Goal: Task Accomplishment & Management: Complete application form

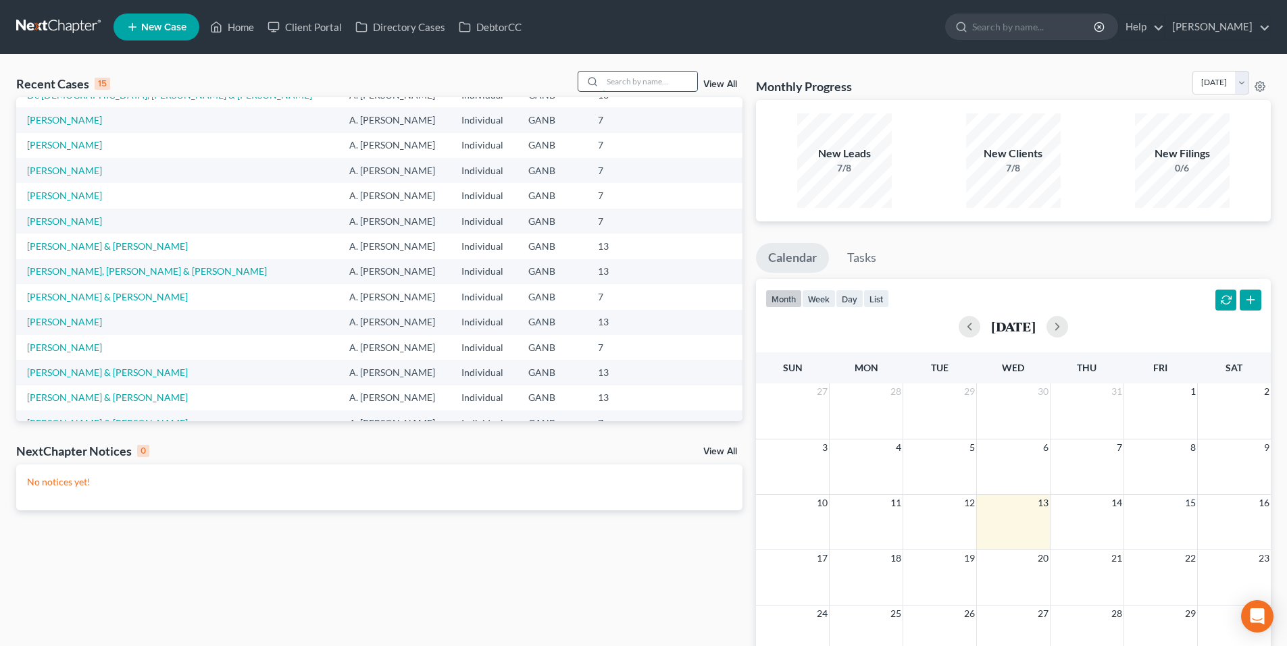
click at [627, 76] on input "search" at bounding box center [649, 82] width 95 height 20
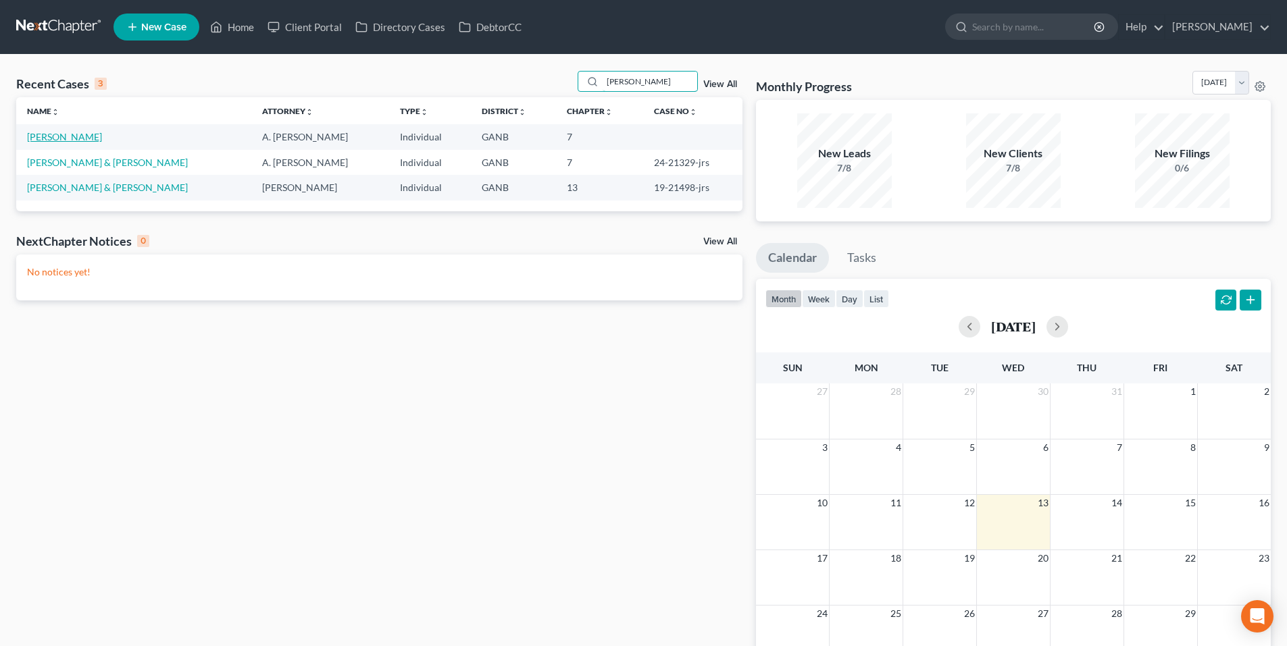
type input "[PERSON_NAME]"
click at [55, 143] on link "[PERSON_NAME]" at bounding box center [64, 136] width 75 height 11
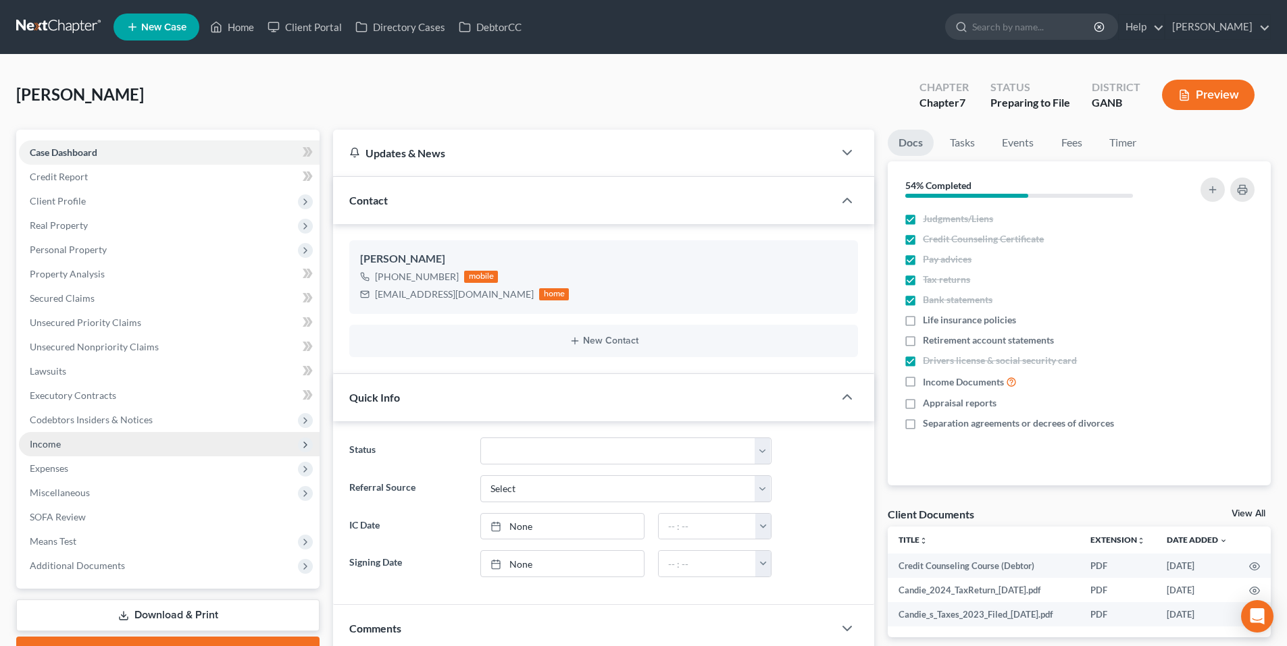
click at [47, 447] on span "Income" at bounding box center [45, 443] width 31 height 11
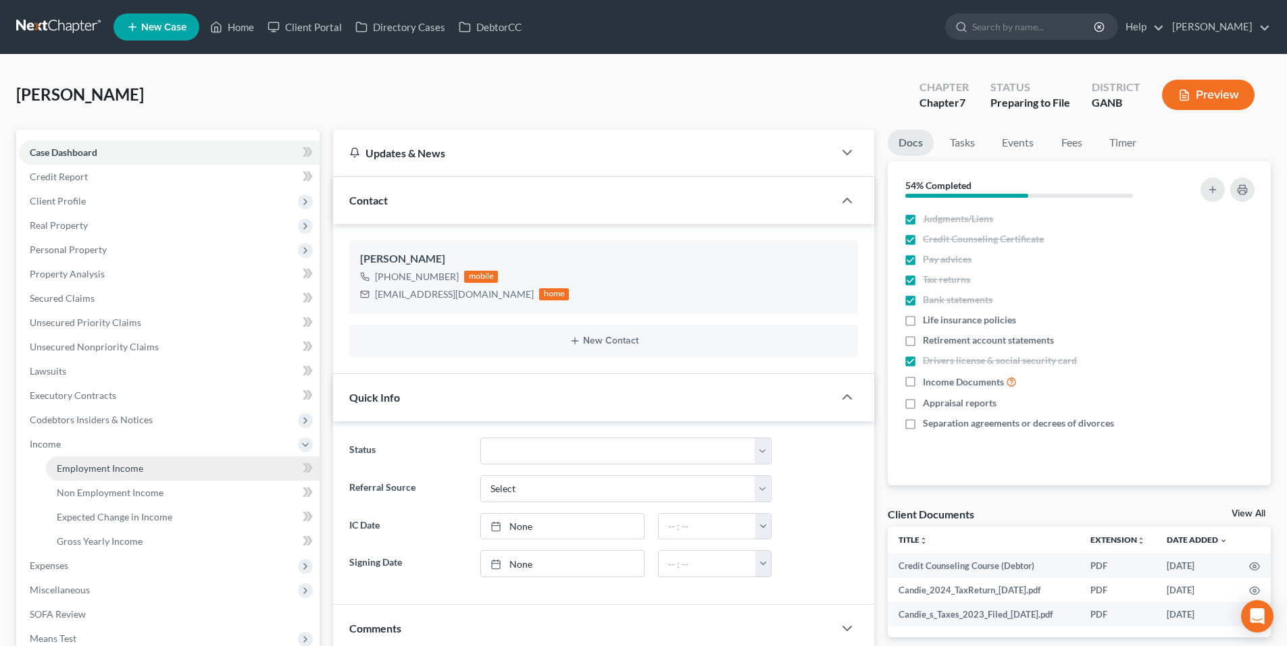
click at [75, 469] on span "Employment Income" at bounding box center [100, 468] width 86 height 11
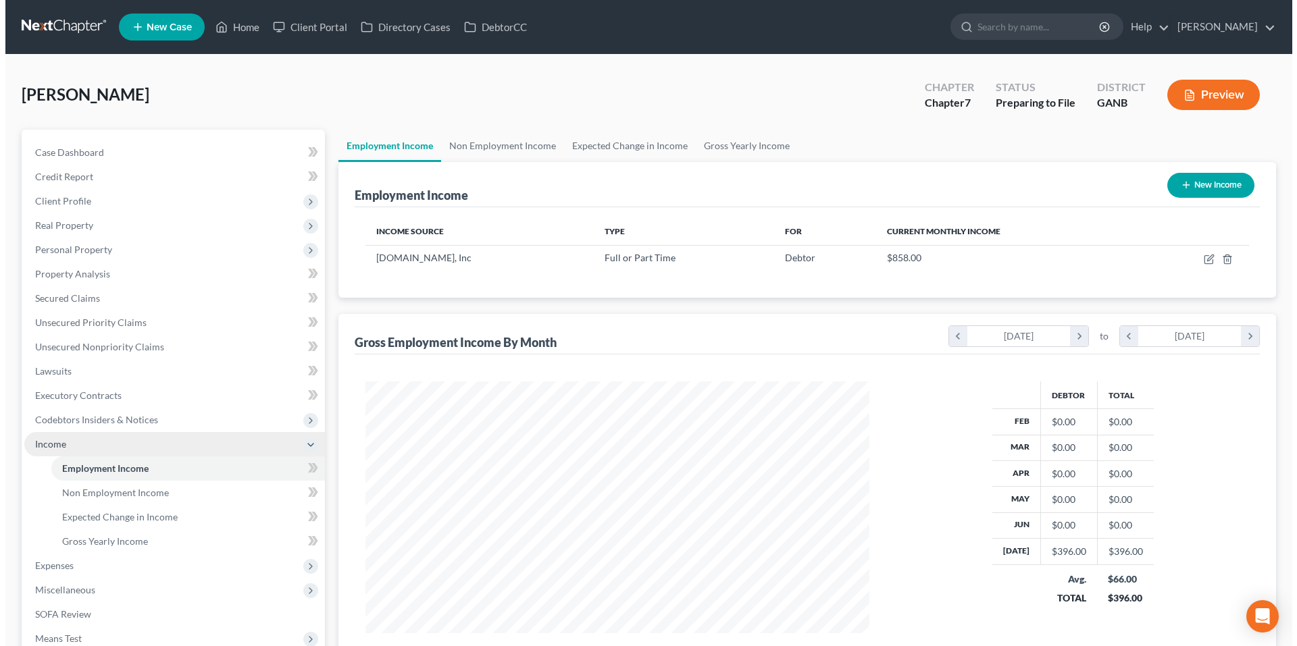
scroll to position [252, 531]
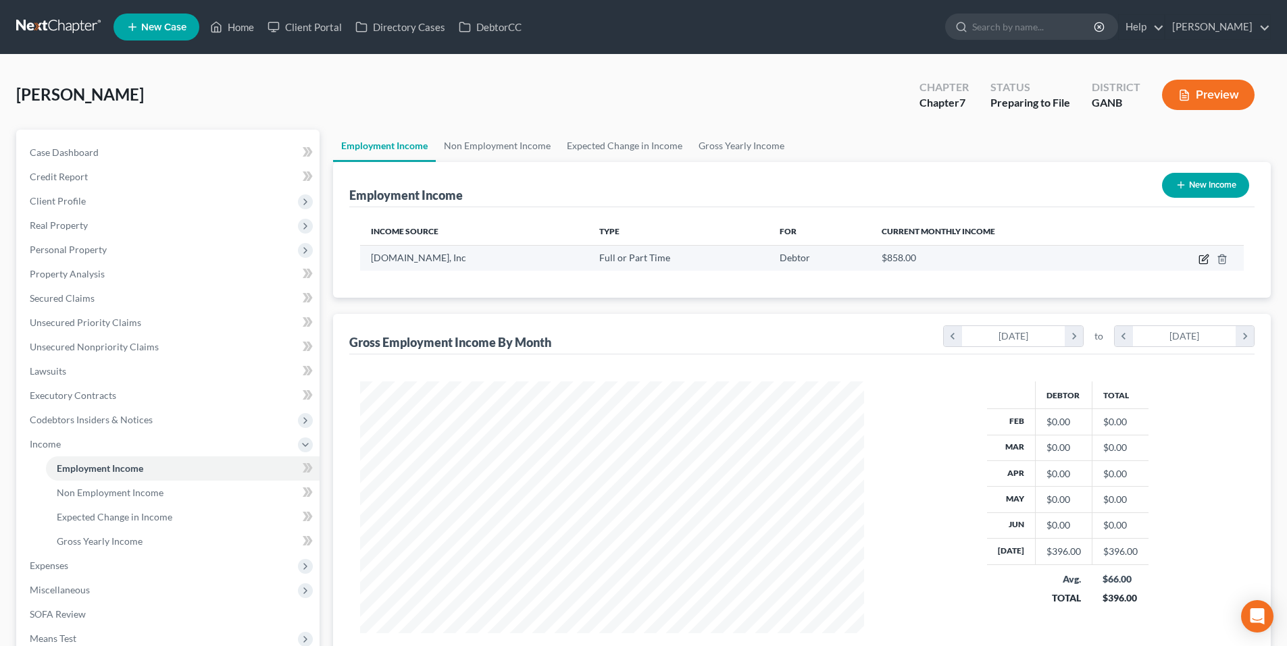
click at [1200, 257] on icon "button" at bounding box center [1203, 259] width 11 height 11
select select "0"
select select "10"
select select "2"
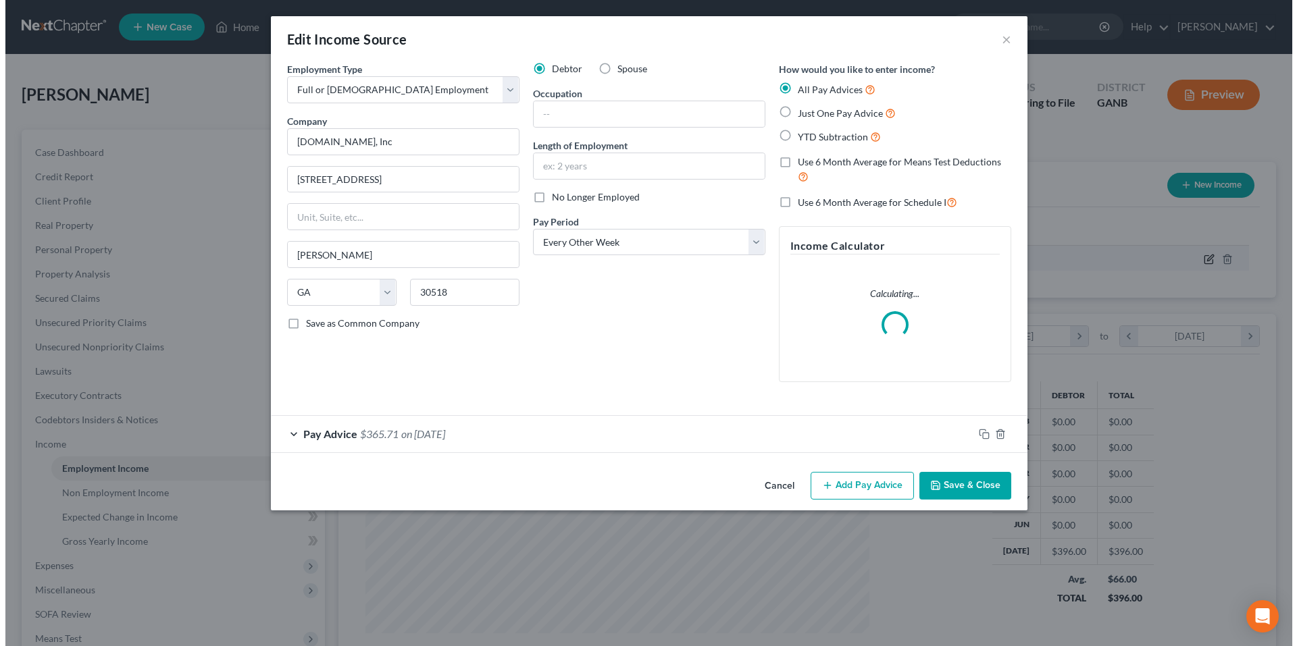
scroll to position [254, 536]
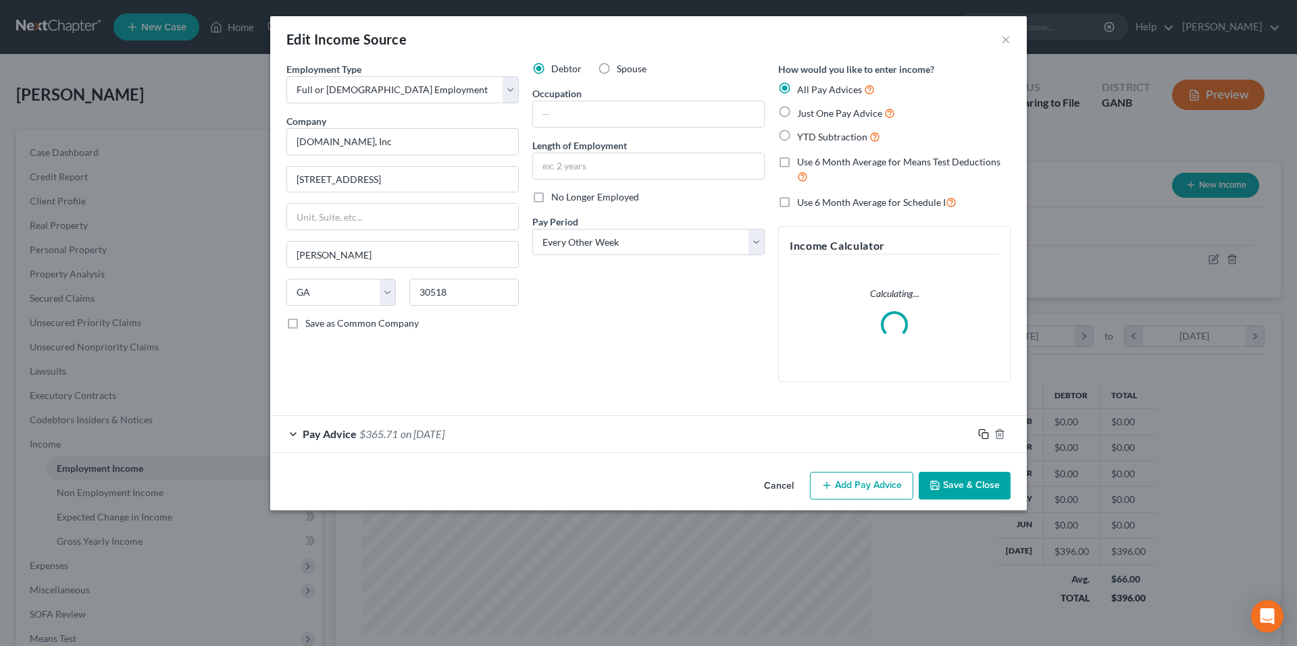
click at [983, 438] on rect "button" at bounding box center [985, 436] width 6 height 6
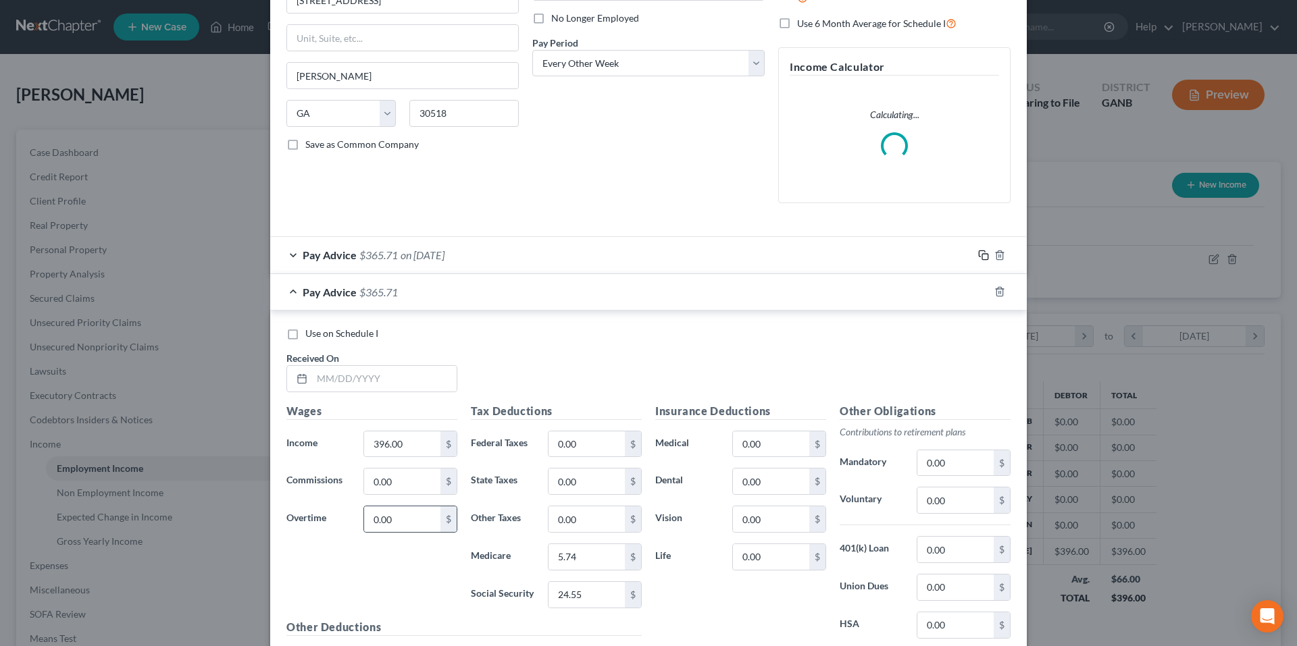
scroll to position [203, 0]
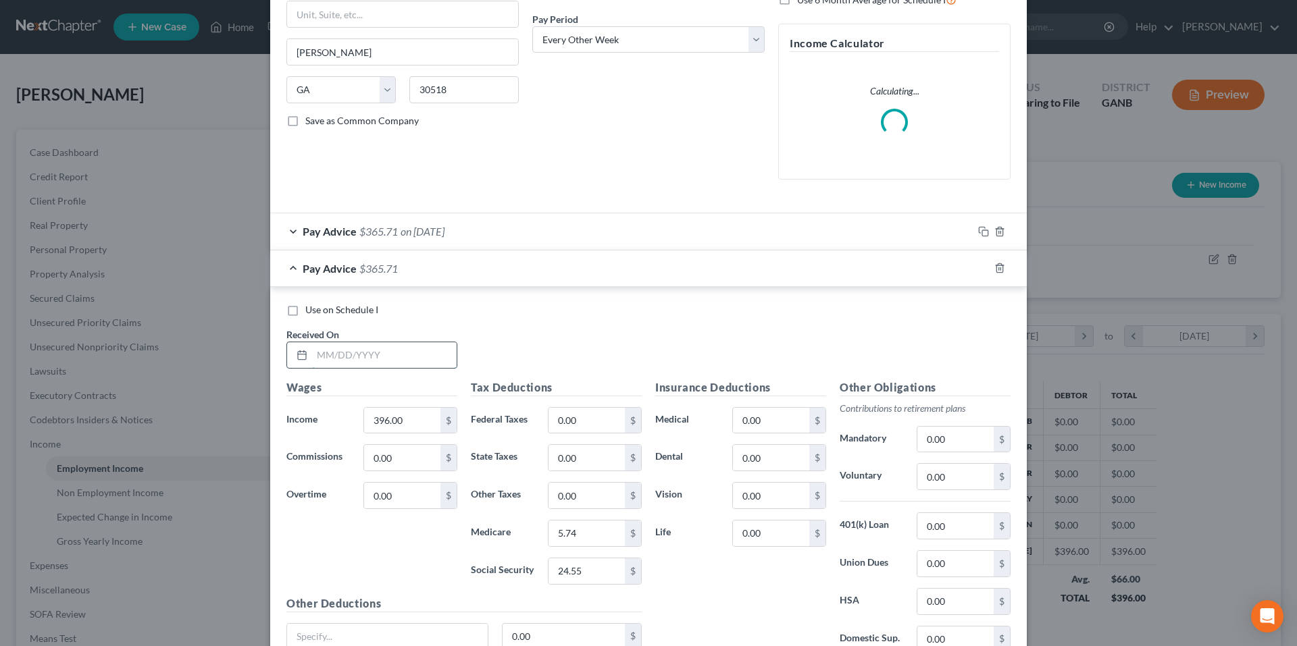
click at [414, 357] on input "text" at bounding box center [384, 355] width 145 height 26
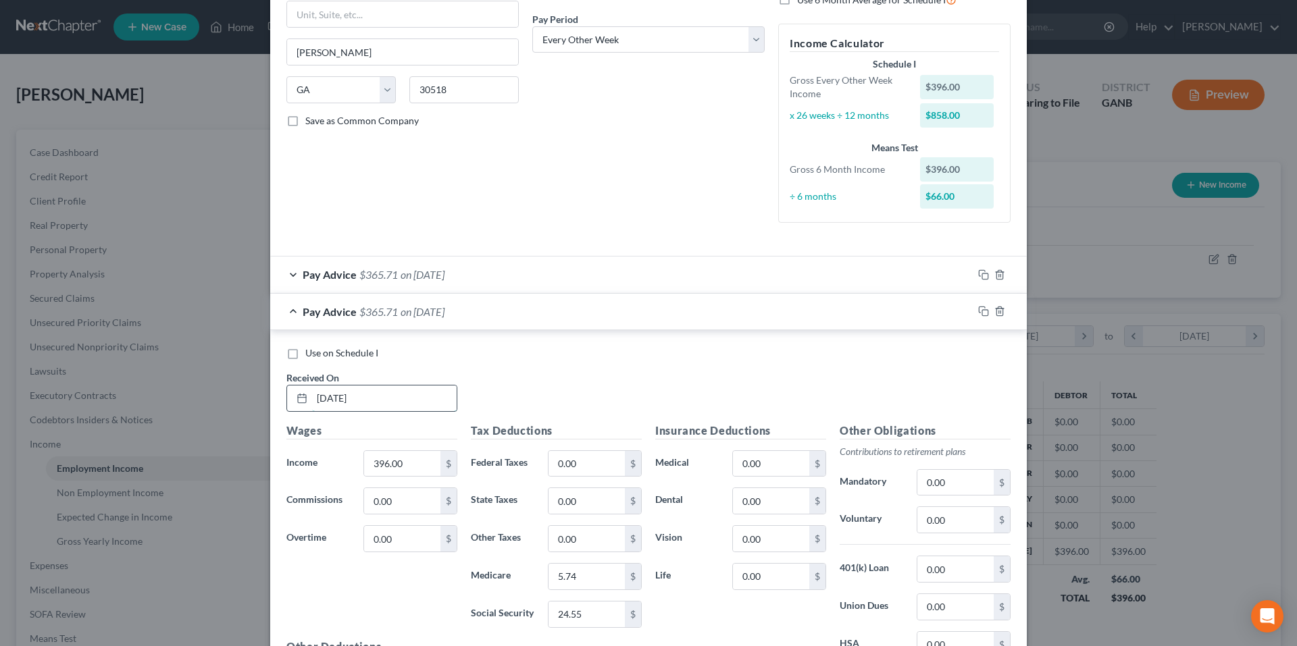
type input "[DATE]"
type input "1,303.50"
type input "43.70"
type input "18.90"
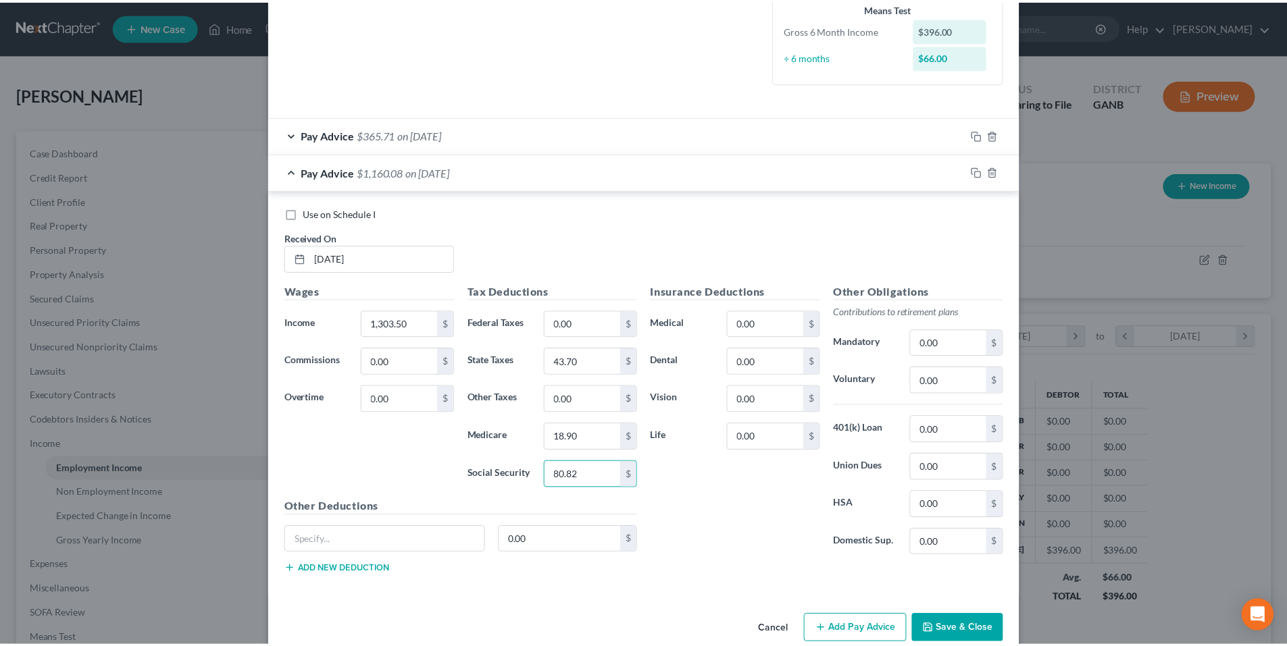
scroll to position [367, 0]
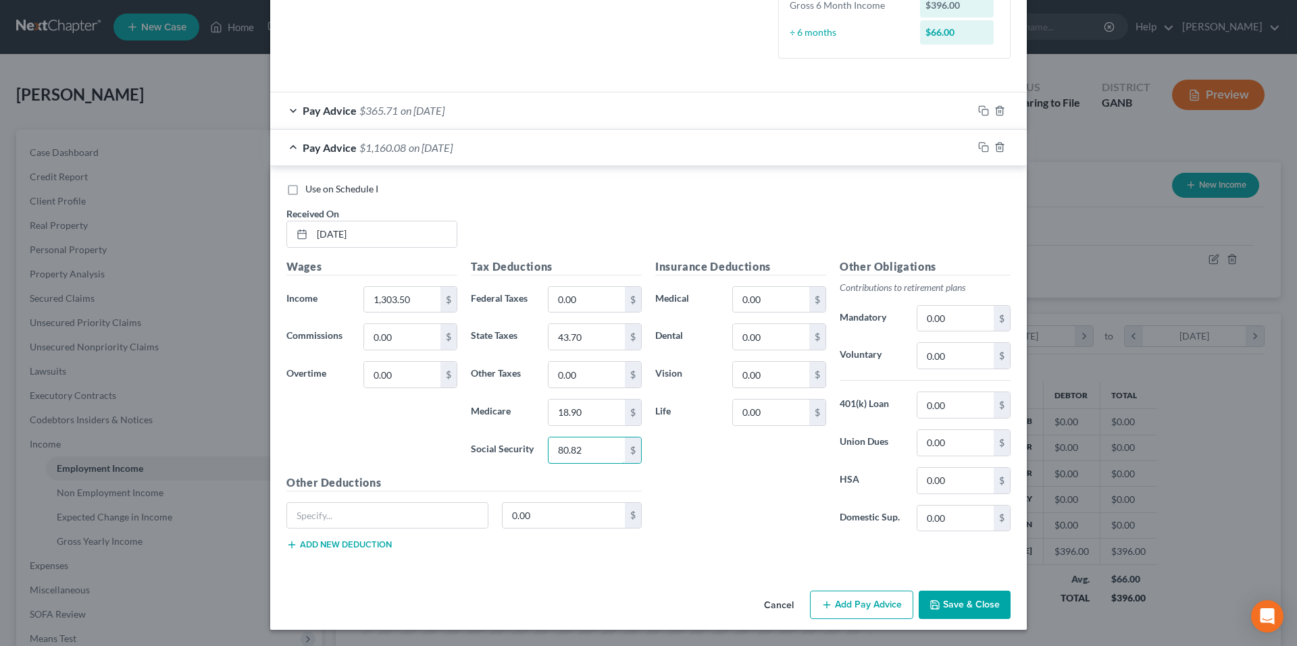
type input "80.82"
click at [933, 596] on button "Save & Close" at bounding box center [965, 605] width 92 height 28
click at [930, 609] on icon "button" at bounding box center [934, 605] width 11 height 11
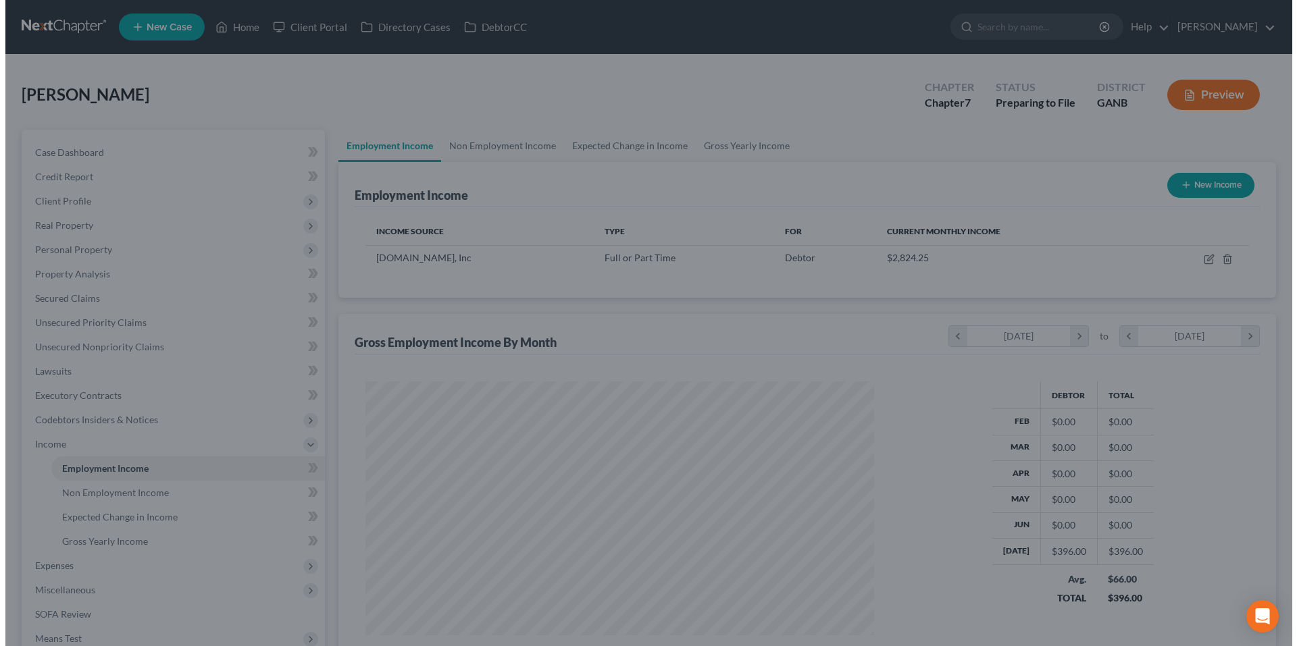
scroll to position [675144, 674865]
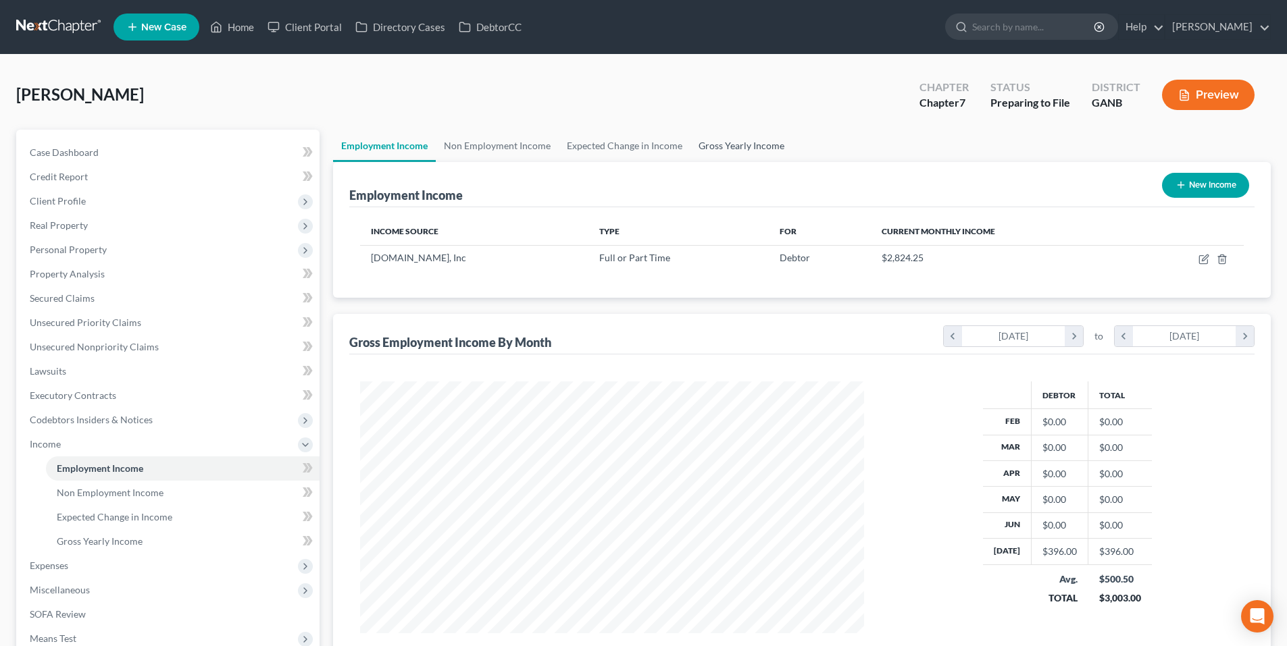
click at [736, 139] on link "Gross Yearly Income" at bounding box center [741, 146] width 102 height 32
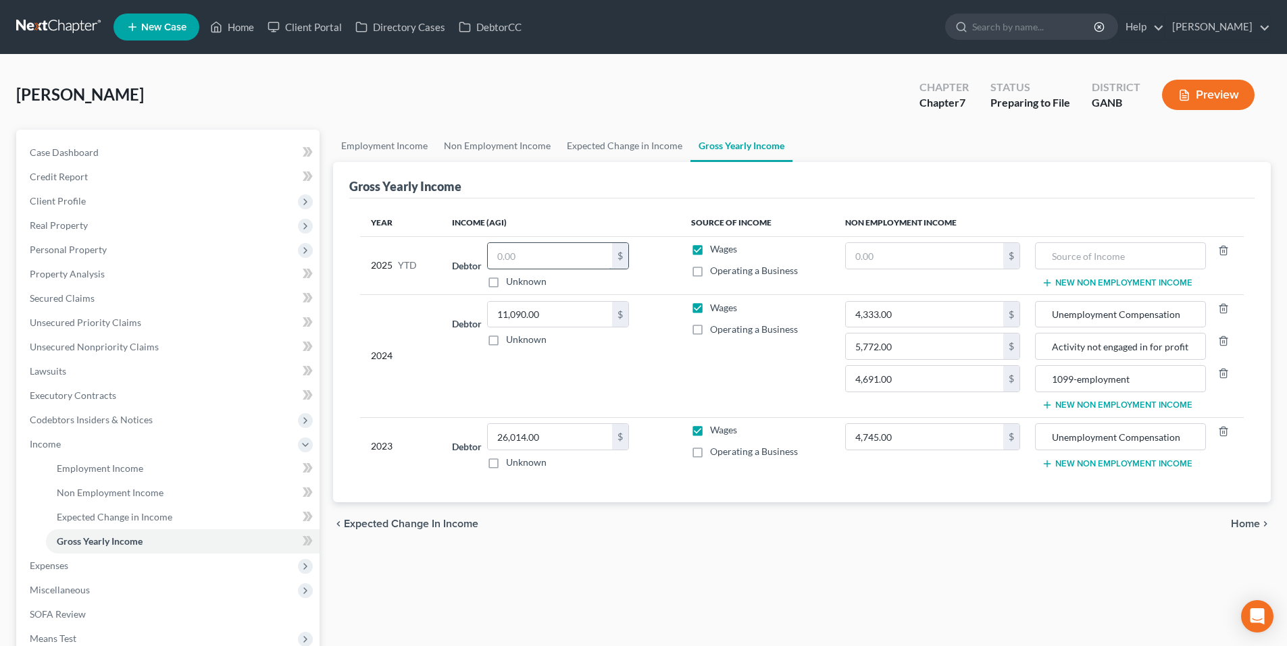
click at [588, 250] on input "text" at bounding box center [550, 256] width 124 height 26
type input "1,699.50"
click at [601, 209] on th "Income (AGI)" at bounding box center [560, 222] width 238 height 27
click at [1241, 515] on div "chevron_left Expected Change in Income Home chevron_right" at bounding box center [801, 523] width 937 height 43
click at [1243, 520] on span "Home" at bounding box center [1245, 524] width 29 height 11
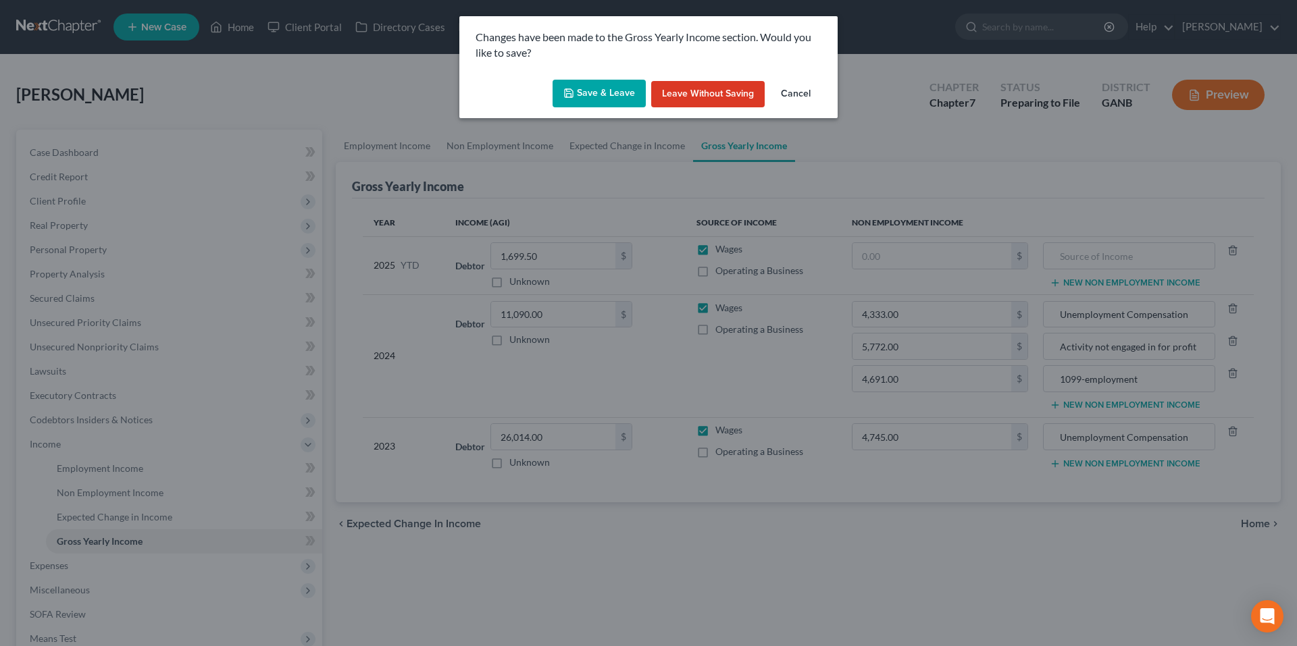
click at [625, 98] on button "Save & Leave" at bounding box center [598, 94] width 93 height 28
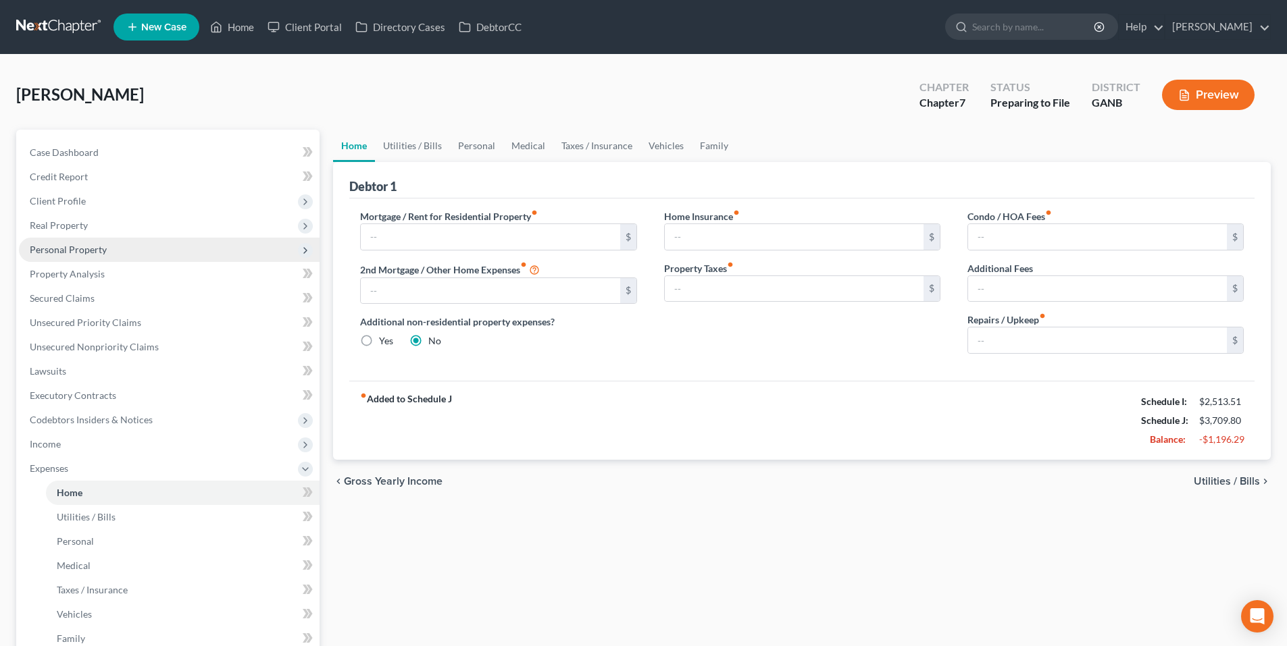
click at [80, 255] on span "Personal Property" at bounding box center [169, 250] width 301 height 24
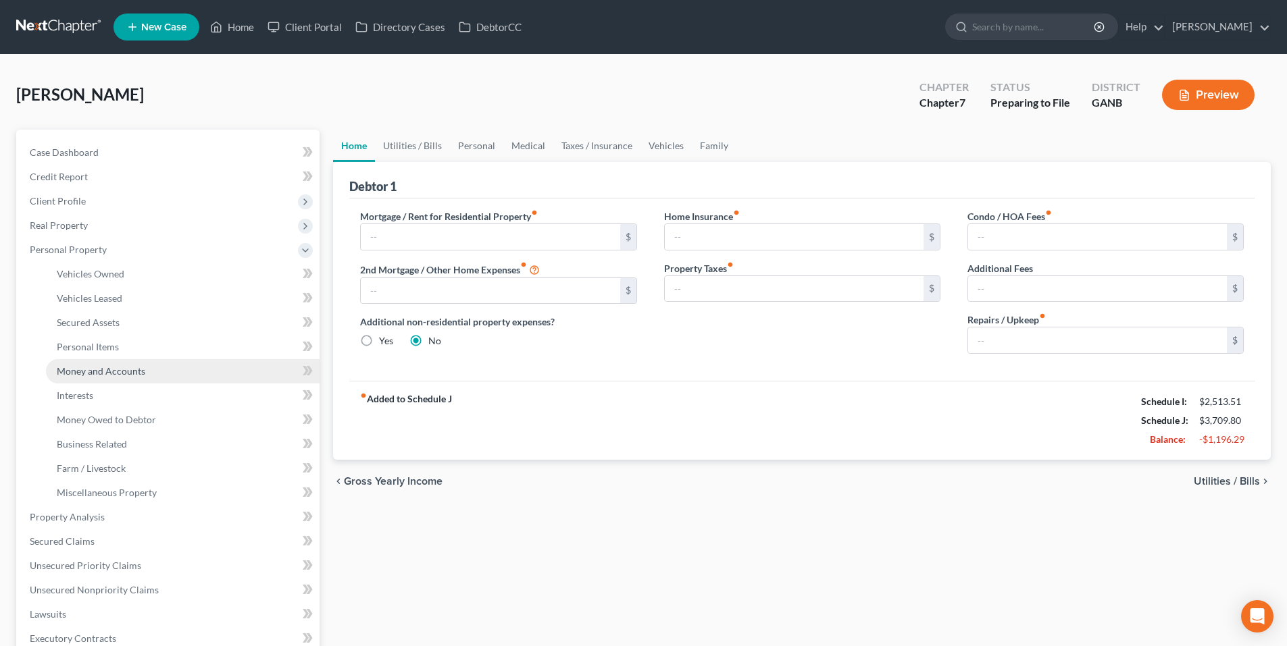
click at [87, 367] on span "Money and Accounts" at bounding box center [101, 370] width 88 height 11
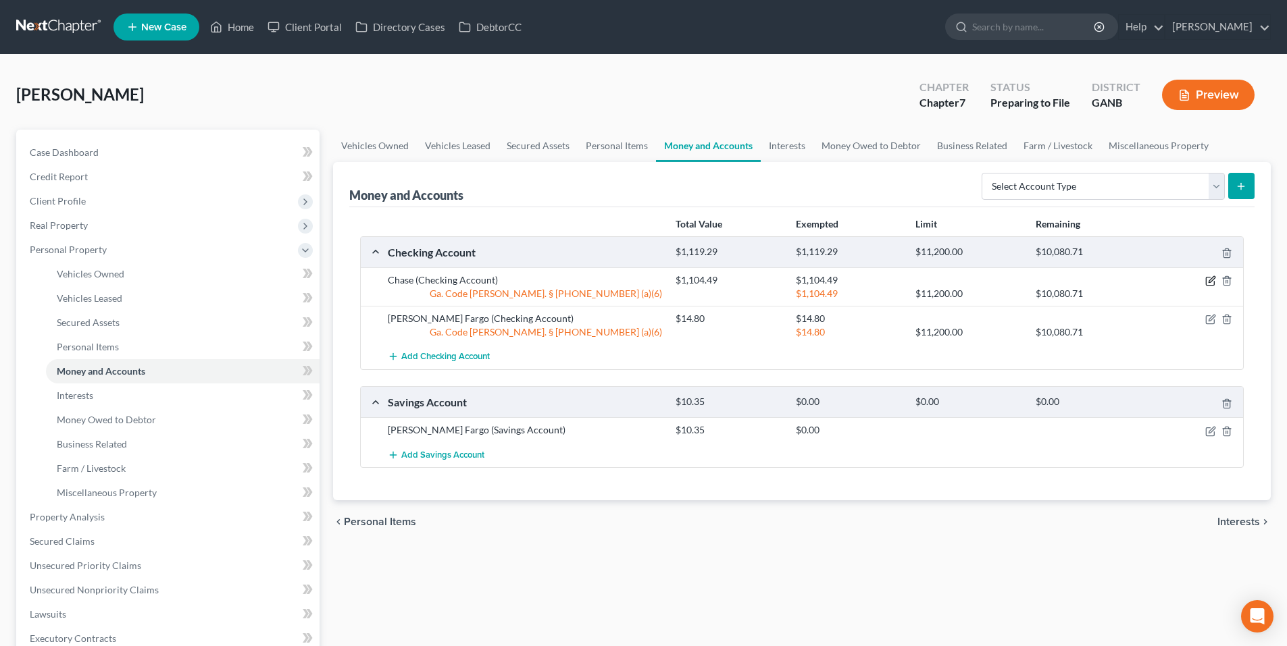
click at [1207, 285] on icon "button" at bounding box center [1210, 281] width 11 height 11
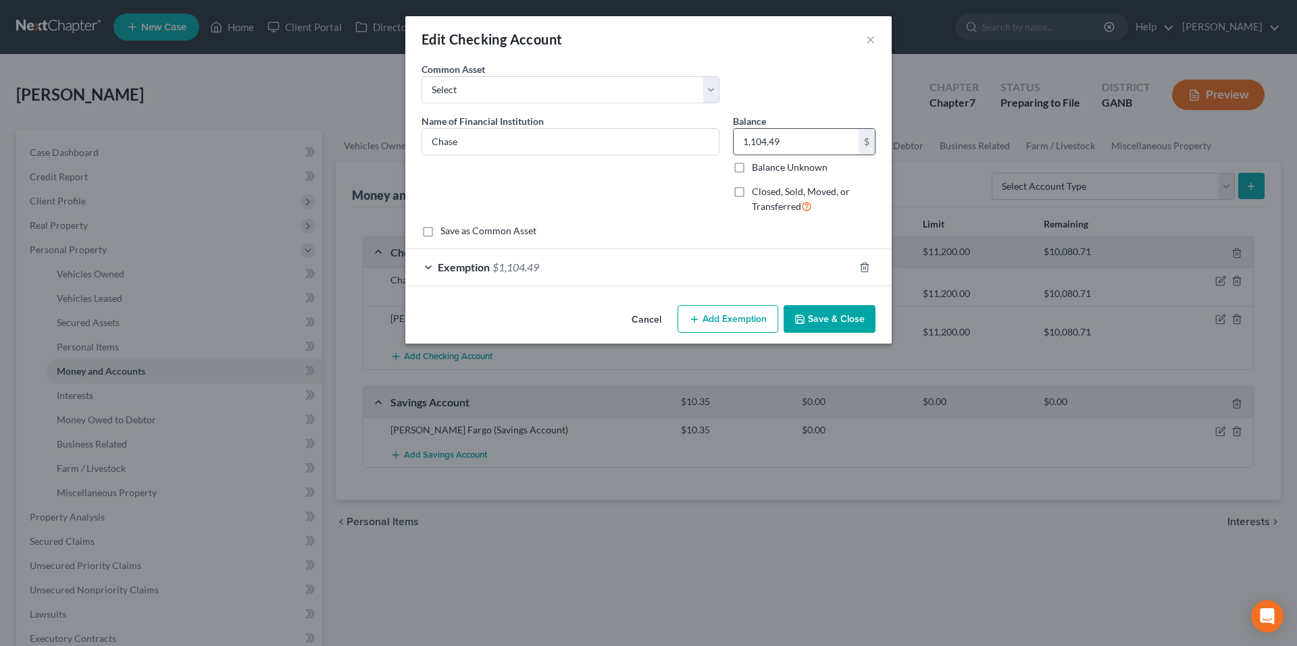
click at [775, 144] on input "1,104.49" at bounding box center [795, 142] width 125 height 26
click at [775, 143] on input "1,104.49" at bounding box center [795, 142] width 125 height 26
type input "3,134.39"
click at [843, 322] on button "Save & Close" at bounding box center [829, 319] width 92 height 28
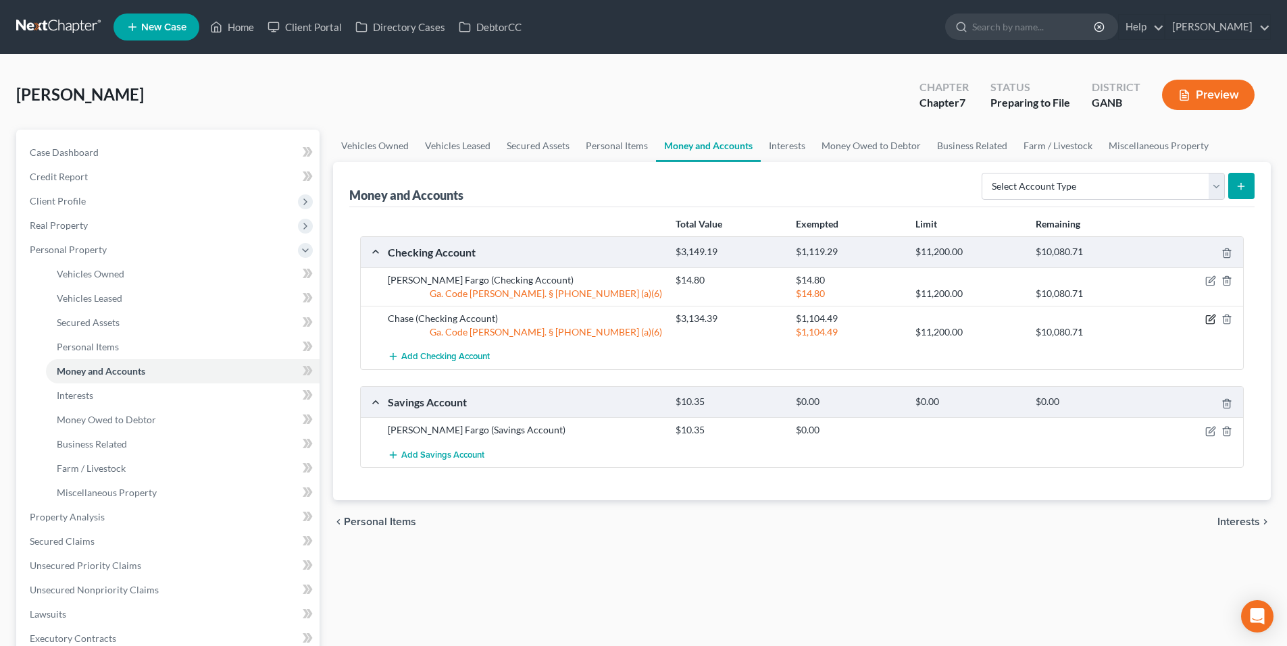
click at [1212, 322] on icon "button" at bounding box center [1210, 319] width 11 height 11
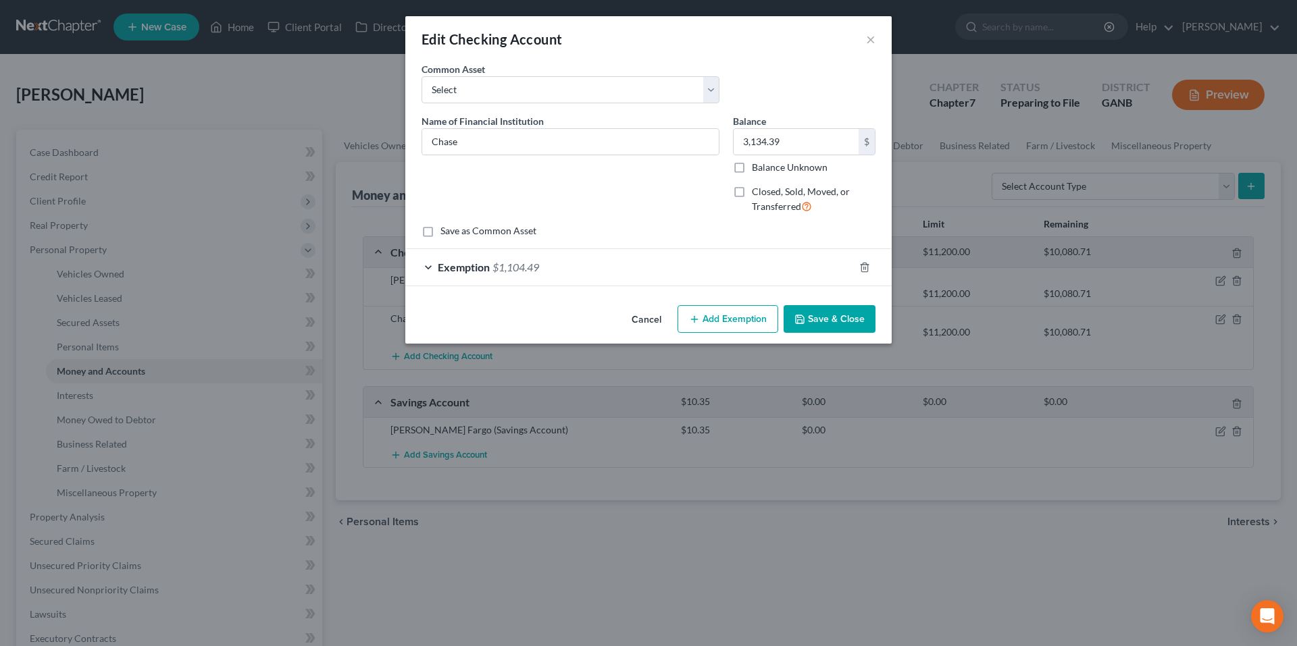
click at [486, 260] on div "Exemption $1,104.49" at bounding box center [629, 267] width 448 height 36
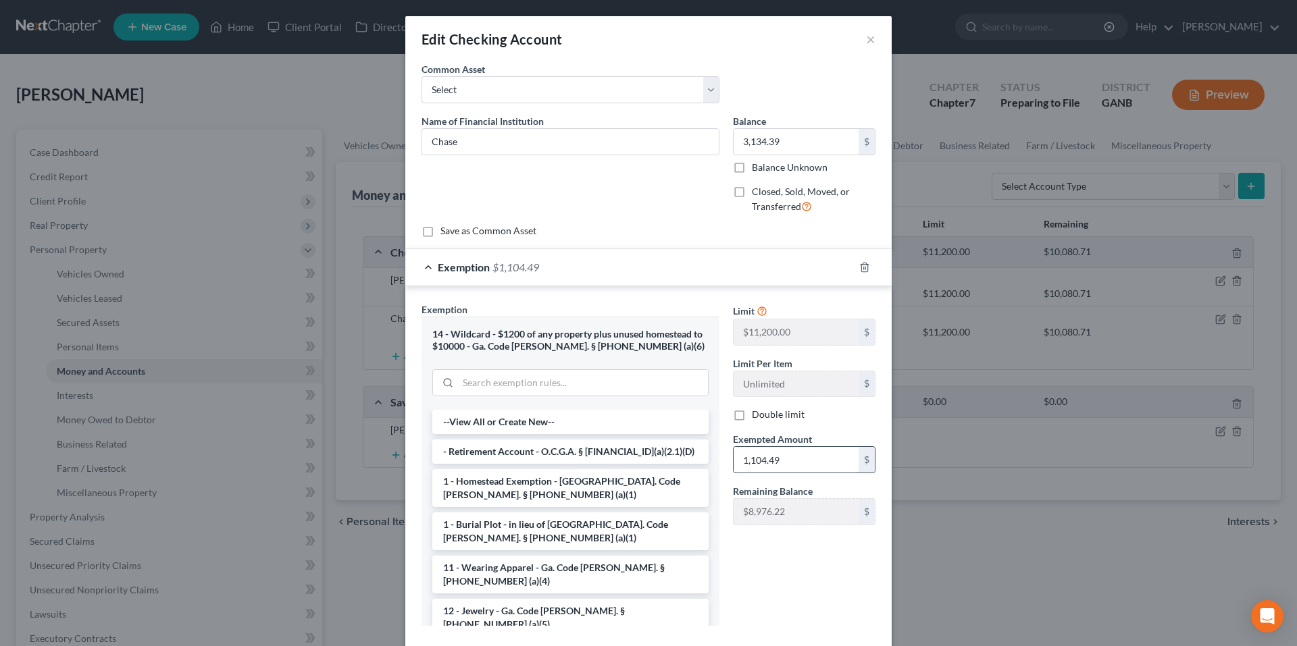
click at [777, 465] on input "1,104.49" at bounding box center [795, 460] width 125 height 26
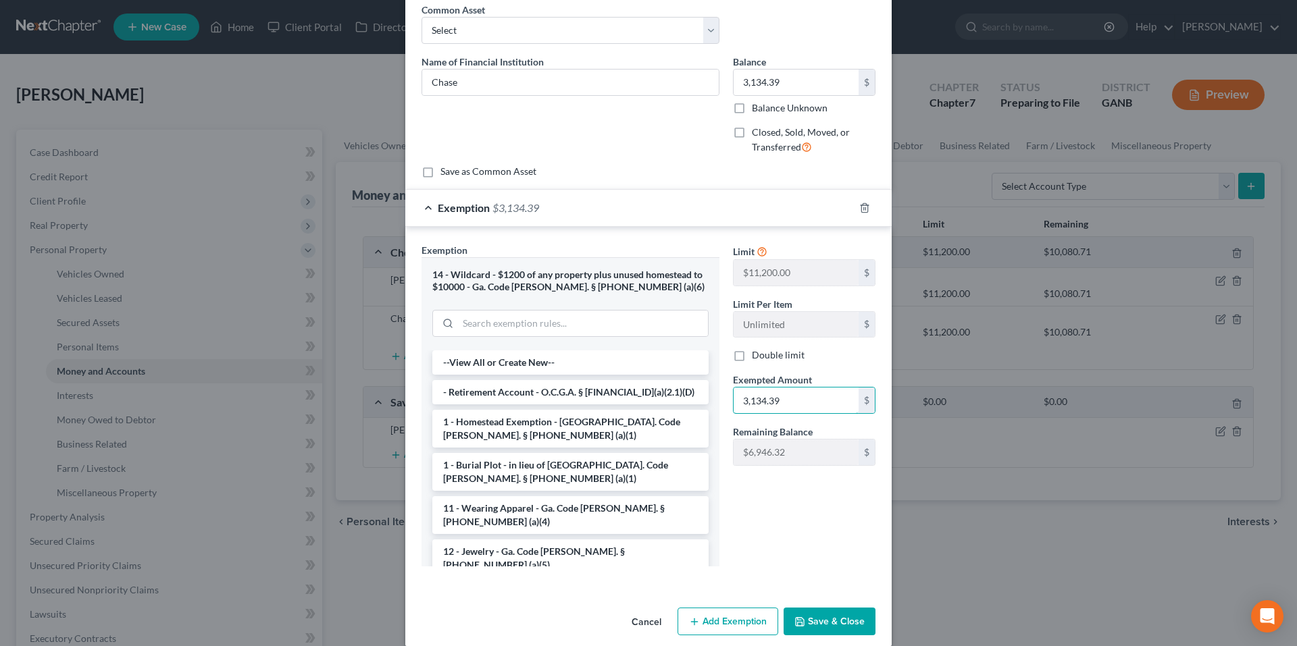
scroll to position [76, 0]
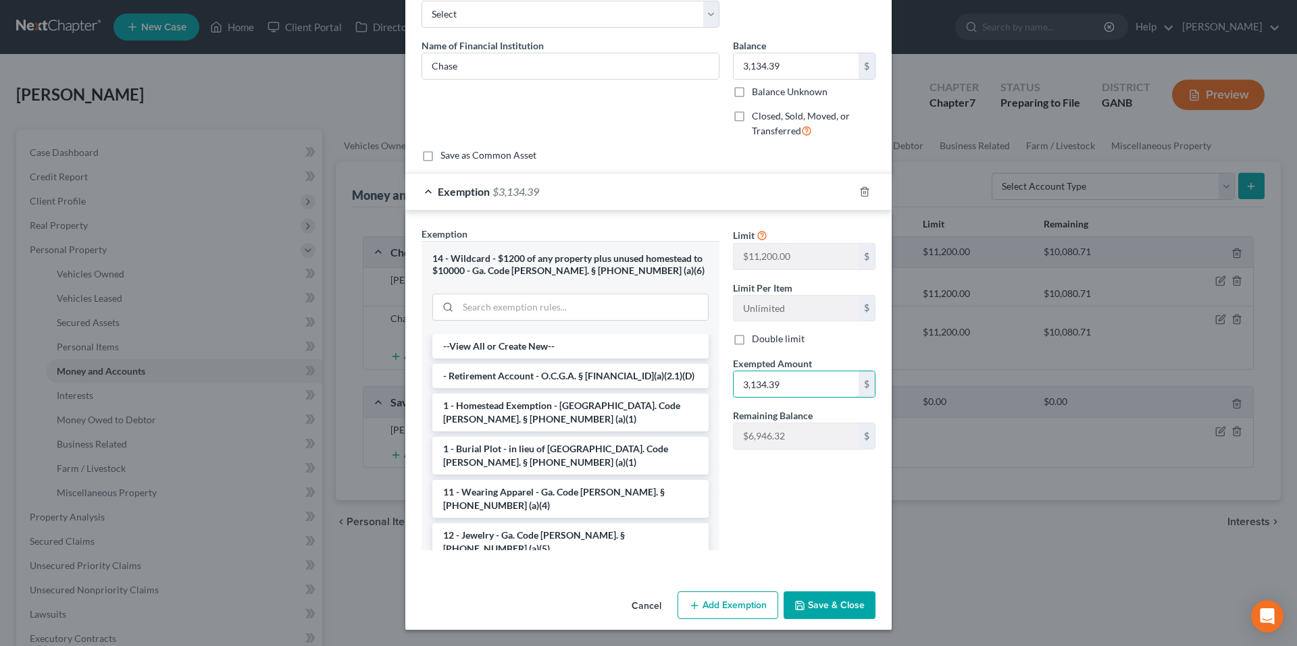
type input "3,134.39"
click at [820, 610] on button "Save & Close" at bounding box center [829, 606] width 92 height 28
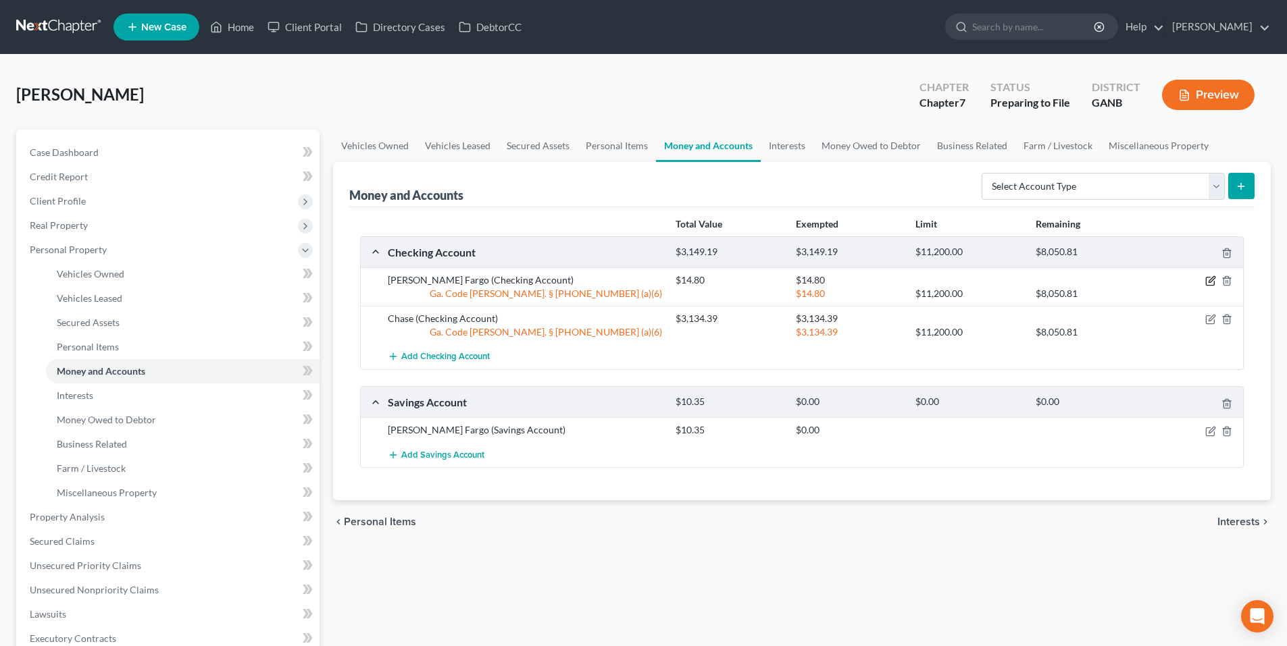
click at [1208, 280] on icon "button" at bounding box center [1210, 281] width 11 height 11
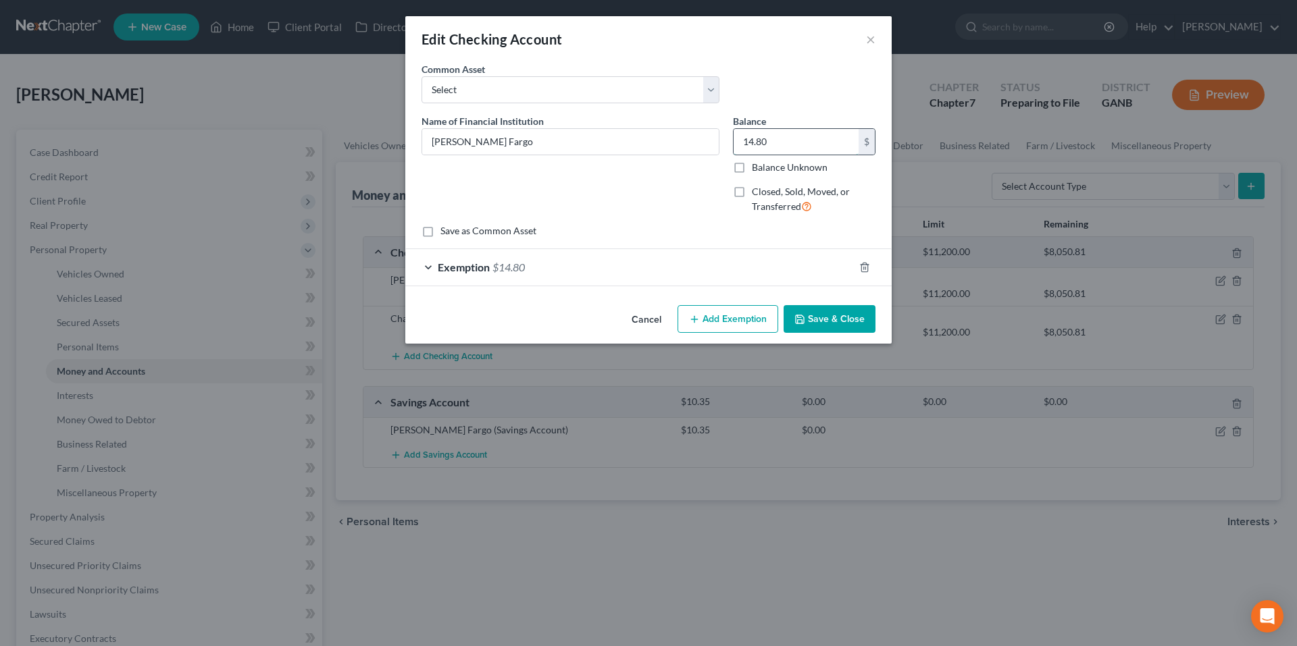
click at [785, 134] on input "14.80" at bounding box center [795, 142] width 125 height 26
type input "63.63"
click at [488, 257] on div "Exemption $14.80" at bounding box center [629, 267] width 448 height 36
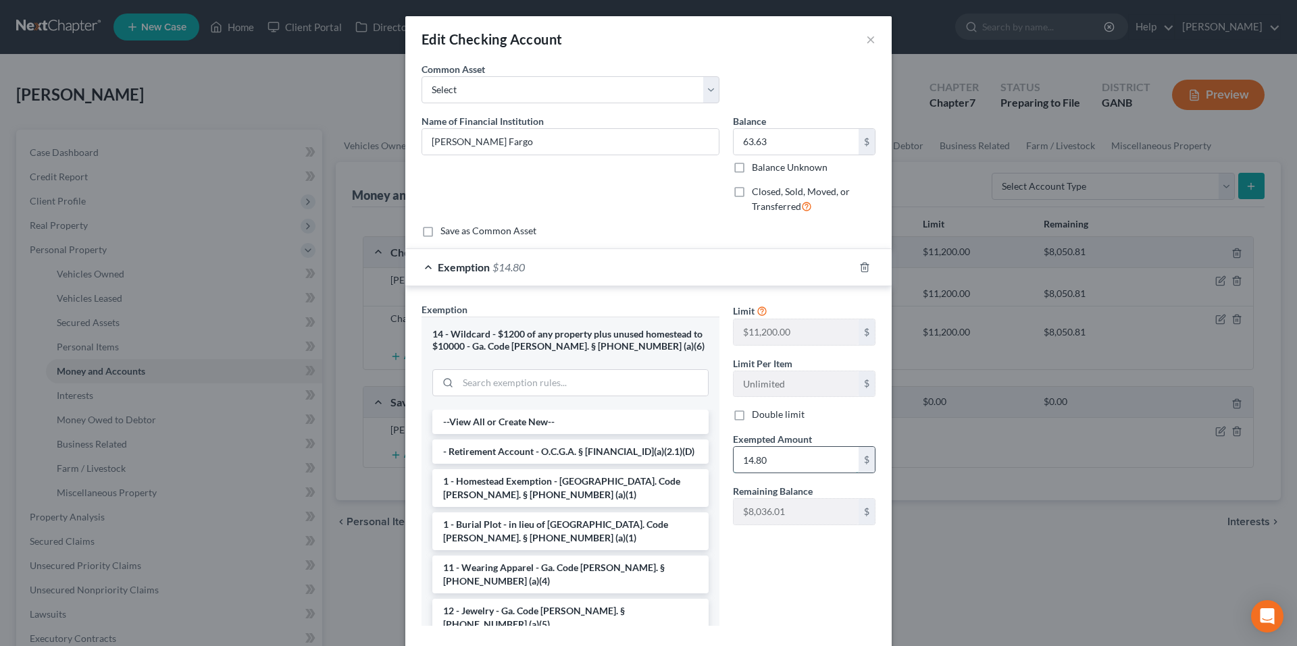
click at [769, 463] on input "14.80" at bounding box center [795, 460] width 125 height 26
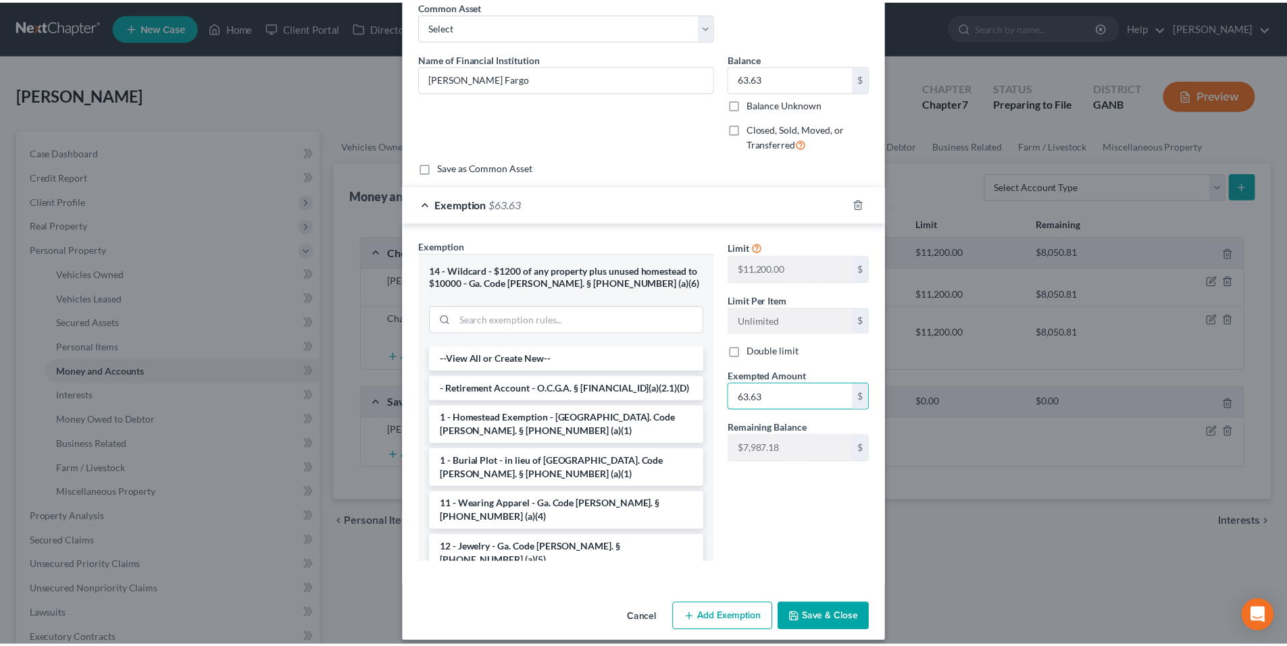
scroll to position [68, 0]
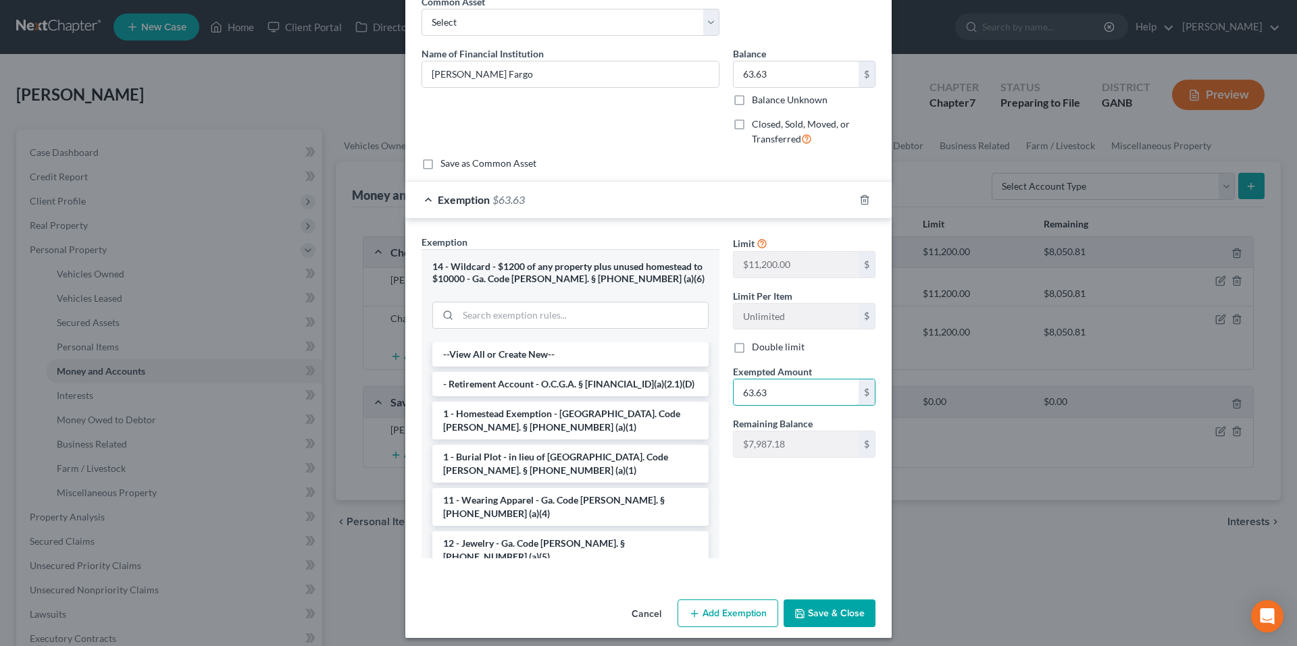
type input "63.63"
click at [830, 614] on button "Save & Close" at bounding box center [829, 614] width 92 height 28
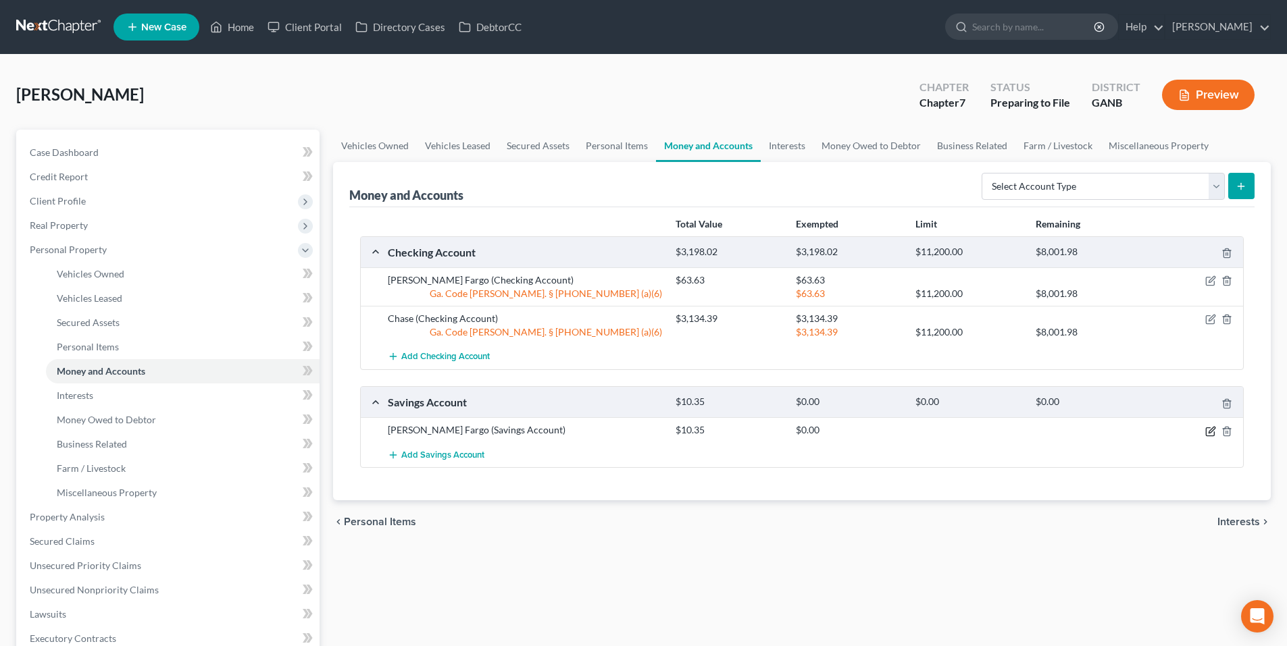
click at [1207, 430] on icon "button" at bounding box center [1210, 431] width 11 height 11
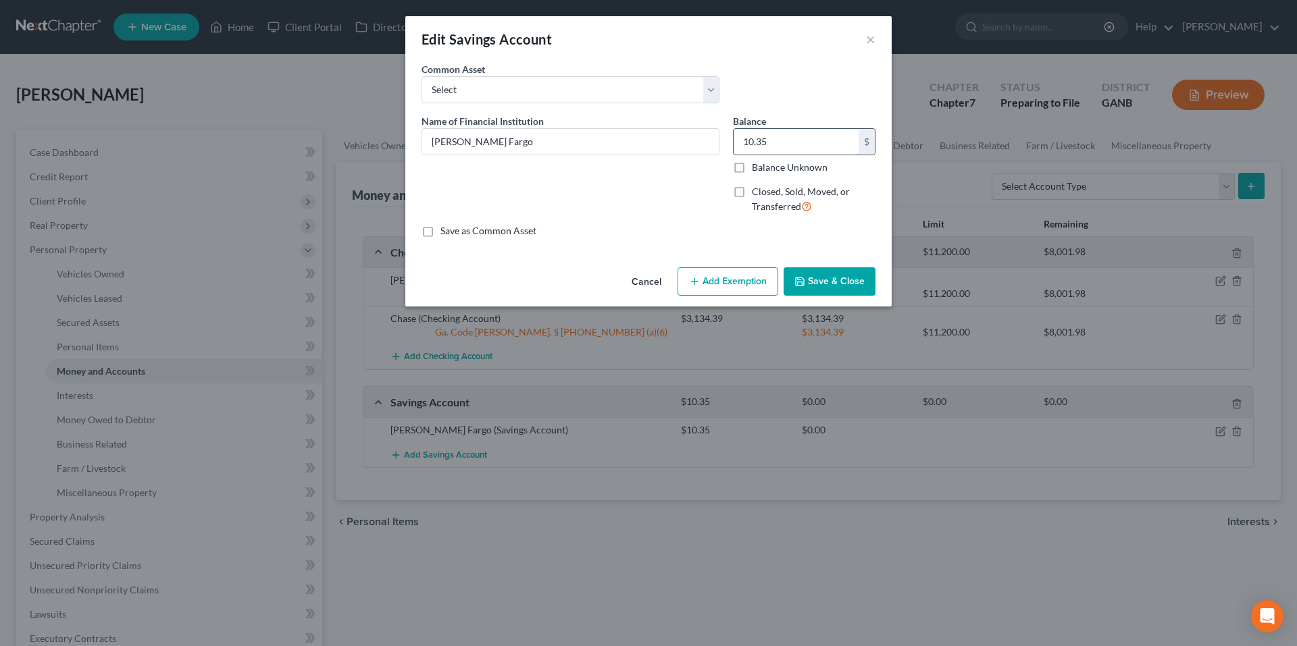
click at [781, 148] on input "10.35" at bounding box center [795, 142] width 125 height 26
click at [781, 147] on input "10.35" at bounding box center [795, 142] width 125 height 26
type input "11.35"
click at [845, 275] on button "Save & Close" at bounding box center [829, 281] width 92 height 28
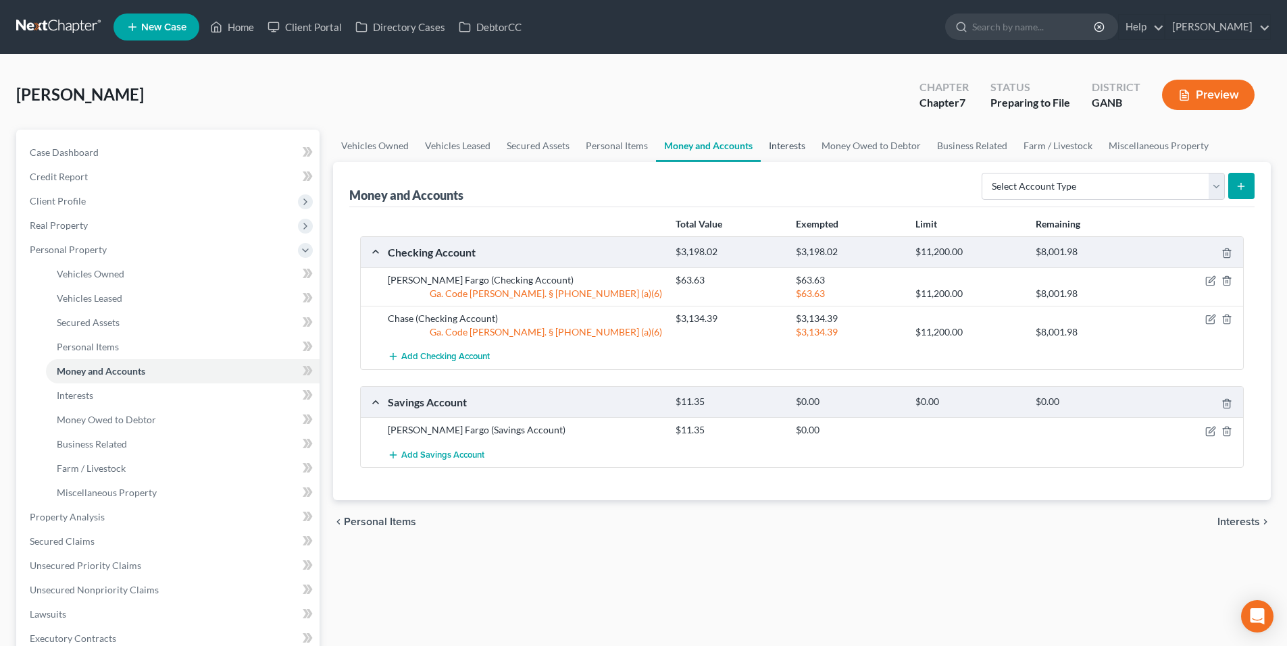
click at [800, 145] on link "Interests" at bounding box center [786, 146] width 53 height 32
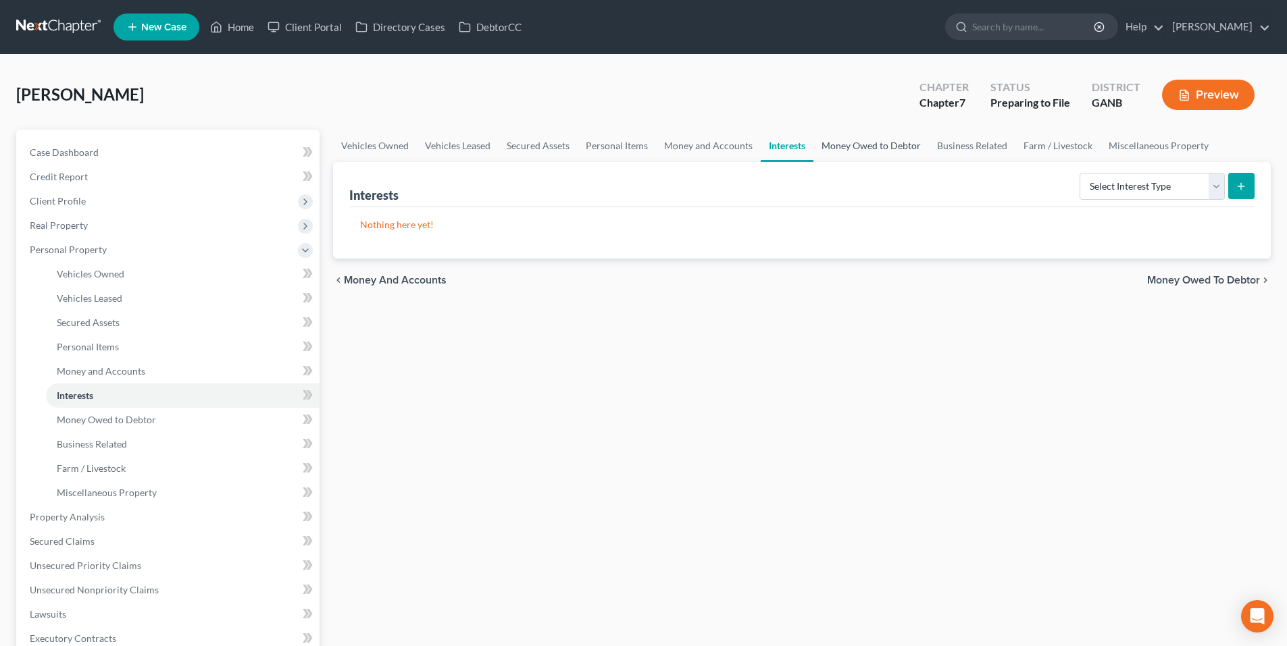
click at [858, 146] on link "Money Owed to Debtor" at bounding box center [870, 146] width 115 height 32
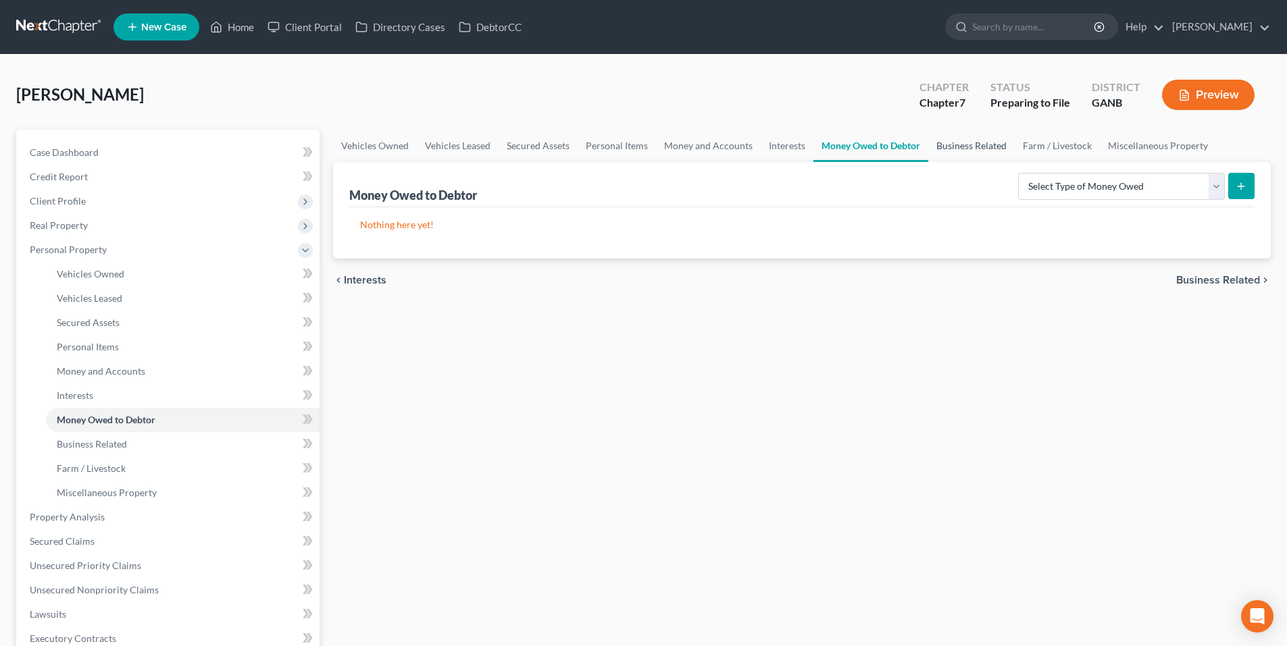
click at [951, 147] on link "Business Related" at bounding box center [971, 146] width 86 height 32
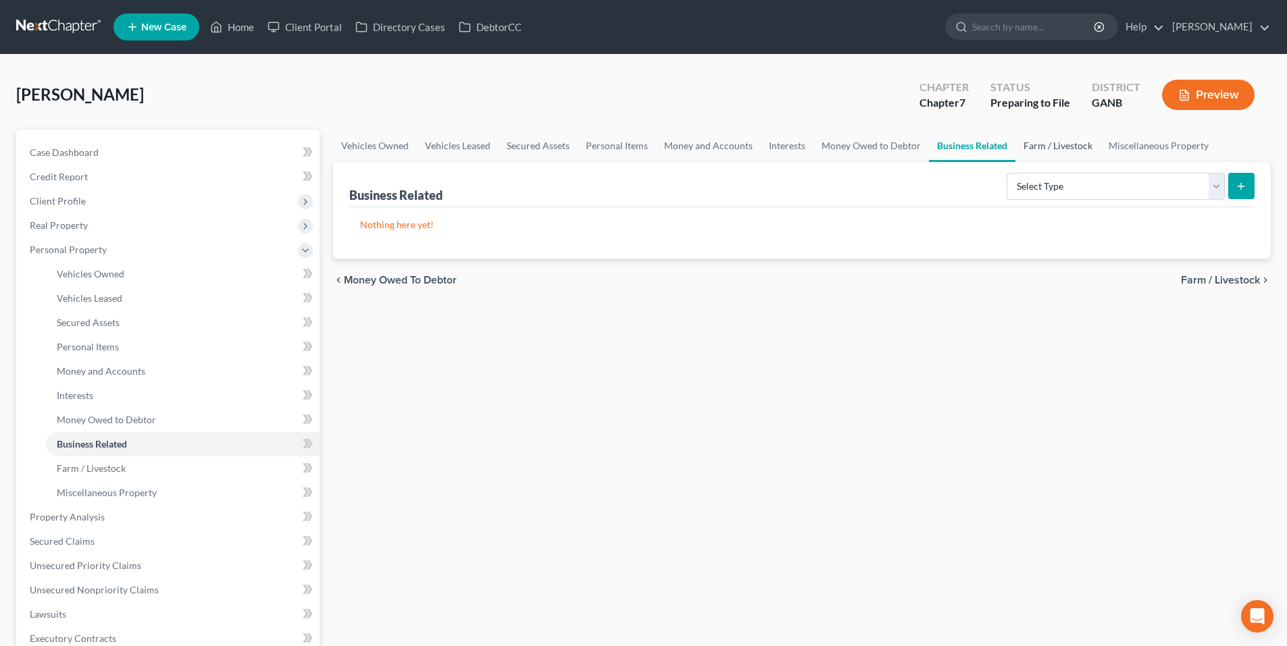
click at [1060, 147] on link "Farm / Livestock" at bounding box center [1057, 146] width 85 height 32
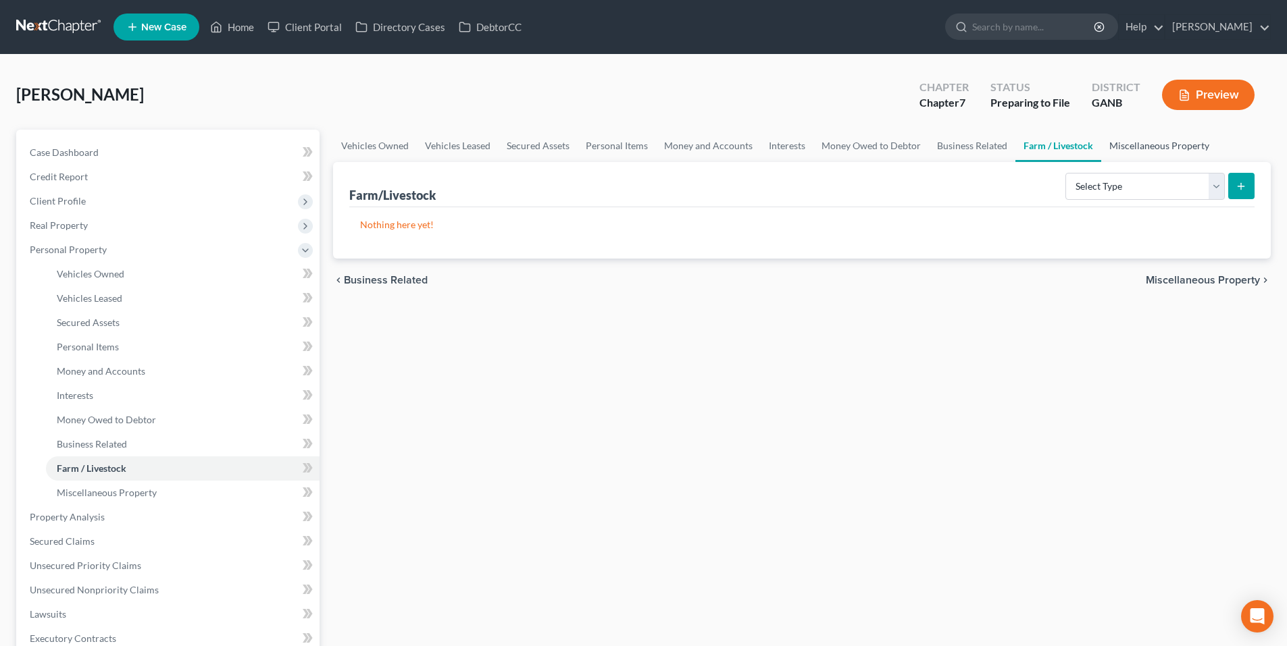
click at [1154, 147] on link "Miscellaneous Property" at bounding box center [1159, 146] width 116 height 32
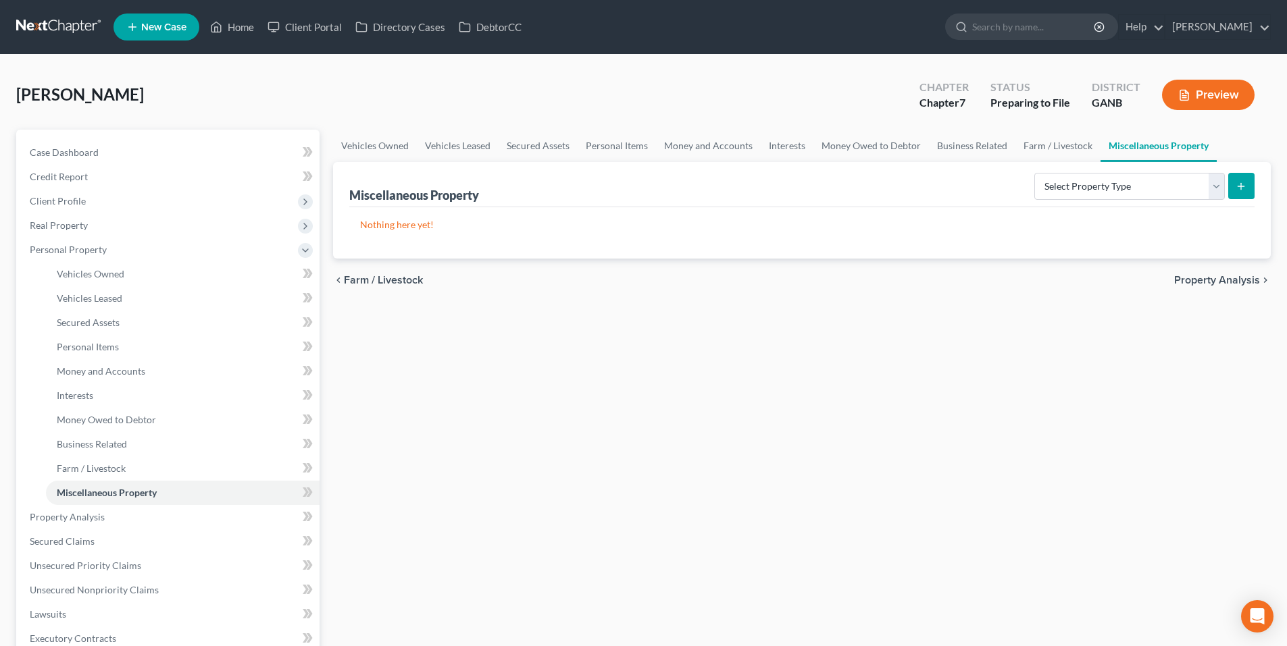
click at [1205, 272] on div "chevron_left Farm / Livestock Property Analysis chevron_right" at bounding box center [801, 280] width 937 height 43
click at [1205, 276] on span "Property Analysis" at bounding box center [1217, 280] width 86 height 11
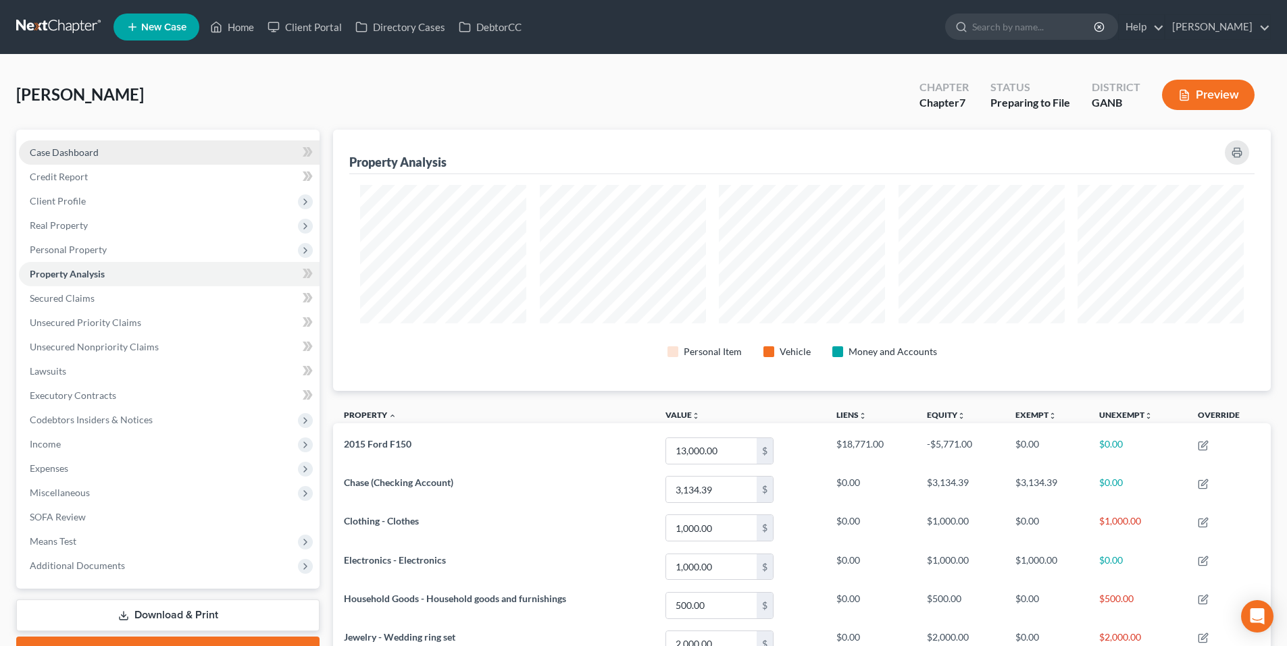
click at [115, 148] on link "Case Dashboard" at bounding box center [169, 152] width 301 height 24
select select "17"
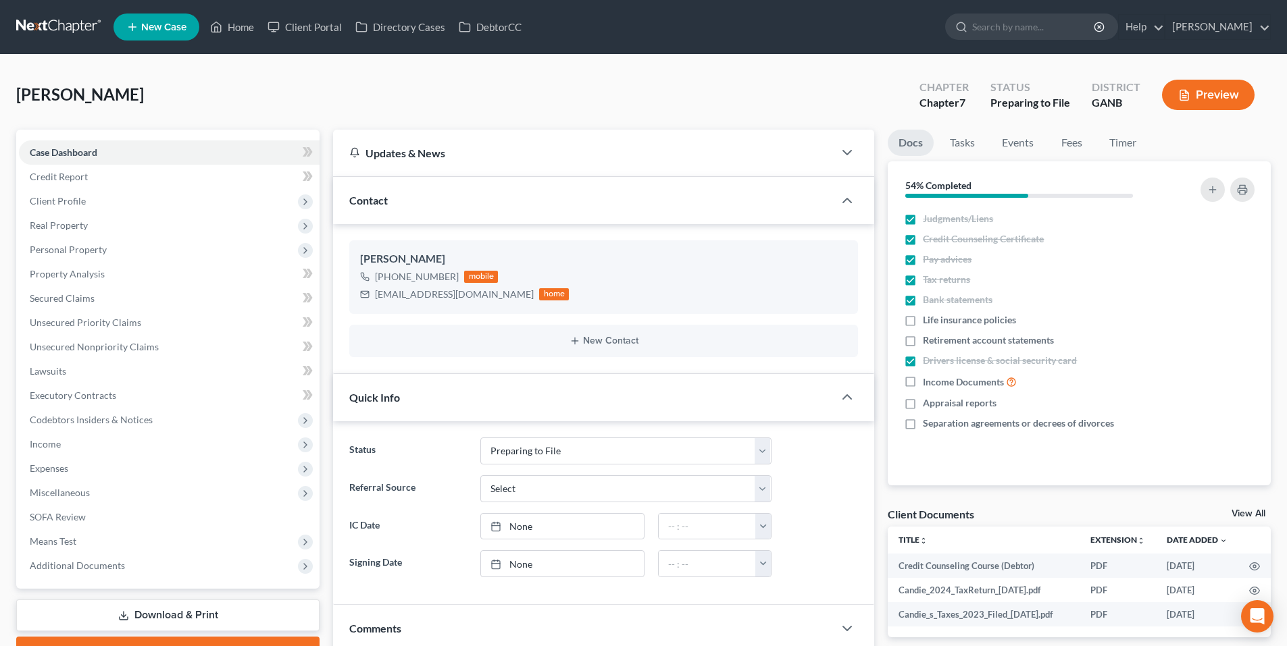
click at [54, 32] on link at bounding box center [59, 27] width 86 height 24
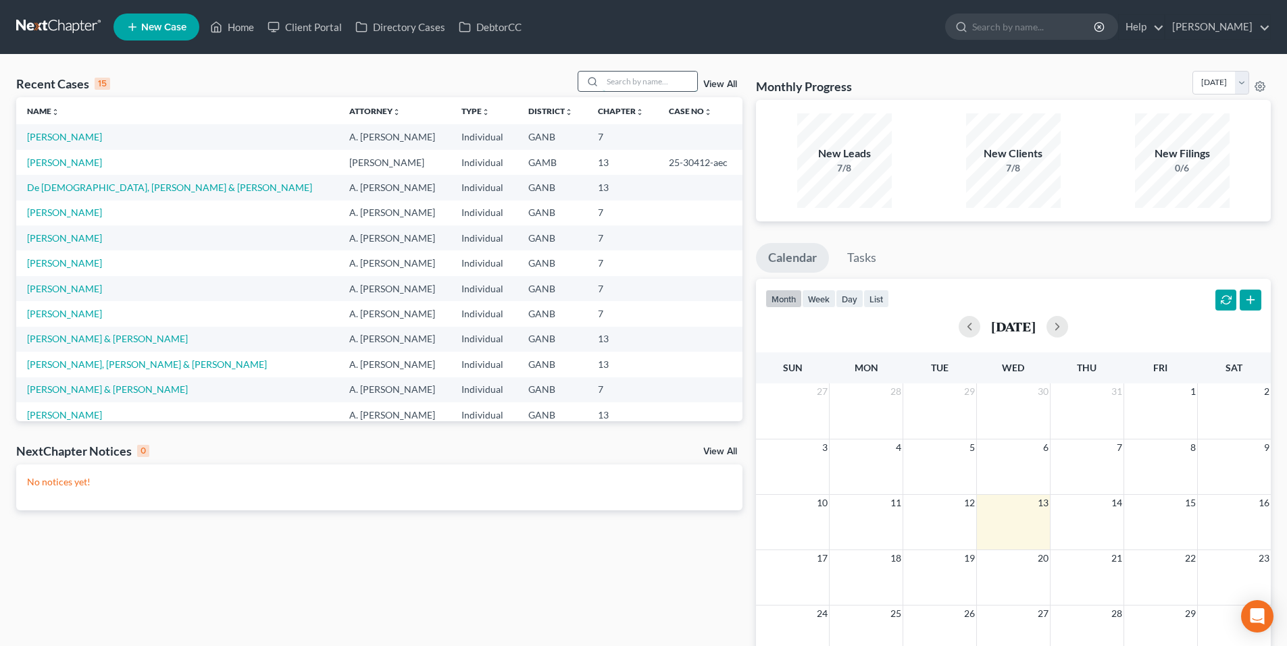
click at [688, 86] on input "search" at bounding box center [649, 82] width 95 height 20
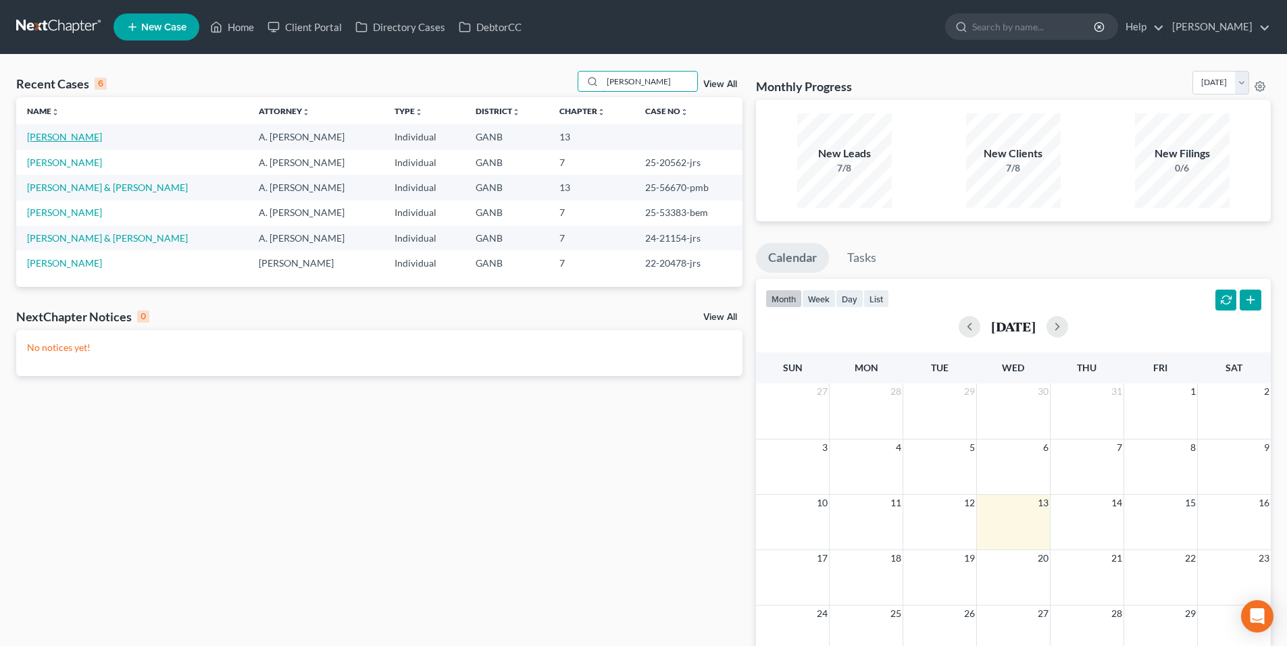
type input "johnson"
click at [79, 138] on link "Johnson, Jacob" at bounding box center [64, 136] width 75 height 11
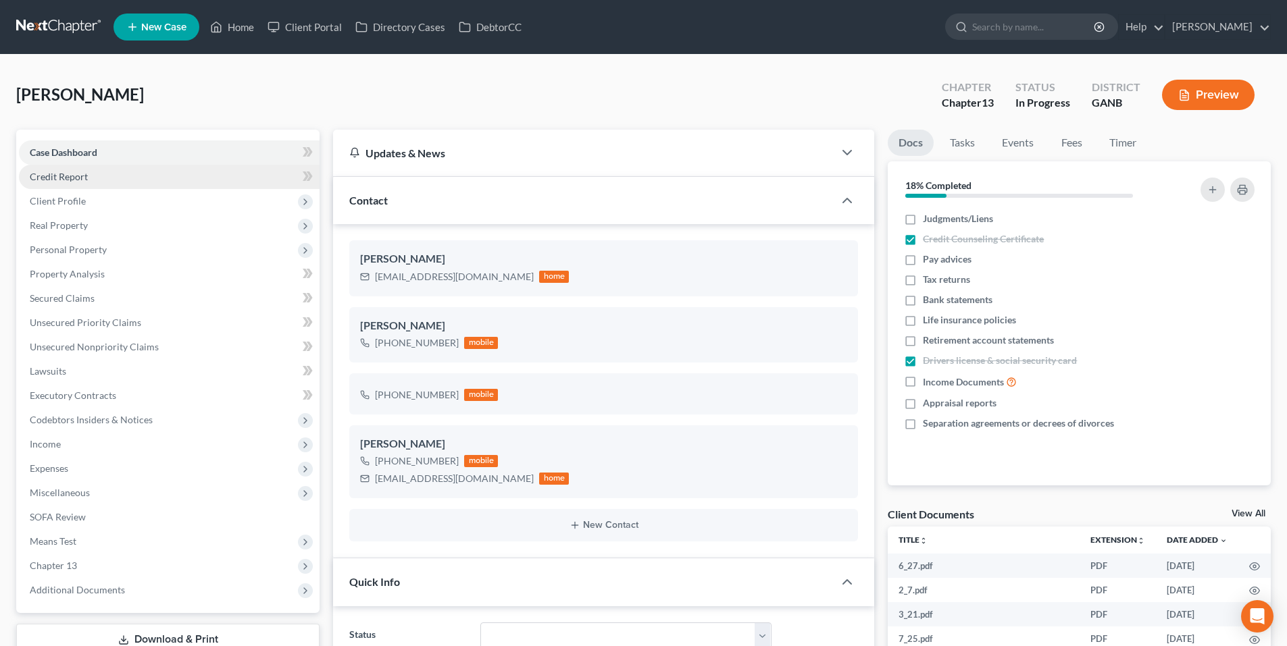
click at [64, 182] on link "Credit Report" at bounding box center [169, 177] width 301 height 24
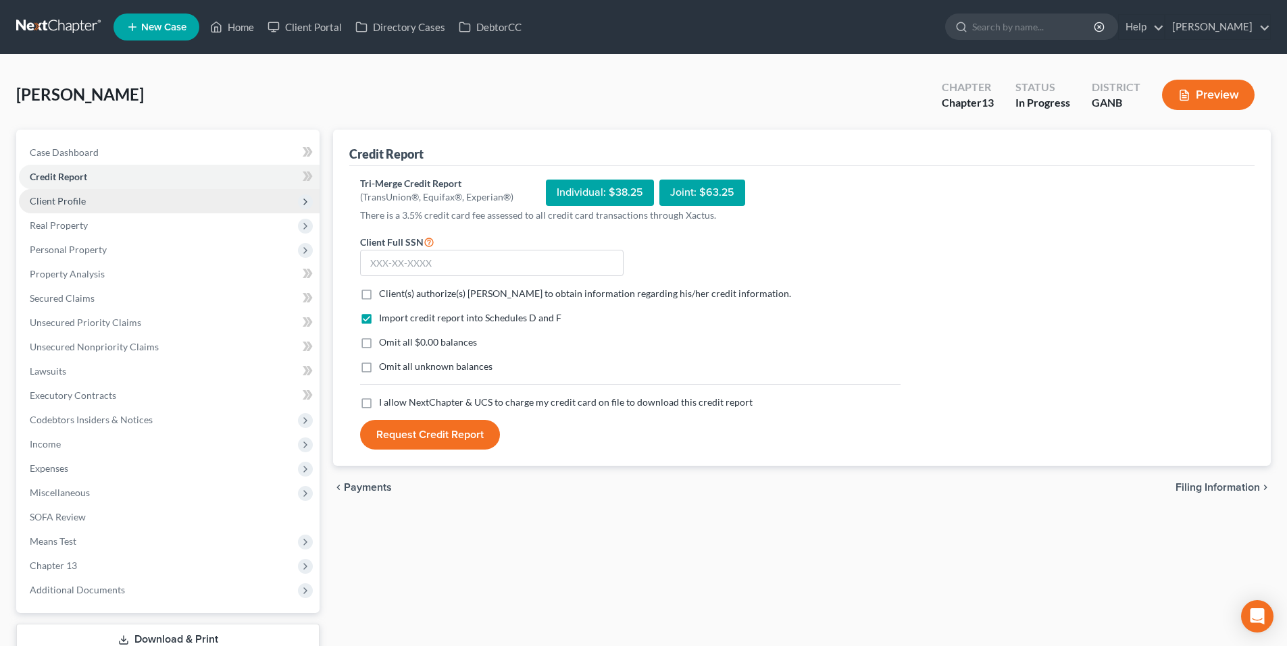
click at [66, 207] on span "Client Profile" at bounding box center [169, 201] width 301 height 24
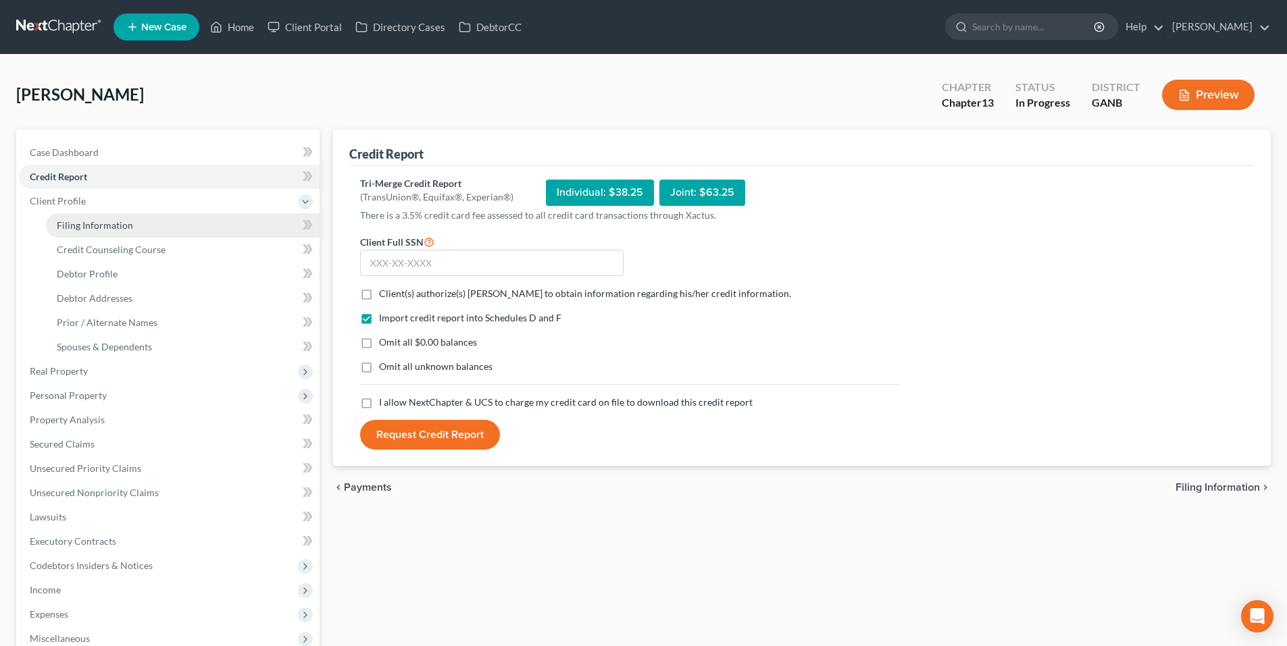
click at [72, 228] on span "Filing Information" at bounding box center [95, 225] width 76 height 11
select select "1"
select select "0"
select select "3"
select select "10"
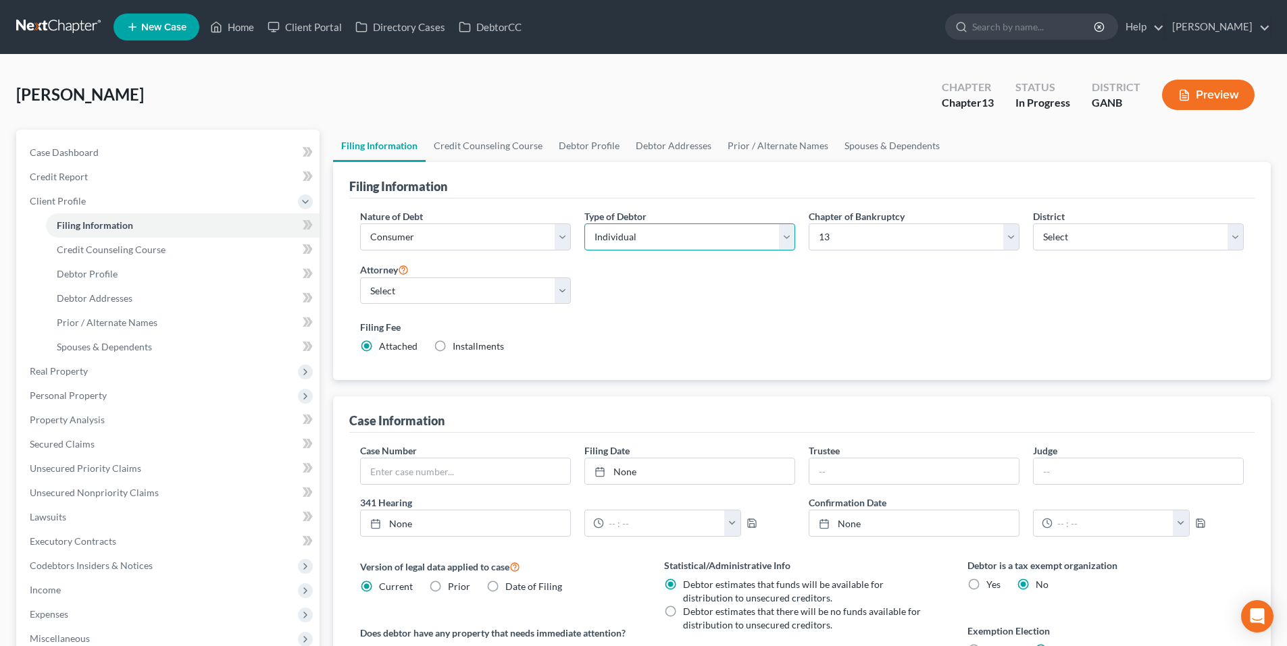
click at [659, 241] on select "Select Individual Joint" at bounding box center [689, 237] width 211 height 27
select select "1"
click at [584, 224] on select "Select Individual Joint" at bounding box center [689, 237] width 211 height 27
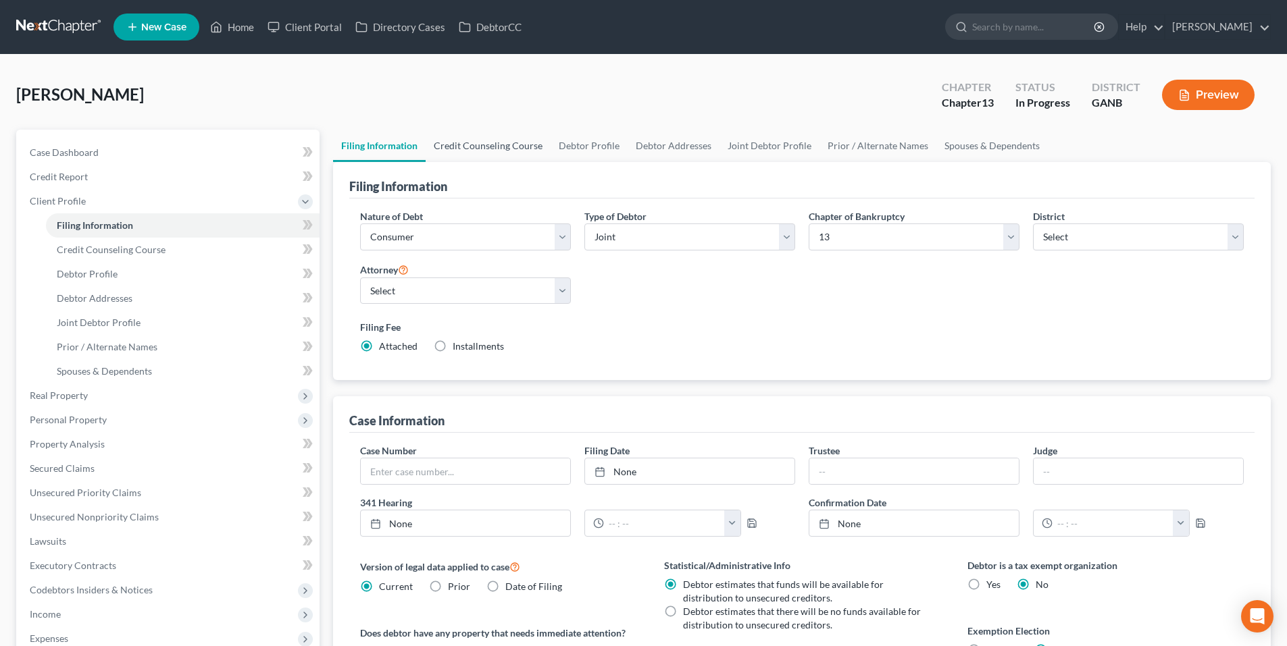
click at [504, 152] on link "Credit Counseling Course" at bounding box center [487, 146] width 125 height 32
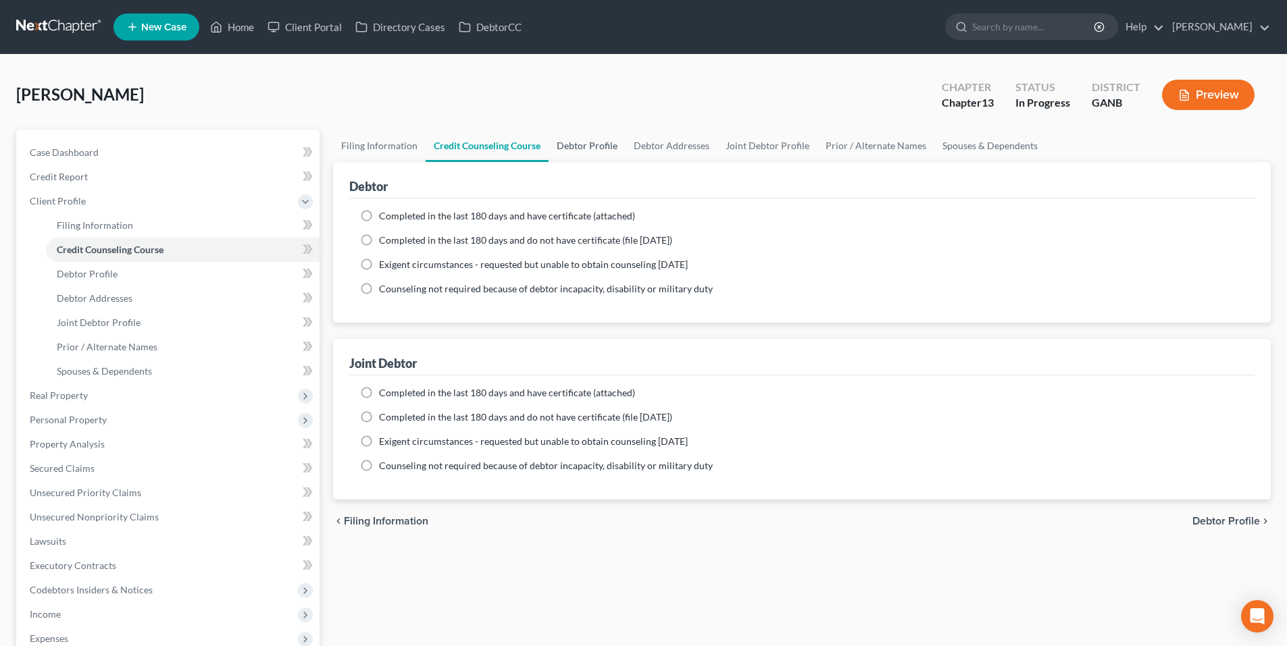
click at [561, 145] on link "Debtor Profile" at bounding box center [586, 146] width 77 height 32
select select "1"
select select "3"
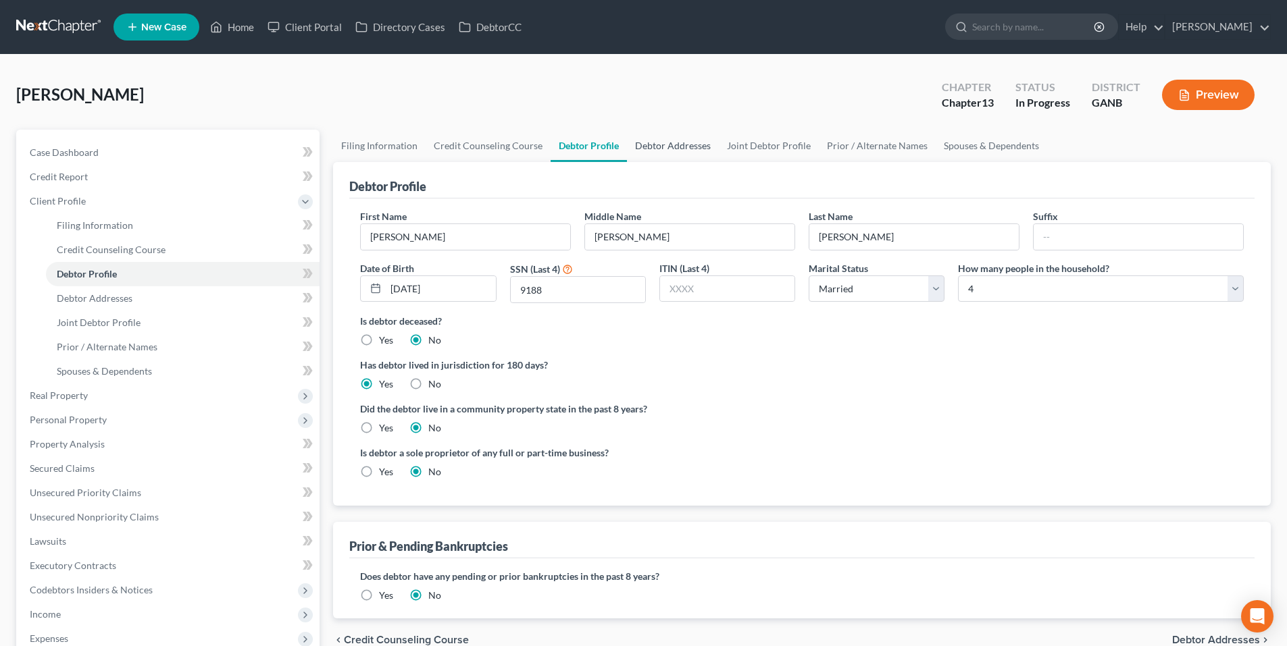
click at [683, 138] on link "Debtor Addresses" at bounding box center [673, 146] width 92 height 32
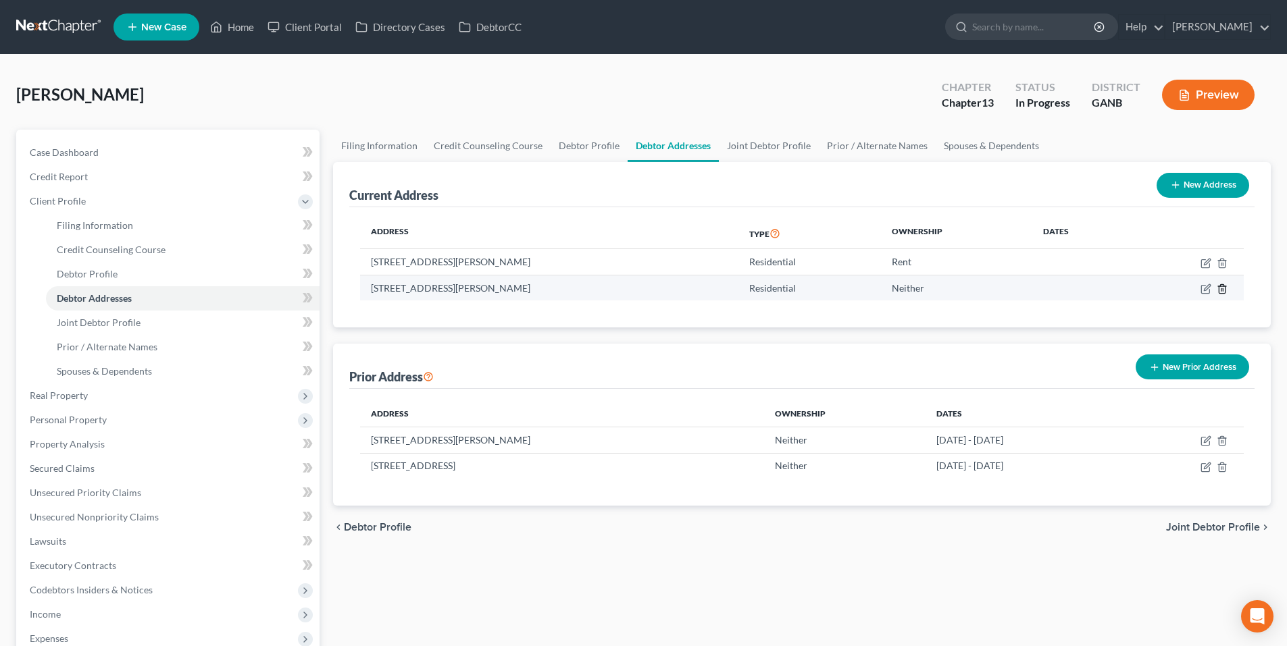
click at [1222, 290] on line "button" at bounding box center [1222, 289] width 0 height 3
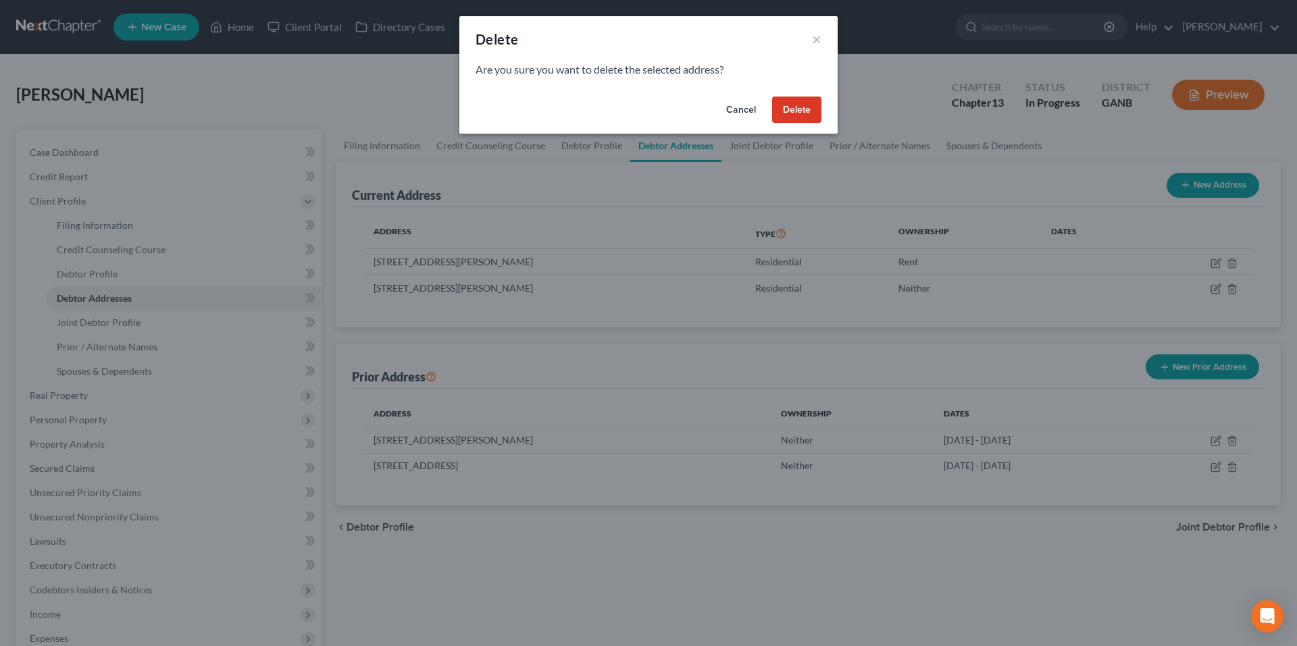
click at [796, 113] on button "Delete" at bounding box center [796, 110] width 49 height 27
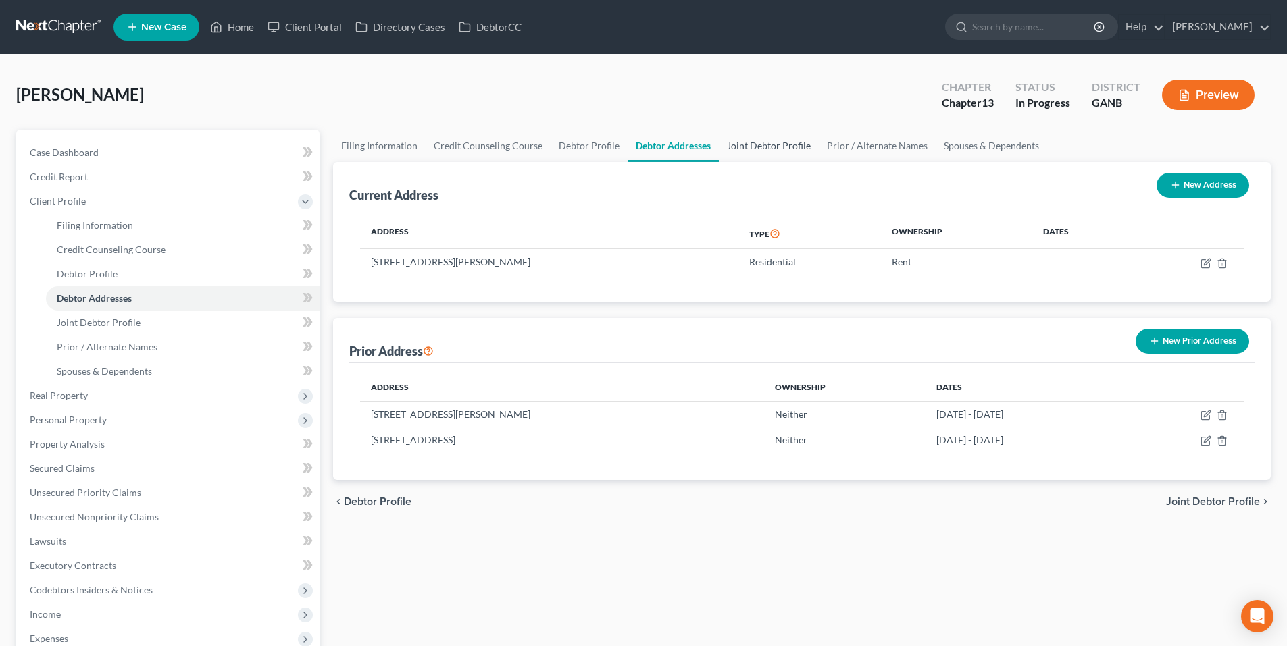
click at [769, 145] on link "Joint Debtor Profile" at bounding box center [769, 146] width 100 height 32
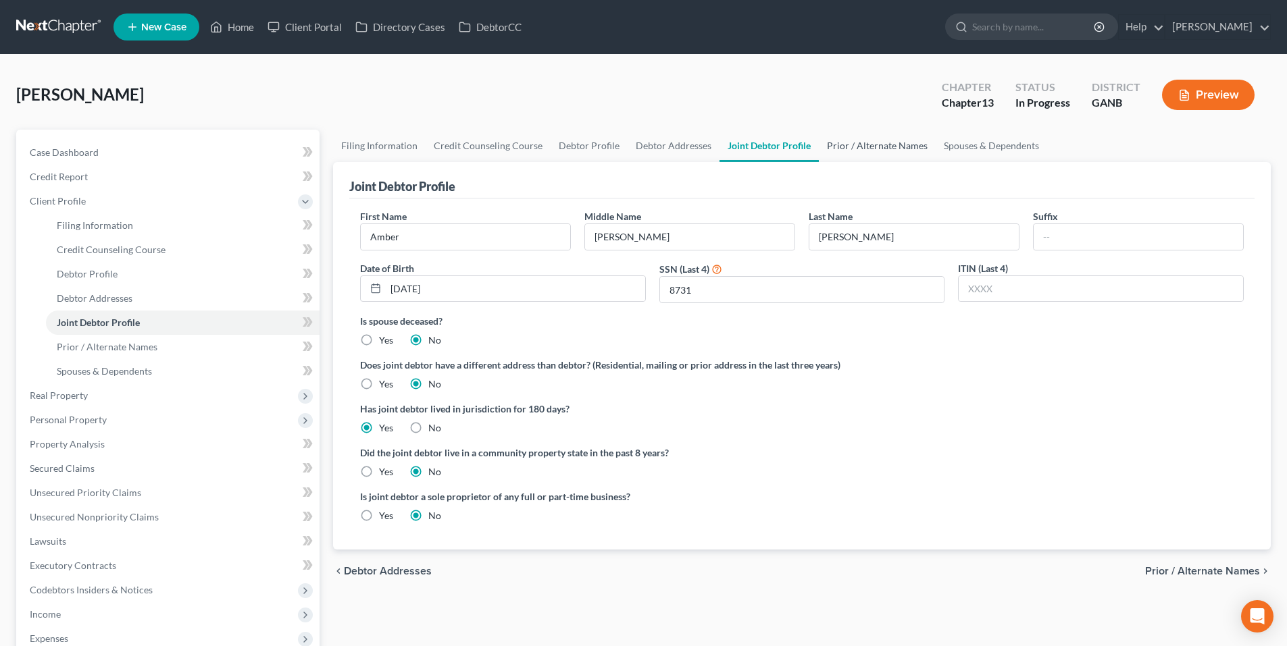
click at [834, 152] on link "Prior / Alternate Names" at bounding box center [877, 146] width 117 height 32
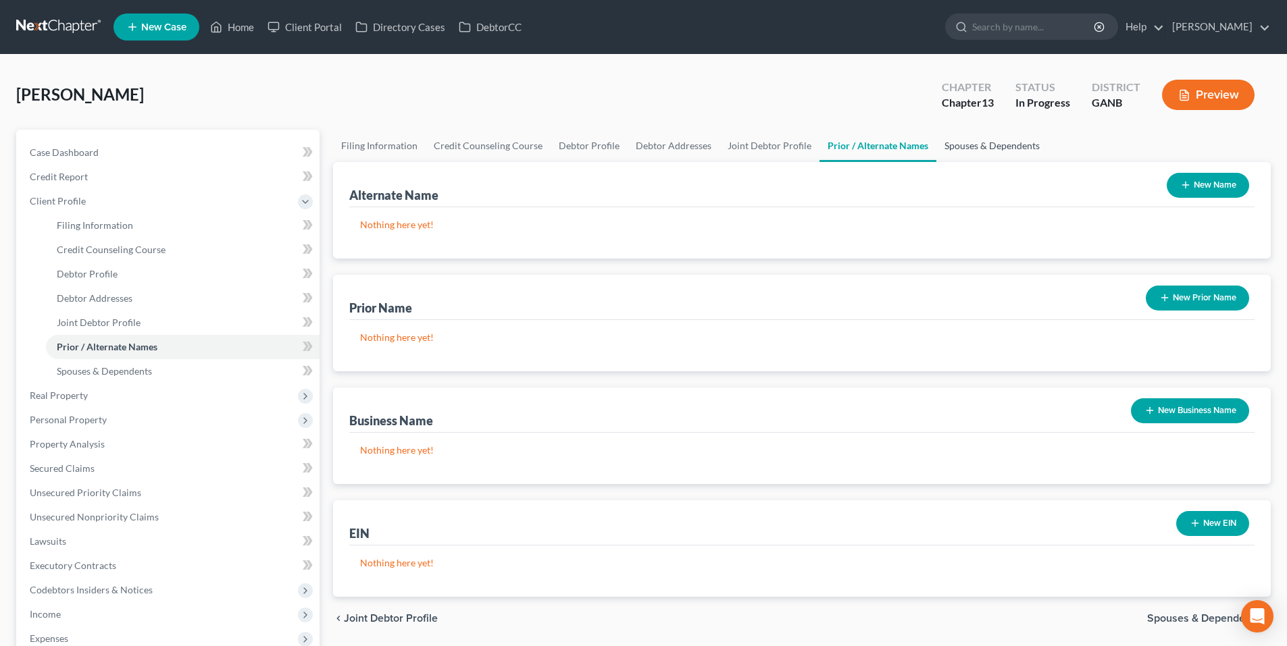
click at [946, 143] on link "Spouses & Dependents" at bounding box center [991, 146] width 111 height 32
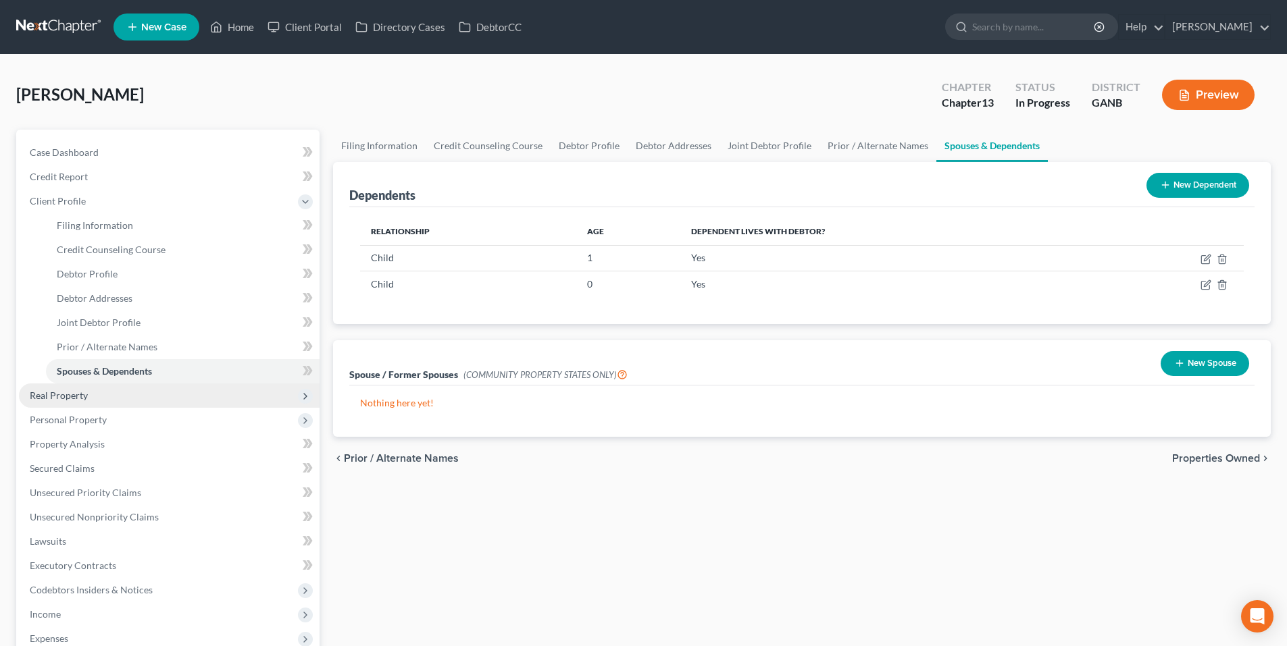
click at [67, 401] on span "Real Property" at bounding box center [59, 395] width 58 height 11
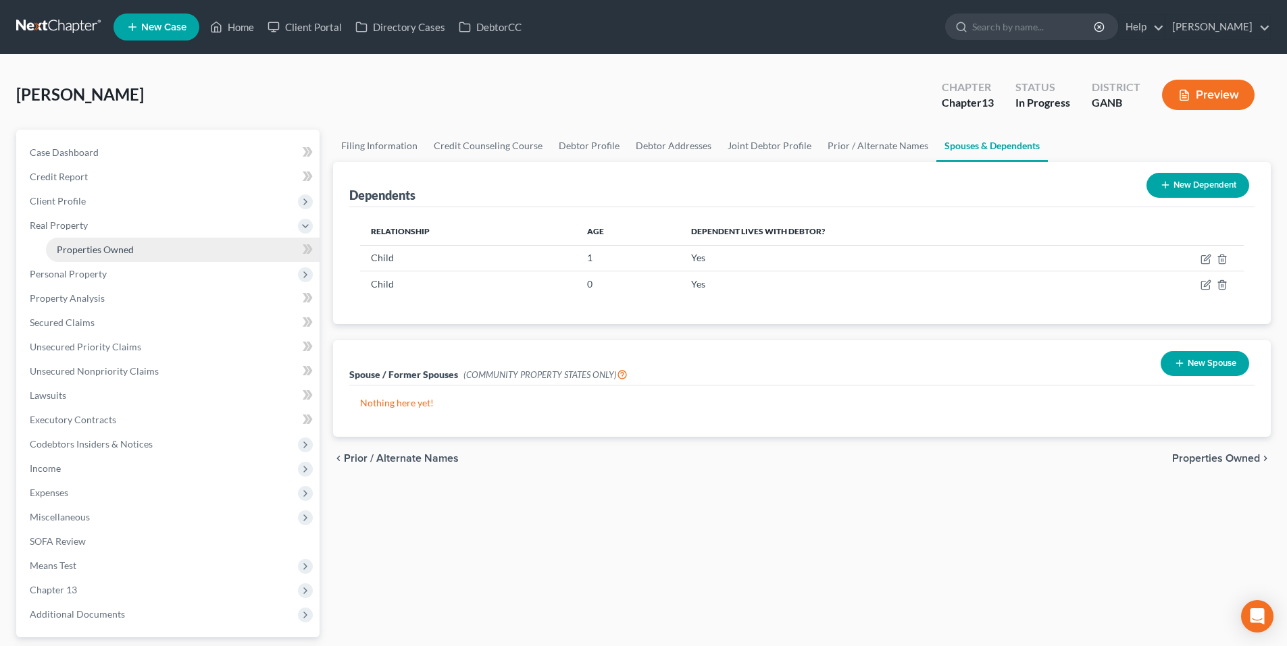
click at [97, 251] on span "Properties Owned" at bounding box center [95, 249] width 77 height 11
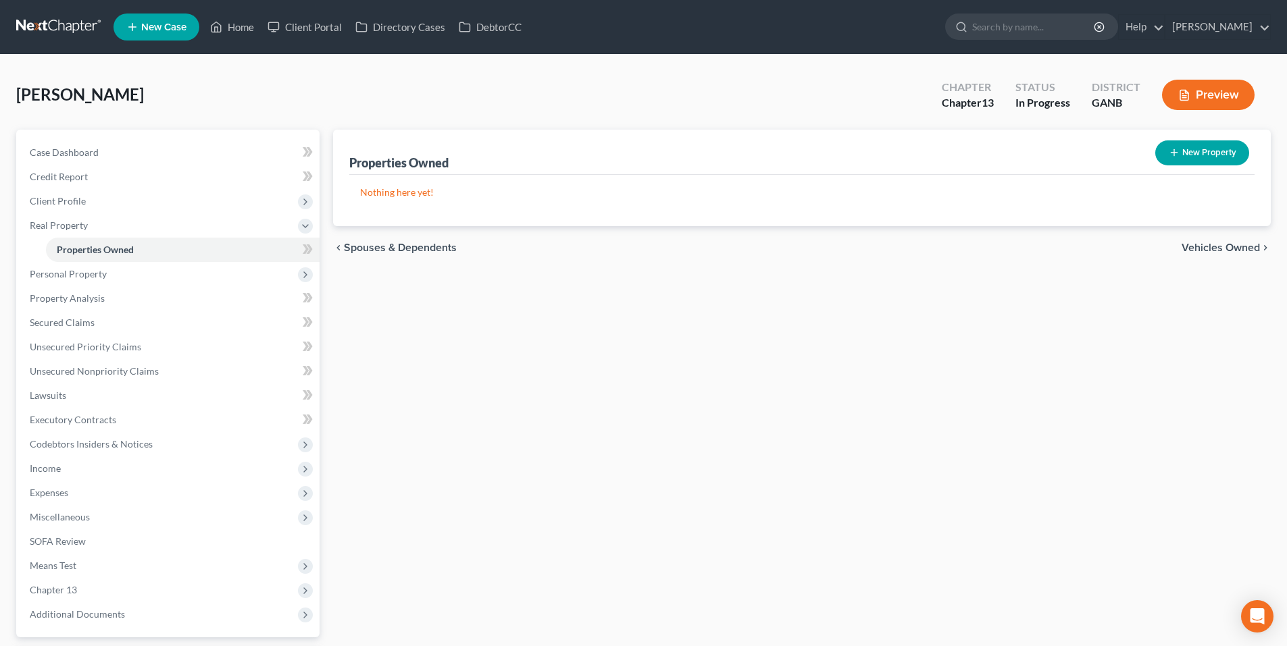
click at [1225, 242] on span "Vehicles Owned" at bounding box center [1220, 247] width 78 height 11
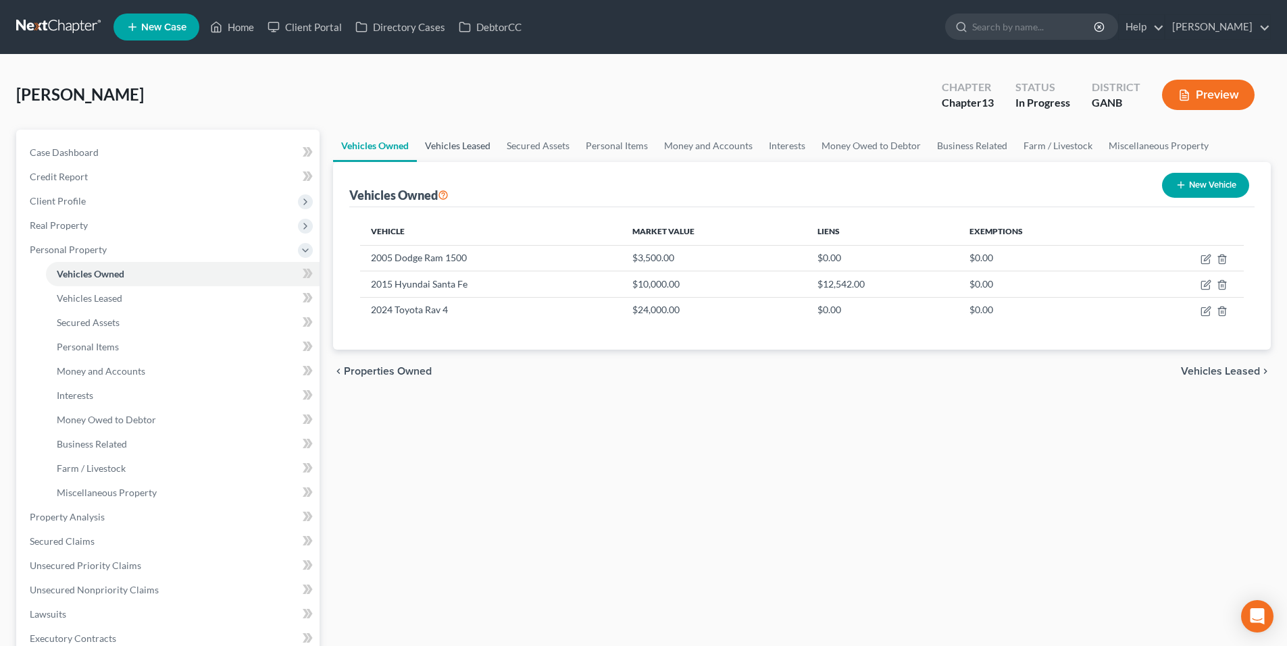
click at [469, 145] on link "Vehicles Leased" at bounding box center [458, 146] width 82 height 32
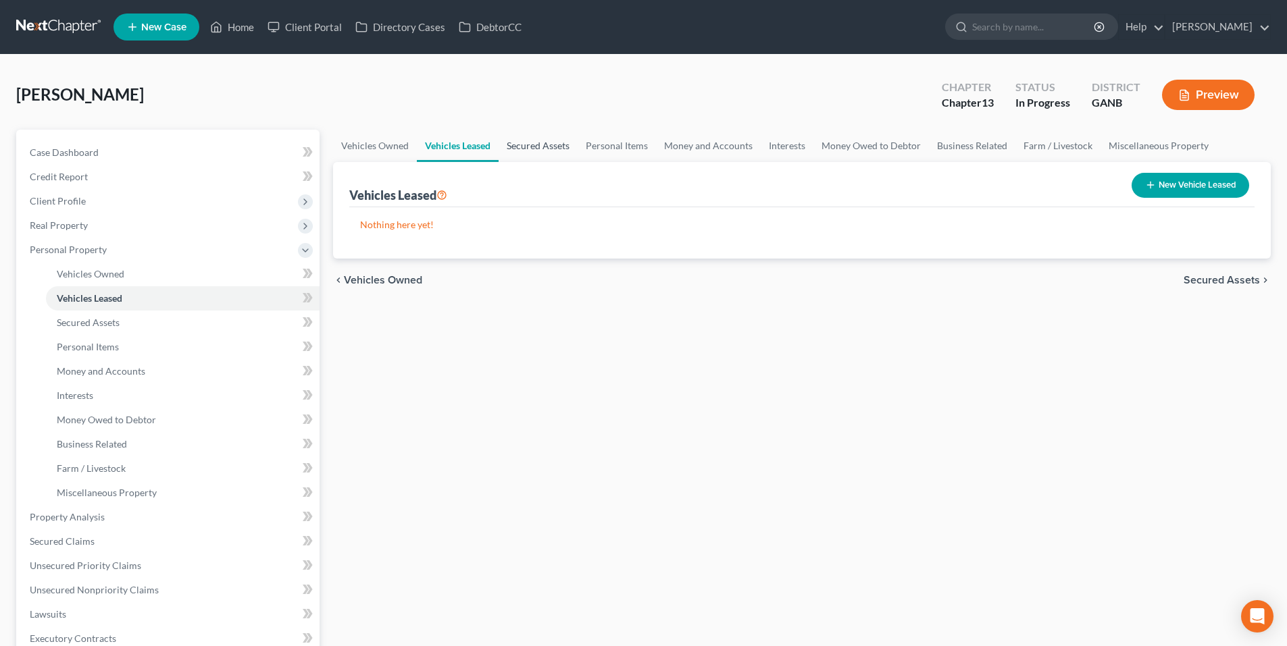
click at [528, 147] on link "Secured Assets" at bounding box center [537, 146] width 79 height 32
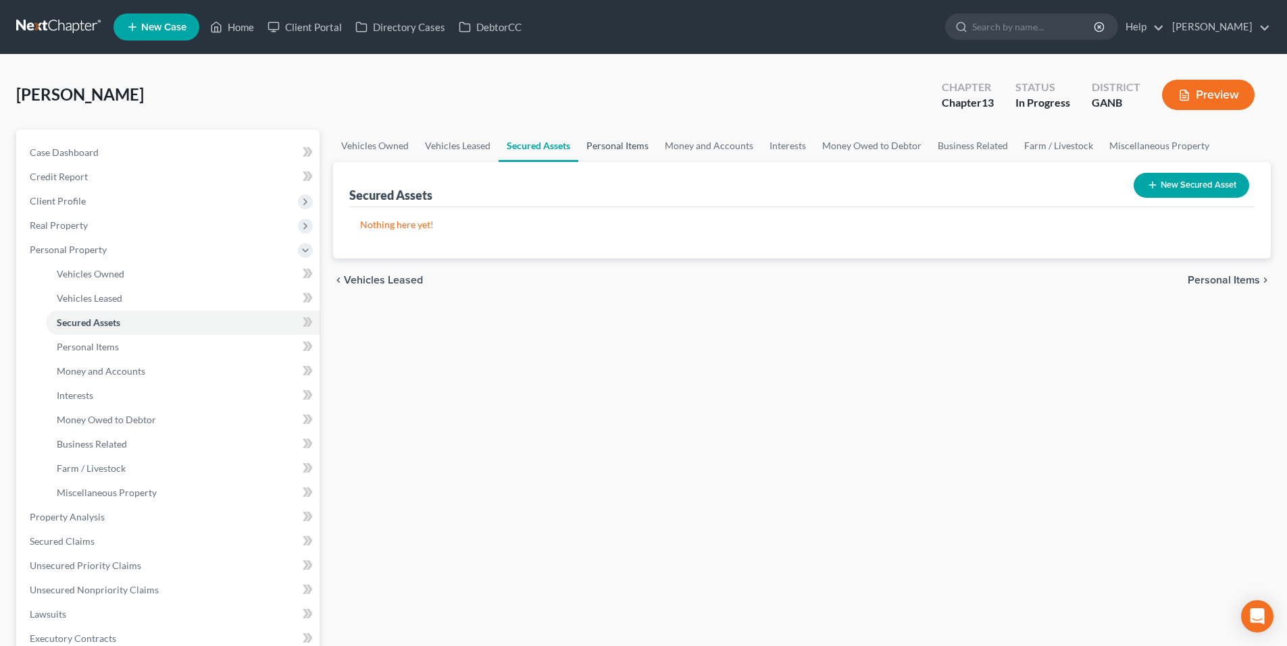
click at [600, 148] on link "Personal Items" at bounding box center [617, 146] width 78 height 32
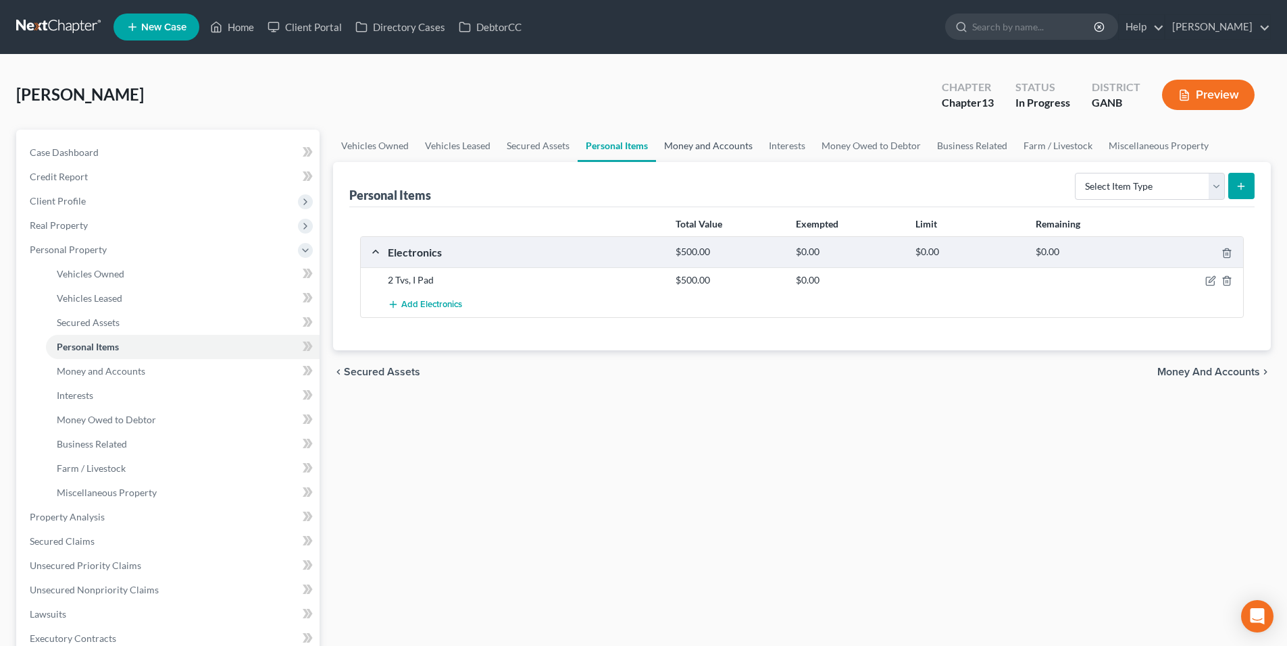
click at [685, 143] on link "Money and Accounts" at bounding box center [708, 146] width 105 height 32
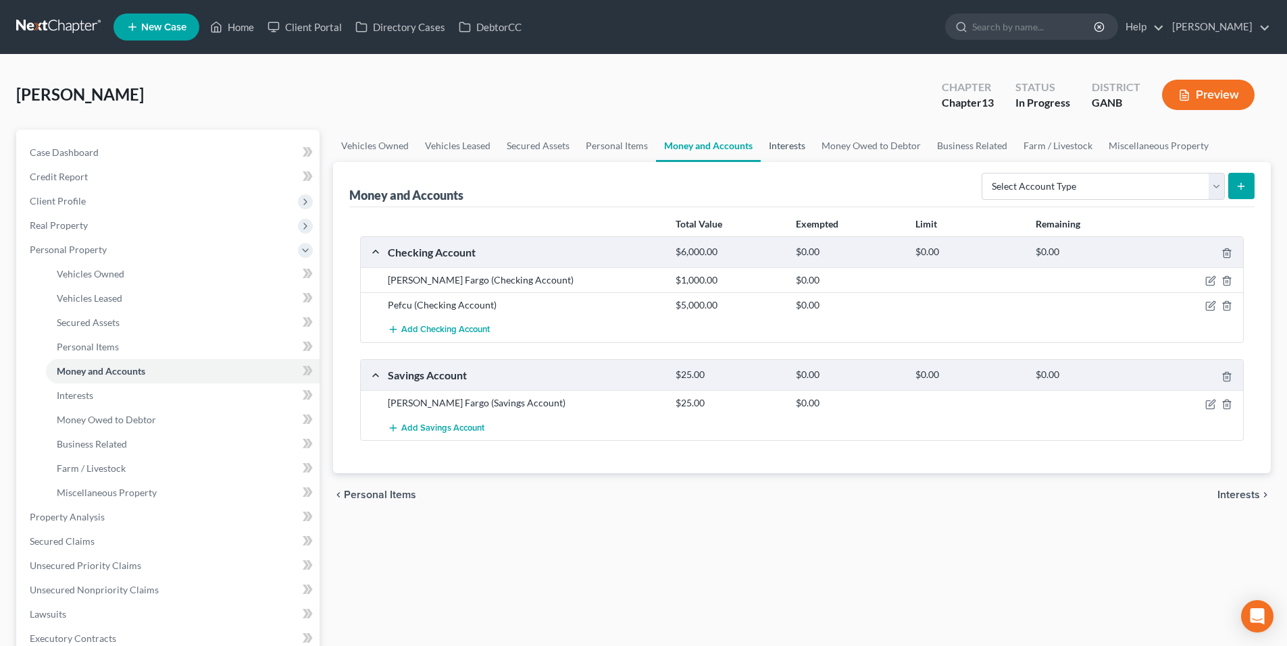
click at [777, 146] on link "Interests" at bounding box center [786, 146] width 53 height 32
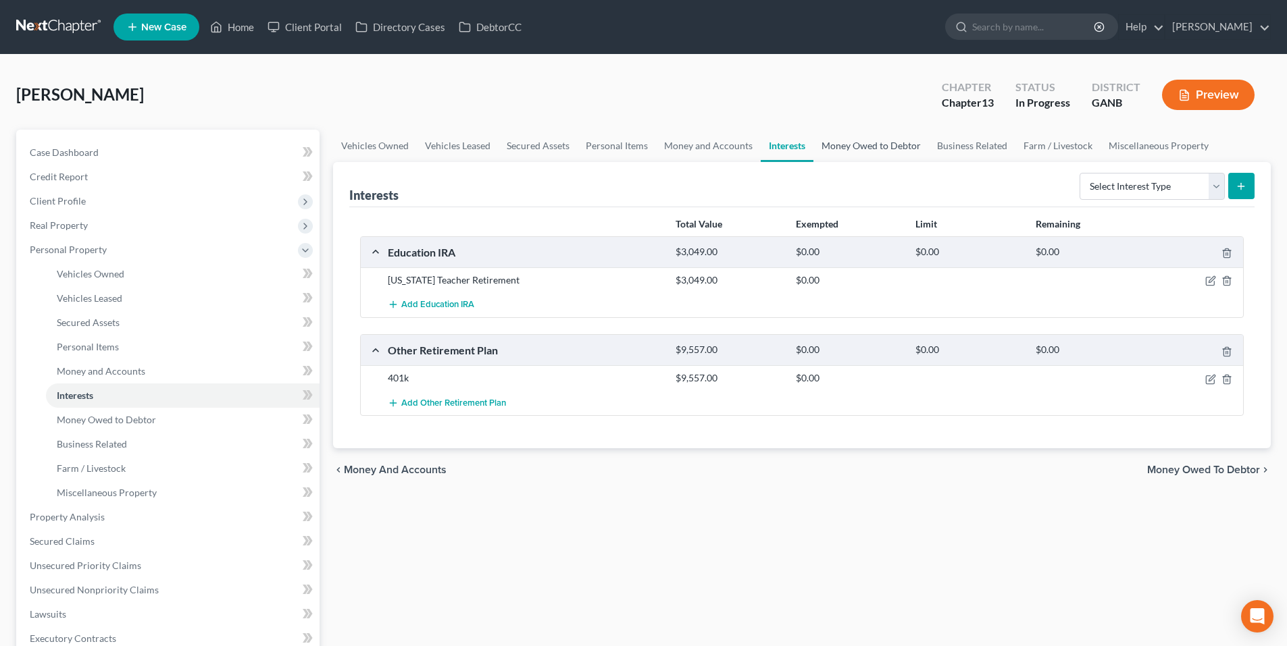
click at [862, 153] on link "Money Owed to Debtor" at bounding box center [870, 146] width 115 height 32
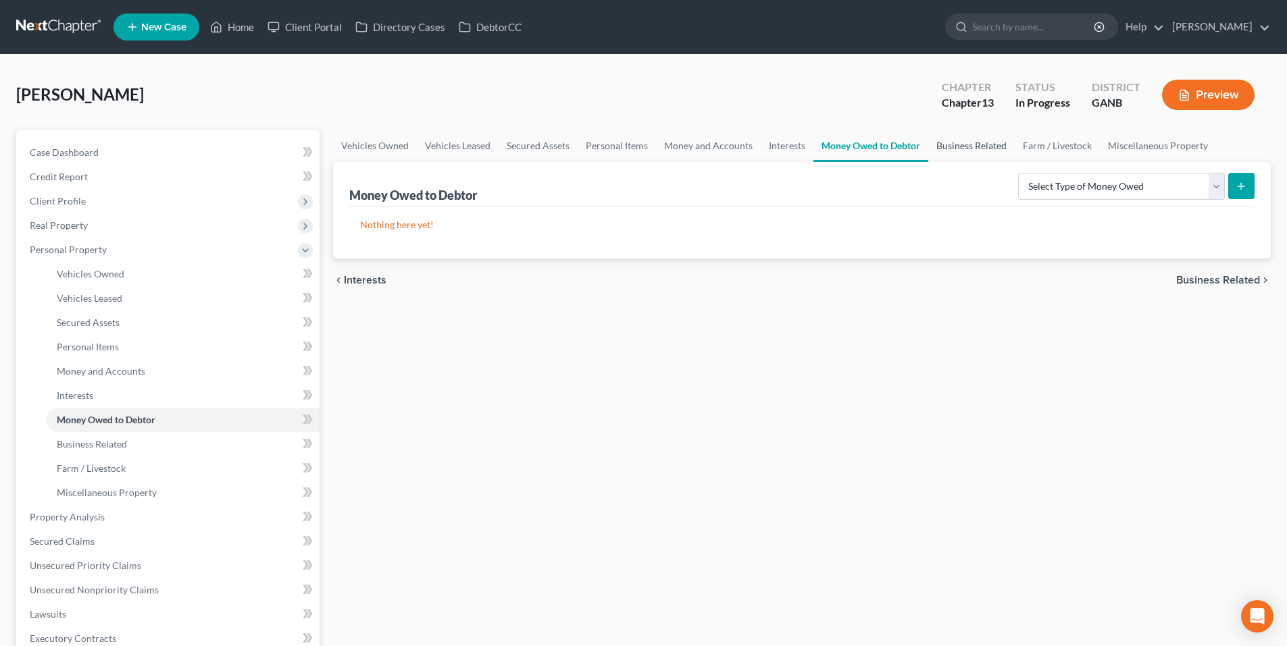
click at [971, 139] on link "Business Related" at bounding box center [971, 146] width 86 height 32
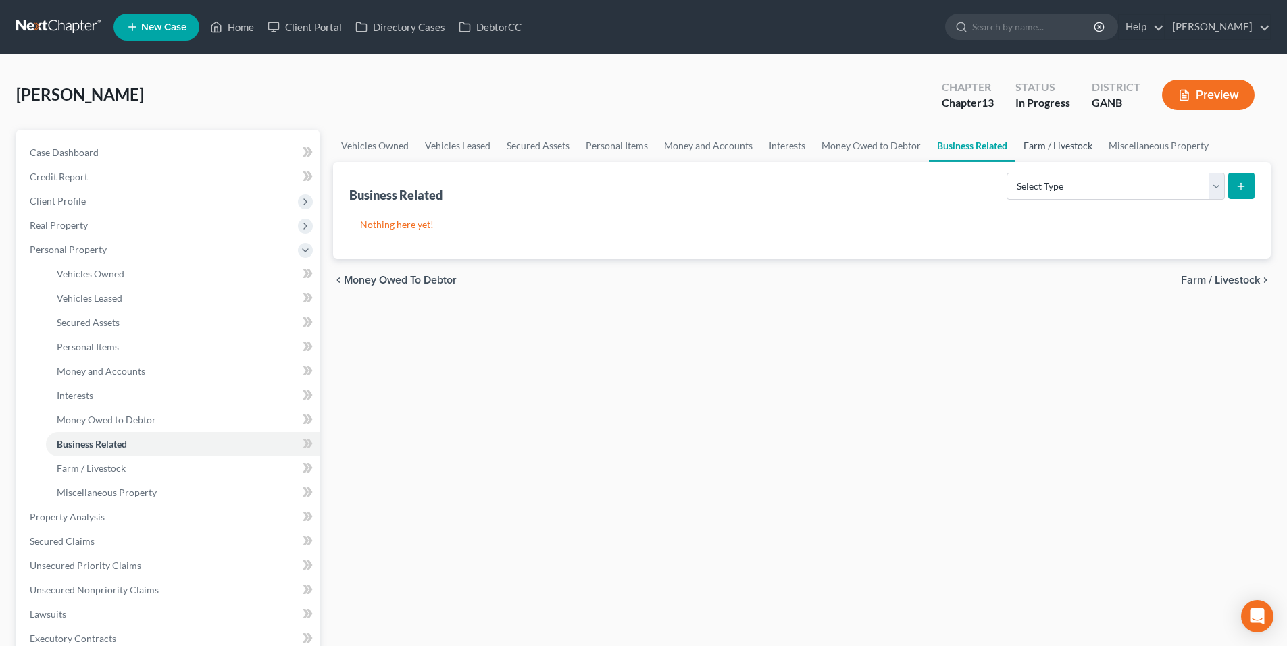
click at [1045, 139] on link "Farm / Livestock" at bounding box center [1057, 146] width 85 height 32
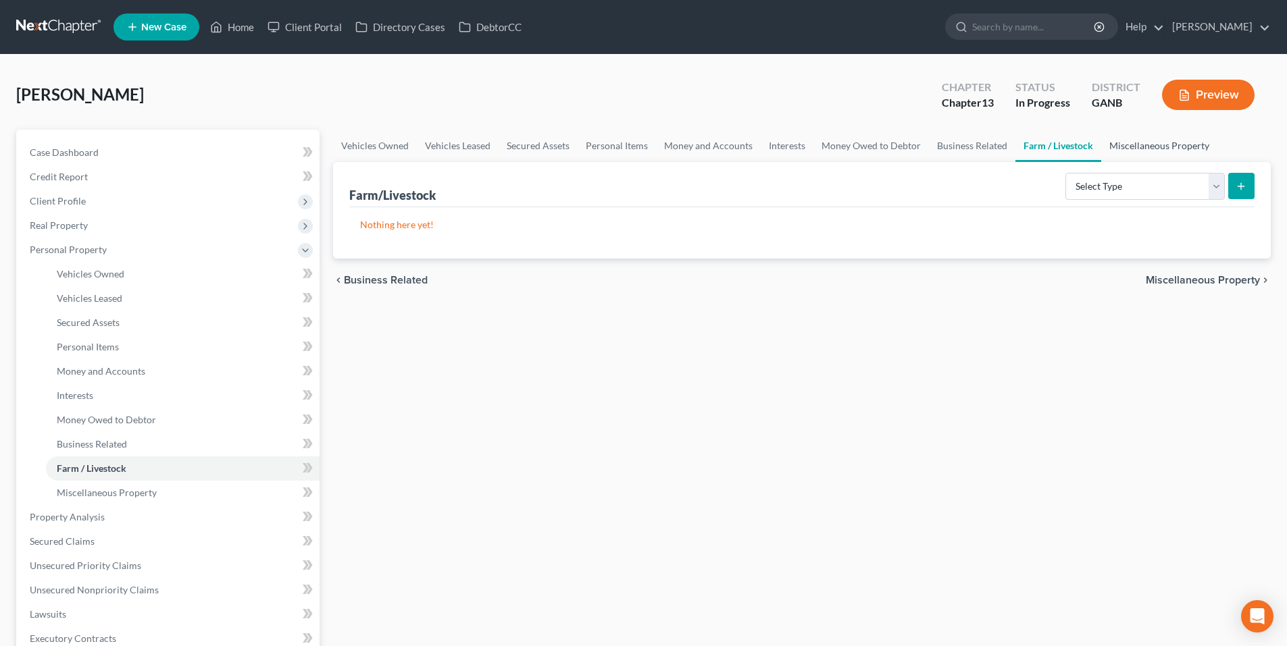
click at [1164, 139] on link "Miscellaneous Property" at bounding box center [1159, 146] width 116 height 32
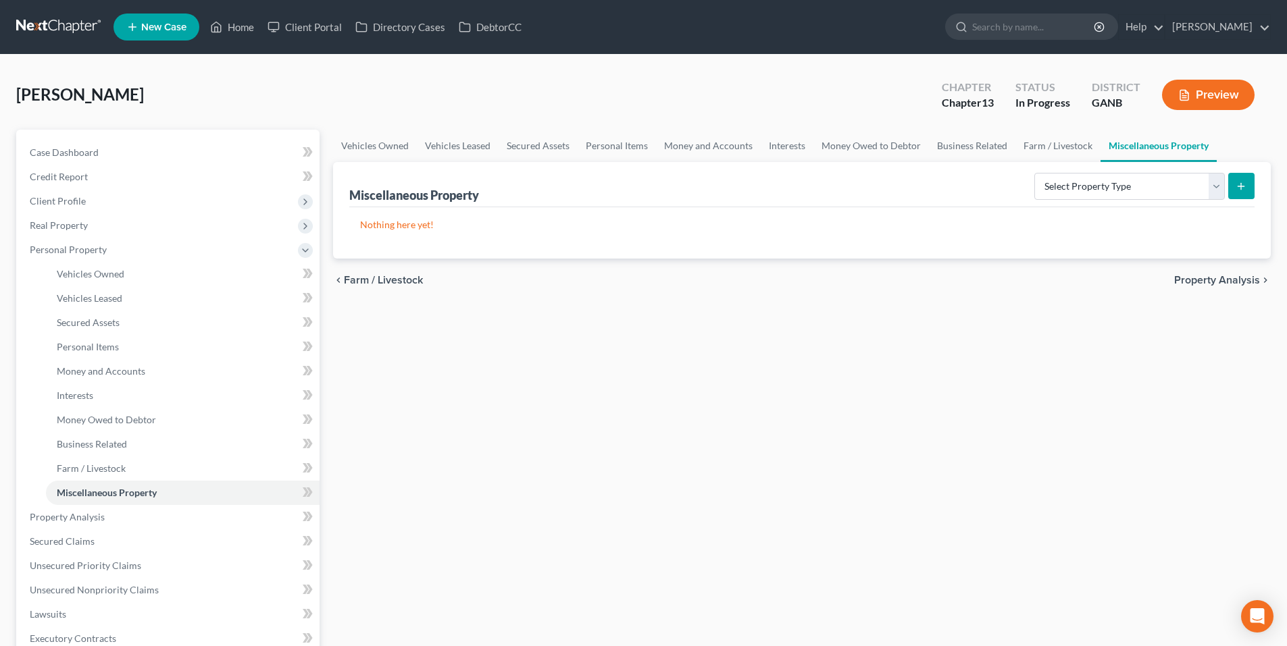
click at [1204, 284] on span "Property Analysis" at bounding box center [1217, 280] width 86 height 11
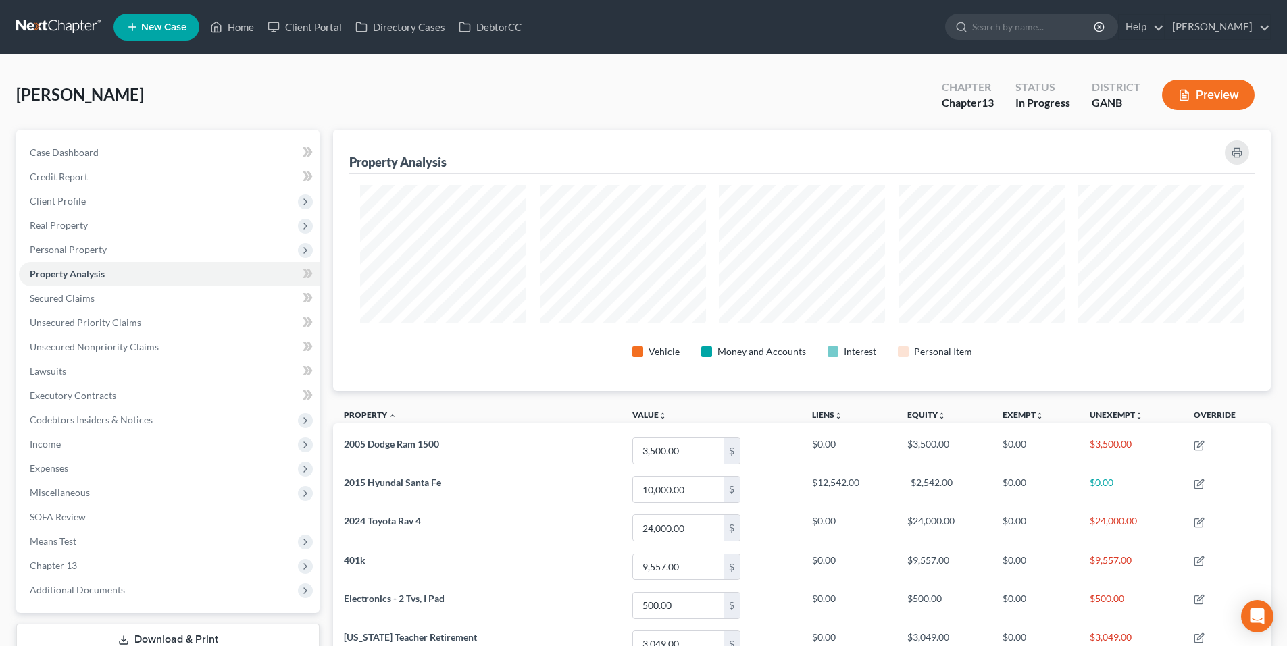
scroll to position [261, 937]
click at [83, 304] on link "Secured Claims" at bounding box center [169, 298] width 301 height 24
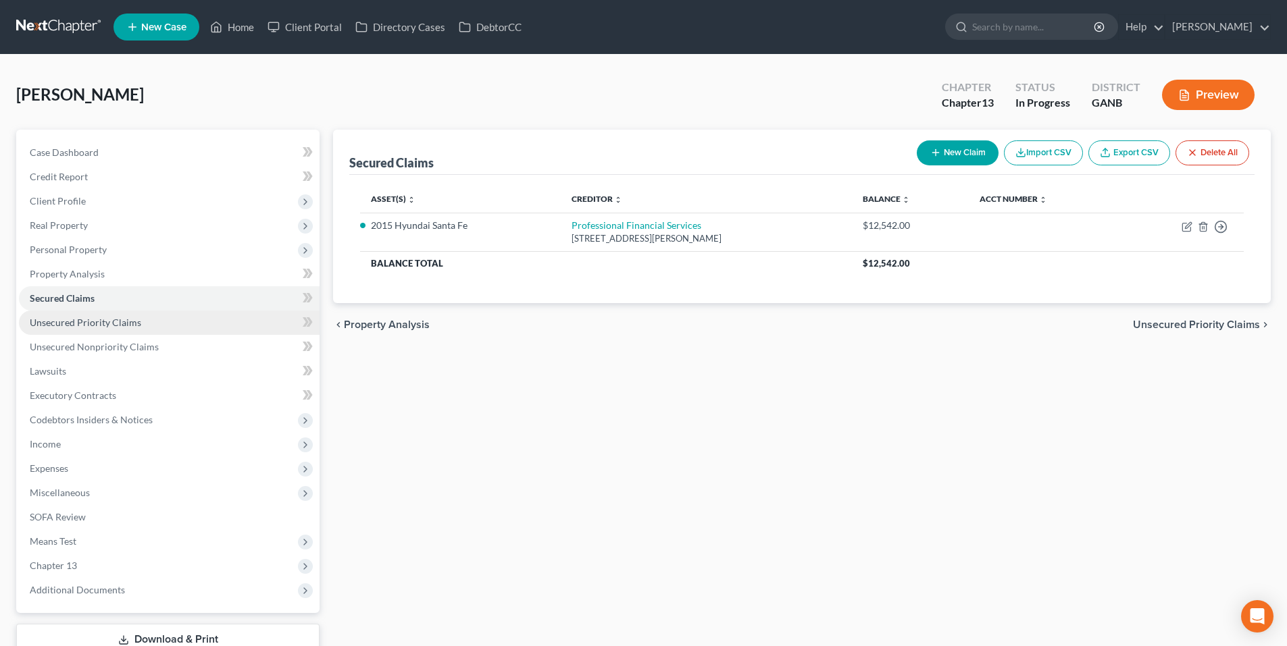
click at [84, 323] on span "Unsecured Priority Claims" at bounding box center [85, 322] width 111 height 11
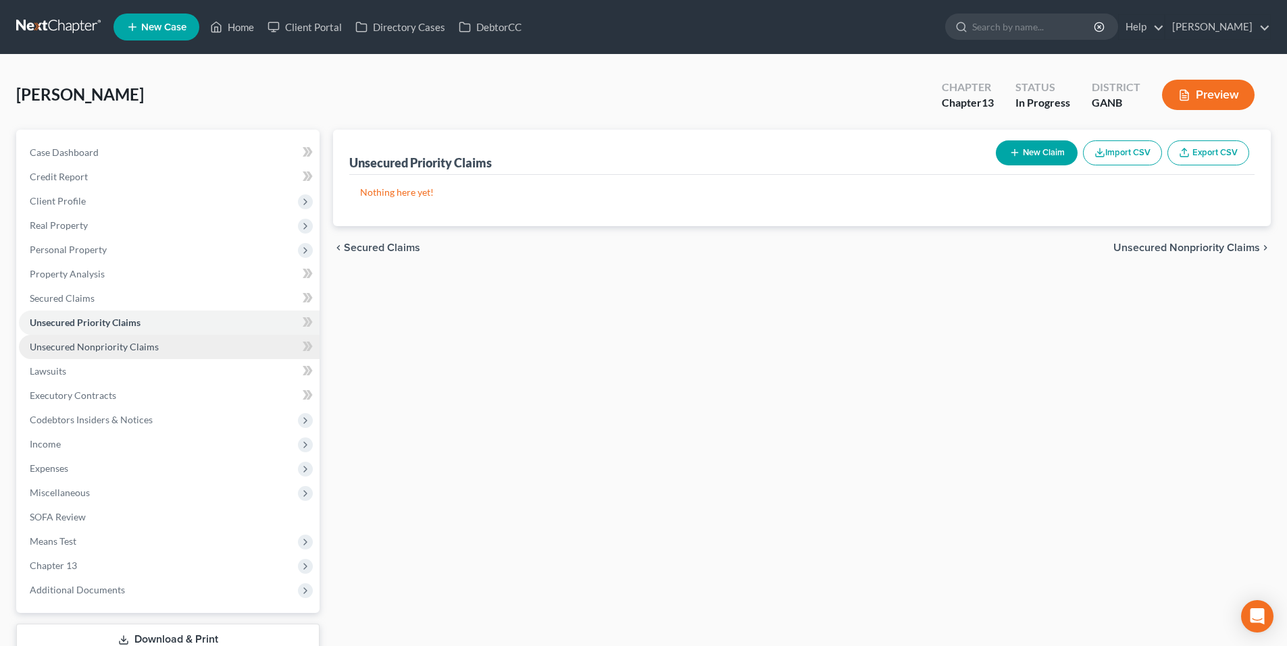
click at [86, 343] on span "Unsecured Nonpriority Claims" at bounding box center [94, 346] width 129 height 11
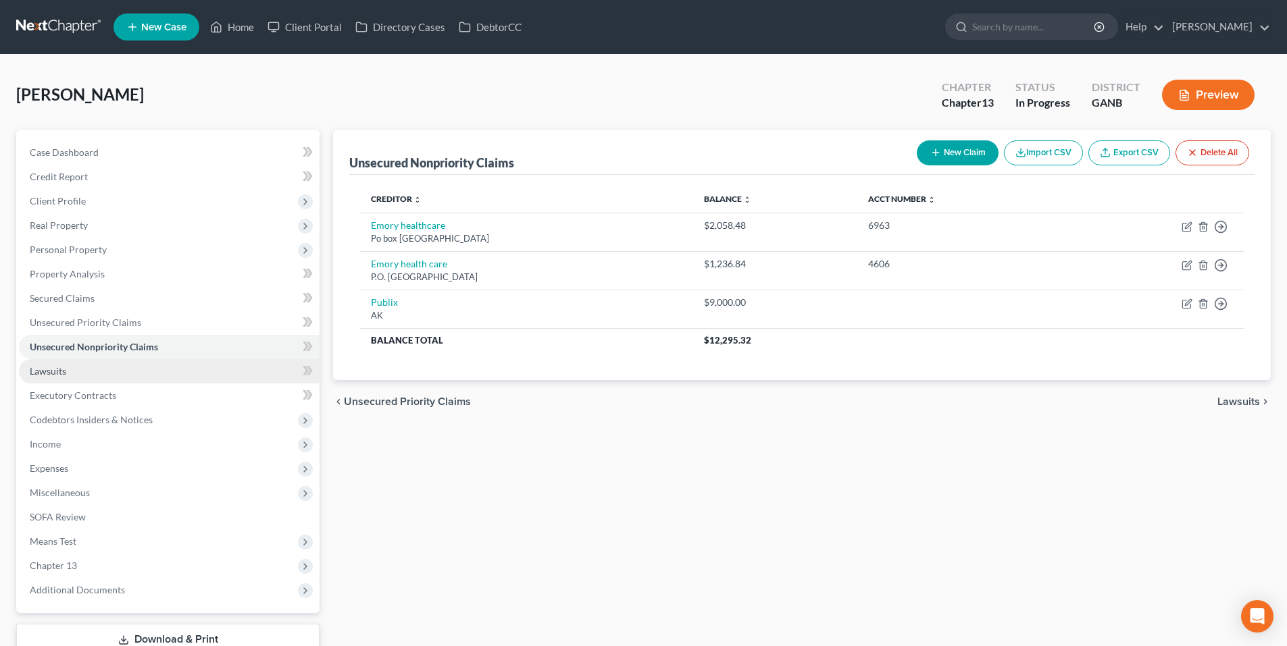
click at [80, 373] on link "Lawsuits" at bounding box center [169, 371] width 301 height 24
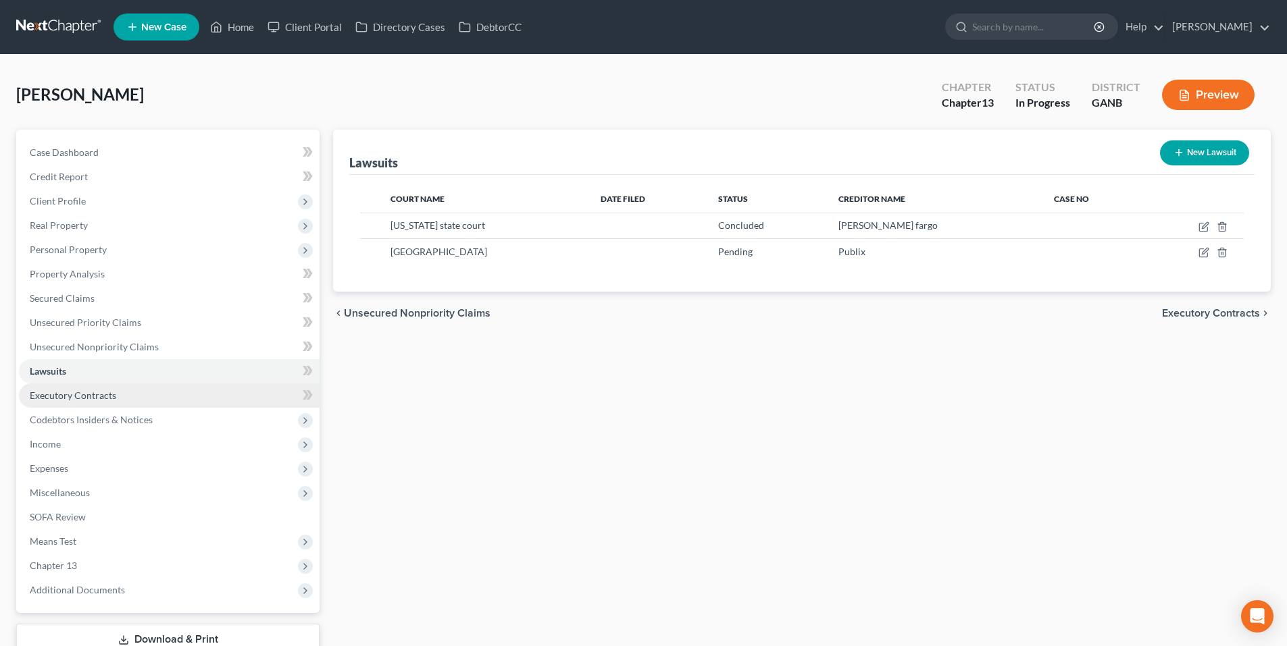
click at [86, 397] on span "Executory Contracts" at bounding box center [73, 395] width 86 height 11
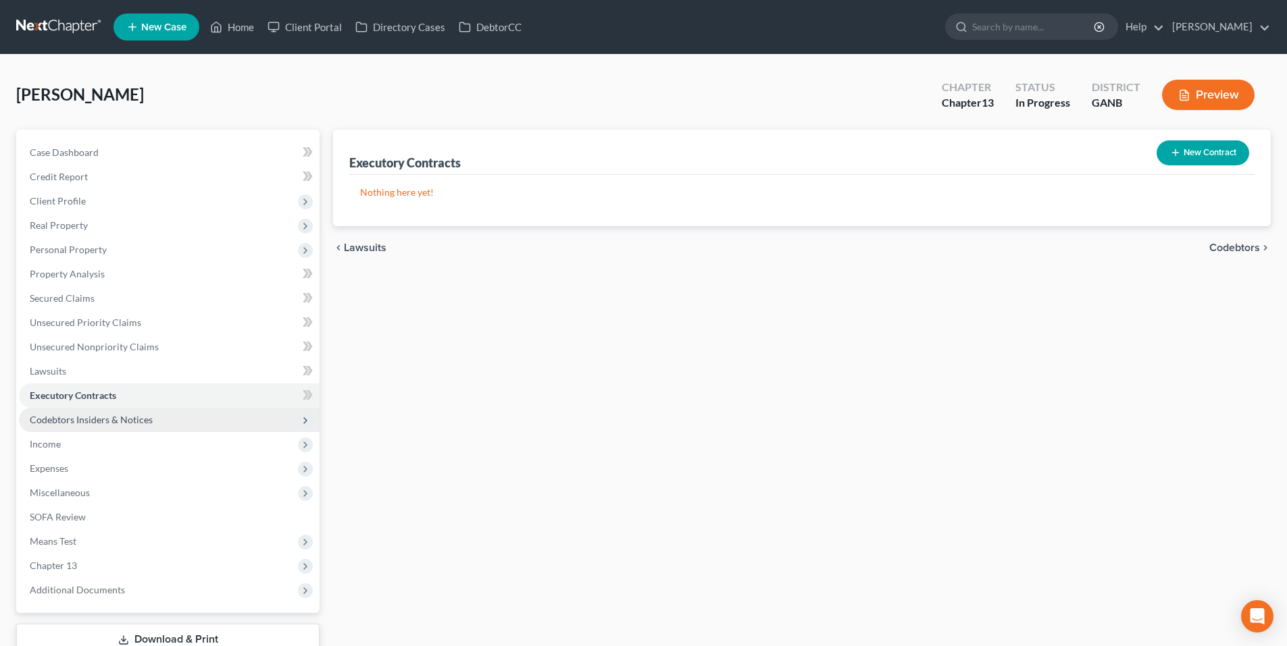
click at [86, 414] on span "Codebtors Insiders & Notices" at bounding box center [91, 419] width 123 height 11
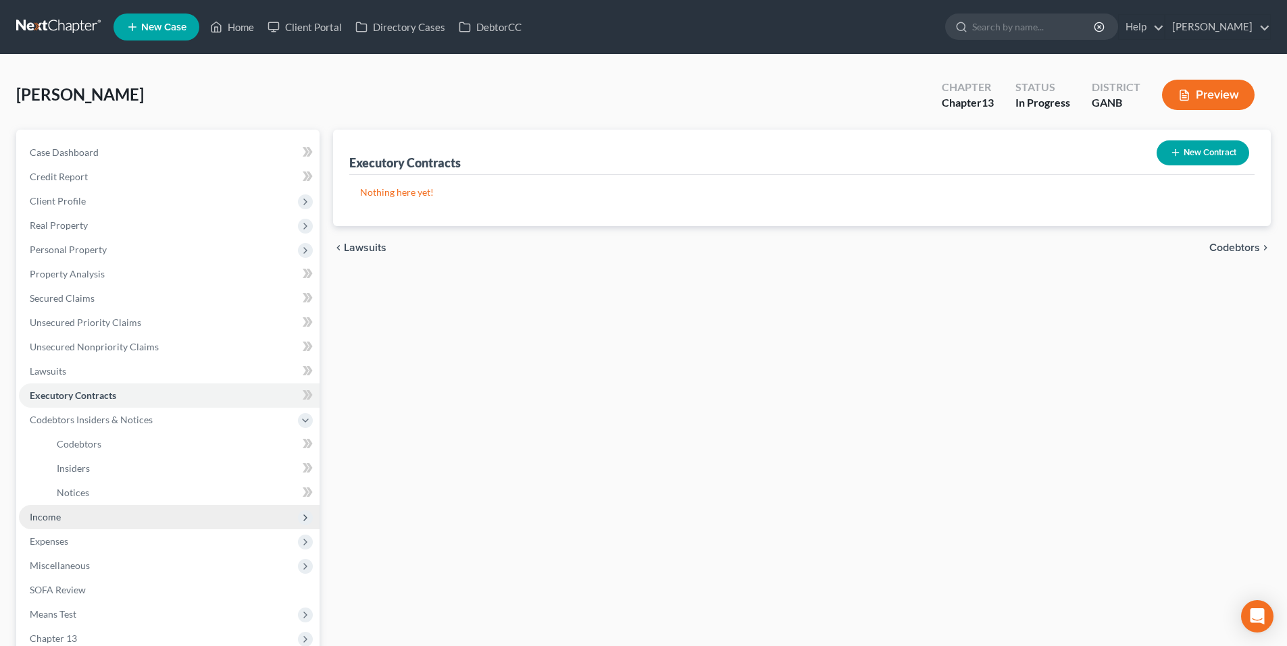
click at [63, 523] on span "Income" at bounding box center [169, 517] width 301 height 24
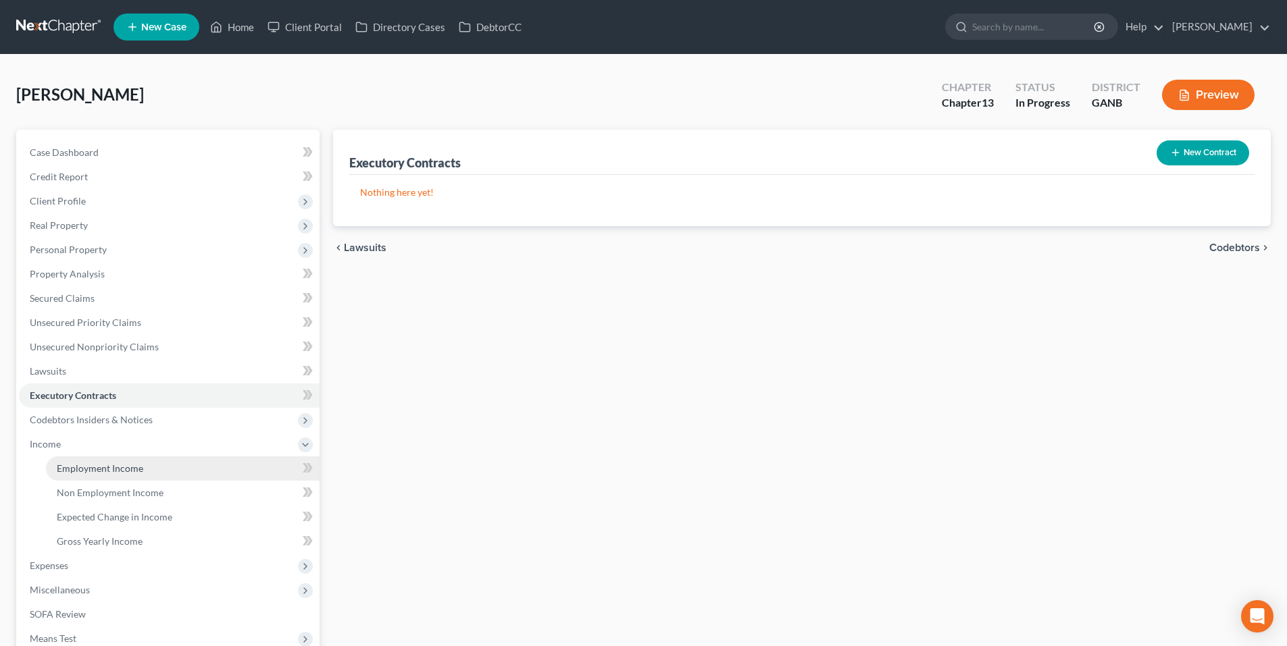
click at [75, 472] on span "Employment Income" at bounding box center [100, 468] width 86 height 11
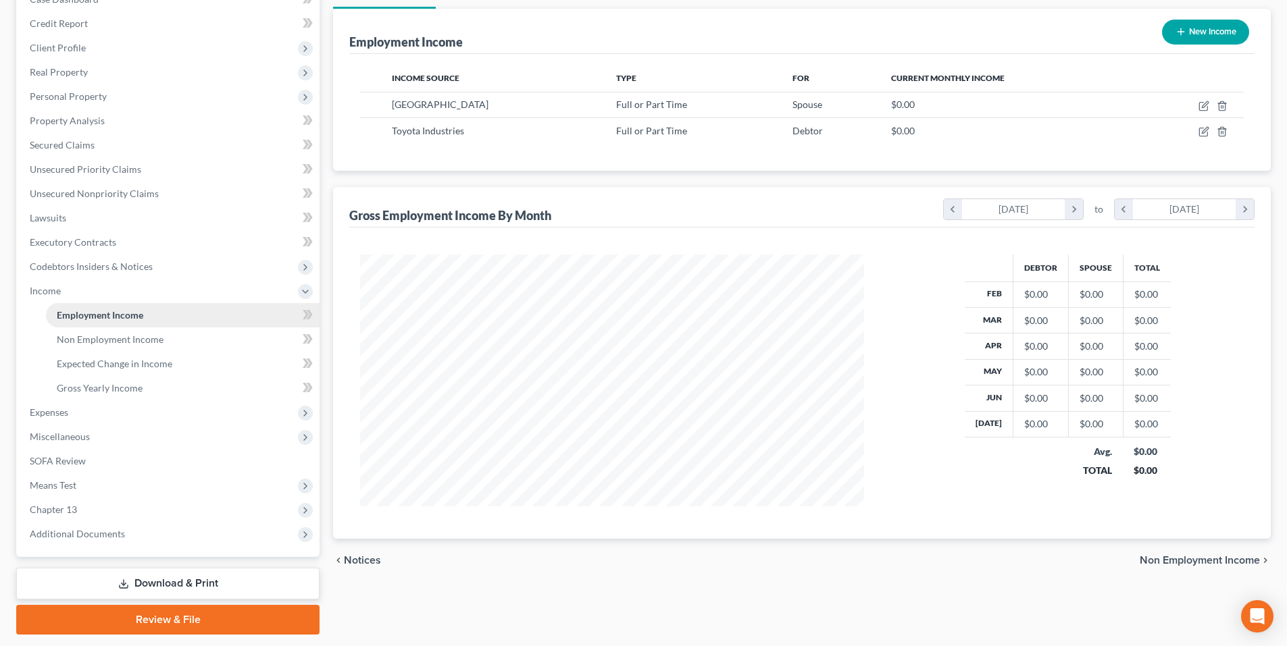
scroll to position [193, 0]
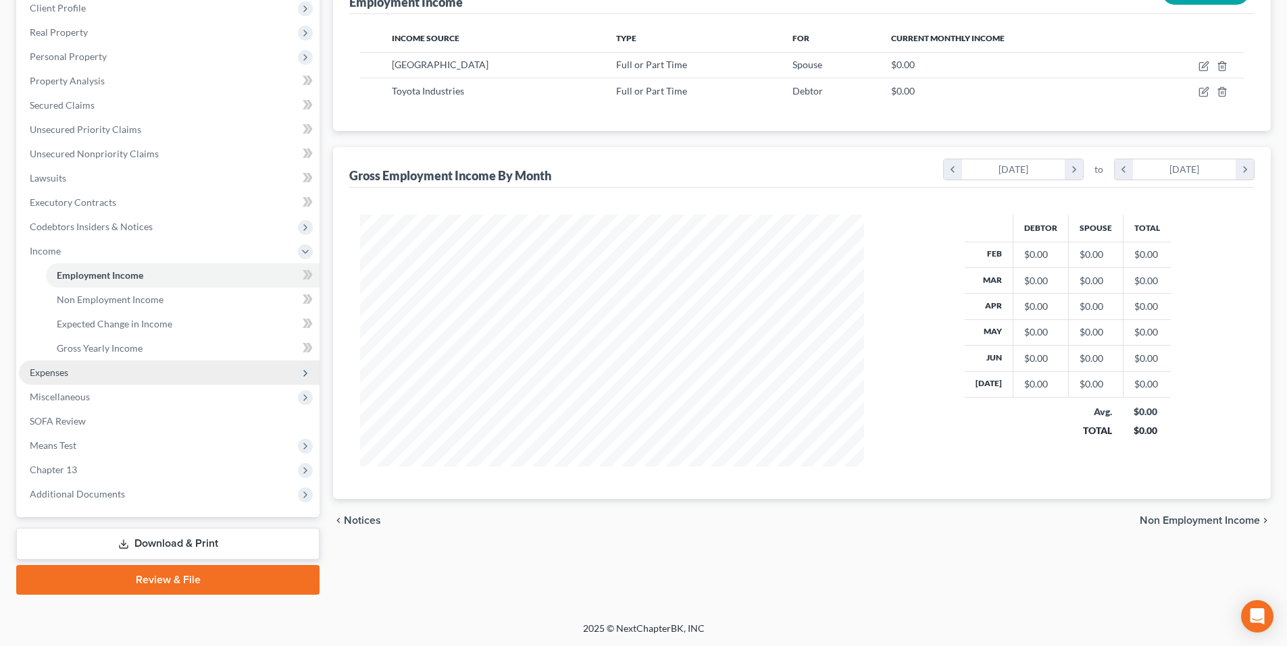
click at [53, 371] on span "Expenses" at bounding box center [49, 372] width 38 height 11
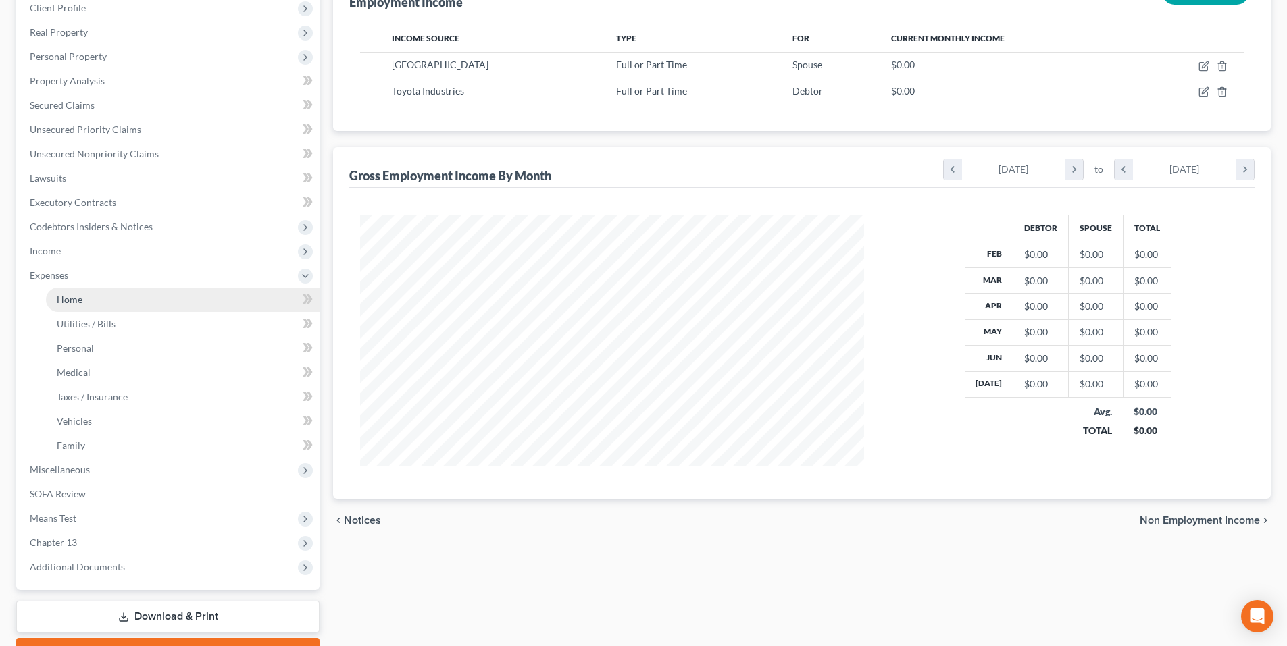
click at [72, 305] on link "Home" at bounding box center [183, 300] width 274 height 24
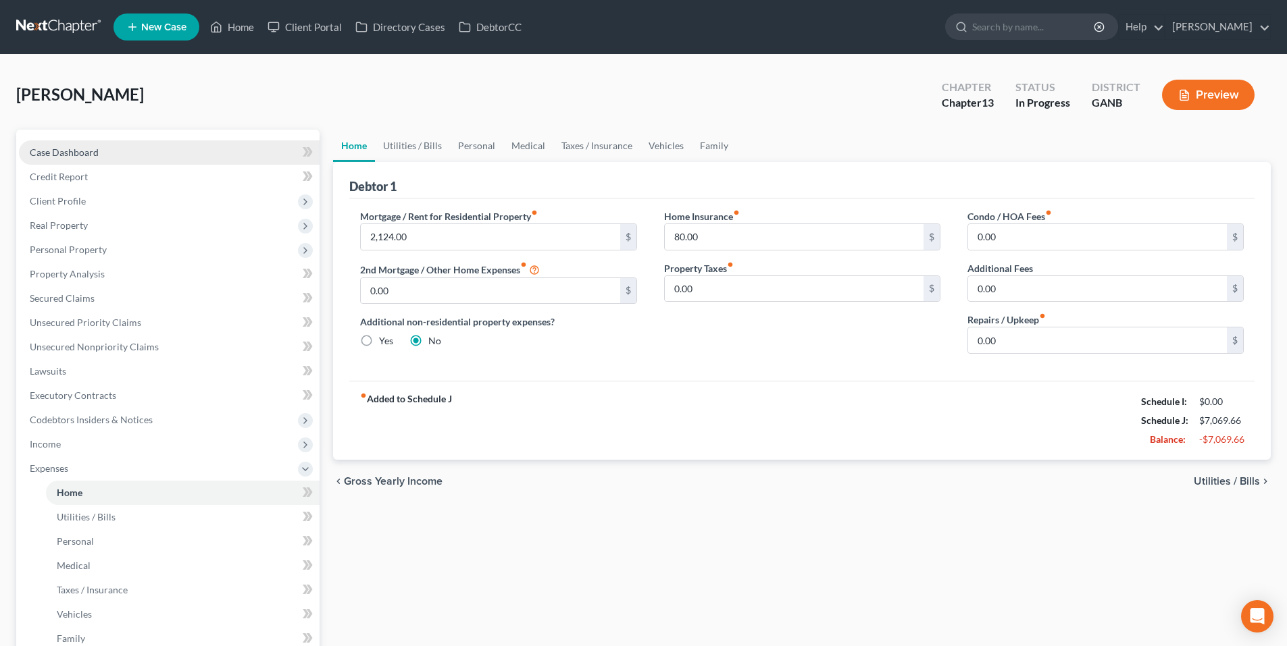
click at [91, 157] on span "Case Dashboard" at bounding box center [64, 152] width 69 height 11
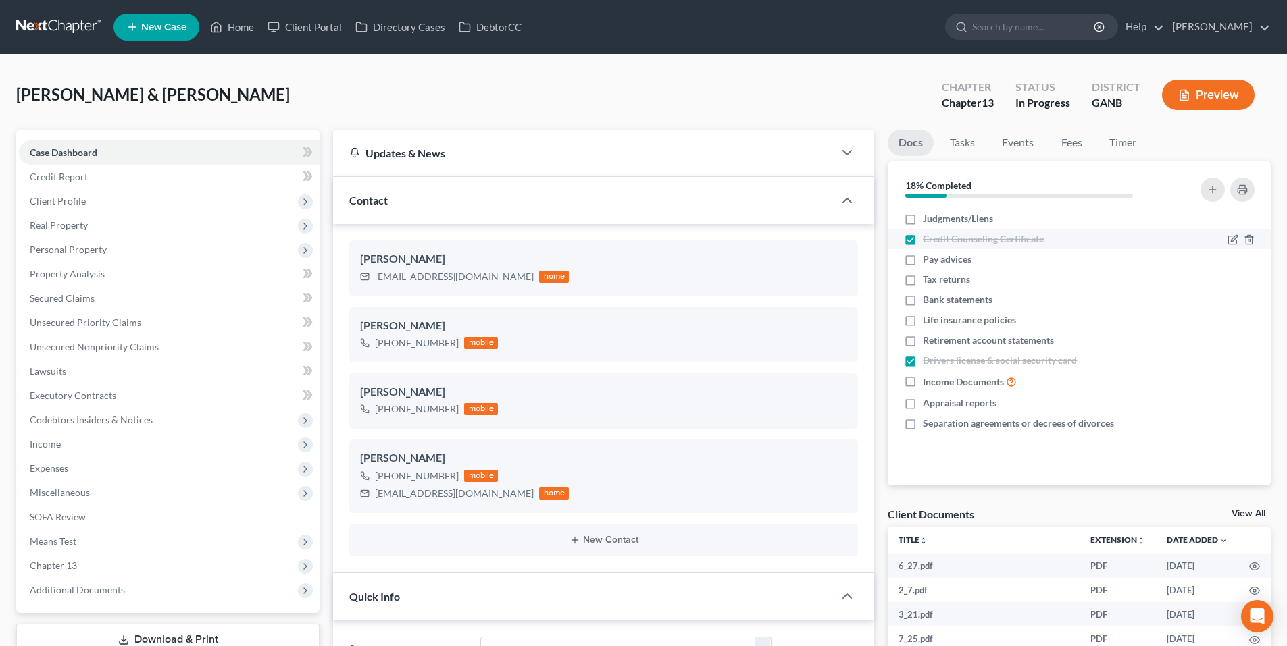
drag, startPoint x: 908, startPoint y: 219, endPoint x: 912, endPoint y: 232, distance: 13.3
click at [923, 219] on label "Judgments/Liens" at bounding box center [958, 219] width 70 height 14
click at [928, 219] on input "Judgments/Liens" at bounding box center [932, 216] width 9 height 9
checkbox input "true"
click at [923, 259] on label "Pay advices" at bounding box center [947, 260] width 49 height 14
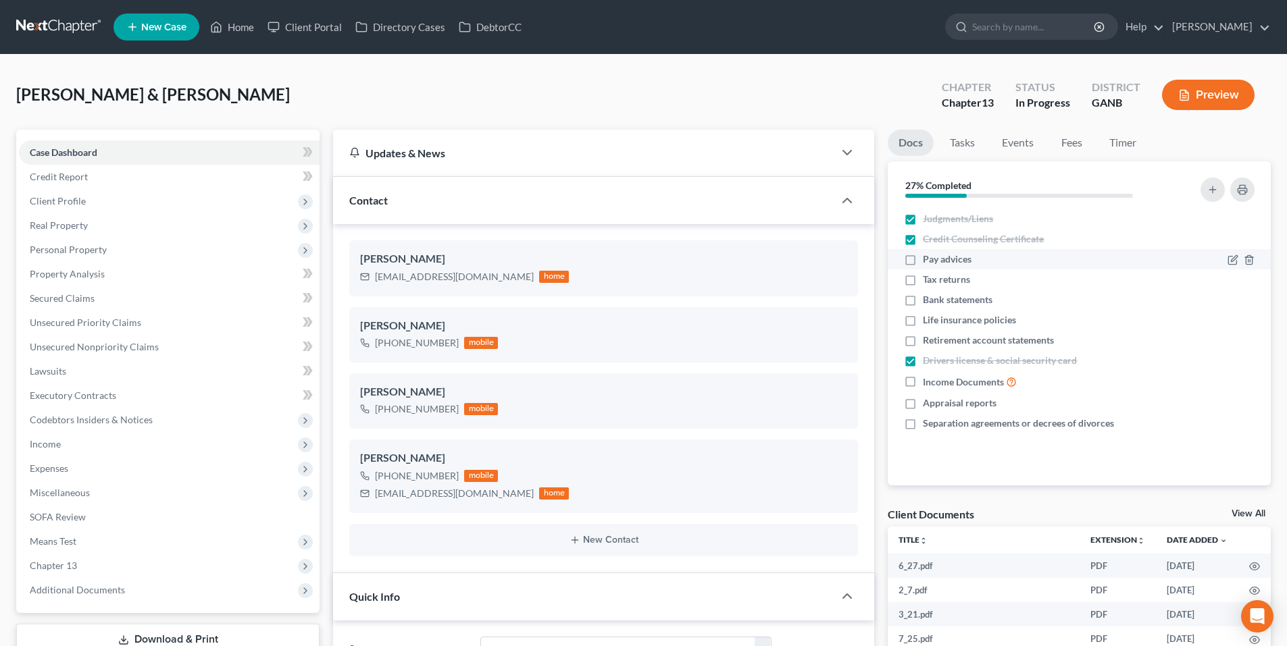
click at [928, 259] on input "Pay advices" at bounding box center [932, 257] width 9 height 9
checkbox input "true"
click at [923, 278] on label "Tax returns" at bounding box center [946, 280] width 47 height 14
click at [928, 278] on input "Tax returns" at bounding box center [932, 277] width 9 height 9
checkbox input "true"
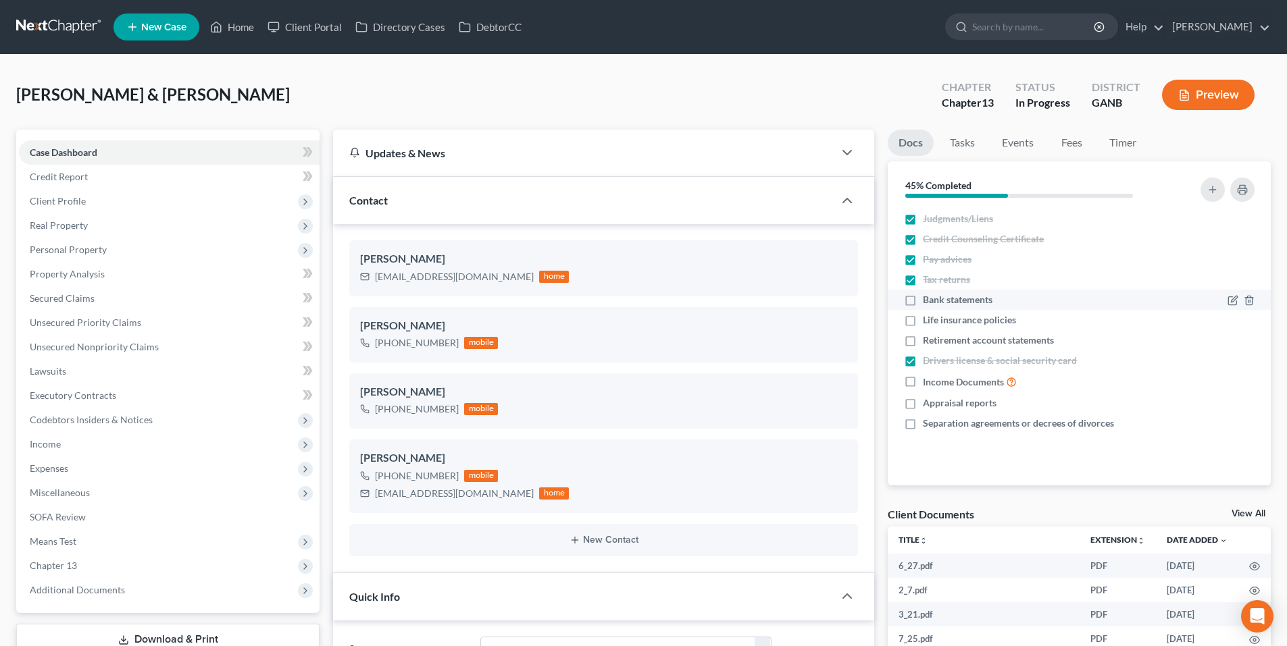
click at [923, 302] on label "Bank statements" at bounding box center [958, 300] width 70 height 14
click at [928, 302] on input "Bank statements" at bounding box center [932, 297] width 9 height 9
checkbox input "true"
click at [923, 344] on label "Retirement account statements" at bounding box center [988, 341] width 131 height 14
click at [928, 342] on input "Retirement account statements" at bounding box center [932, 338] width 9 height 9
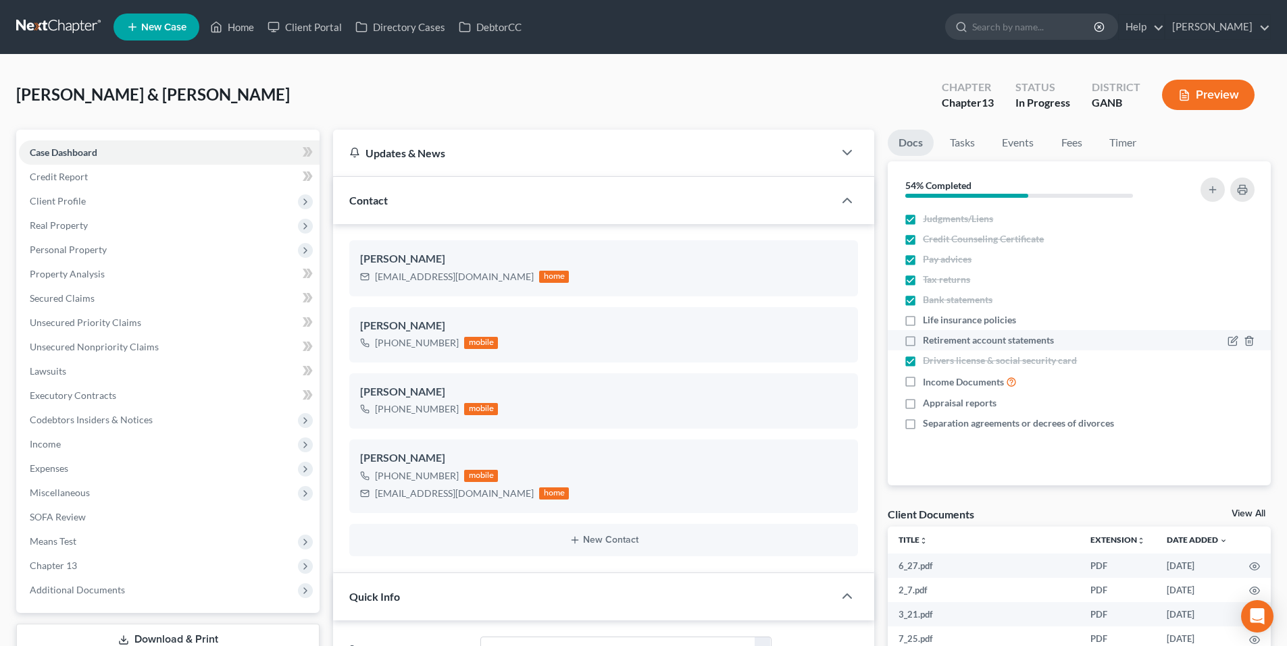
checkbox input "true"
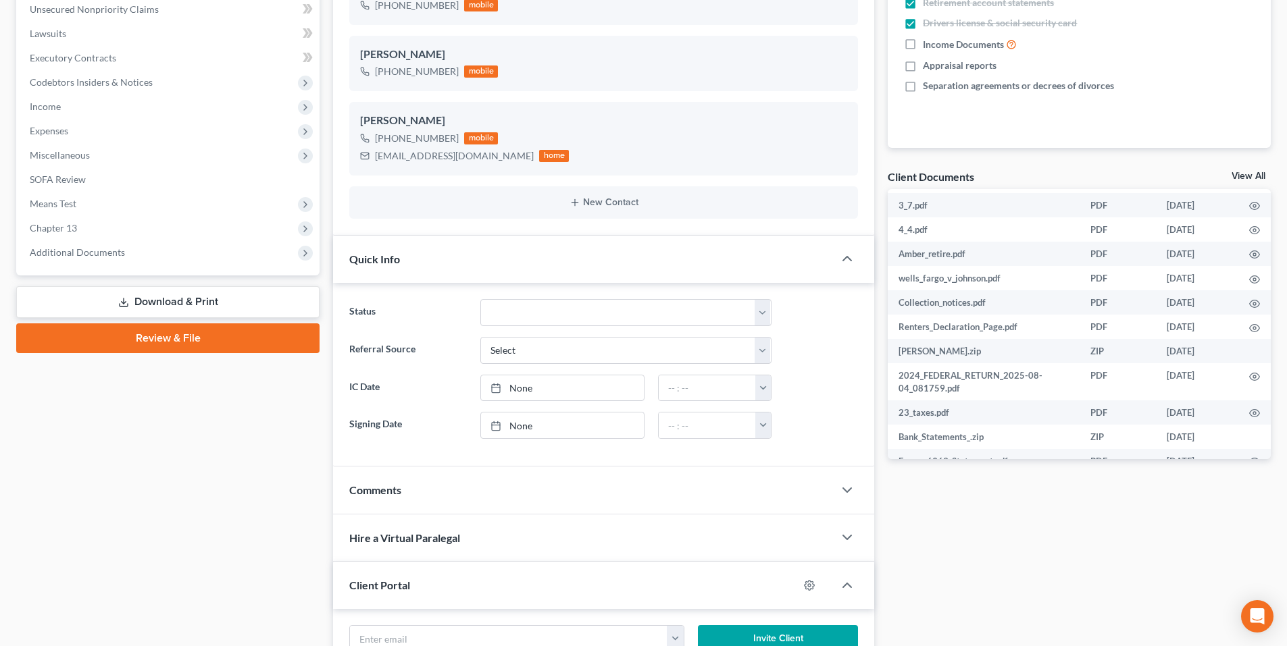
scroll to position [320, 0]
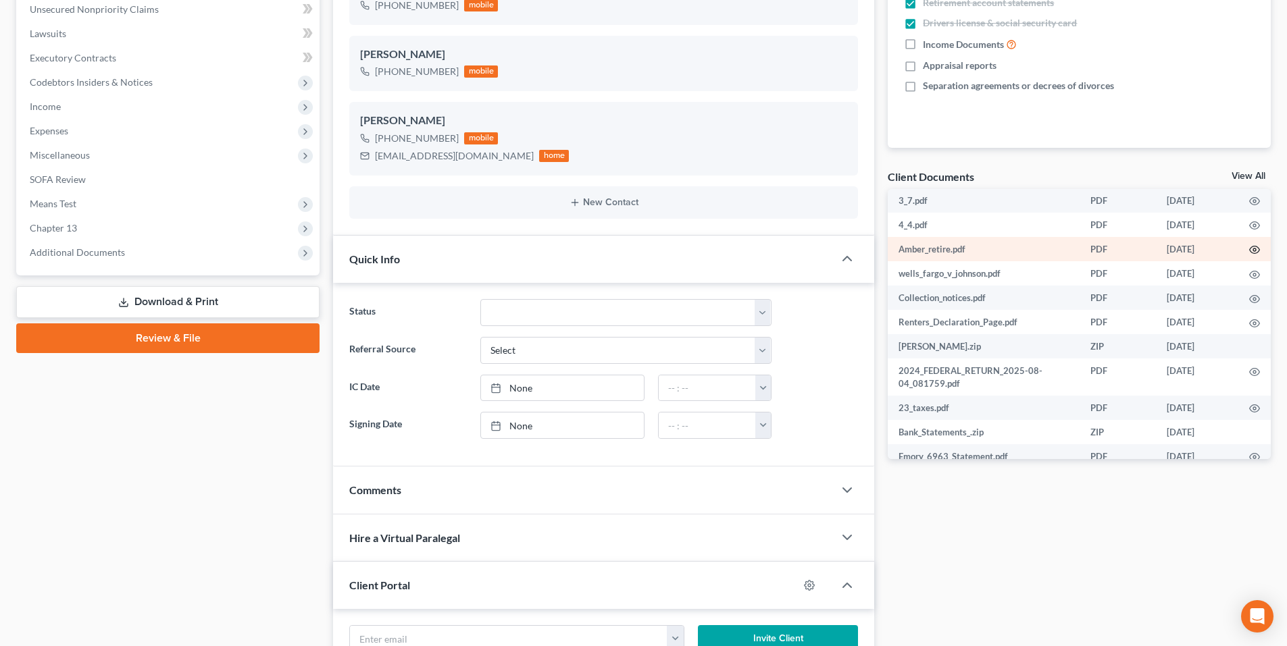
click at [1253, 249] on circle "button" at bounding box center [1254, 250] width 3 height 3
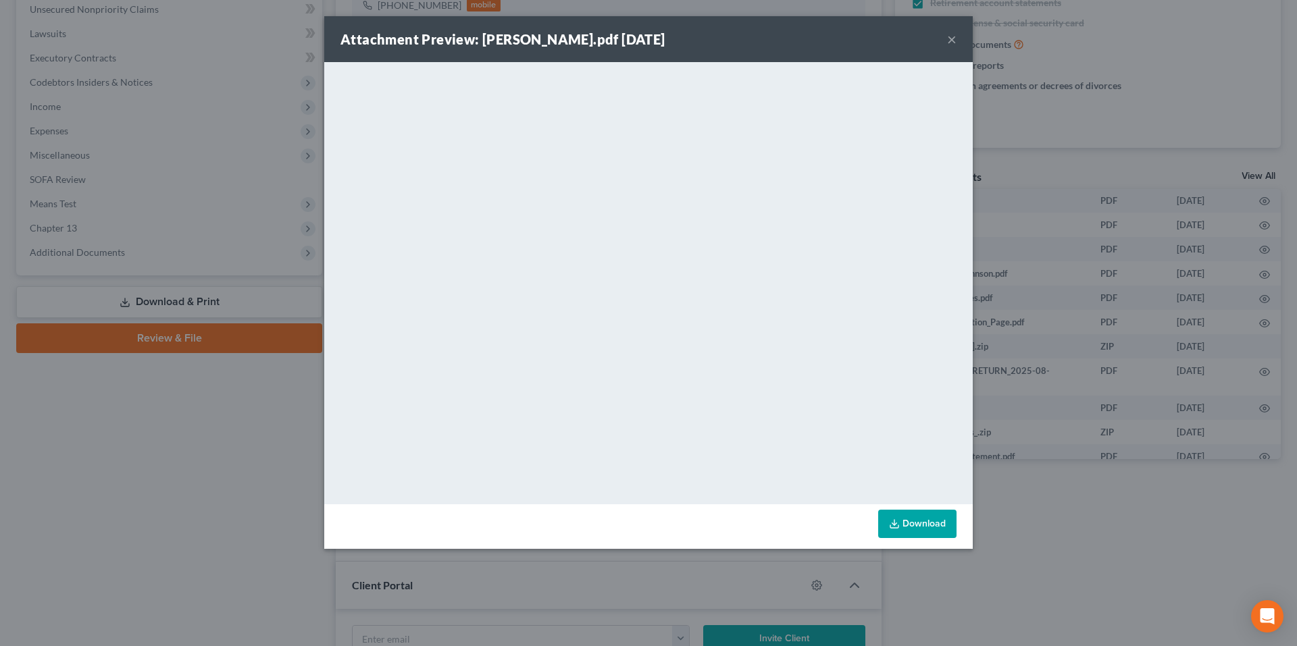
click at [952, 37] on button "×" at bounding box center [951, 39] width 9 height 16
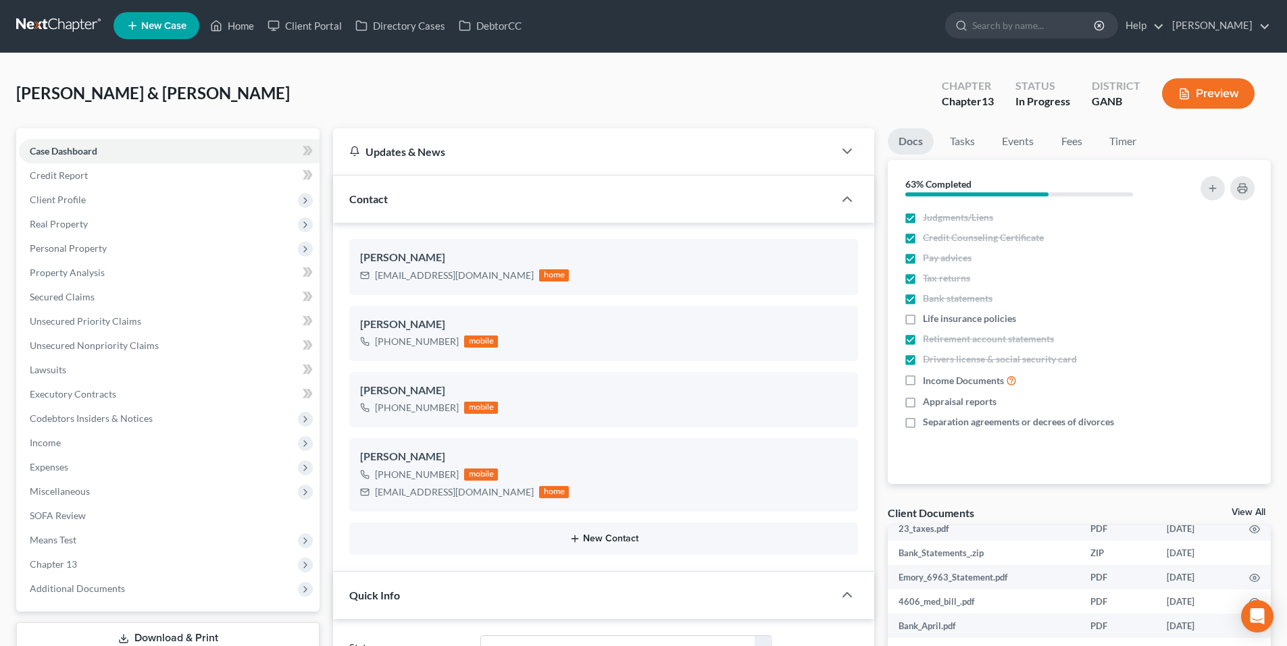
scroll to position [0, 0]
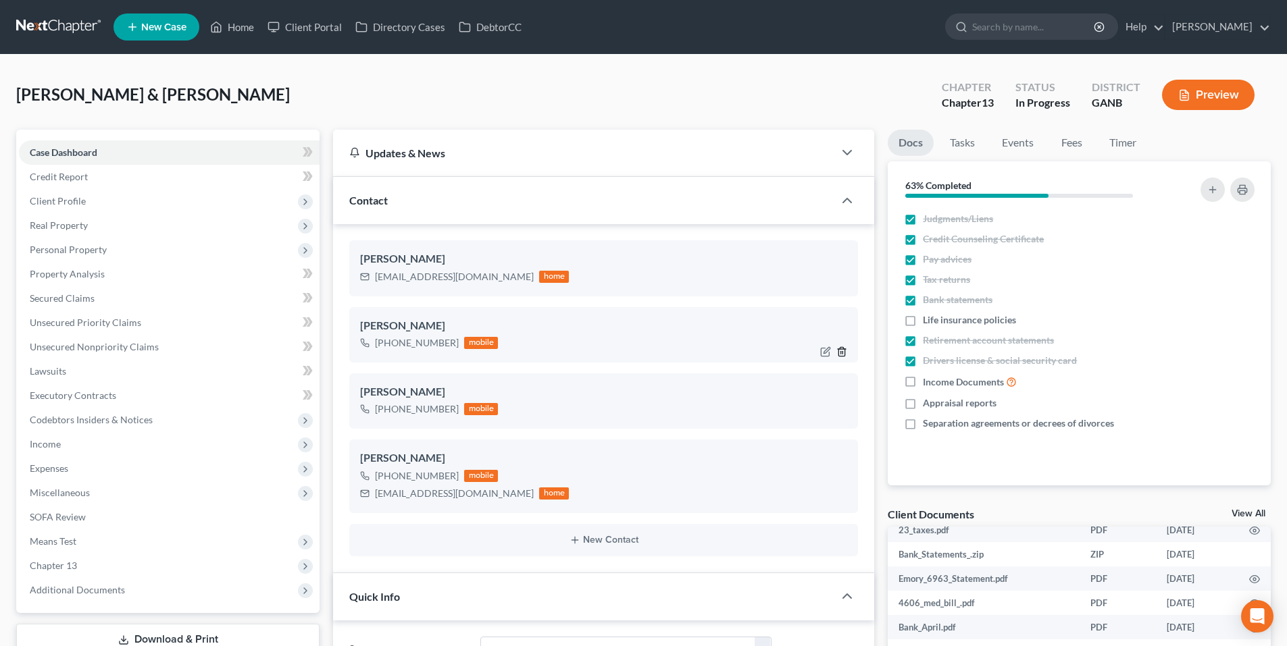
click at [840, 351] on icon "button" at bounding box center [841, 351] width 11 height 11
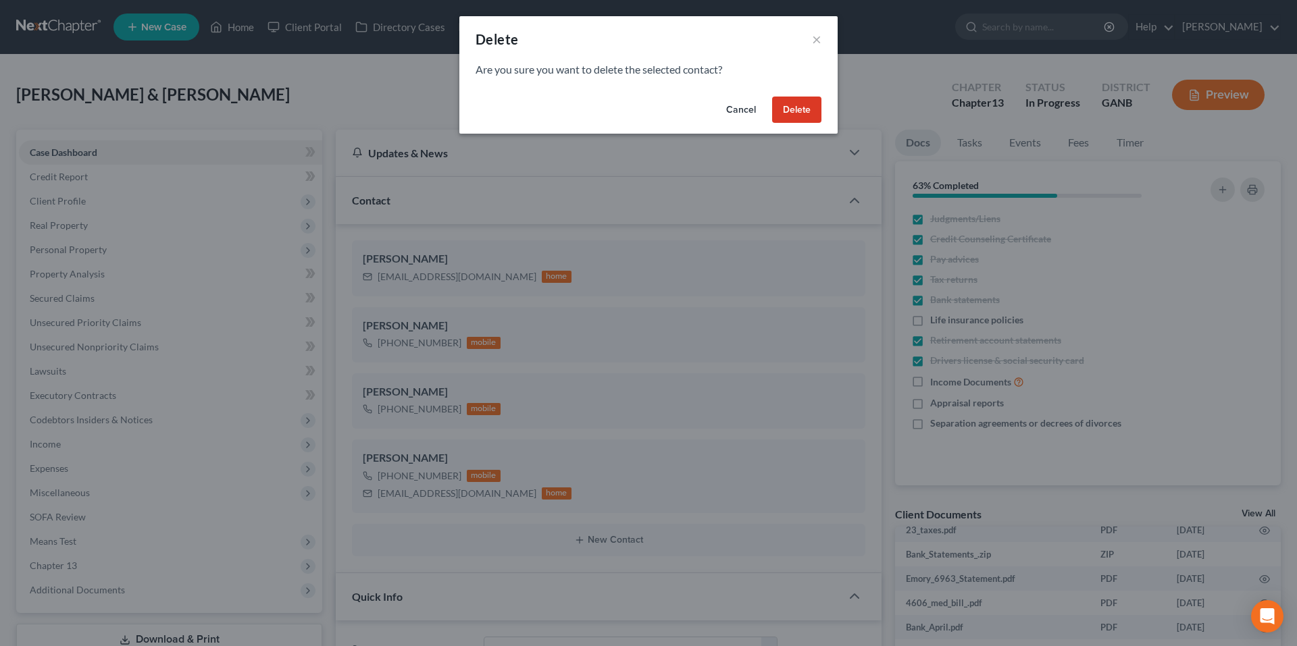
click at [789, 106] on button "Delete" at bounding box center [796, 110] width 49 height 27
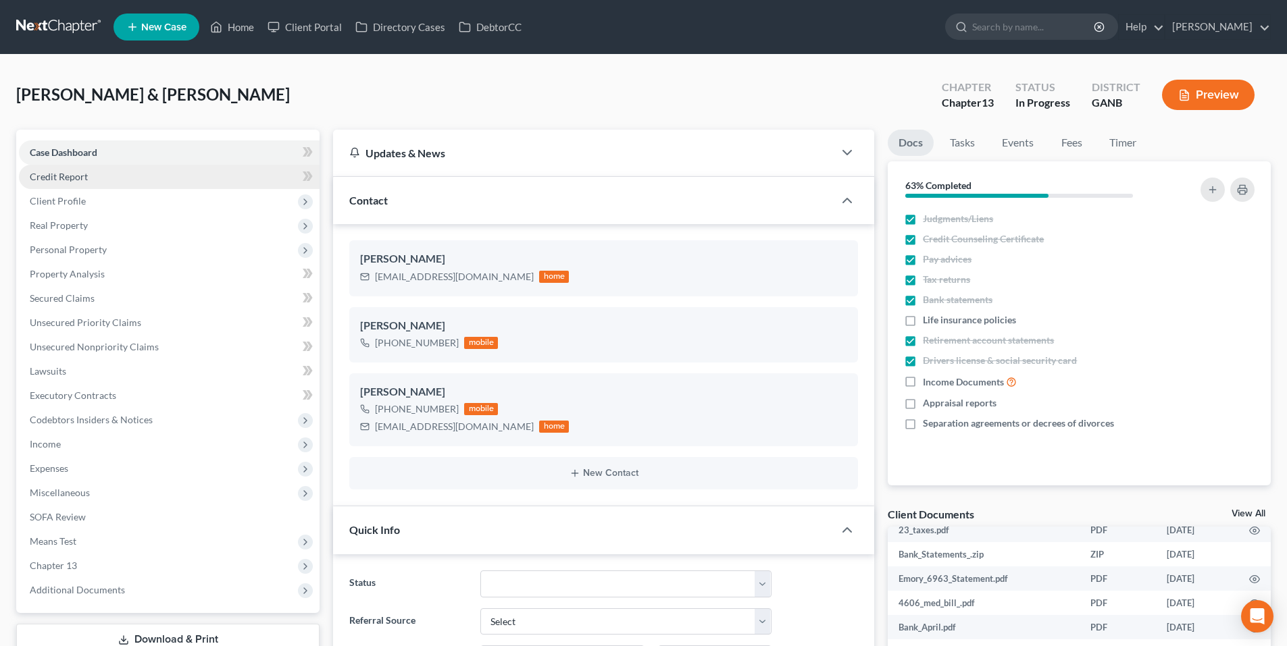
click at [58, 182] on span "Credit Report" at bounding box center [59, 176] width 58 height 11
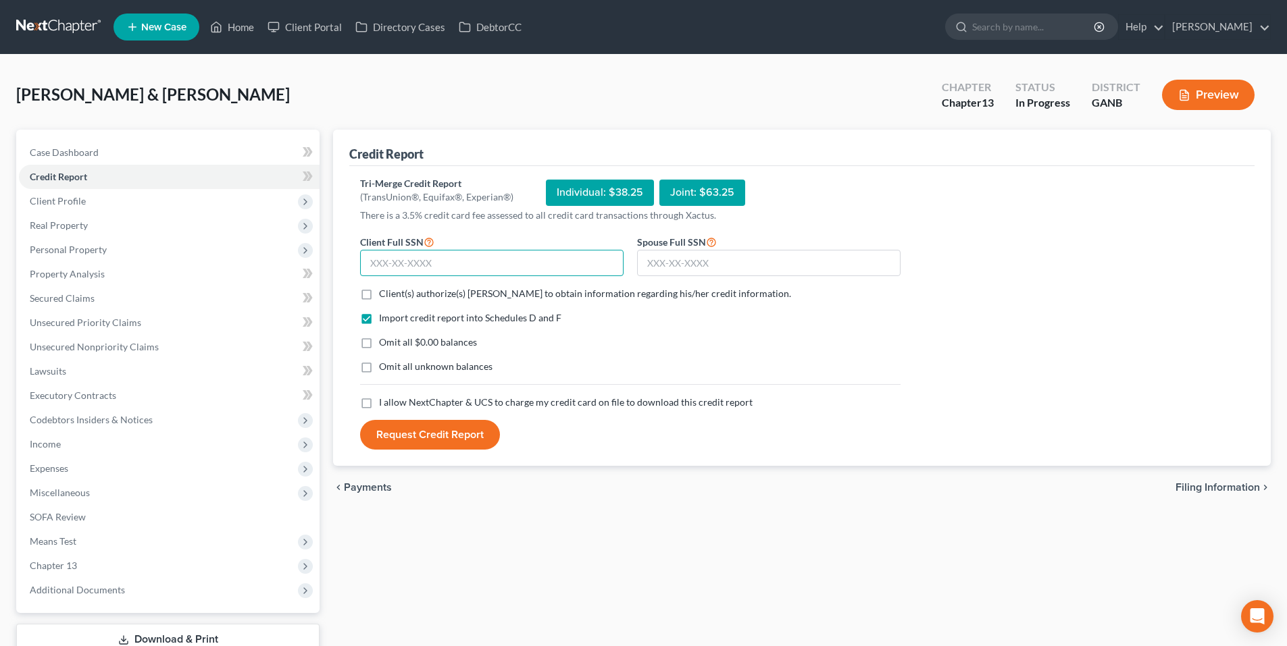
click at [475, 257] on input "text" at bounding box center [491, 263] width 263 height 27
type input "590-86-9188"
type input "259-75-8731"
click at [379, 296] on label "Client(s) authorize(s) Robert M. Gardner, P.C. to obtain information regarding …" at bounding box center [585, 294] width 412 height 14
click at [384, 296] on input "Client(s) authorize(s) Robert M. Gardner, P.C. to obtain information regarding …" at bounding box center [388, 291] width 9 height 9
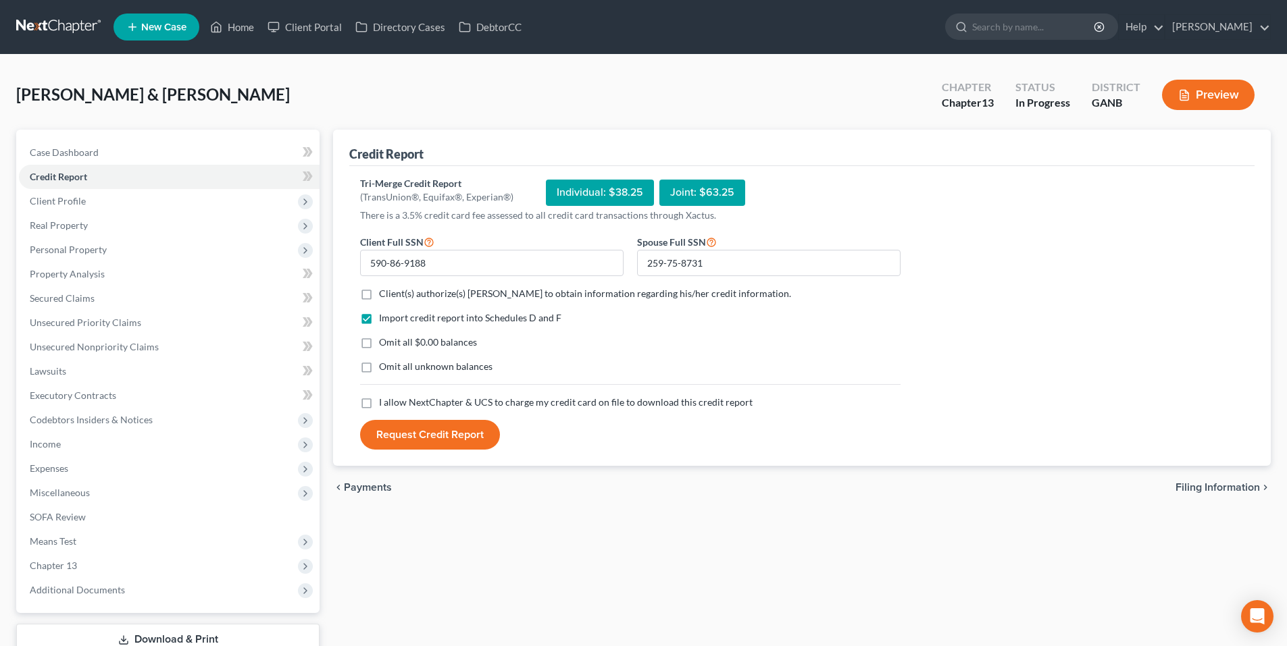
checkbox input "true"
click at [379, 403] on label "I allow NextChapter & UCS to charge my credit card on file to download this cre…" at bounding box center [565, 403] width 373 height 14
click at [384, 403] on input "I allow NextChapter & UCS to charge my credit card on file to download this cre…" at bounding box center [388, 400] width 9 height 9
checkbox input "true"
click at [394, 432] on button "Request Credit Report" at bounding box center [430, 435] width 140 height 30
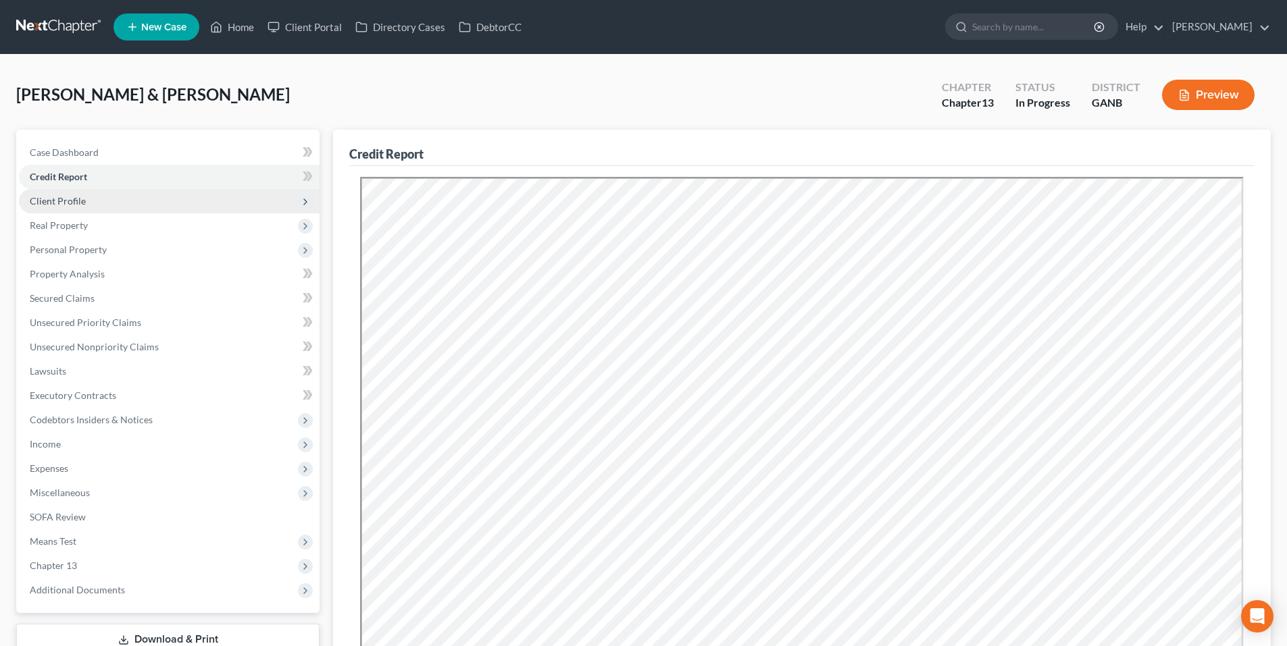
click at [99, 199] on span "Client Profile" at bounding box center [169, 201] width 301 height 24
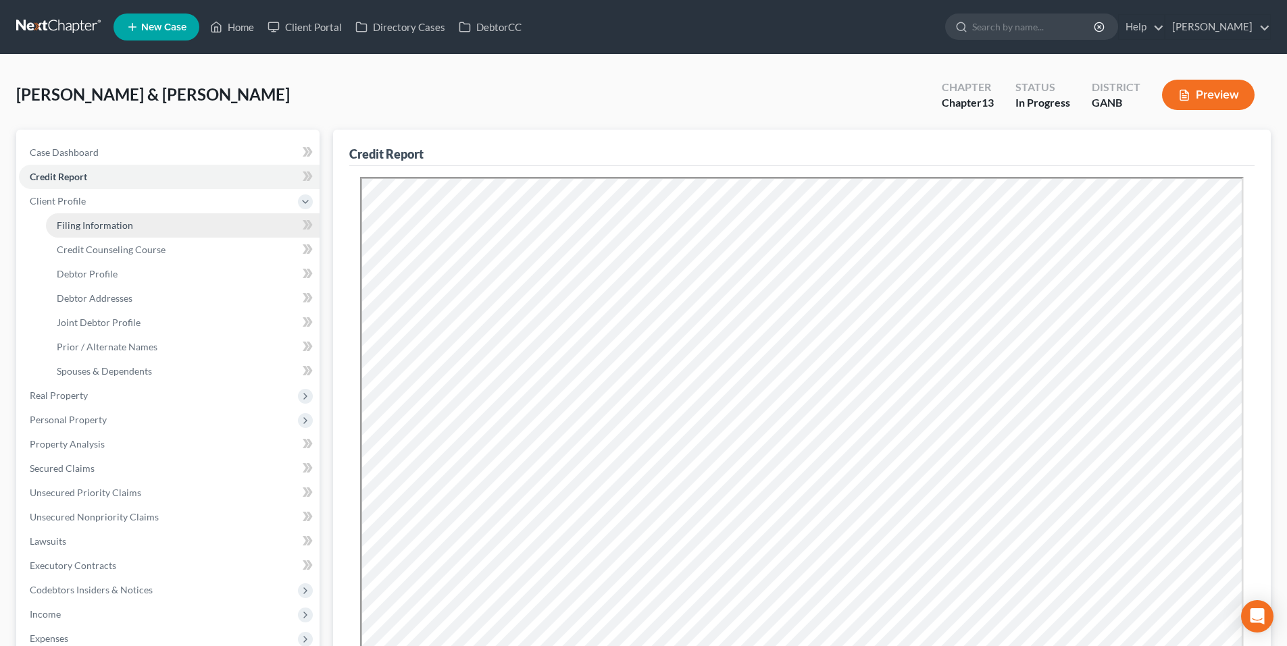
click at [101, 222] on span "Filing Information" at bounding box center [95, 225] width 76 height 11
select select "1"
select select "3"
select select "10"
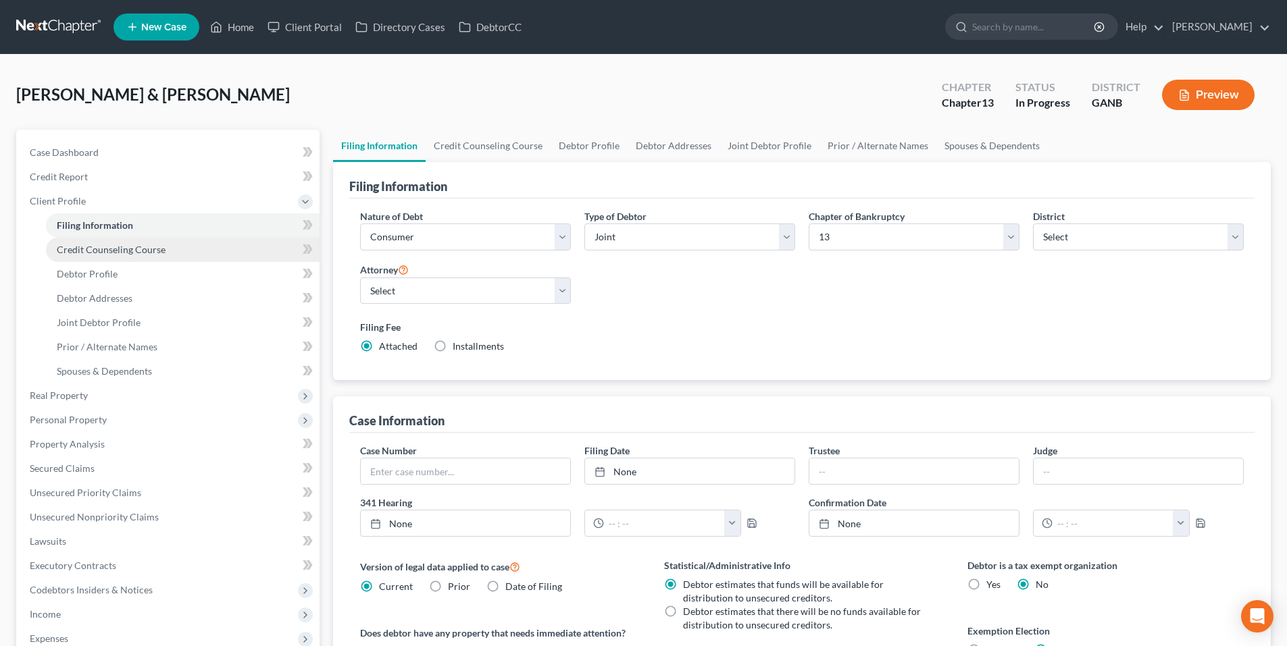
click at [104, 241] on link "Credit Counseling Course" at bounding box center [183, 250] width 274 height 24
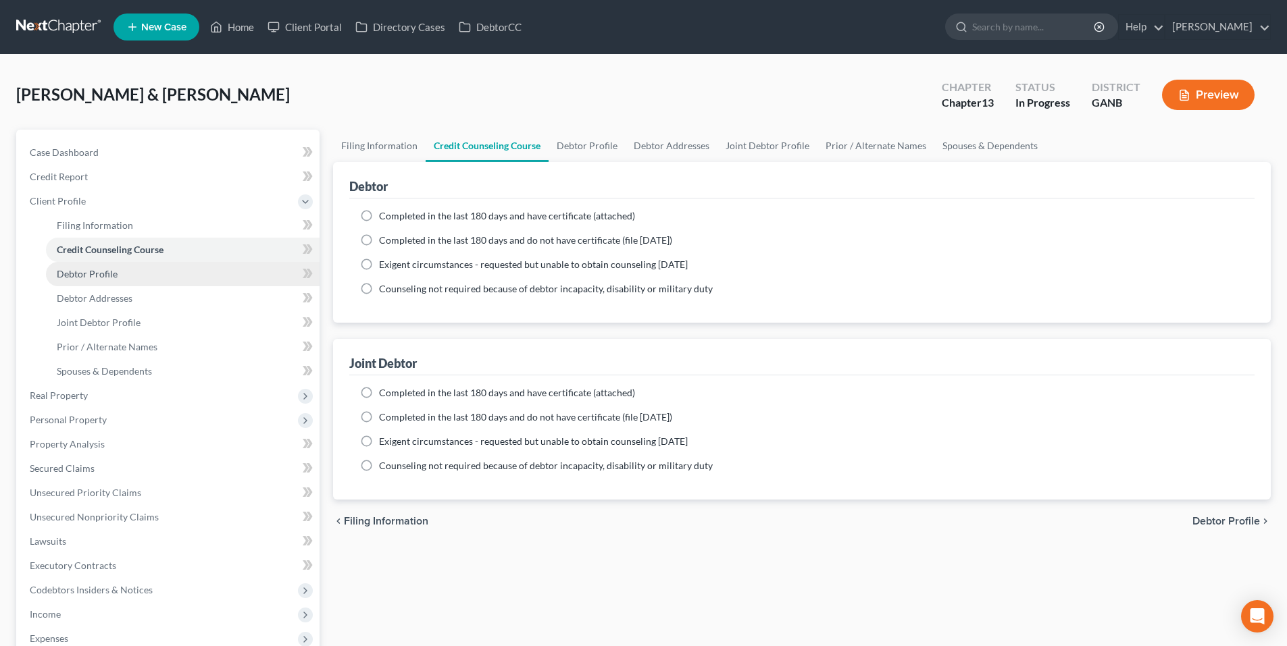
click at [106, 273] on span "Debtor Profile" at bounding box center [87, 273] width 61 height 11
select select "1"
select select "3"
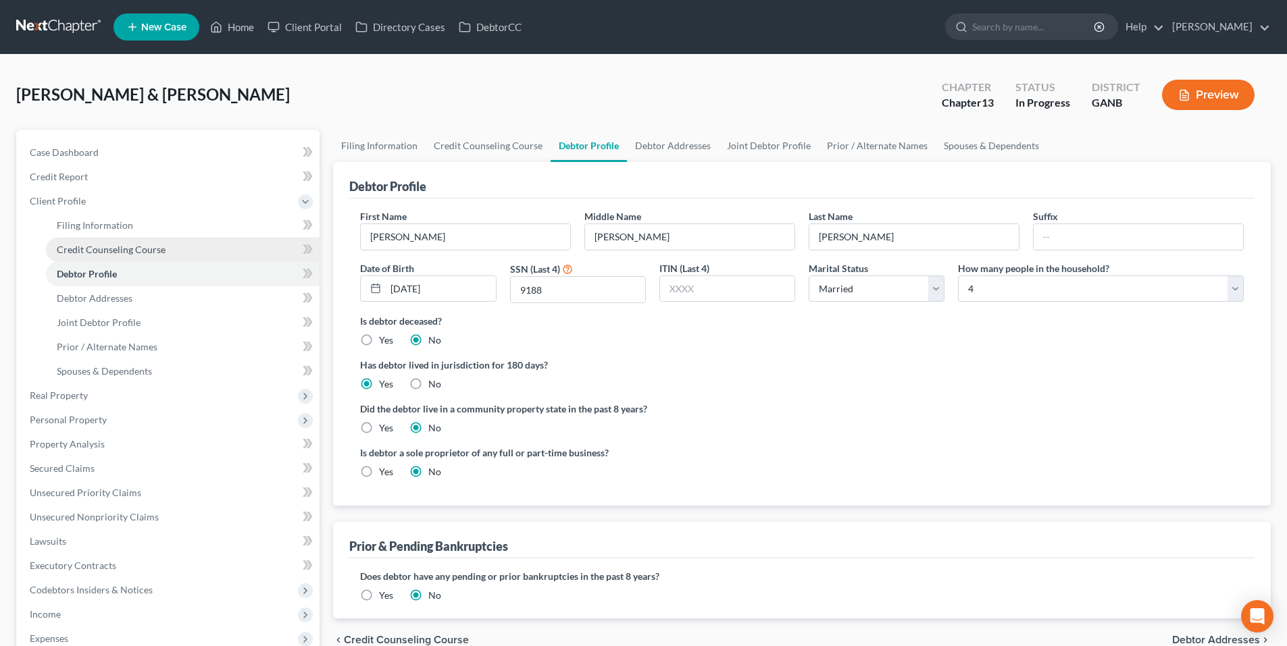
click at [111, 252] on span "Credit Counseling Course" at bounding box center [111, 249] width 109 height 11
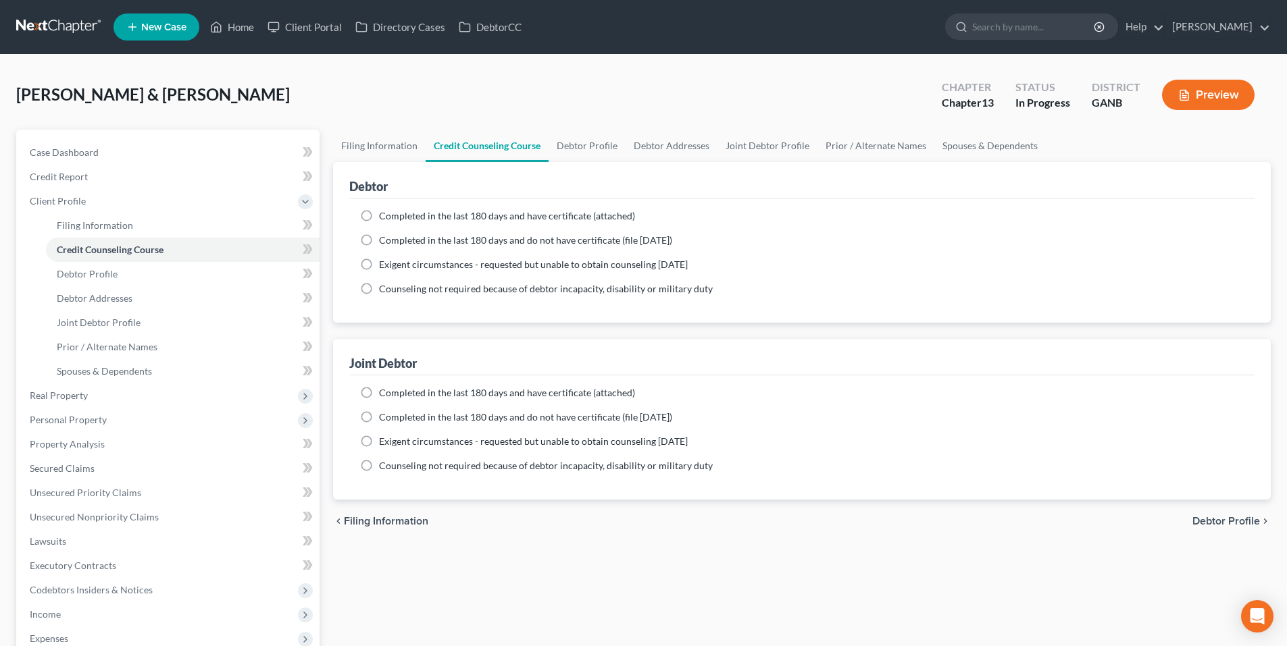
click at [379, 218] on label "Completed in the last 180 days and have certificate (attached)" at bounding box center [507, 216] width 256 height 14
click at [384, 218] on input "Completed in the last 180 days and have certificate (attached)" at bounding box center [388, 213] width 9 height 9
radio input "true"
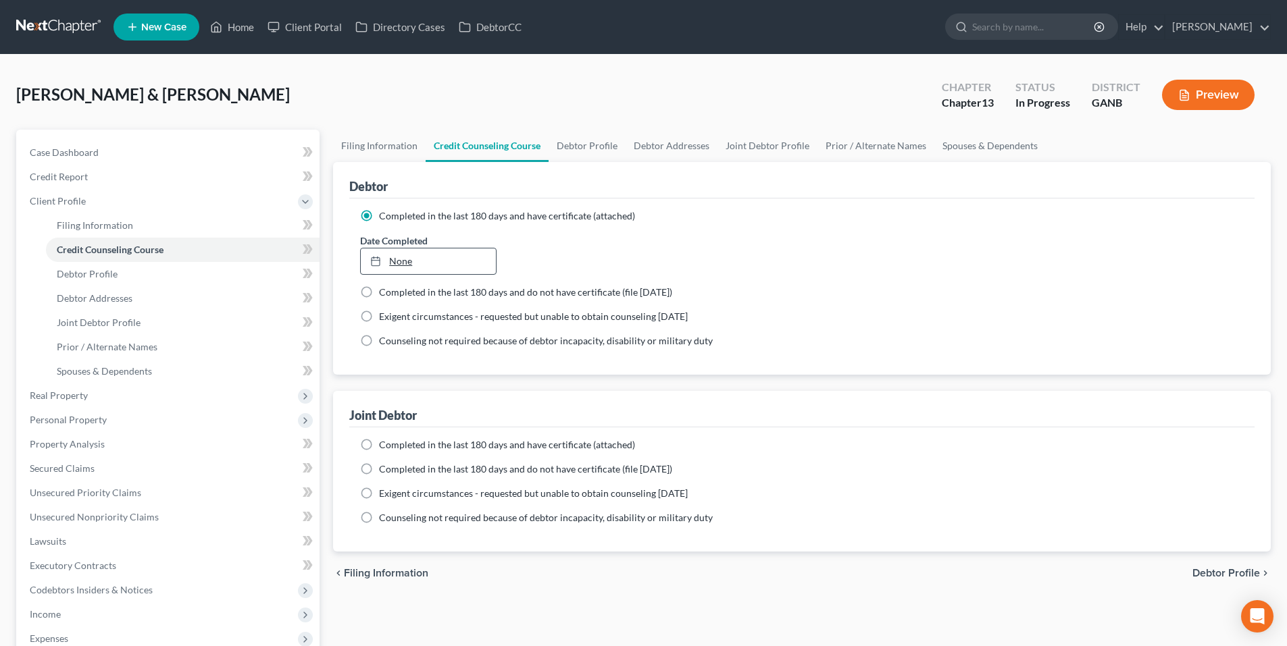
click at [409, 263] on link "None" at bounding box center [428, 262] width 134 height 26
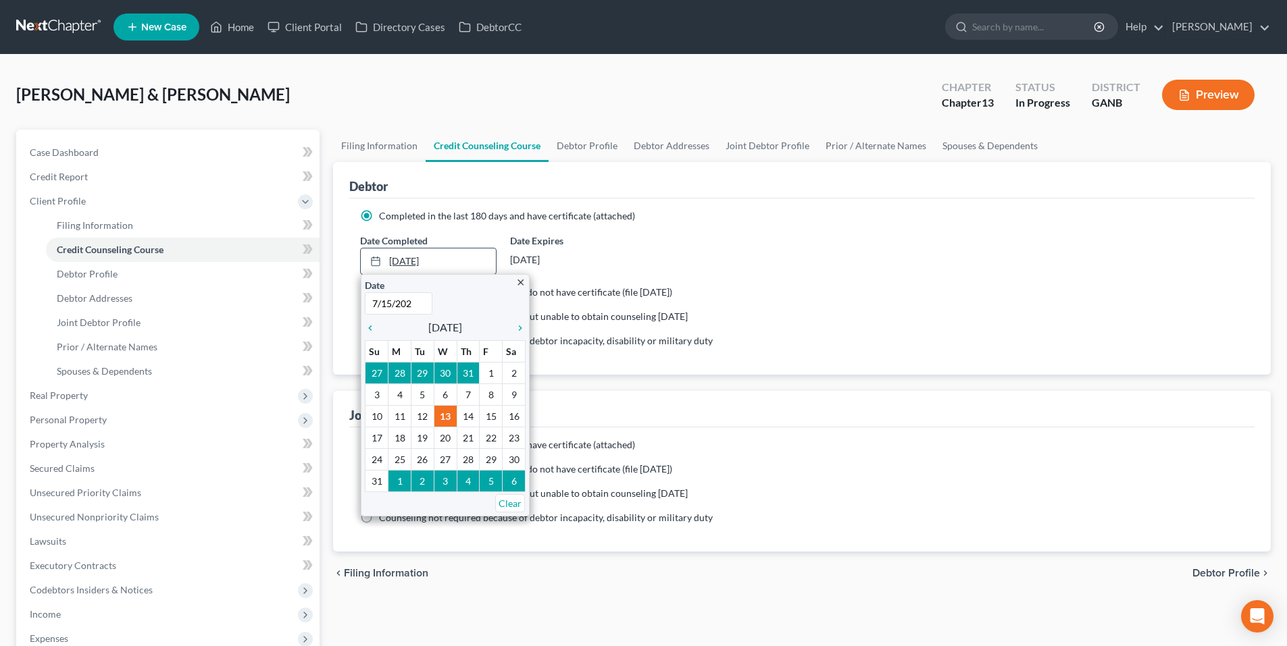
type input "7/15/2025"
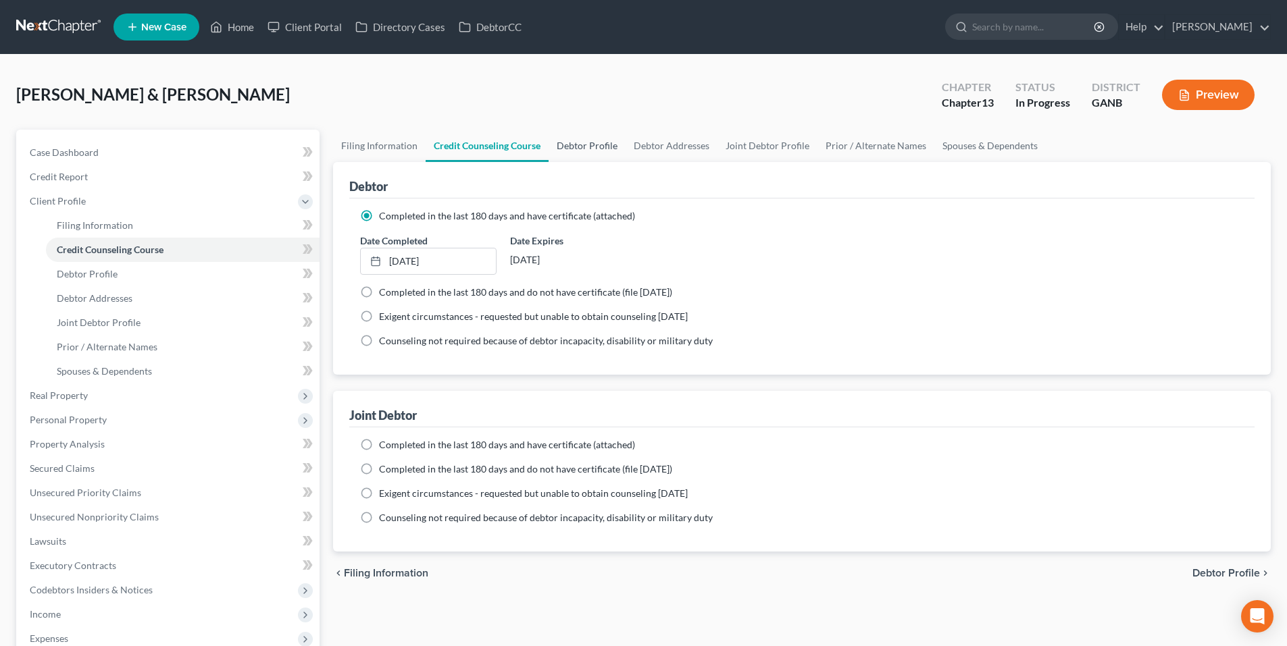
click at [579, 151] on link "Debtor Profile" at bounding box center [586, 146] width 77 height 32
select select "1"
select select "3"
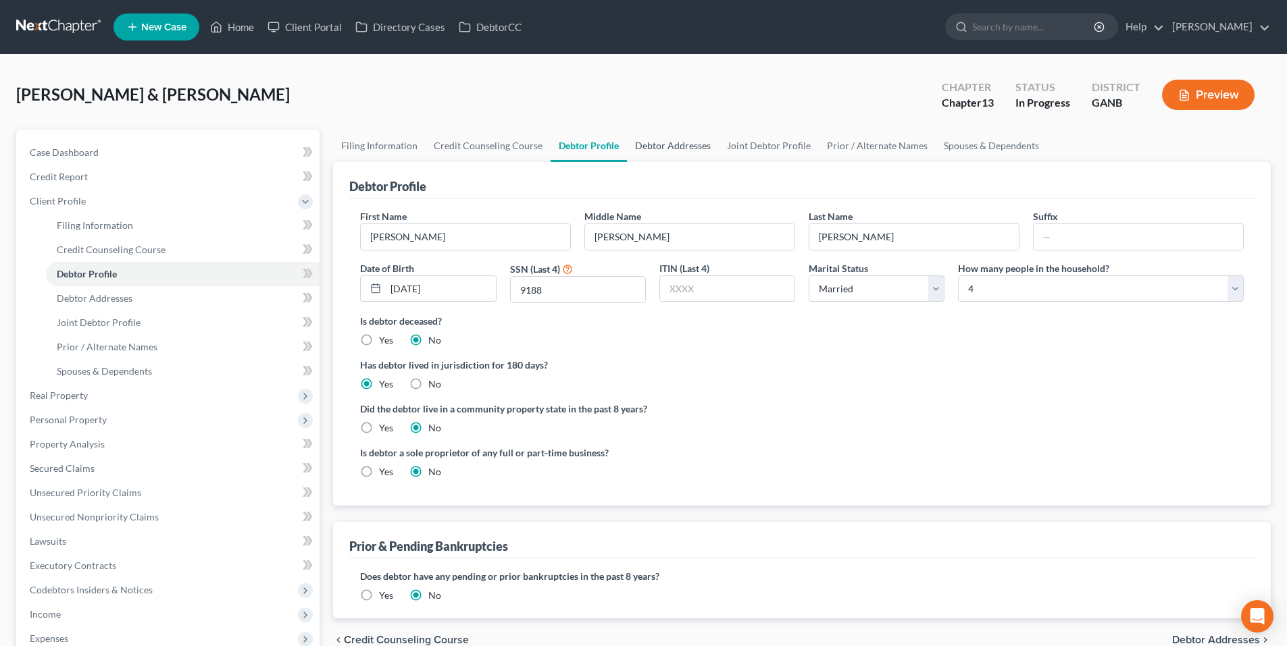
click at [652, 143] on link "Debtor Addresses" at bounding box center [673, 146] width 92 height 32
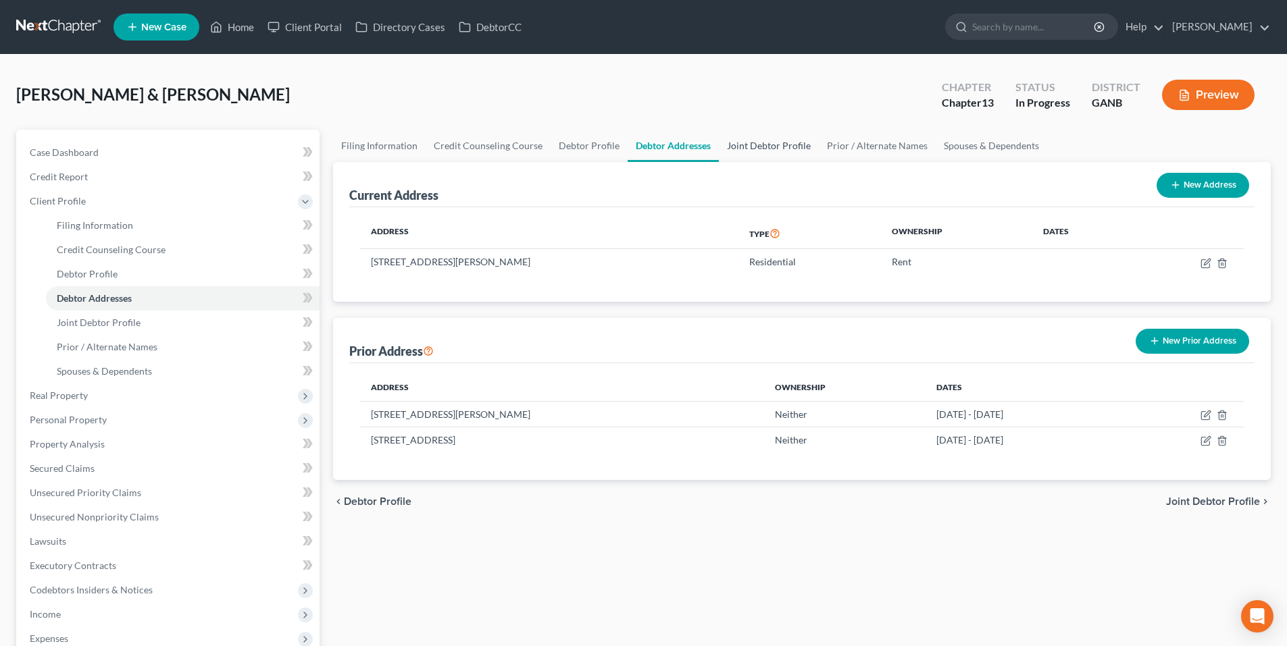
click at [738, 139] on link "Joint Debtor Profile" at bounding box center [769, 146] width 100 height 32
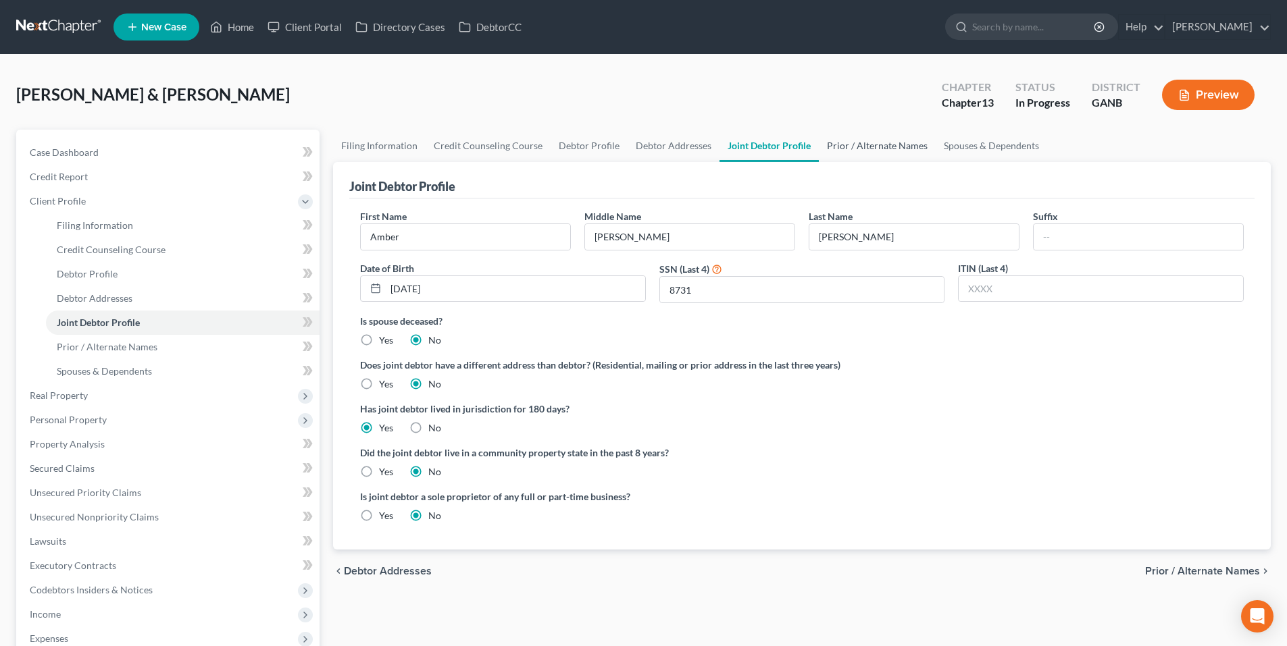
click at [873, 143] on link "Prior / Alternate Names" at bounding box center [877, 146] width 117 height 32
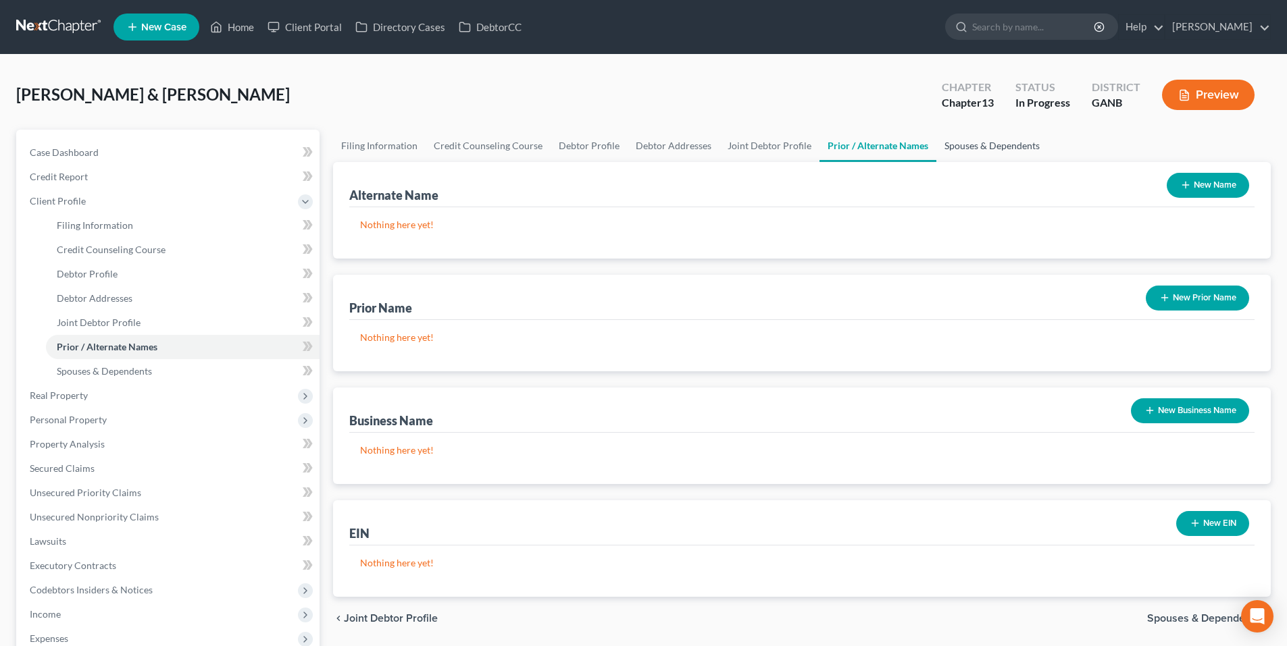
click at [969, 142] on link "Spouses & Dependents" at bounding box center [991, 146] width 111 height 32
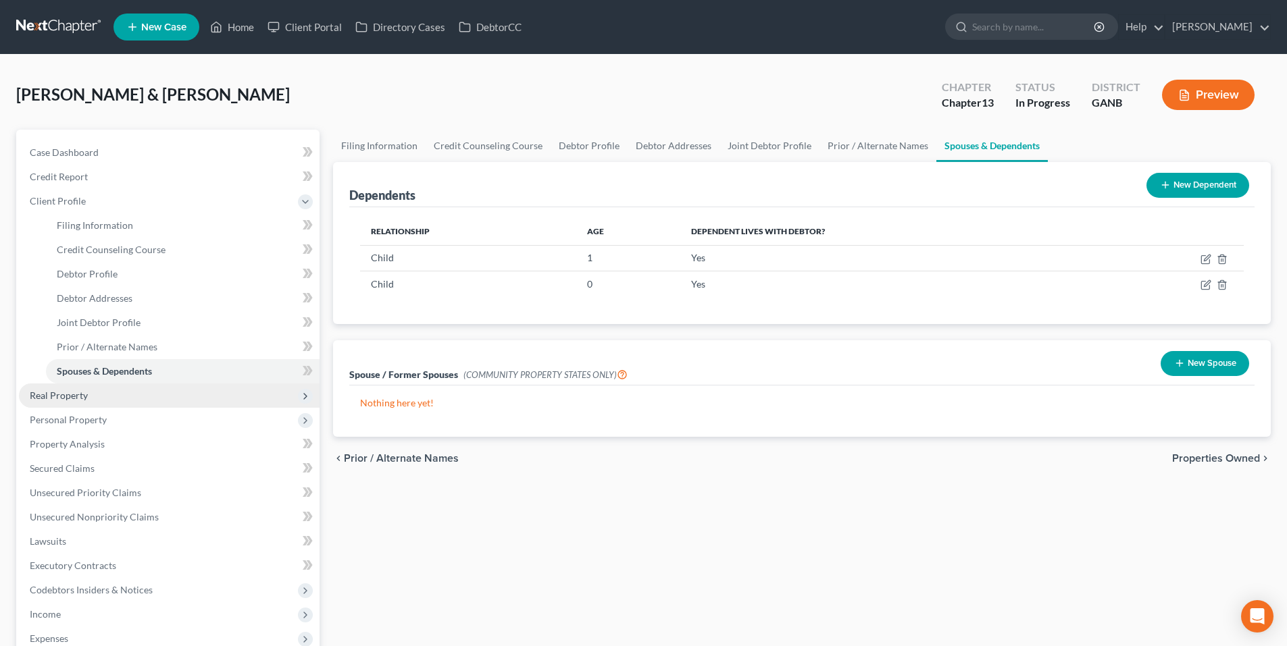
click at [37, 395] on span "Real Property" at bounding box center [59, 395] width 58 height 11
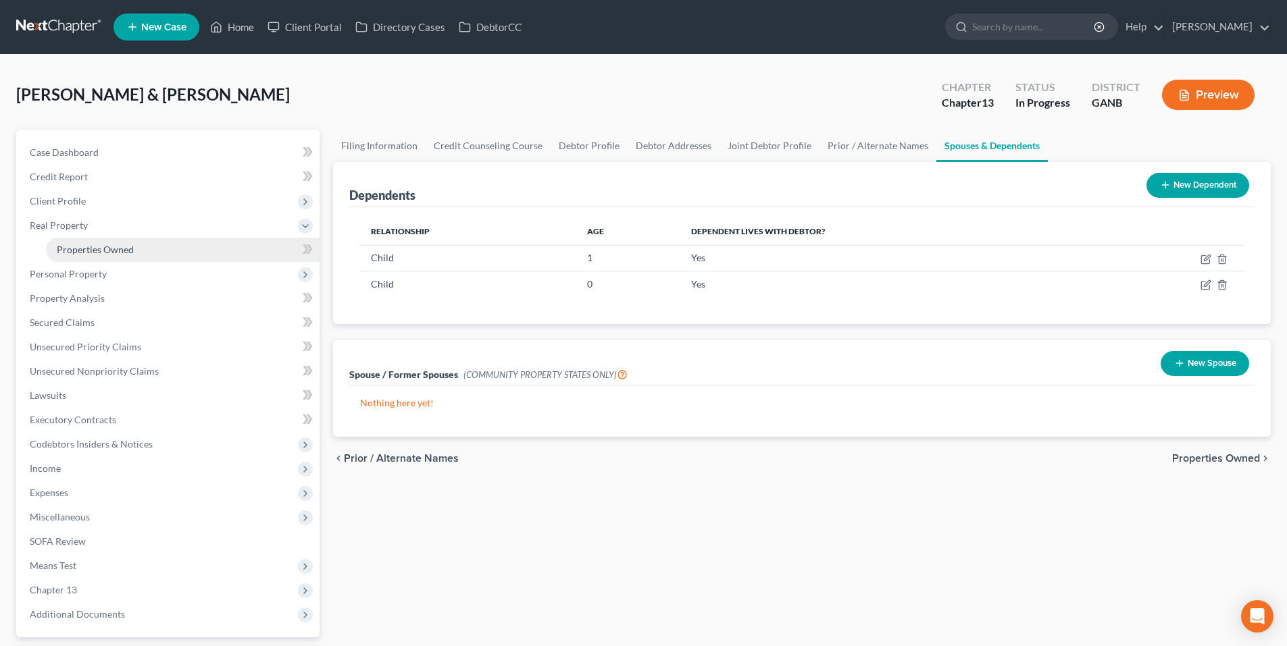
click at [74, 258] on link "Properties Owned" at bounding box center [183, 250] width 274 height 24
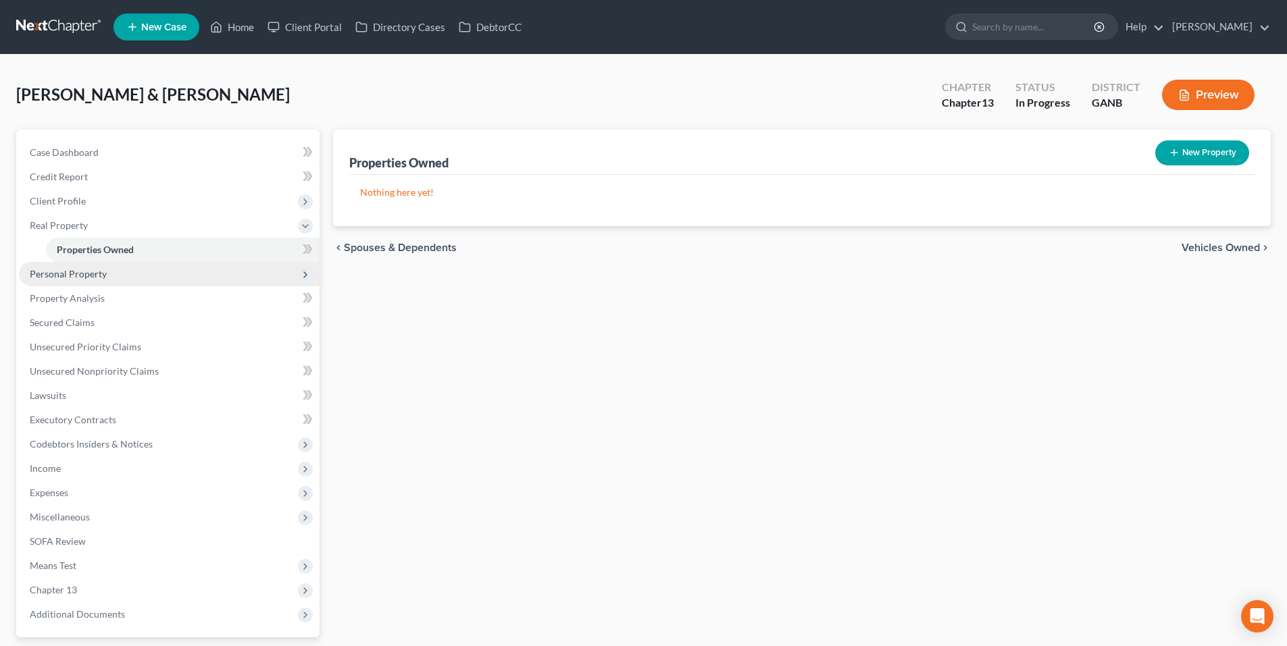
click at [74, 269] on span "Personal Property" at bounding box center [68, 273] width 77 height 11
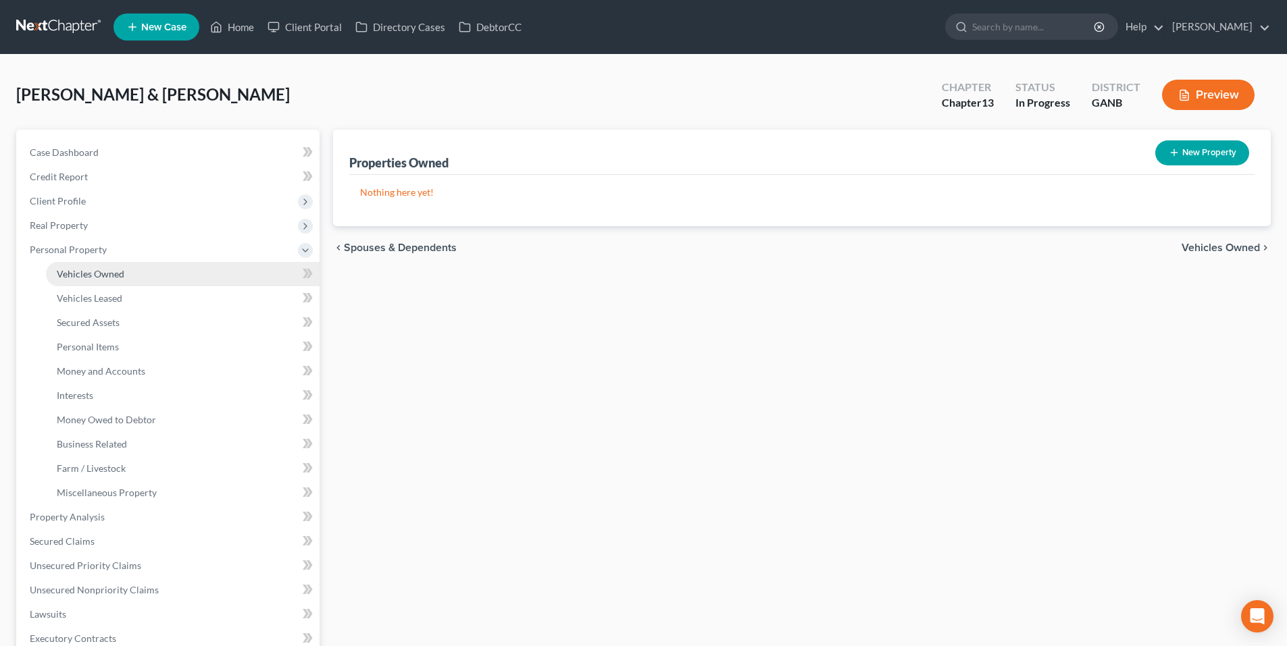
click at [78, 272] on span "Vehicles Owned" at bounding box center [91, 273] width 68 height 11
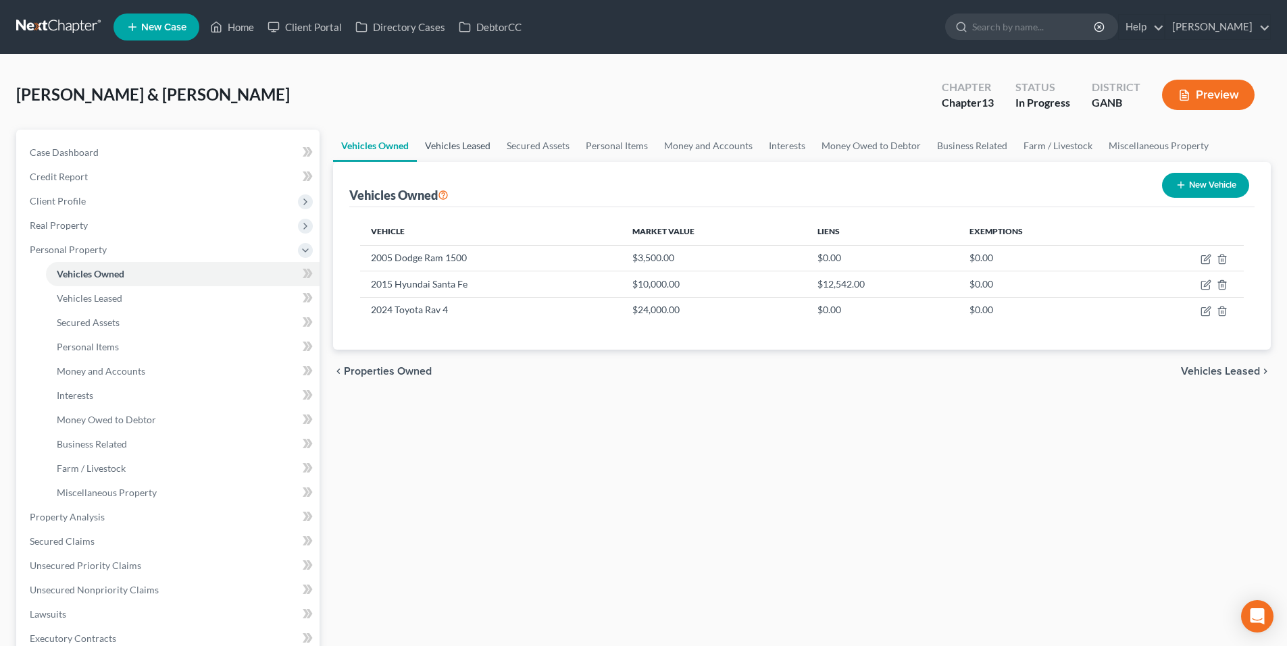
click at [433, 143] on link "Vehicles Leased" at bounding box center [458, 146] width 82 height 32
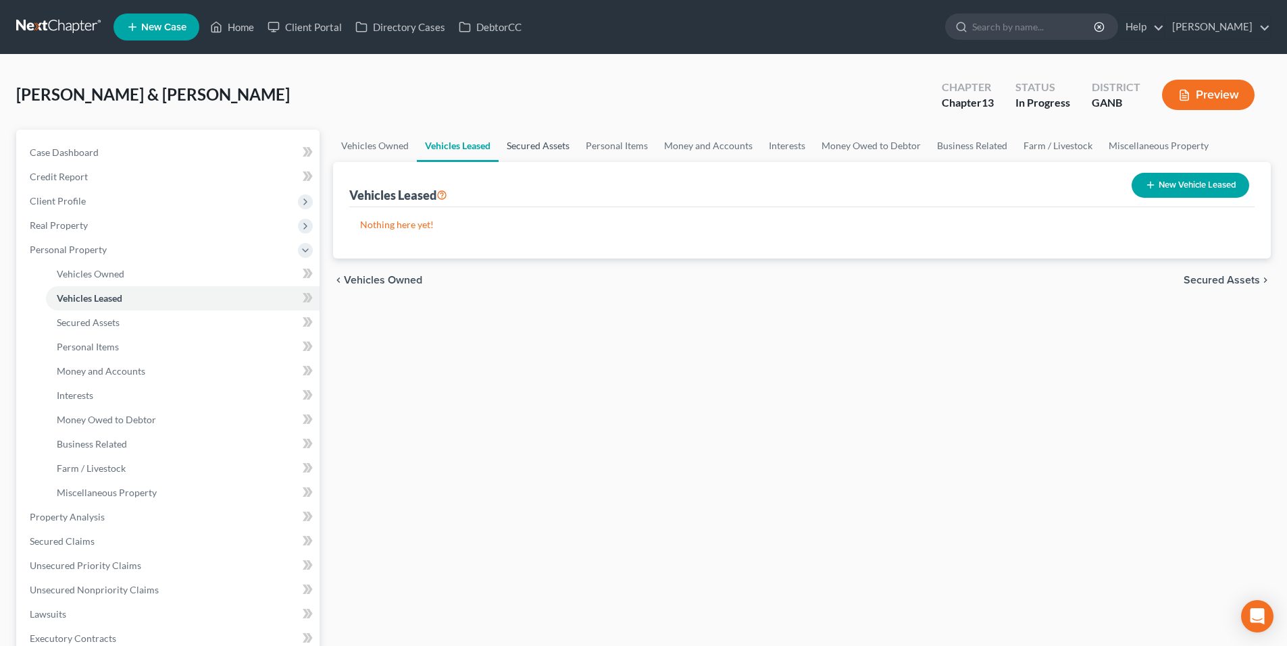
click at [554, 140] on link "Secured Assets" at bounding box center [537, 146] width 79 height 32
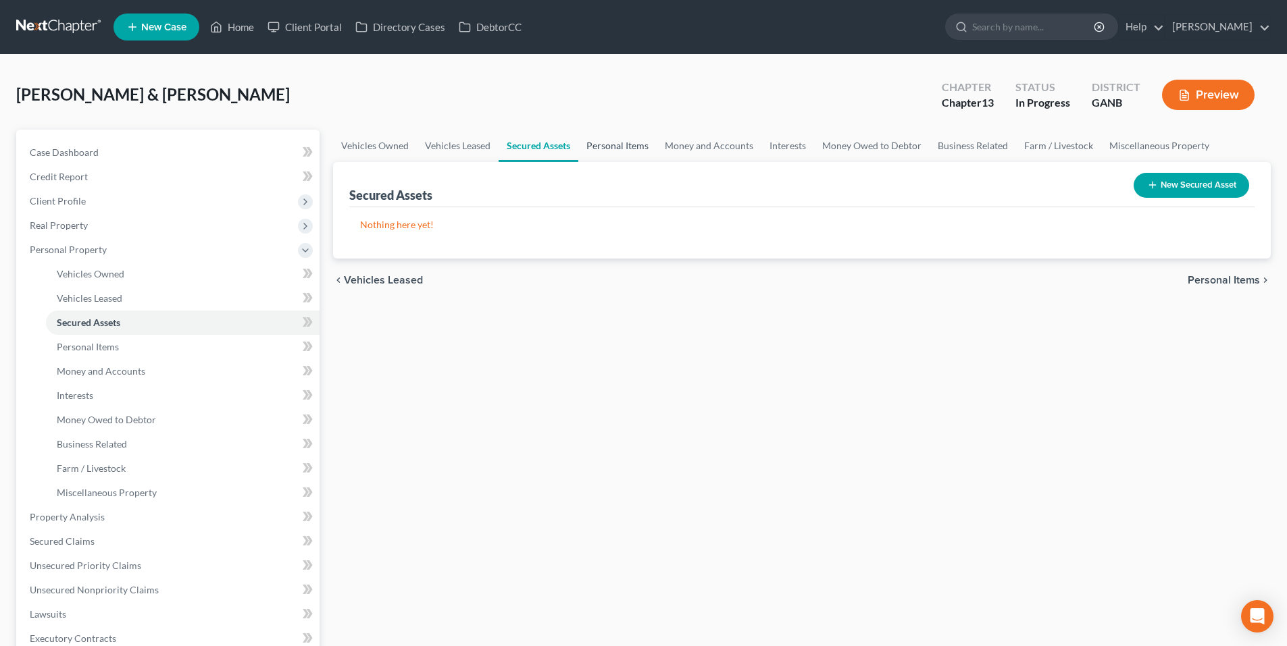
click at [636, 145] on link "Personal Items" at bounding box center [617, 146] width 78 height 32
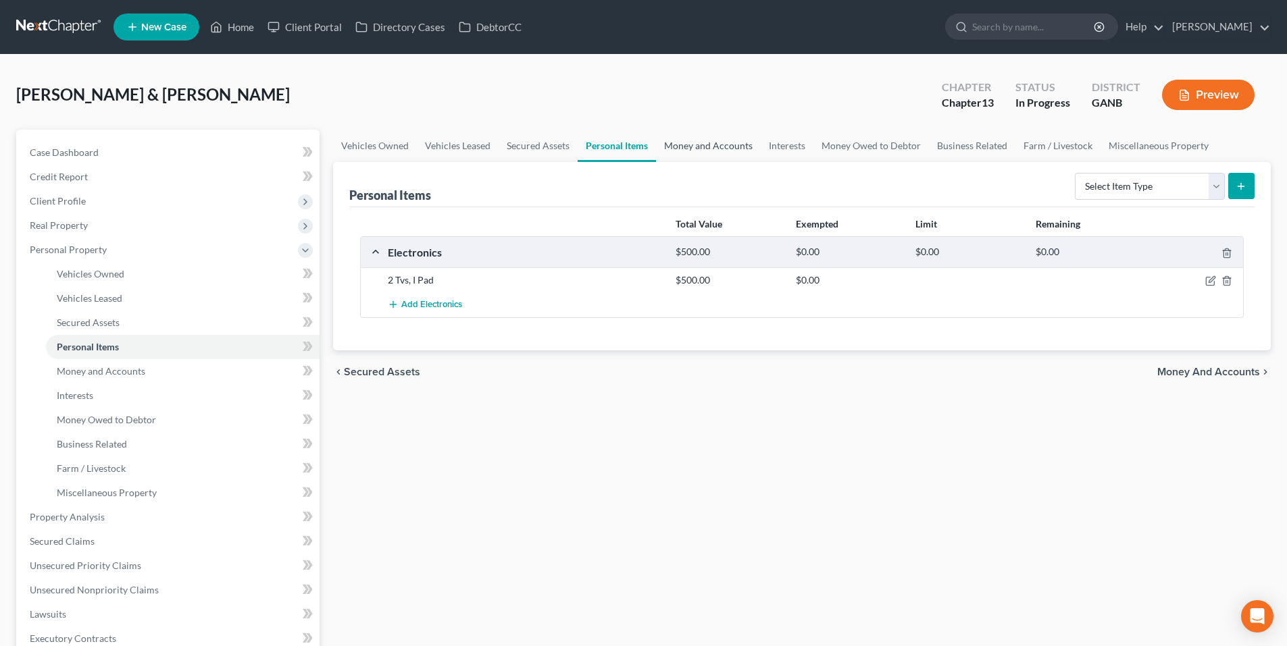
click at [710, 146] on link "Money and Accounts" at bounding box center [708, 146] width 105 height 32
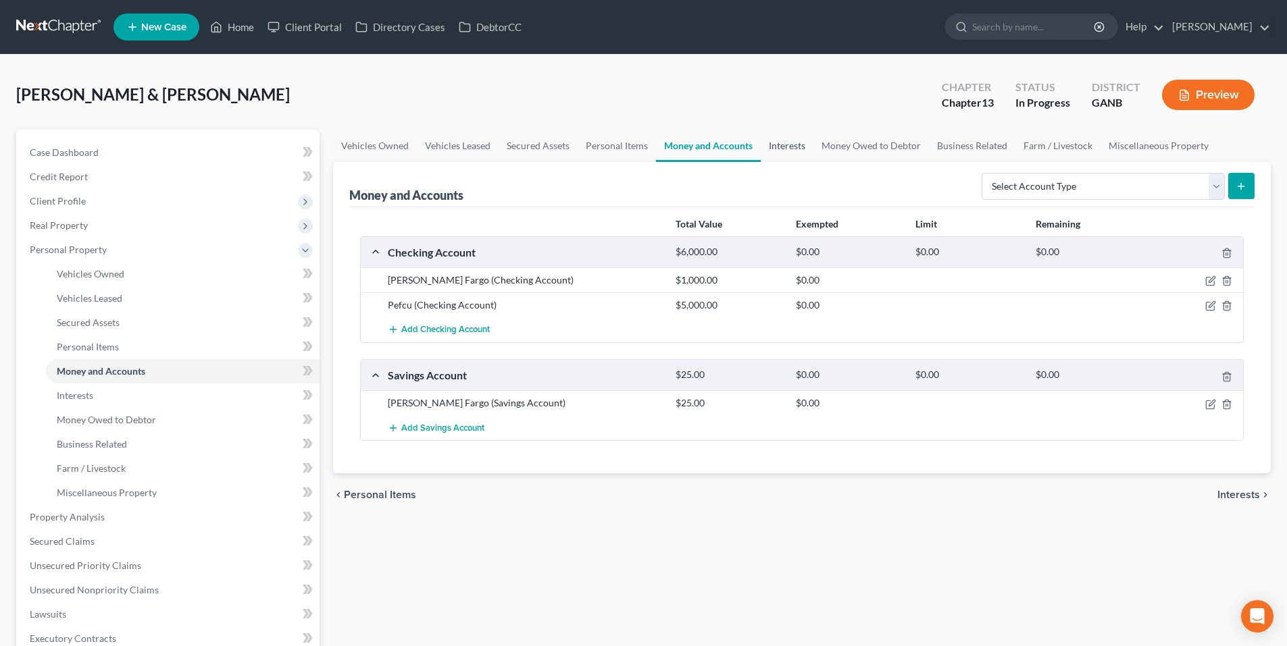
click at [790, 149] on link "Interests" at bounding box center [786, 146] width 53 height 32
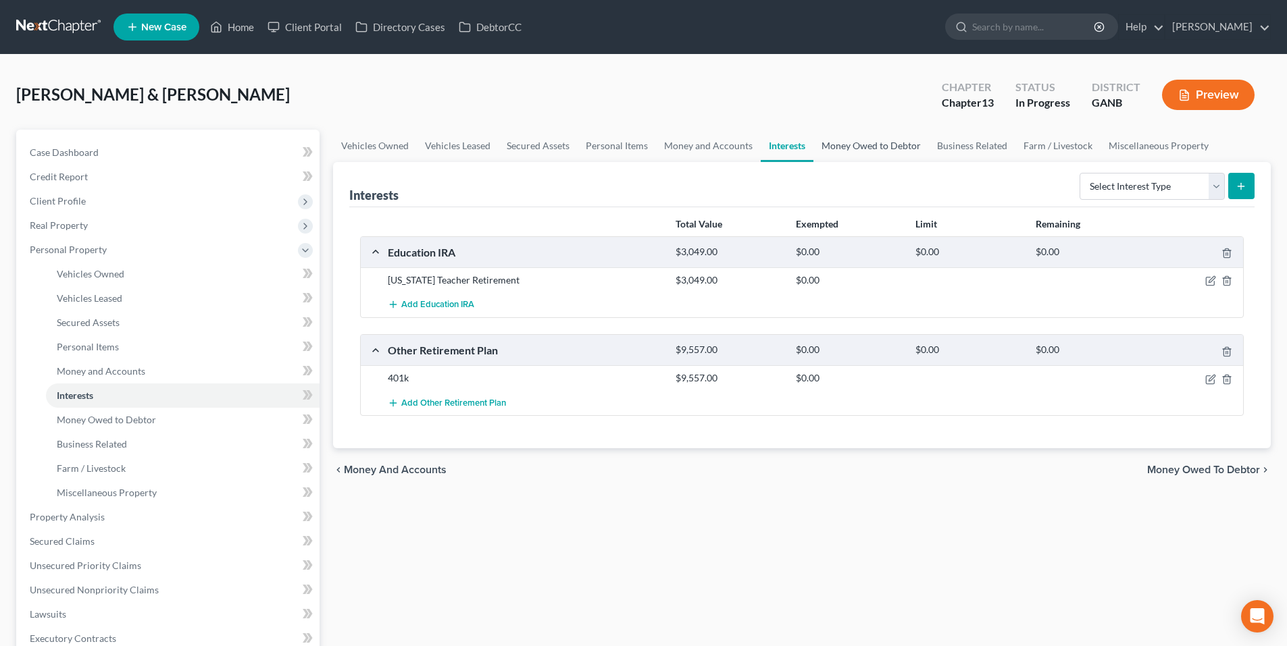
click at [859, 151] on link "Money Owed to Debtor" at bounding box center [870, 146] width 115 height 32
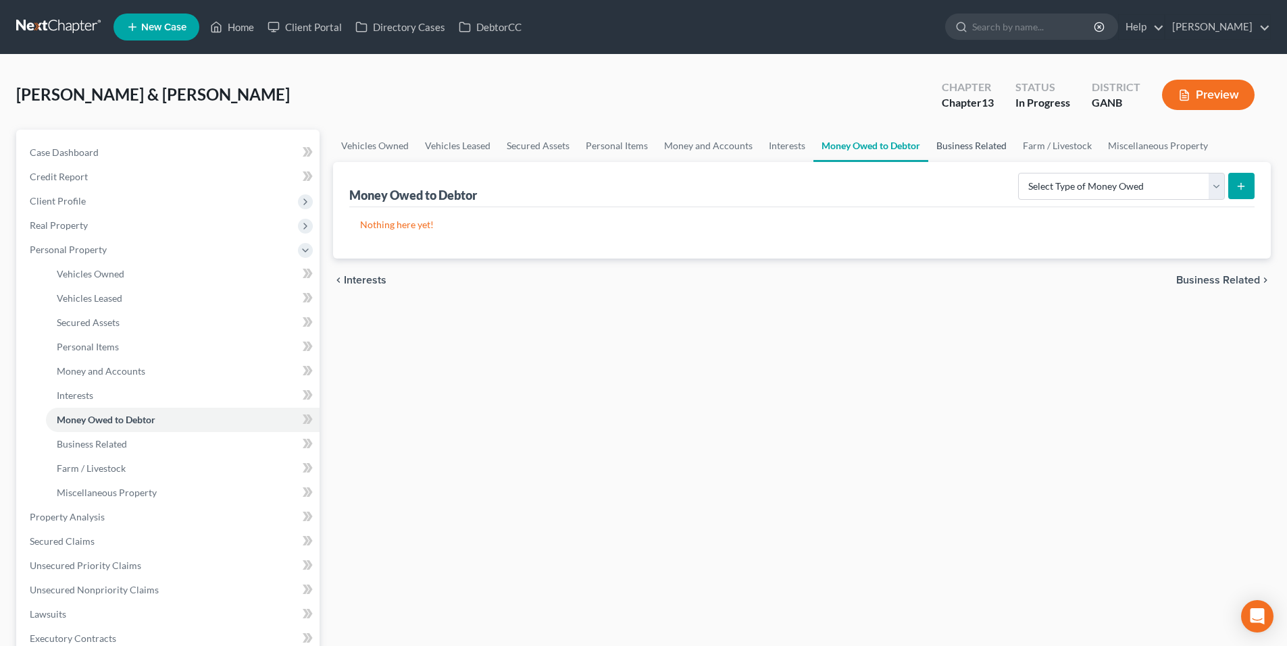
click at [979, 139] on link "Business Related" at bounding box center [971, 146] width 86 height 32
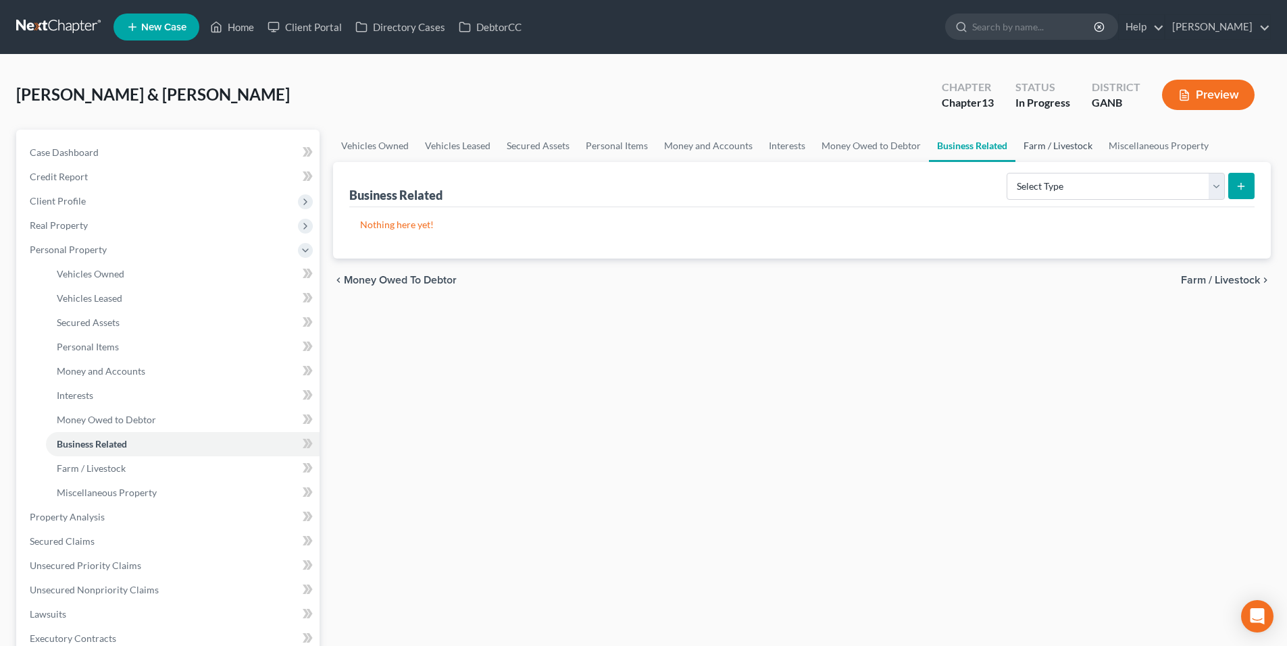
click at [1068, 143] on link "Farm / Livestock" at bounding box center [1057, 146] width 85 height 32
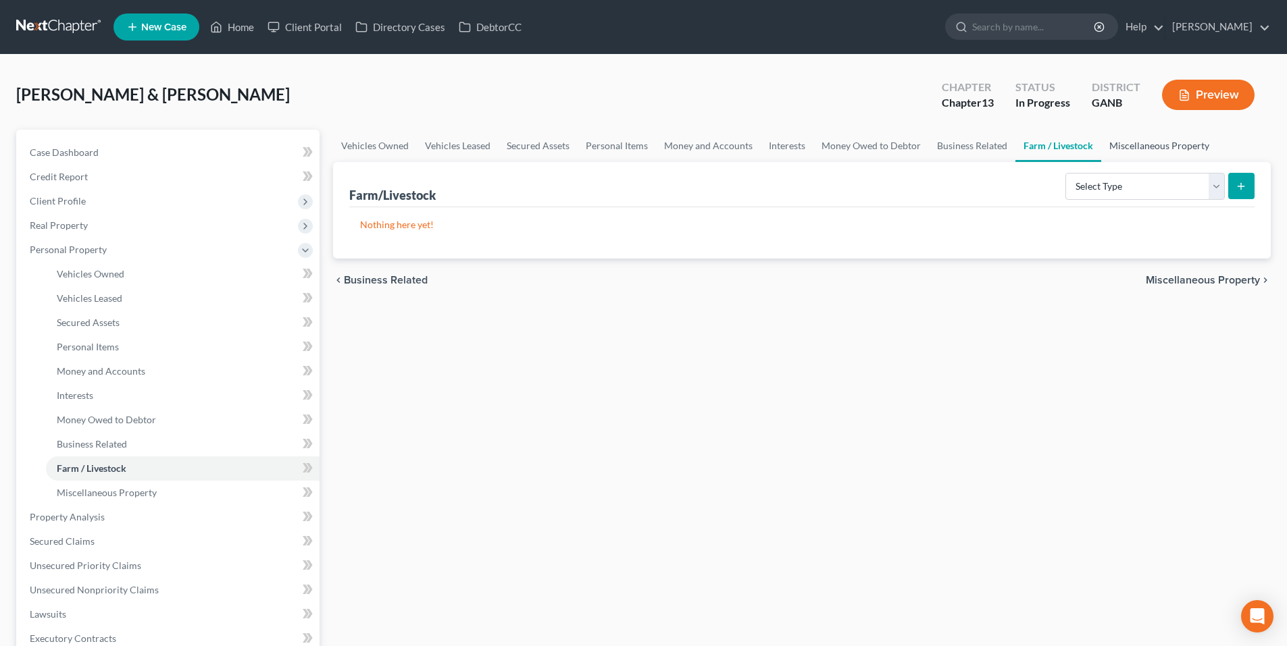
click at [1138, 143] on link "Miscellaneous Property" at bounding box center [1159, 146] width 116 height 32
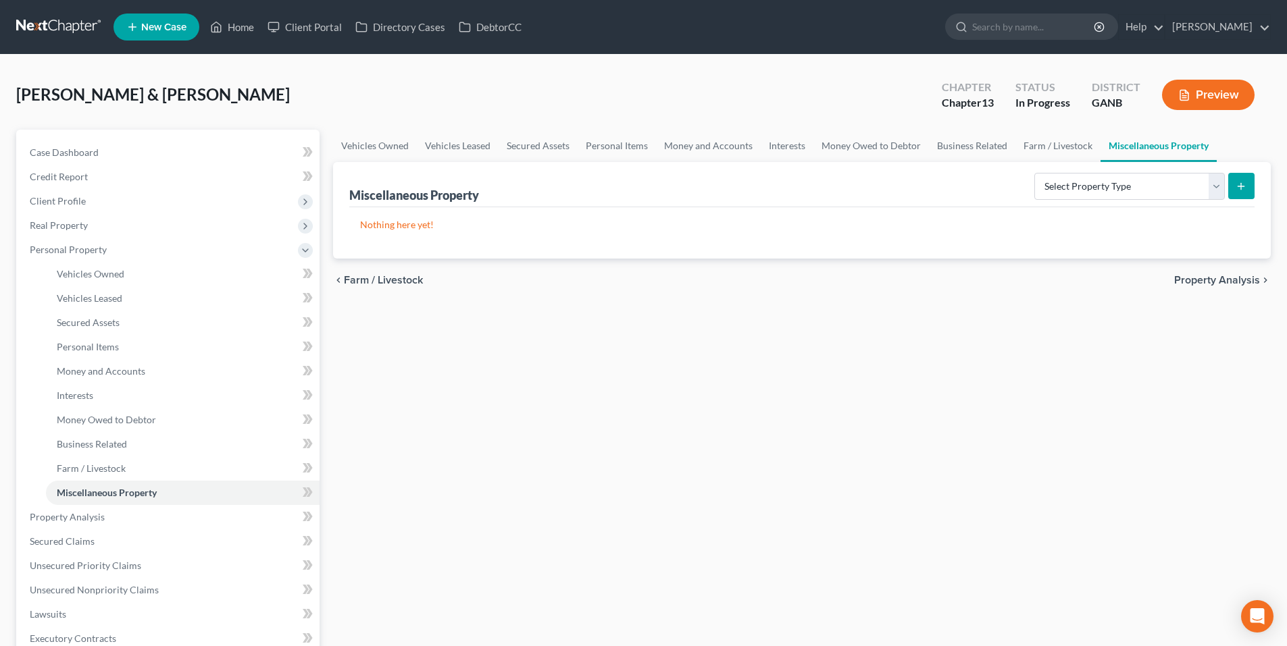
click at [1189, 278] on span "Property Analysis" at bounding box center [1217, 280] width 86 height 11
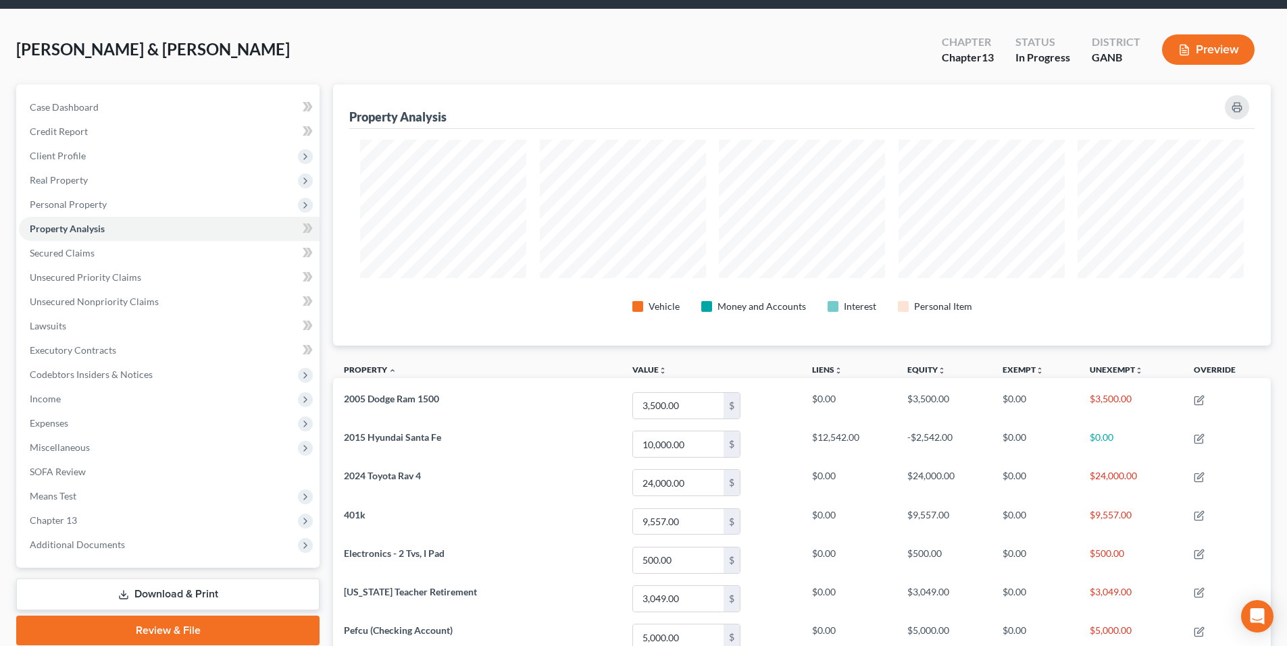
scroll to position [68, 0]
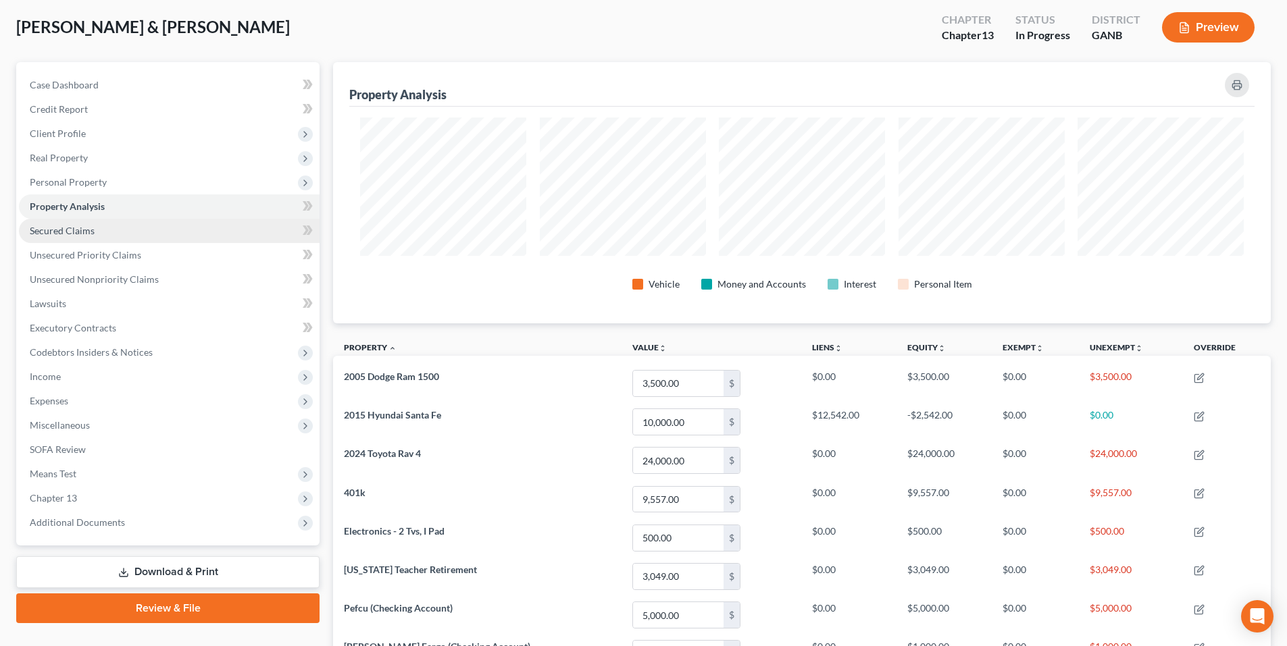
click at [61, 234] on span "Secured Claims" at bounding box center [62, 230] width 65 height 11
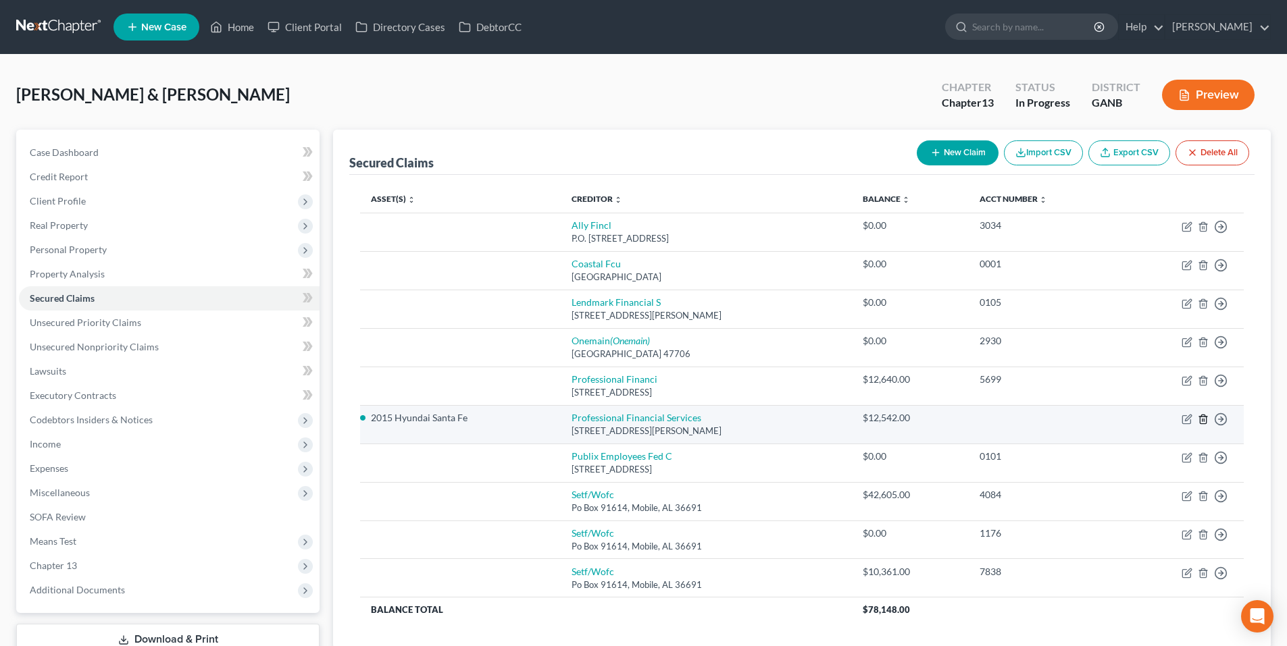
click at [1203, 417] on icon "button" at bounding box center [1202, 419] width 11 height 11
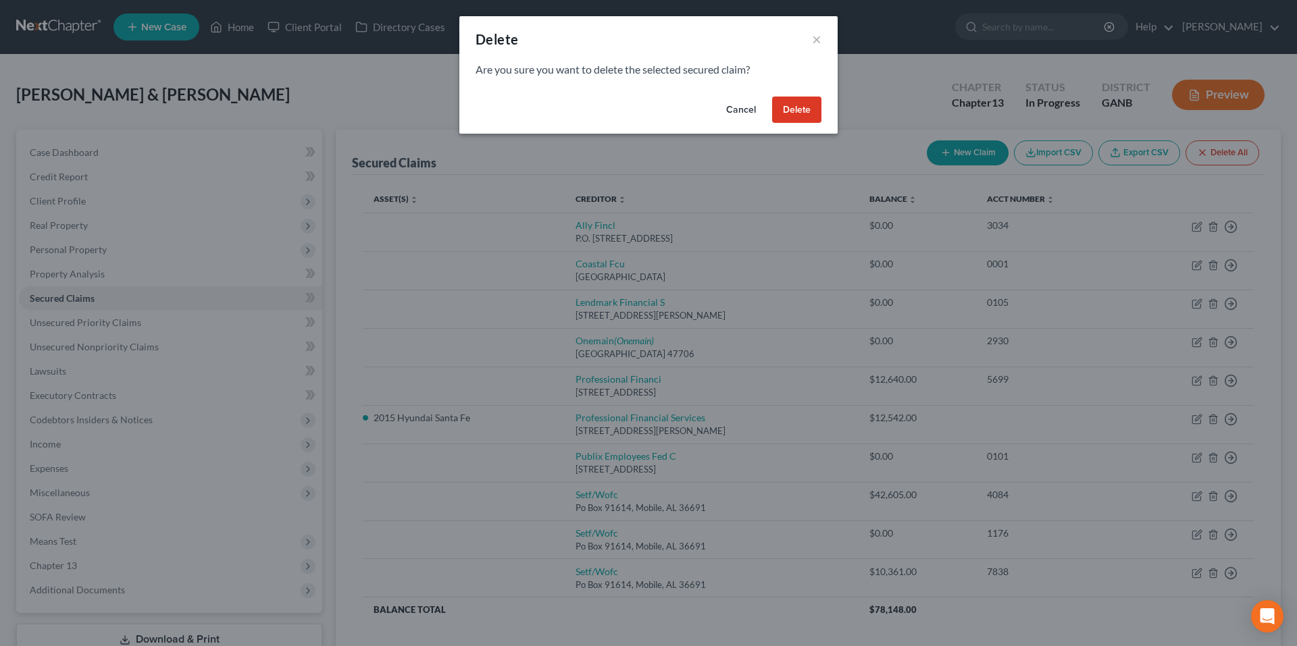
click at [787, 112] on button "Delete" at bounding box center [796, 110] width 49 height 27
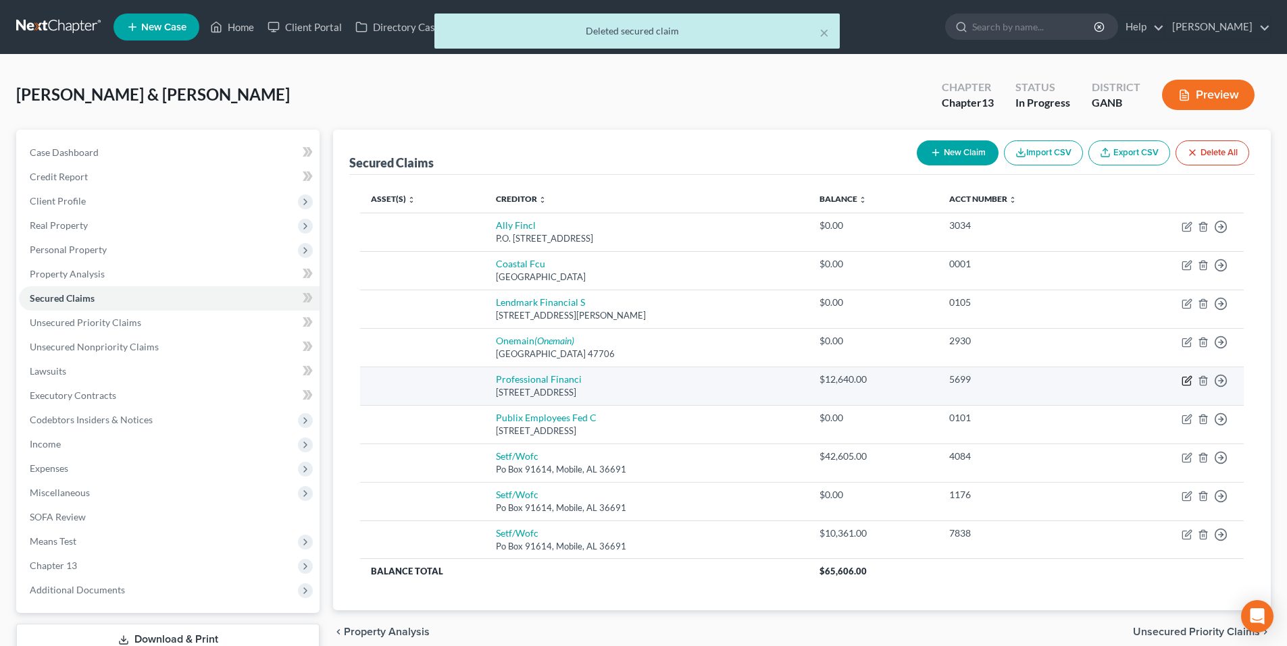
click at [1187, 382] on icon "button" at bounding box center [1186, 381] width 11 height 11
select select "42"
select select "0"
select select "2"
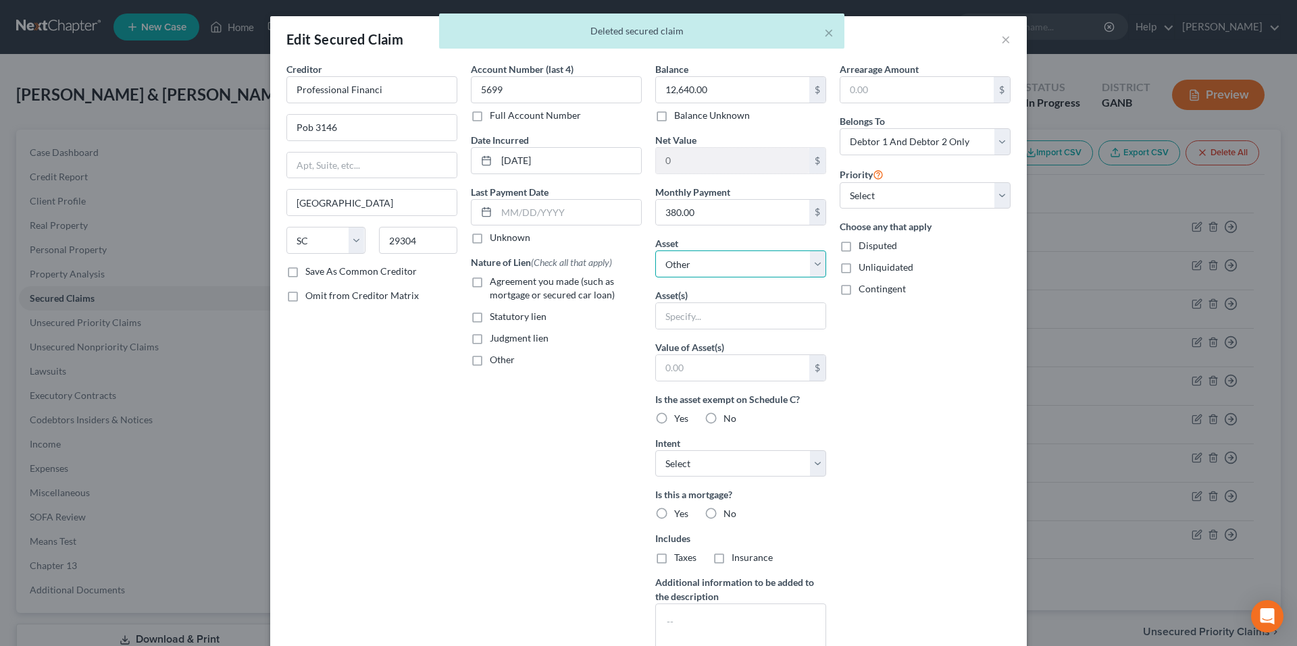
click at [669, 259] on select "Select Other Multiple Assets 2005 Dodge Ram 1500 - $3500.0 2015 Hyundai Santa F…" at bounding box center [740, 264] width 171 height 27
select select "3"
click at [655, 251] on select "Select Other Multiple Assets 2005 Dodge Ram 1500 - $3500.0 2015 Hyundai Santa F…" at bounding box center [740, 264] width 171 height 27
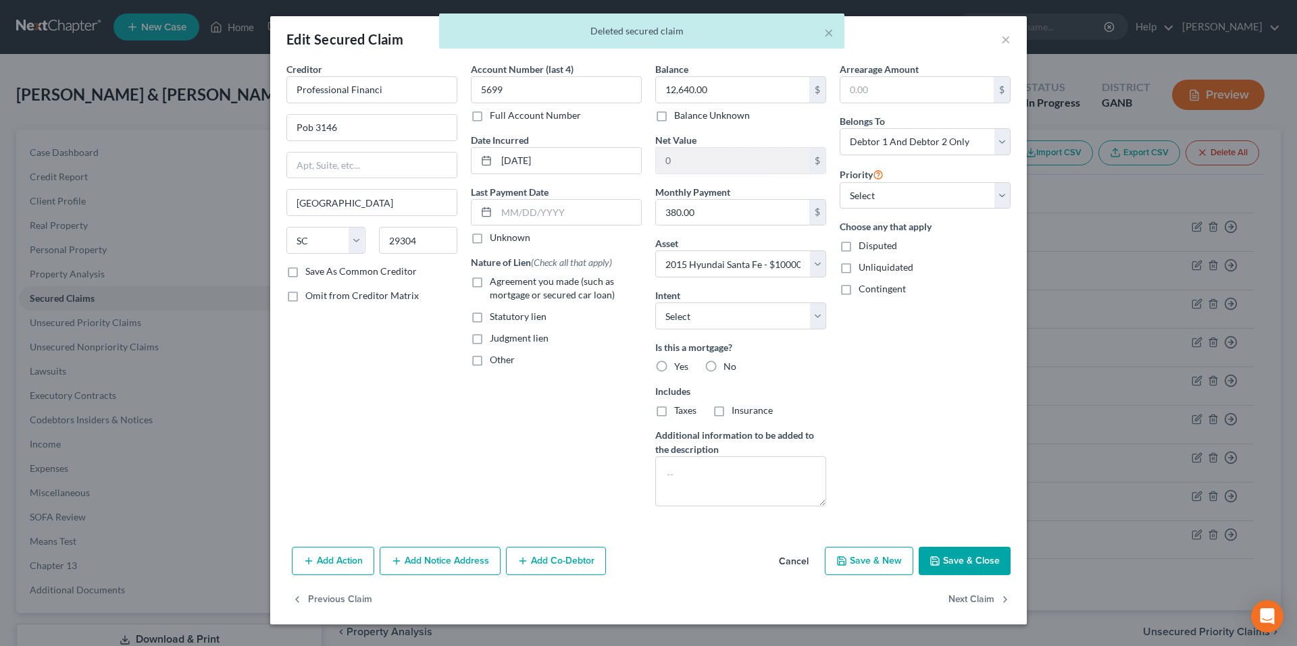
click at [582, 424] on div "Account Number (last 4) 5699 Full Account Number Date Incurred 04-16-2024 Last …" at bounding box center [556, 289] width 184 height 455
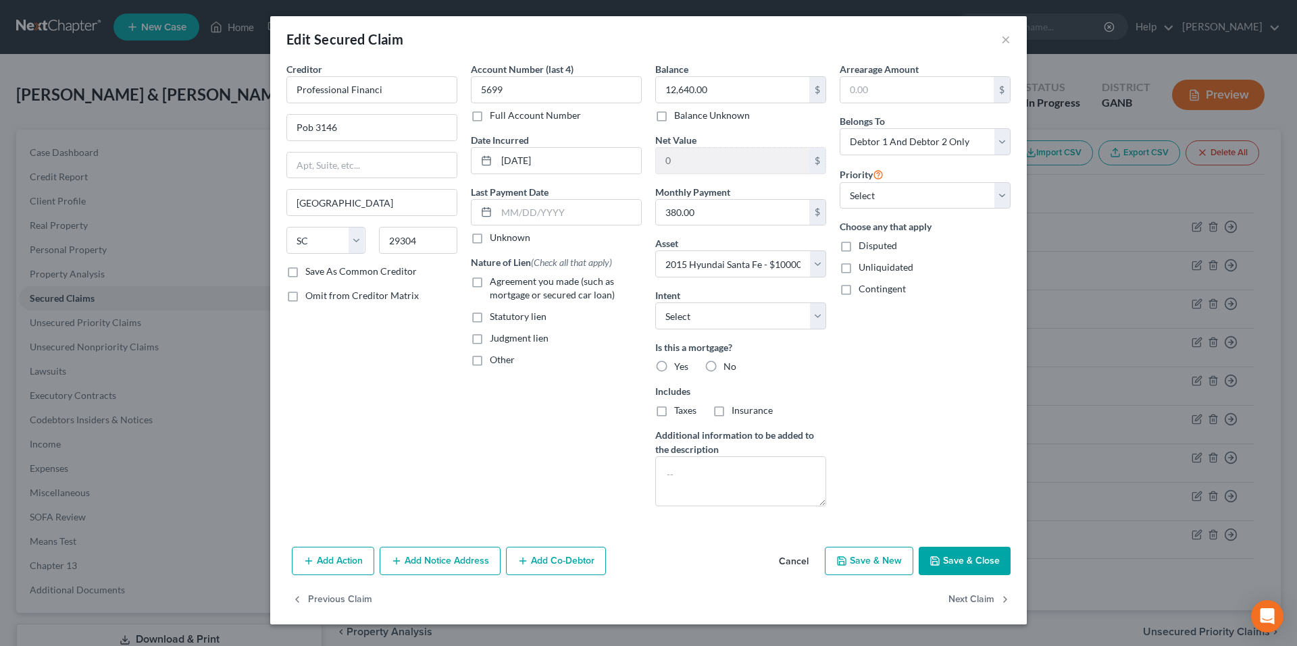
click at [966, 569] on button "Save & Close" at bounding box center [965, 561] width 92 height 28
select select
type input "-2,640.00"
select select "3"
type input "0"
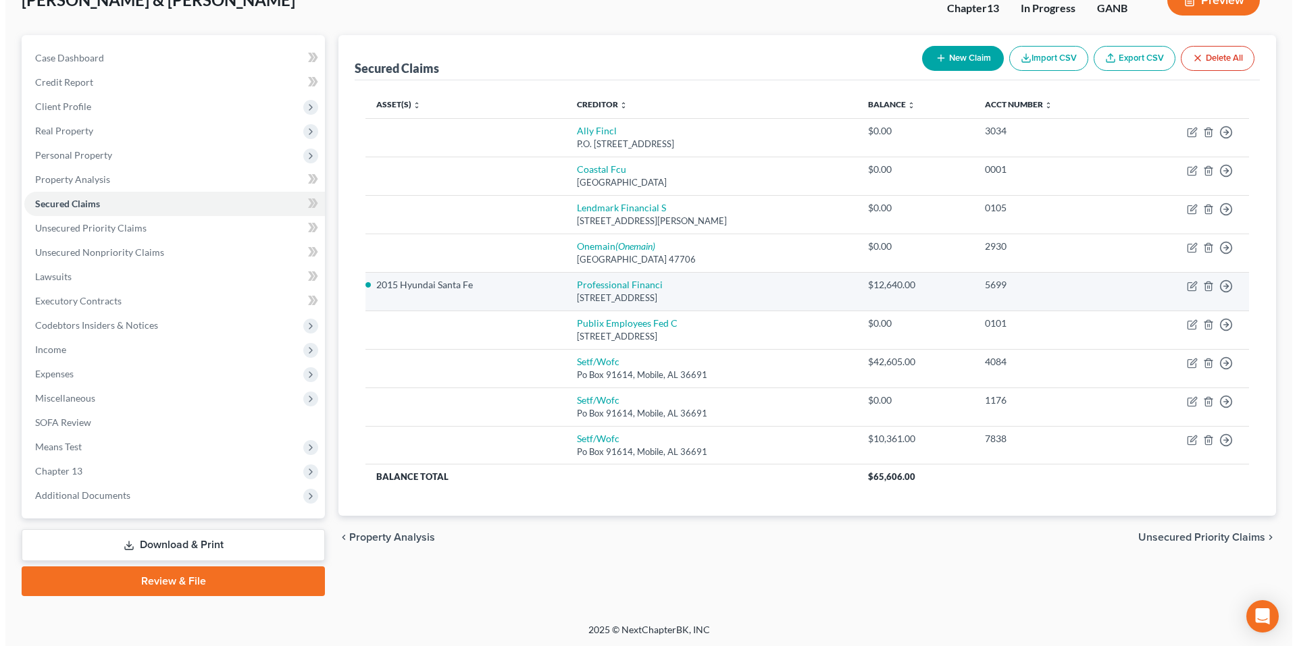
scroll to position [96, 0]
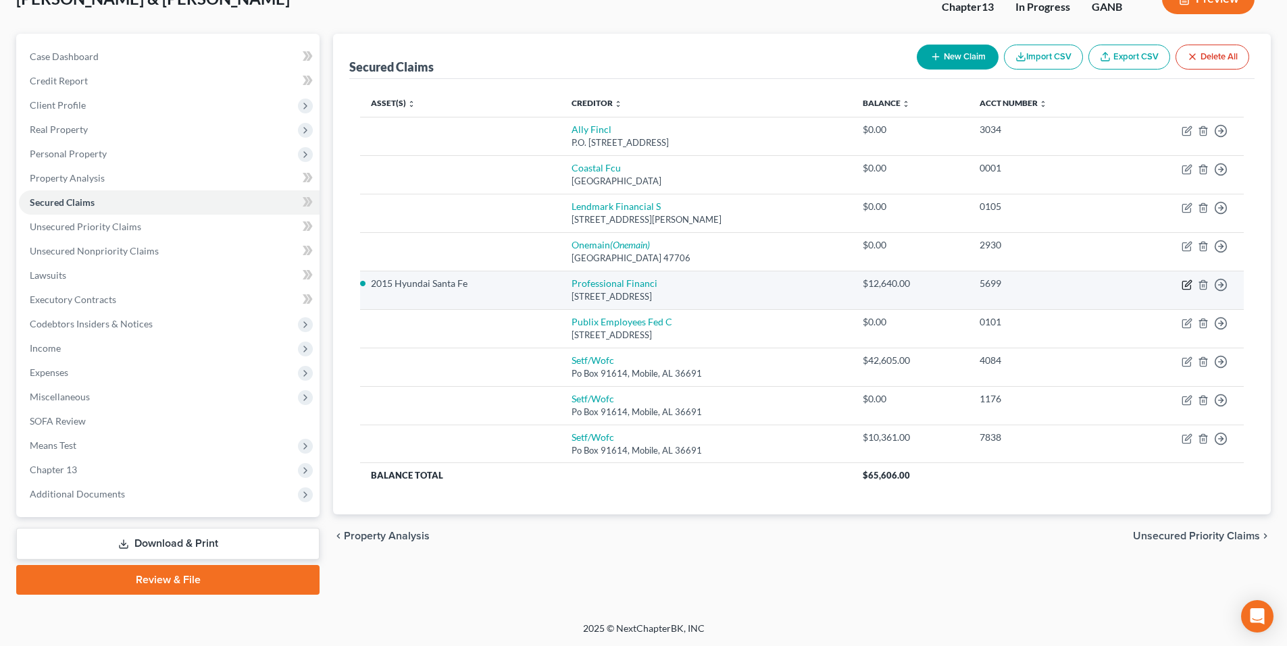
click at [1186, 285] on icon "button" at bounding box center [1186, 285] width 11 height 11
select select "42"
select select "2"
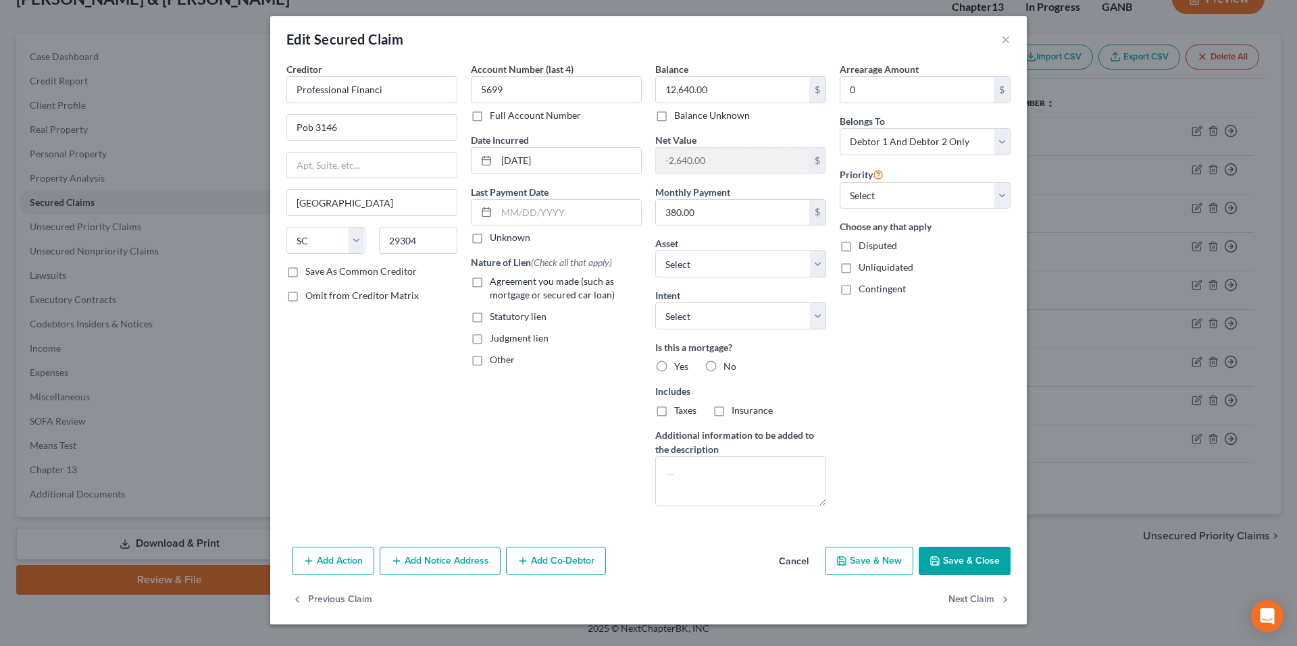
click at [442, 550] on button "Add Notice Address" at bounding box center [440, 561] width 121 height 28
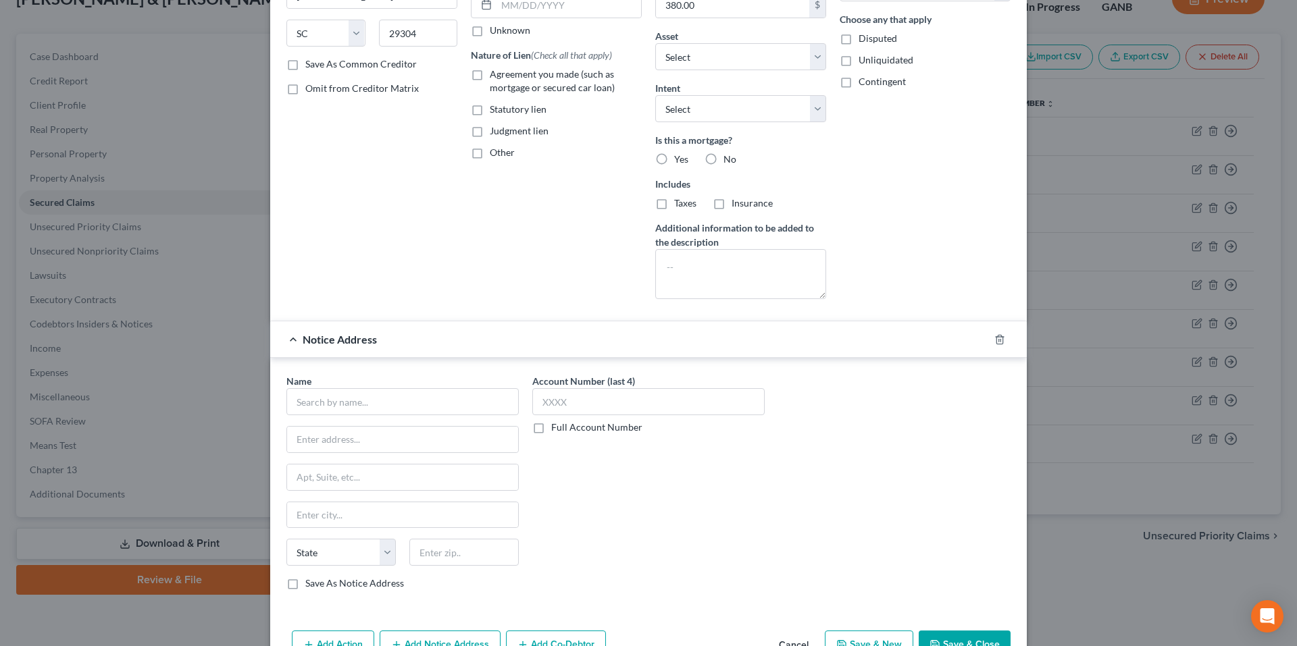
scroll to position [286, 0]
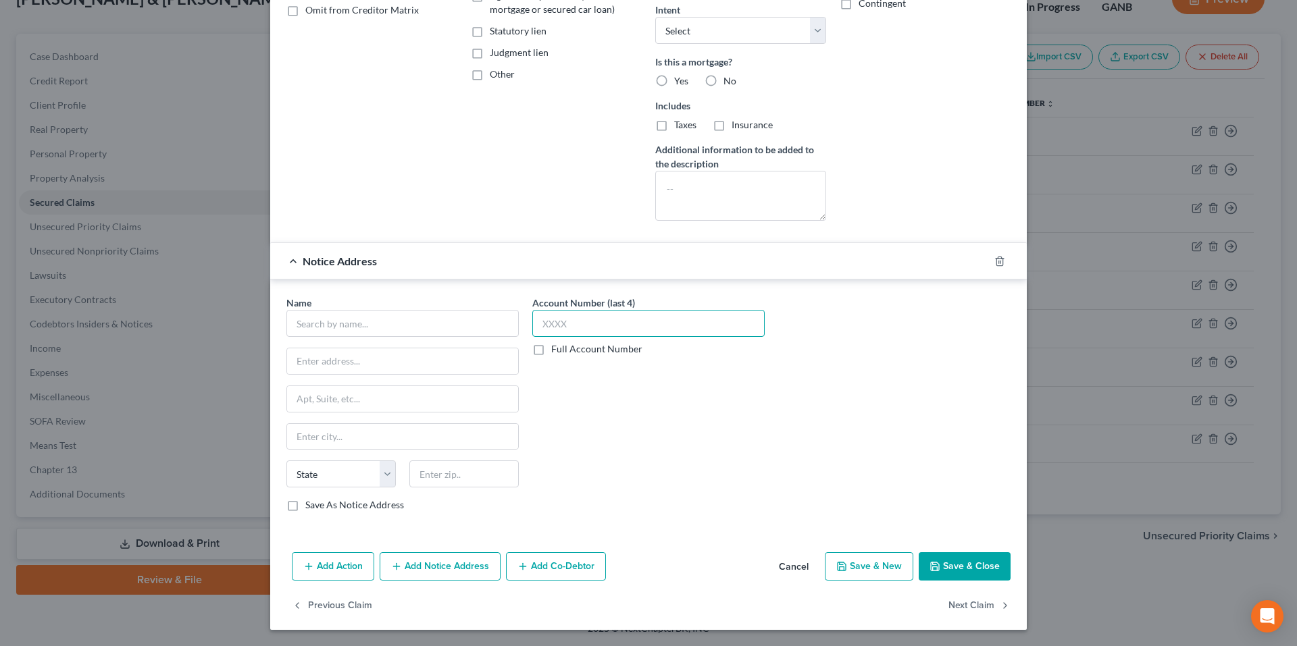
click at [621, 321] on input "text" at bounding box center [648, 323] width 232 height 27
type input "5699"
type input "Professional Financial Services of Georgia, LLC"
type input "c/o CT Corporation System, Registered Agent"
click at [447, 399] on input "text" at bounding box center [402, 399] width 231 height 26
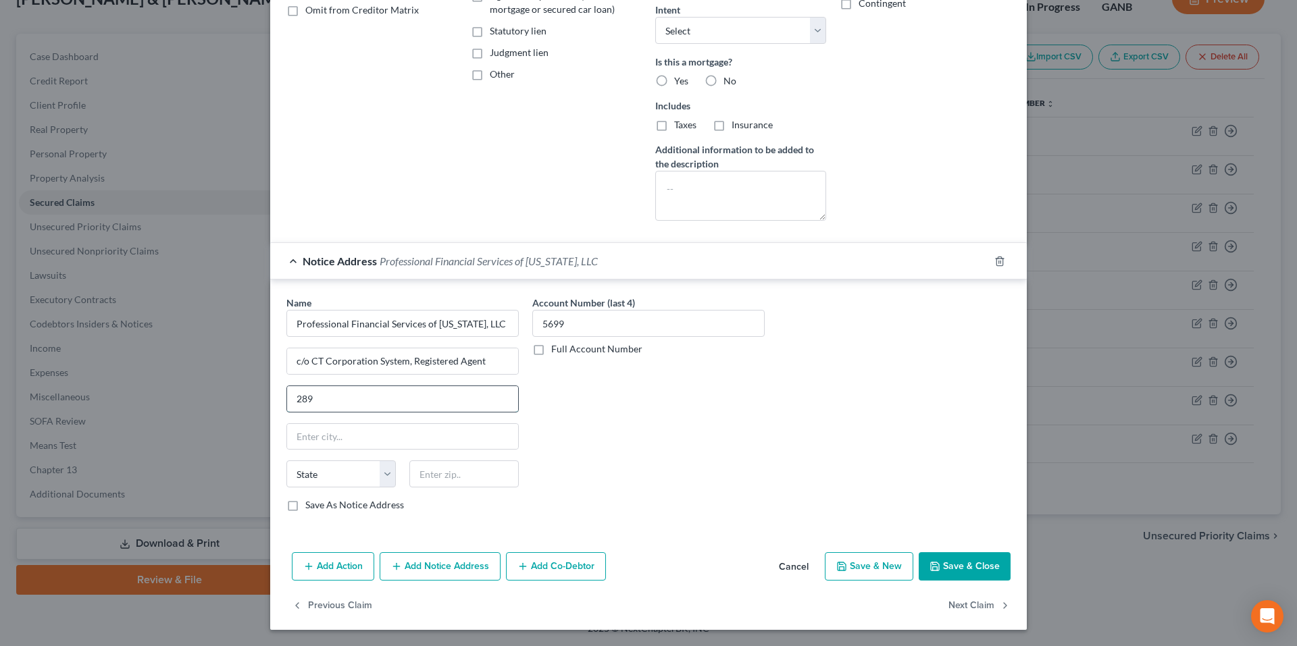
type input "289 S. Culver Street"
click at [401, 432] on input "text" at bounding box center [402, 437] width 231 height 26
type input "Lawrenceville"
select select "10"
type input "30046"
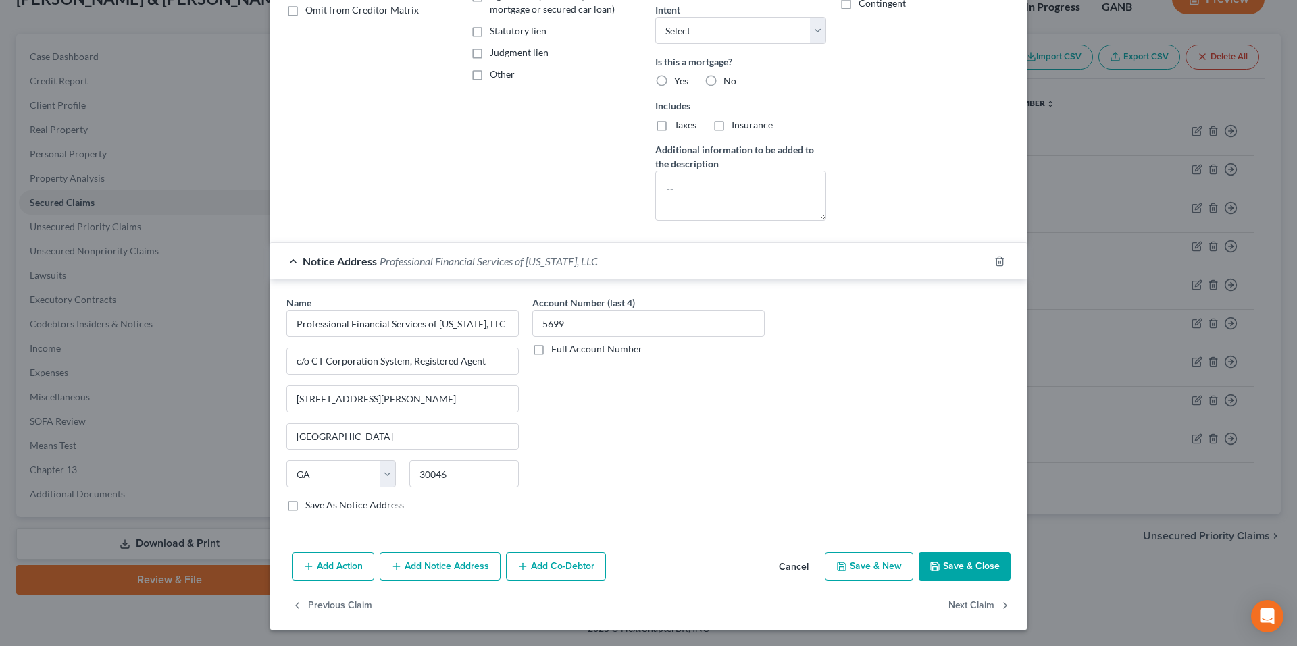
click at [939, 561] on button "Save & Close" at bounding box center [965, 566] width 92 height 28
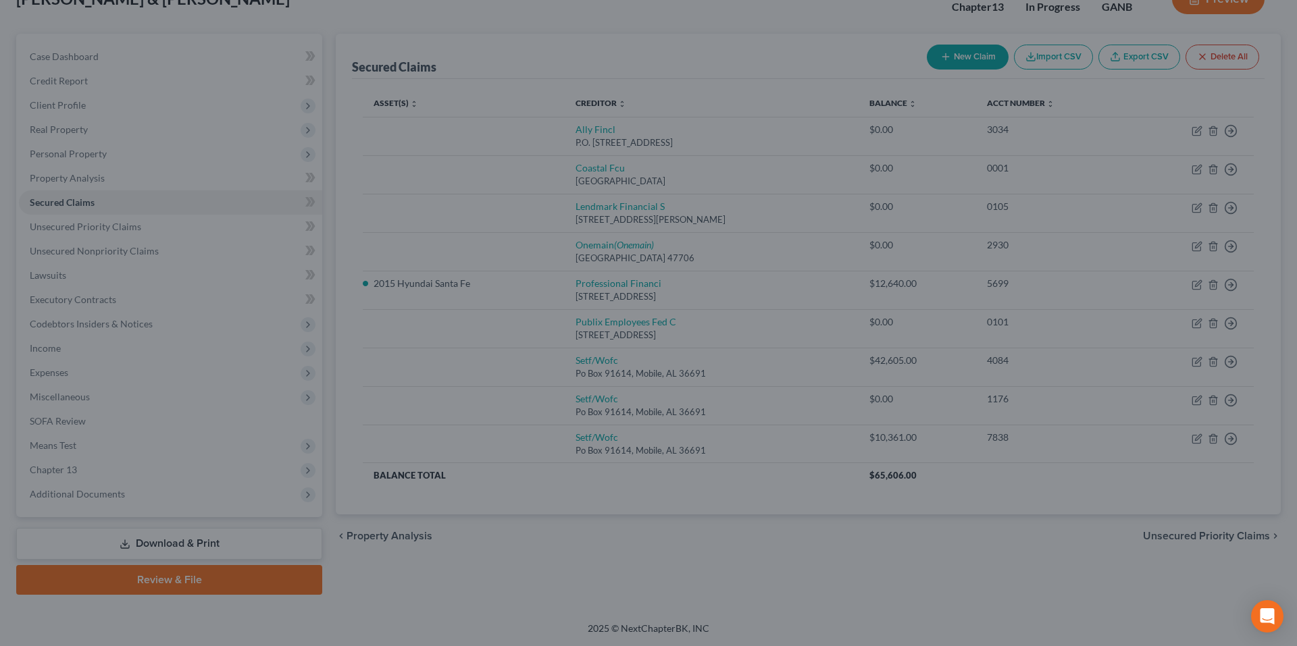
select select "3"
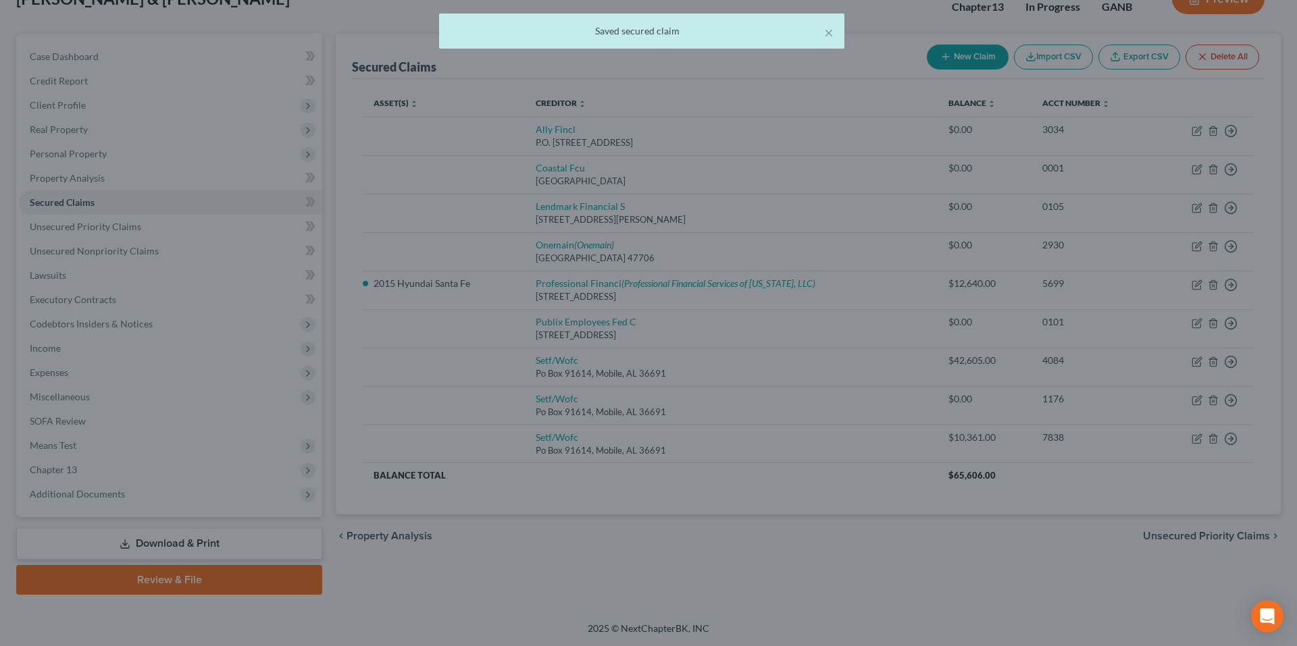
scroll to position [0, 0]
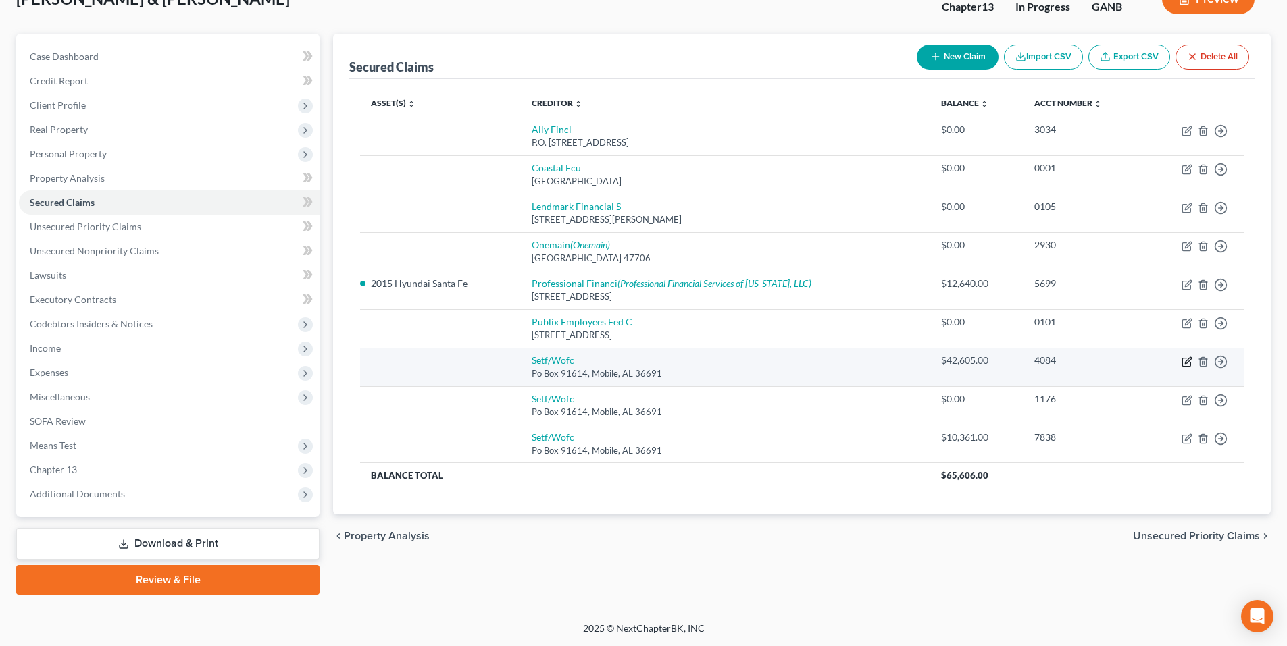
click at [1184, 363] on icon "button" at bounding box center [1186, 362] width 11 height 11
select select "0"
select select "2"
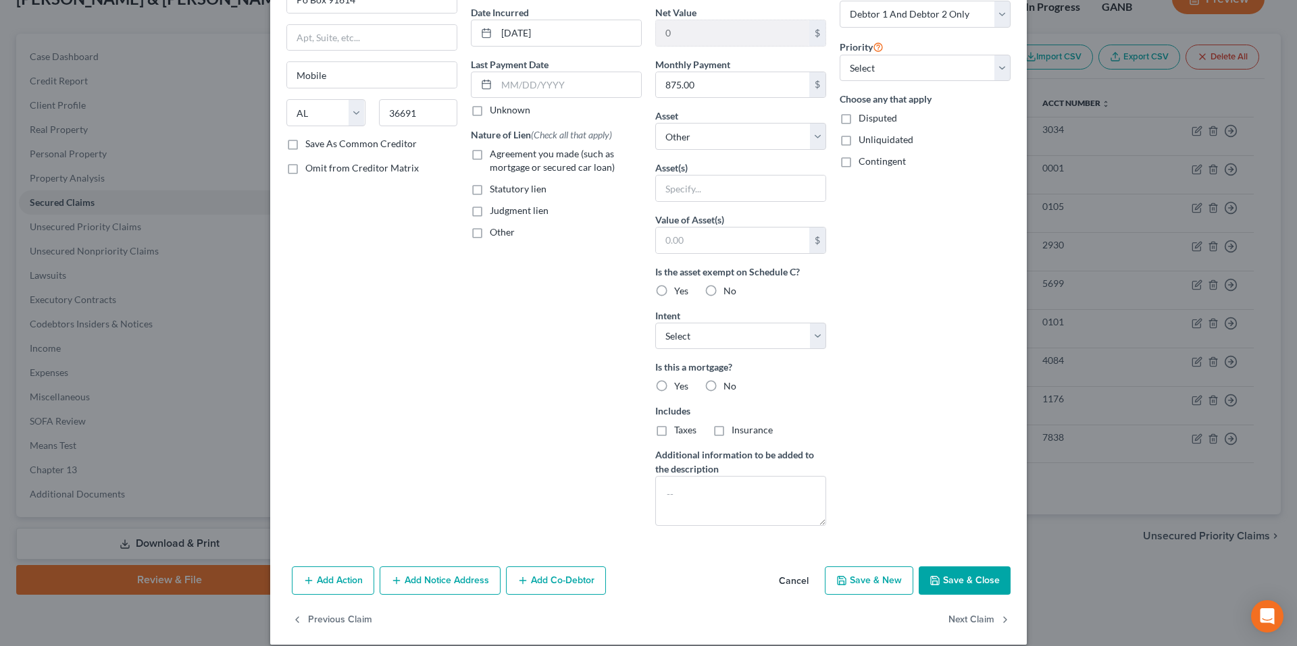
scroll to position [143, 0]
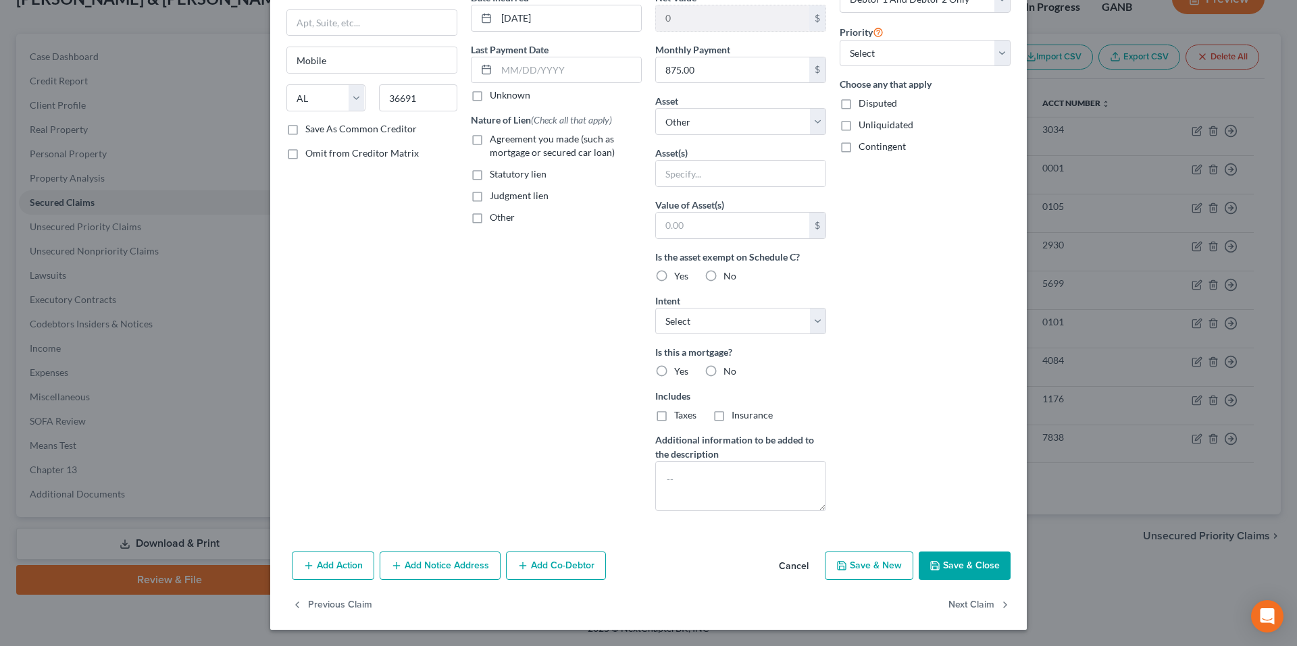
click at [420, 562] on button "Add Notice Address" at bounding box center [440, 566] width 121 height 28
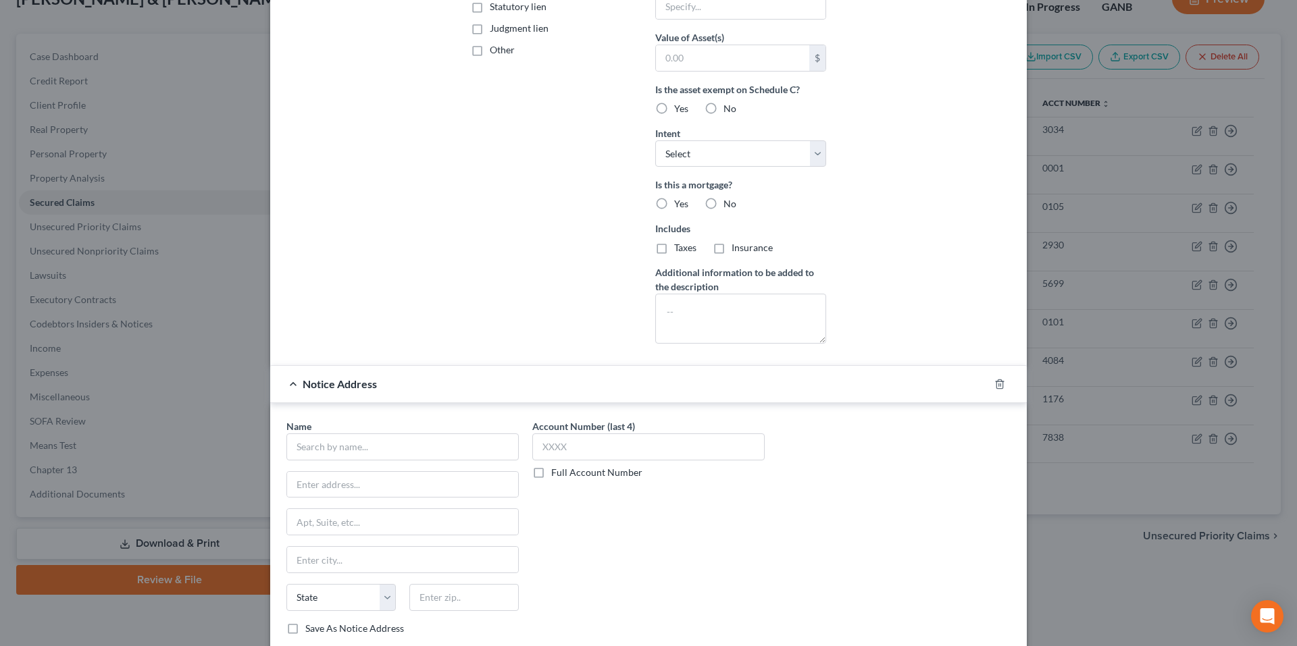
scroll to position [434, 0]
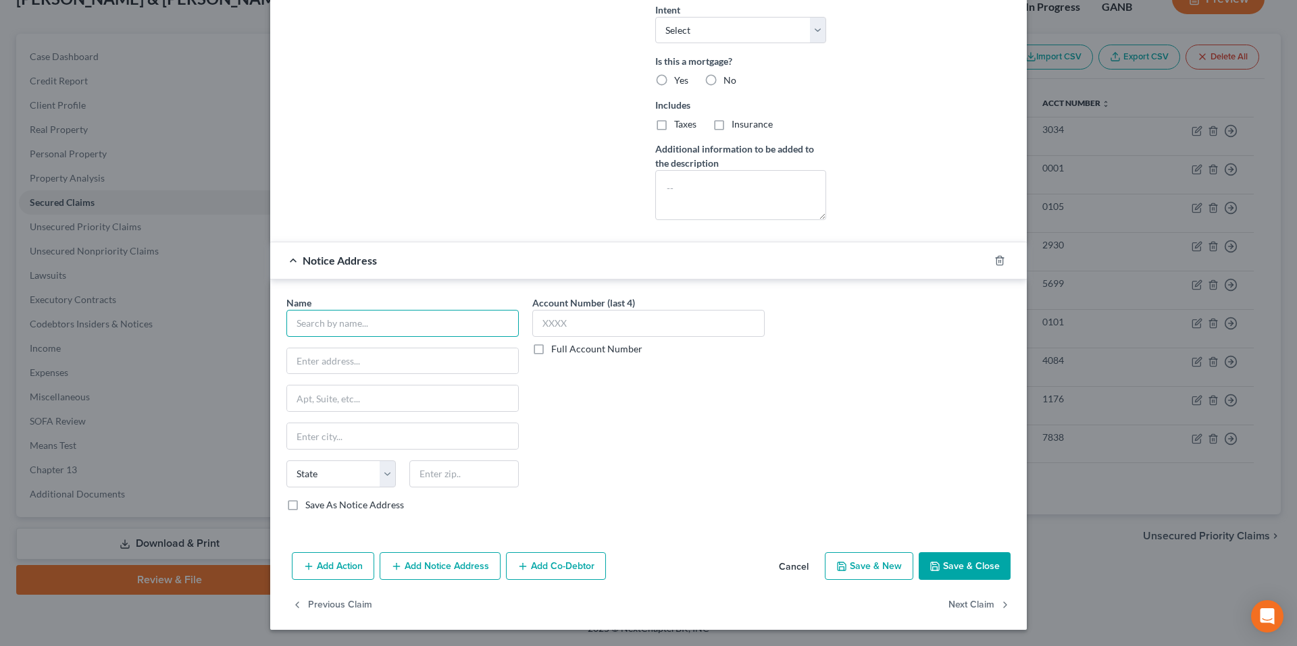
click at [409, 314] on input "text" at bounding box center [402, 323] width 232 height 27
type input "World Omni Financial Corp."
type input "250 Jim Moran Blvd"
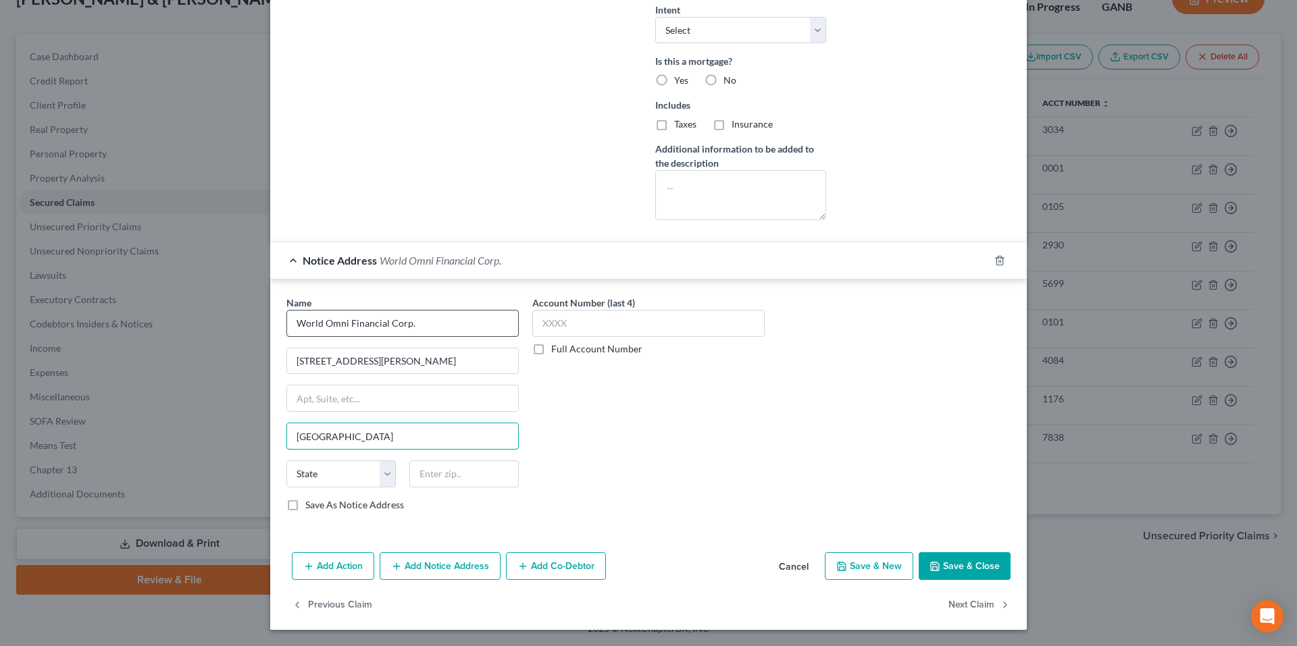
type input "Deerfield Beach"
select select "9"
type input "33442"
click at [305, 507] on label "Save As Notice Address" at bounding box center [354, 505] width 99 height 14
click at [311, 507] on input "Save As Notice Address" at bounding box center [315, 502] width 9 height 9
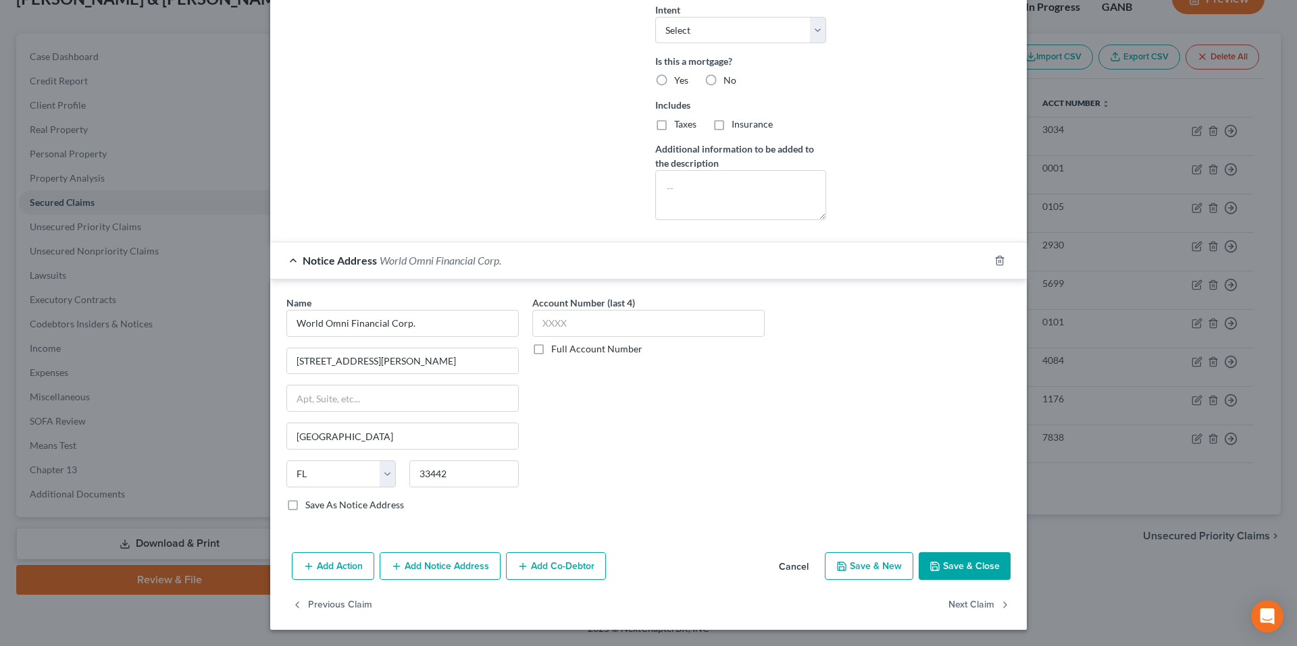
checkbox input "true"
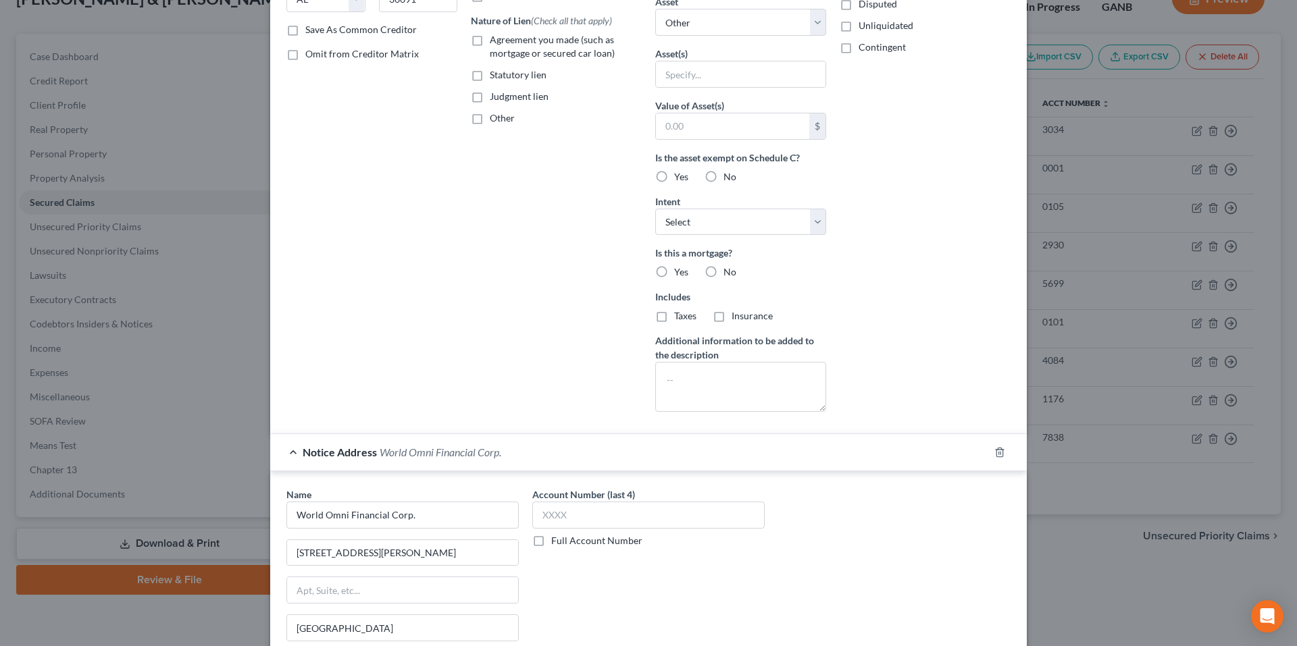
scroll to position [270, 0]
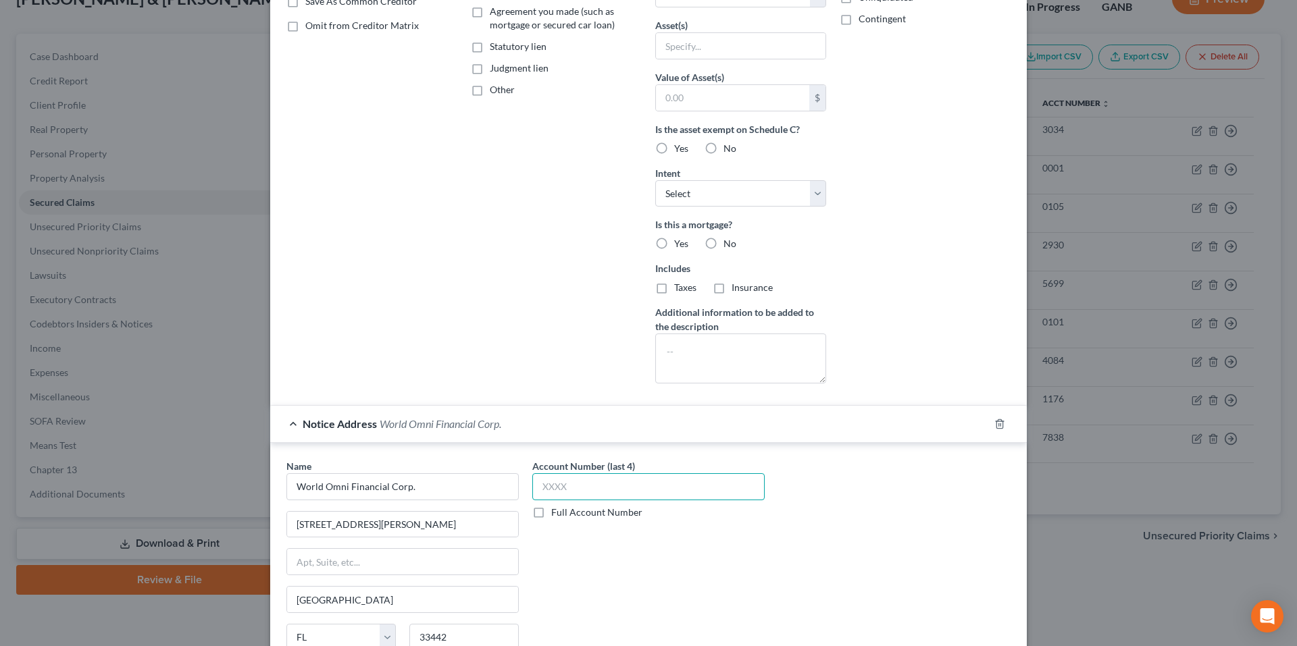
click at [575, 488] on input "text" at bounding box center [648, 486] width 232 height 27
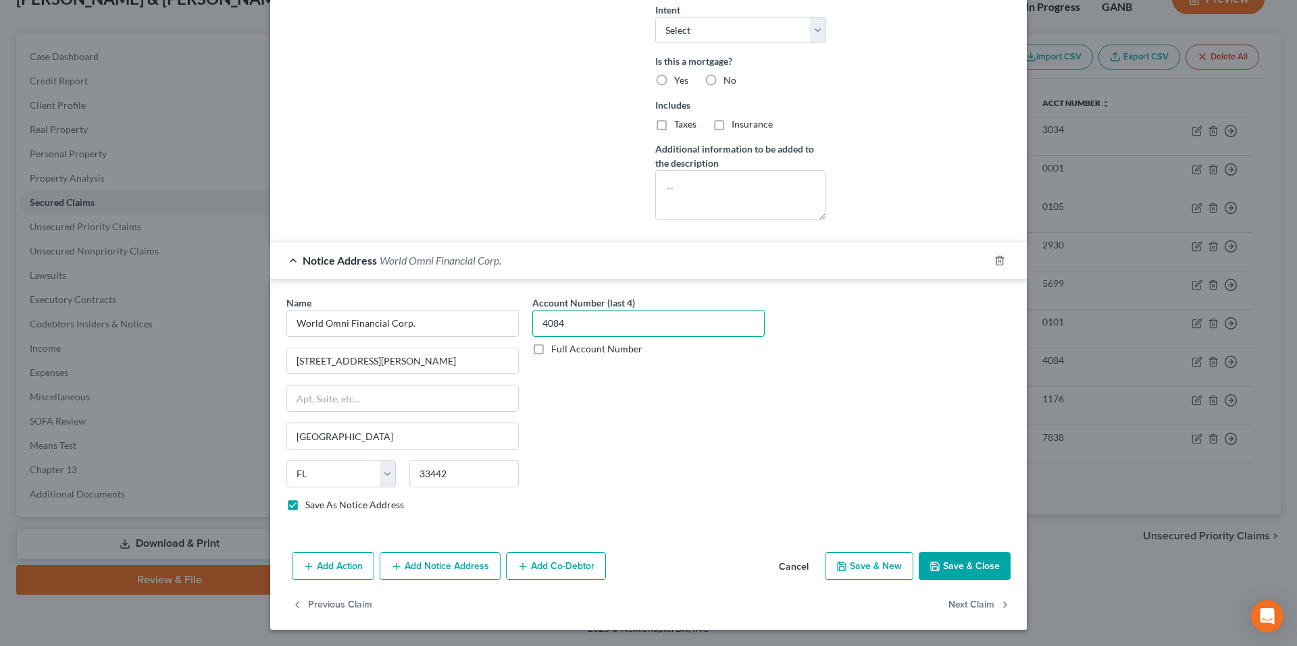
type input "4084"
click at [432, 571] on button "Add Notice Address" at bounding box center [440, 566] width 121 height 28
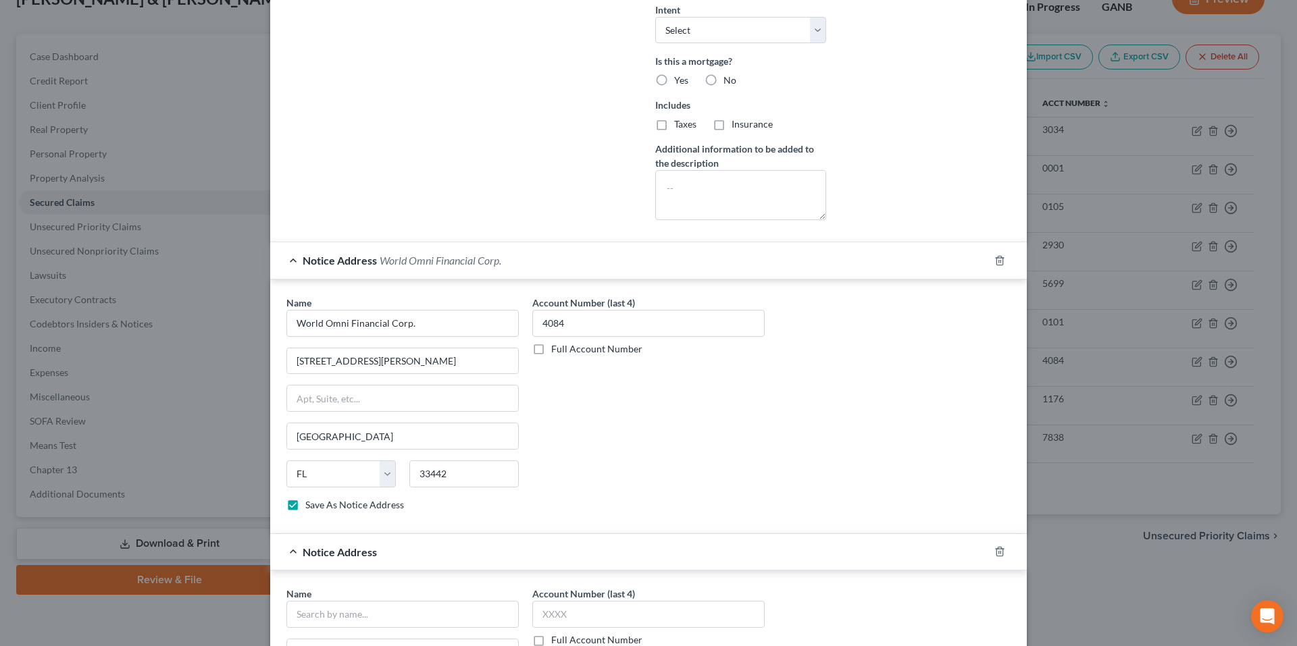
click at [290, 266] on div "Notice Address World Omni Financial Corp." at bounding box center [629, 260] width 719 height 36
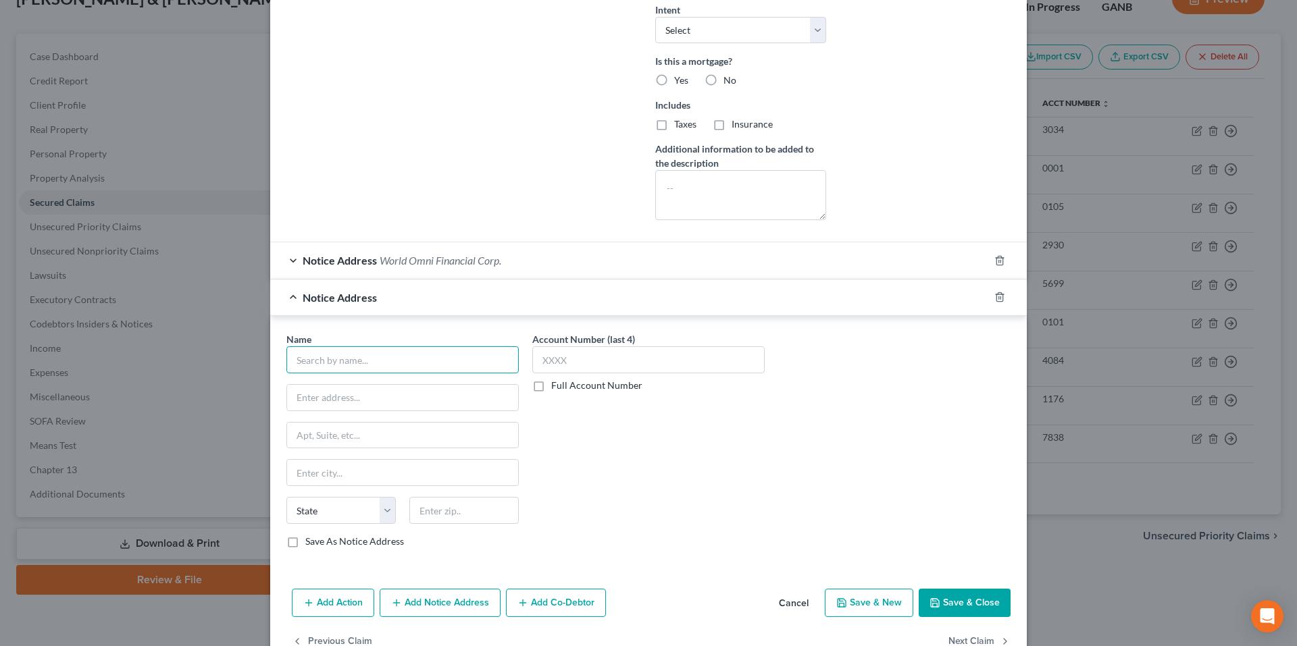
click at [350, 361] on input "text" at bounding box center [402, 359] width 232 height 27
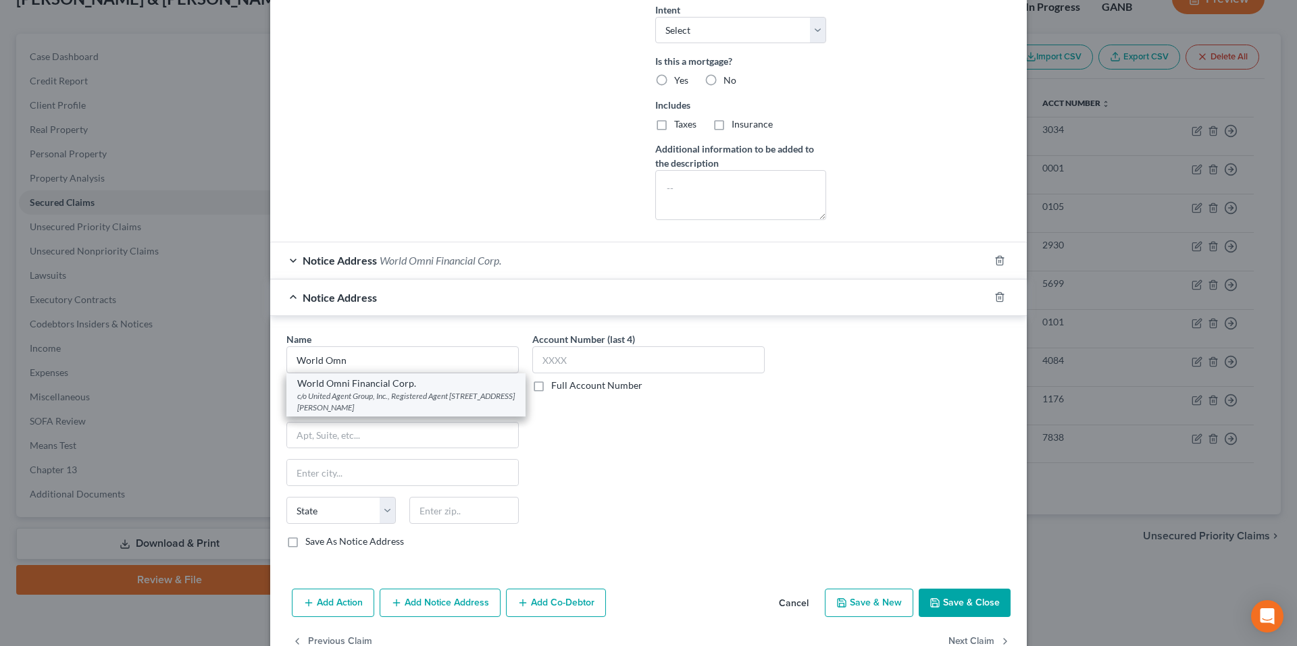
click at [350, 396] on div "c/o United Agent Group, Inc., Registered Agent 2985 Gordy Parkway, 1st Floor, M…" at bounding box center [405, 401] width 217 height 23
type input "World Omni Financial Corp."
type input "c/o United Agent Group, Inc., Registered Agent"
type input "2985 Gordy Parkway, 1st Floor"
type input "Marietta"
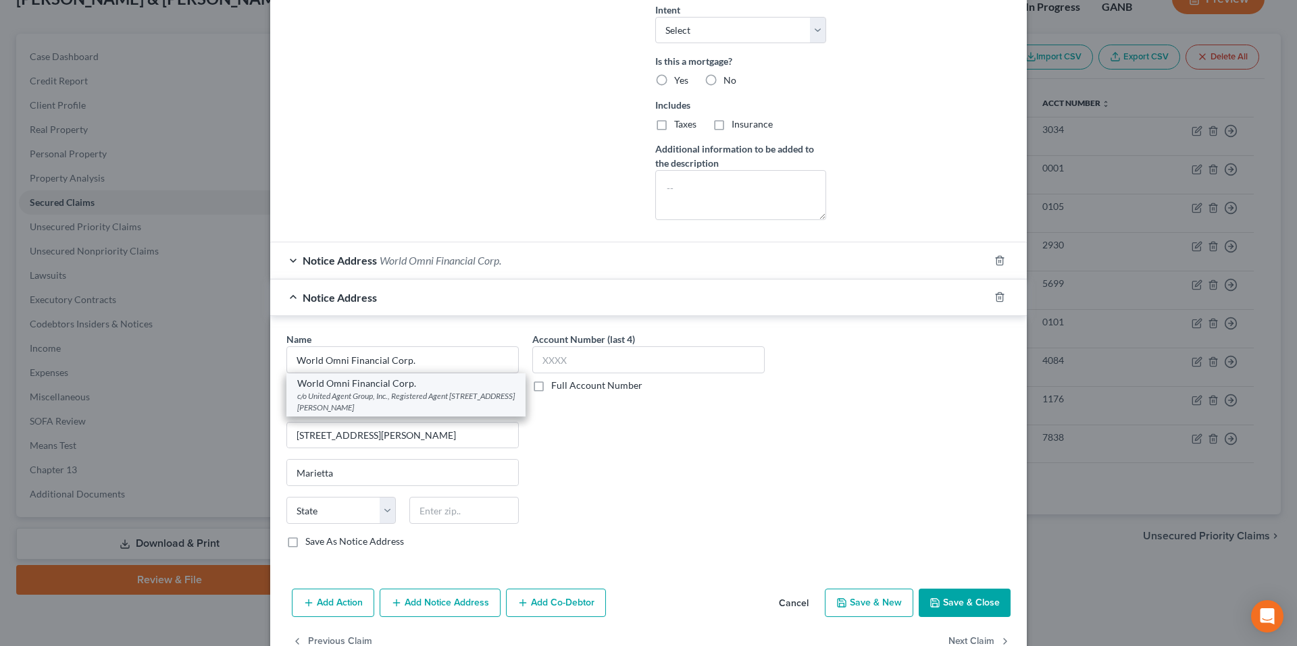
select select "10"
type input "30066"
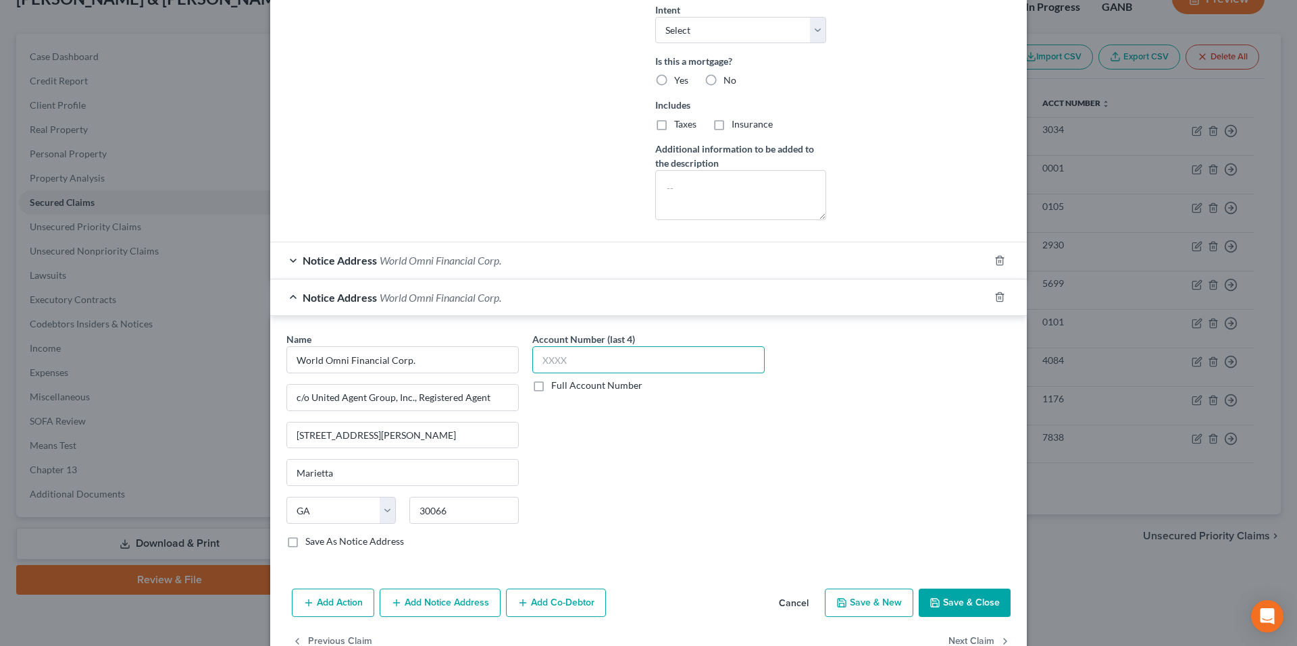
click at [631, 355] on input "text" at bounding box center [648, 359] width 232 height 27
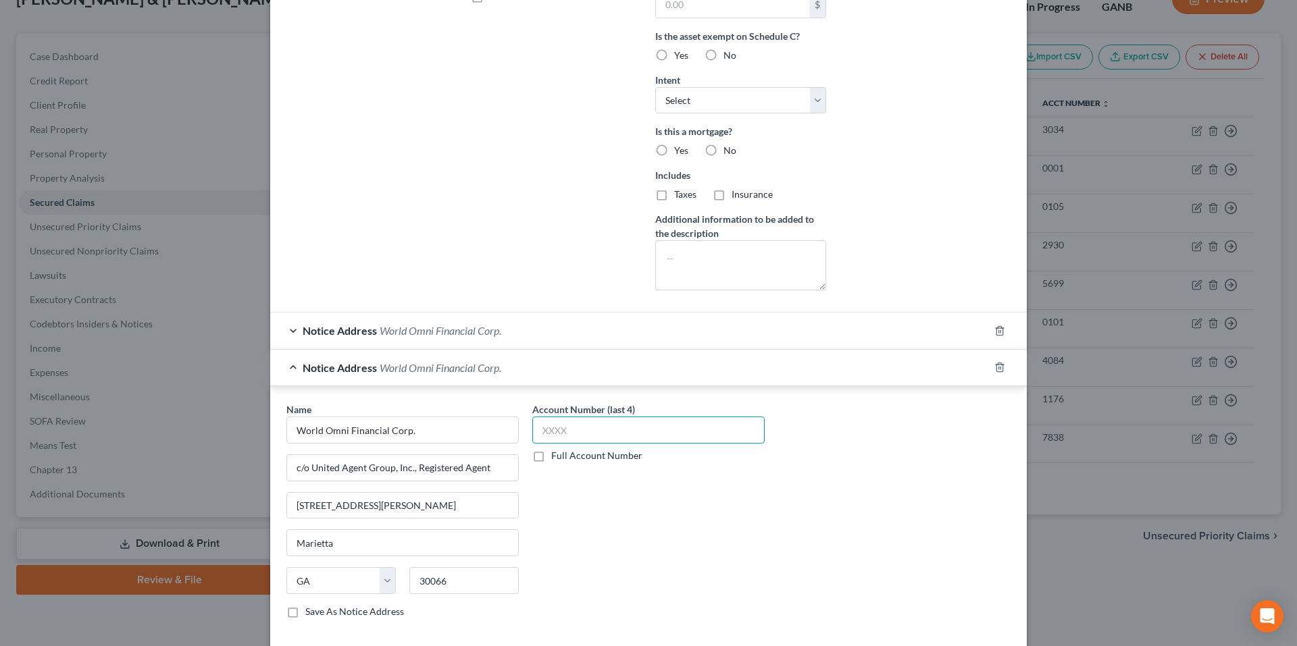
scroll to position [470, 0]
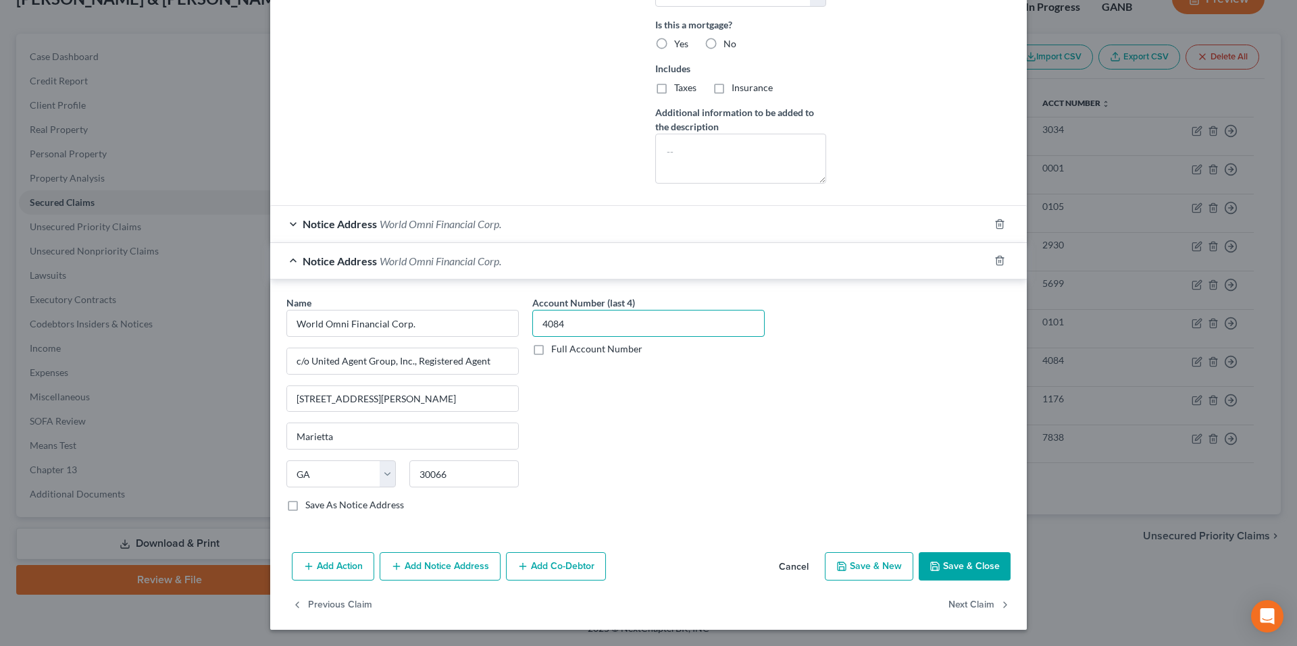
type input "4084"
click at [937, 561] on button "Save & Close" at bounding box center [965, 566] width 92 height 28
select select
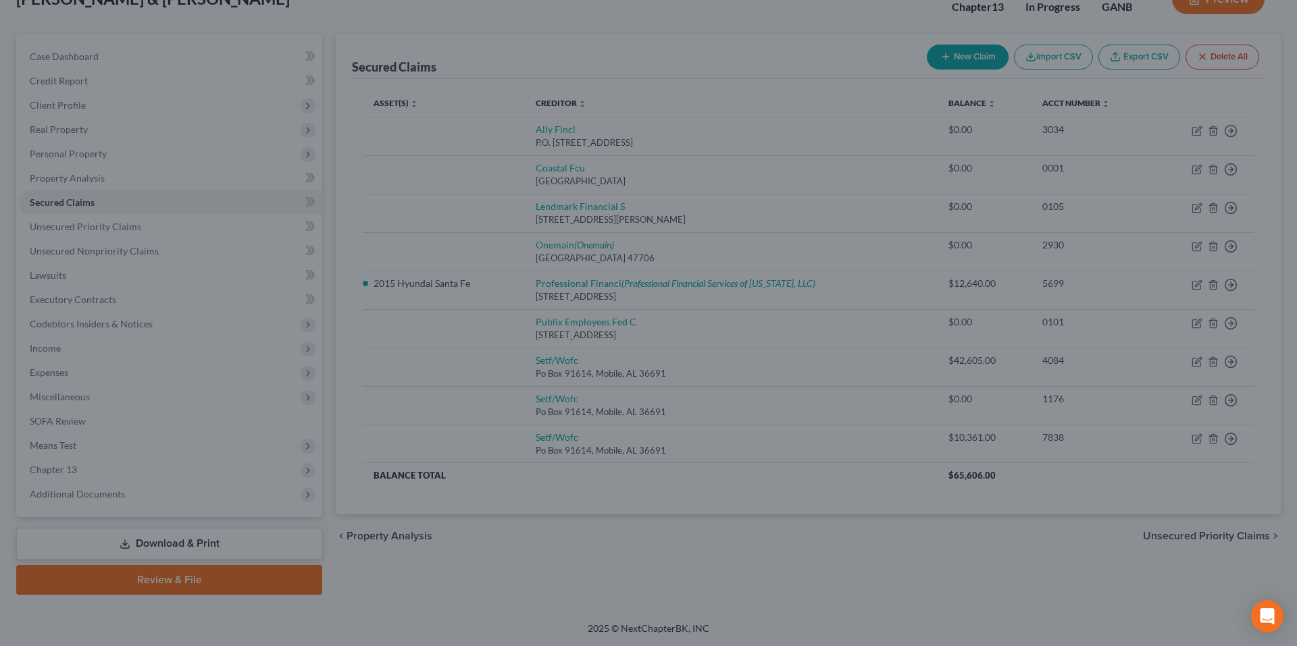
scroll to position [0, 0]
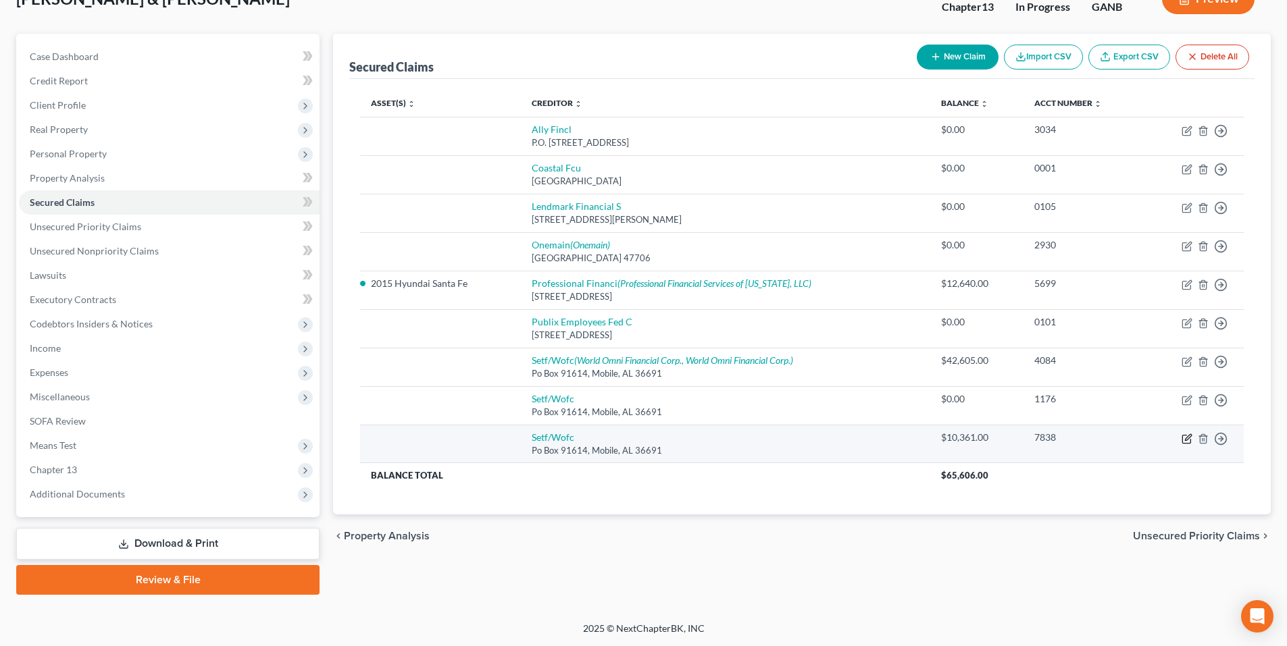
click at [1187, 439] on icon "button" at bounding box center [1186, 439] width 11 height 11
select select "0"
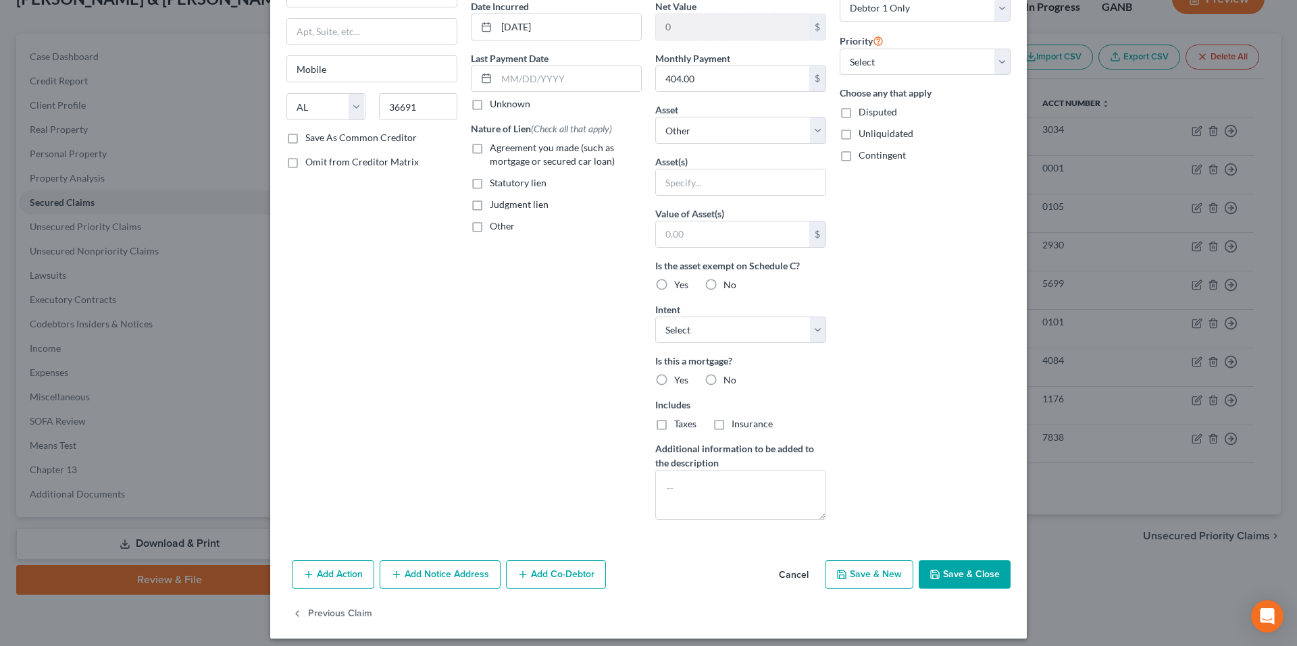
scroll to position [143, 0]
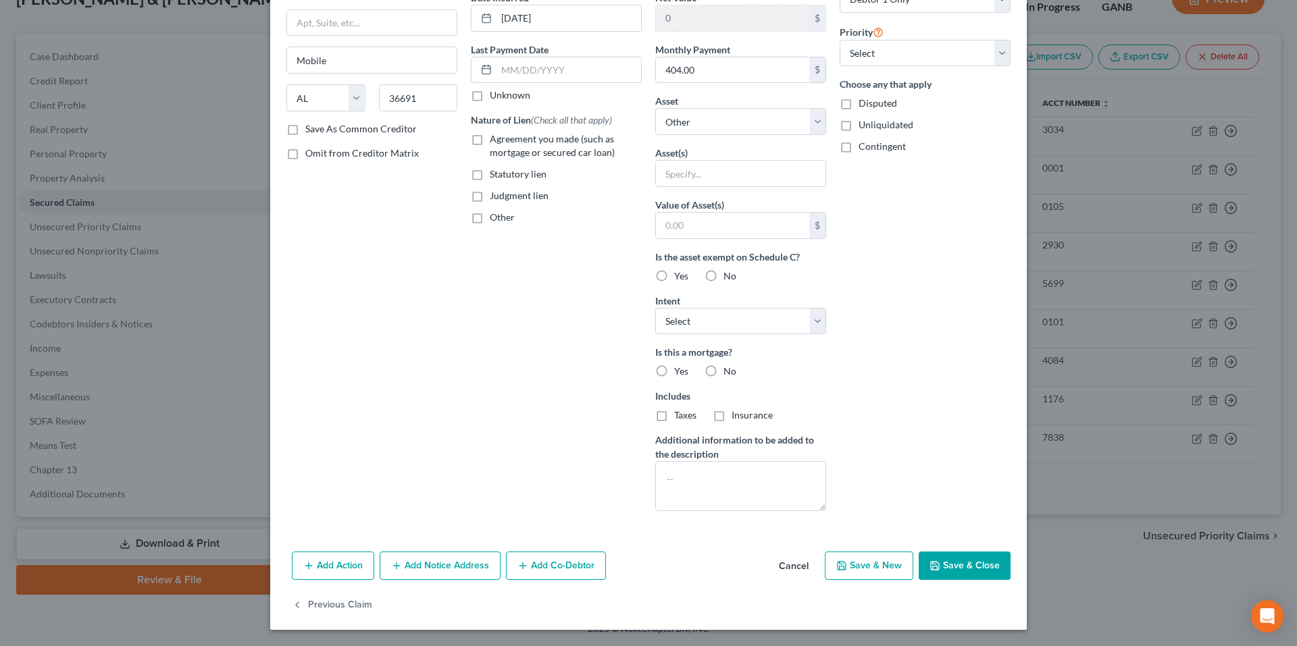
click at [446, 557] on button "Add Notice Address" at bounding box center [440, 566] width 121 height 28
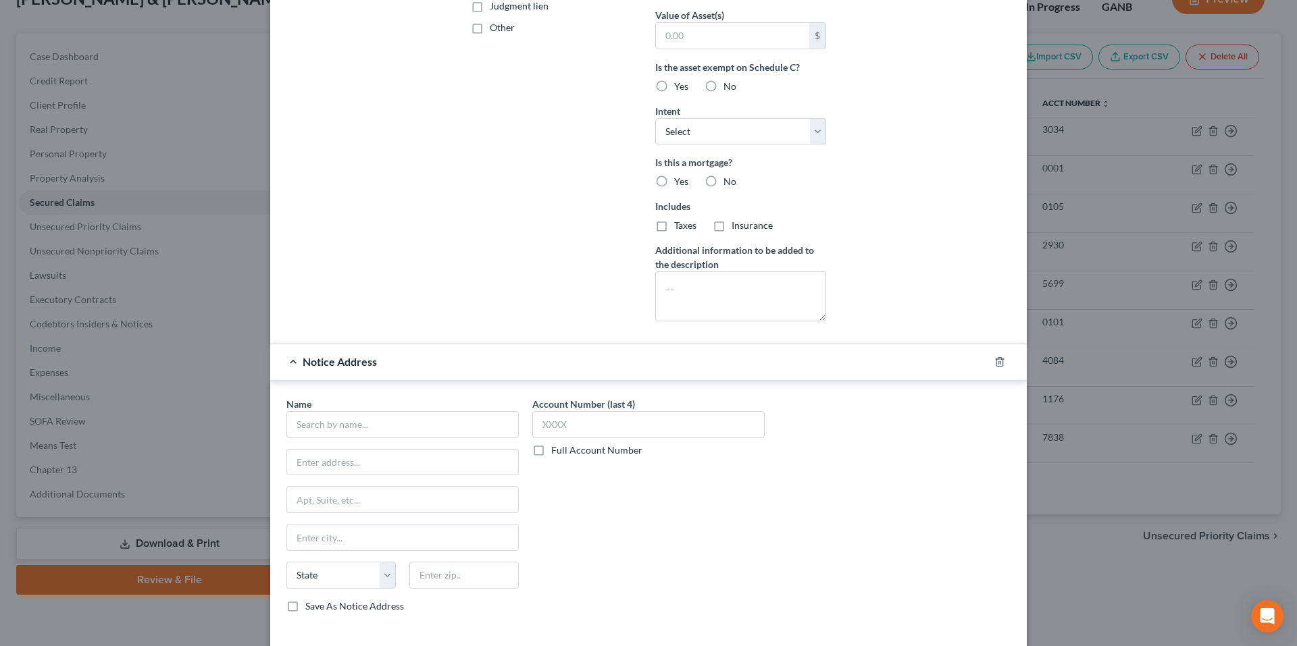
scroll to position [345, 0]
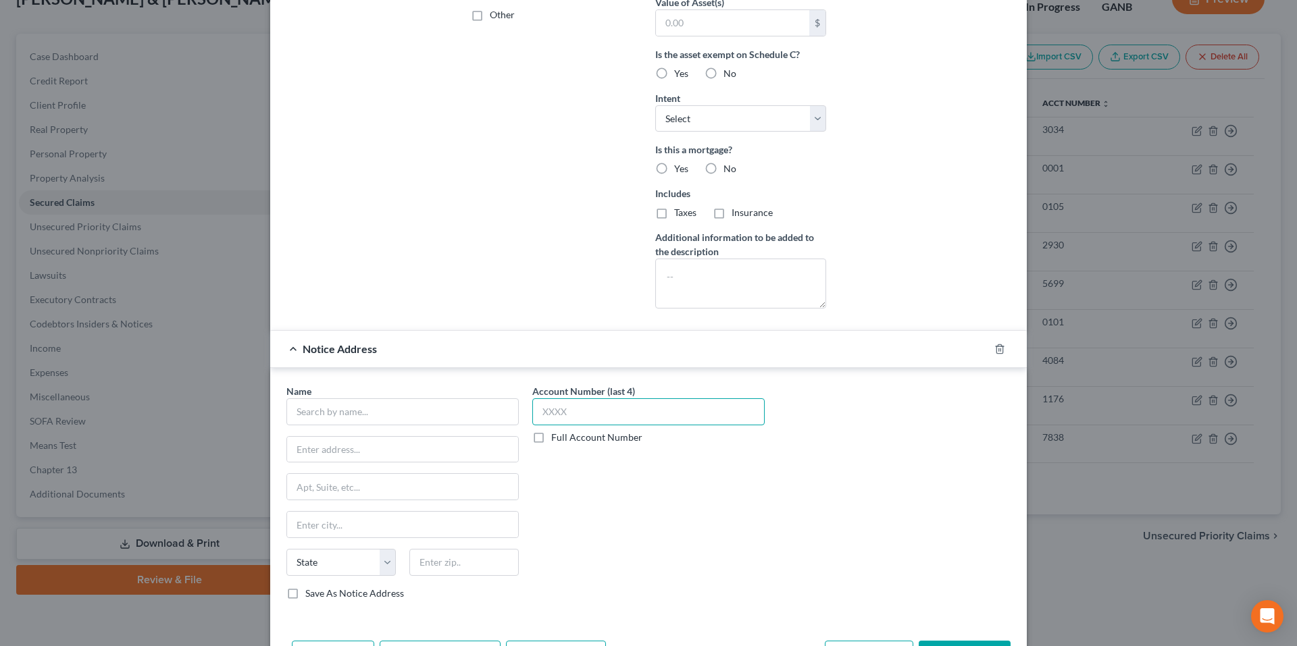
click at [638, 416] on input "text" at bounding box center [648, 411] width 232 height 27
type input "7838"
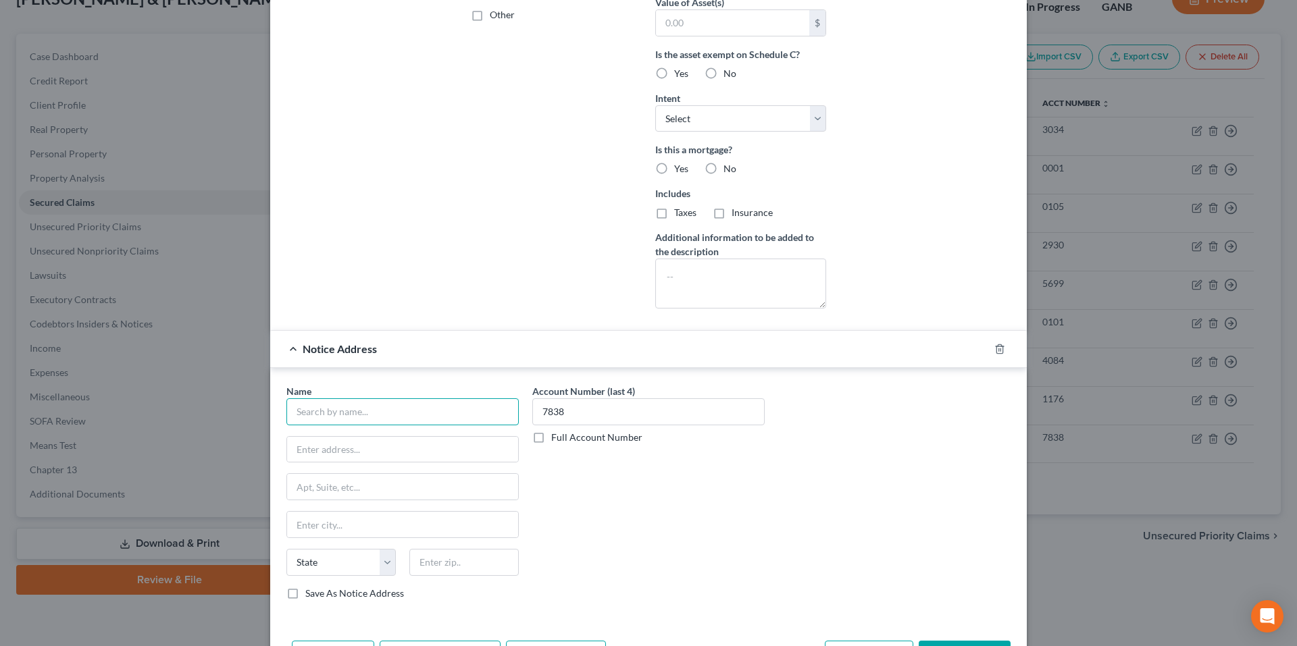
click at [470, 411] on input "text" at bounding box center [402, 411] width 232 height 27
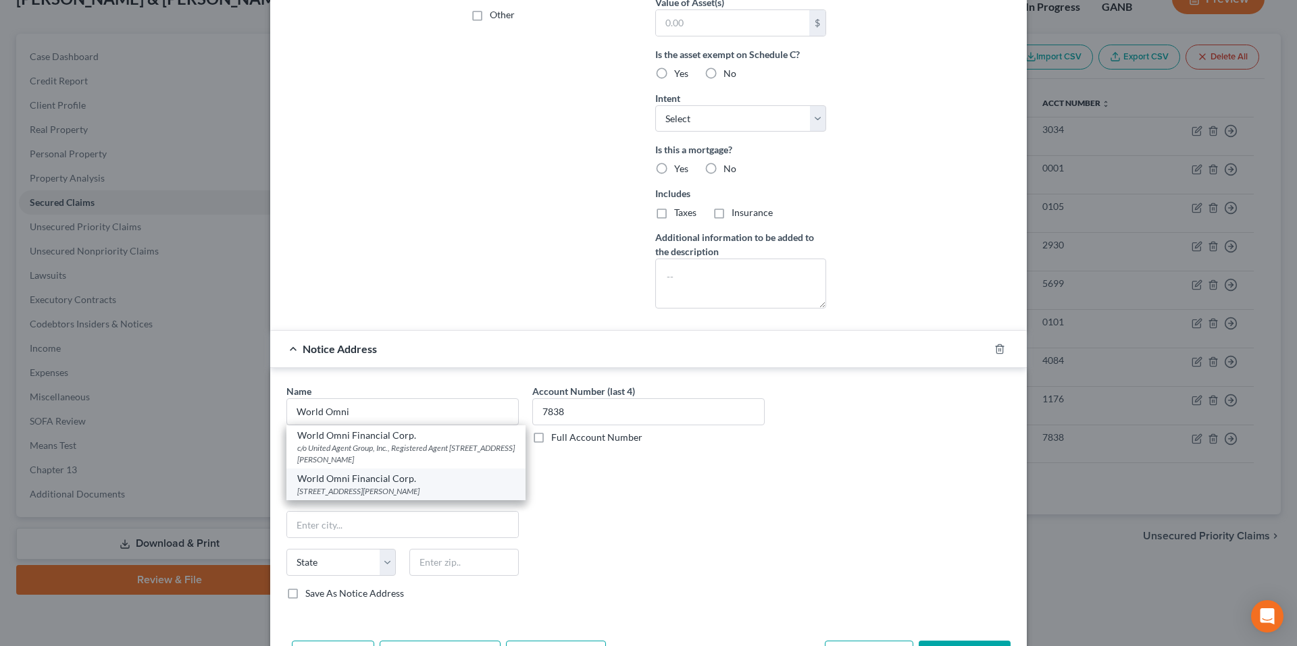
click at [423, 486] on div "250 Jim Moran Blvd, Deerfield Beach, FL 33442" at bounding box center [405, 491] width 217 height 11
type input "World Omni Financial Corp."
type input "250 Jim Moran Blvd"
type input "Deerfield Beach"
select select "9"
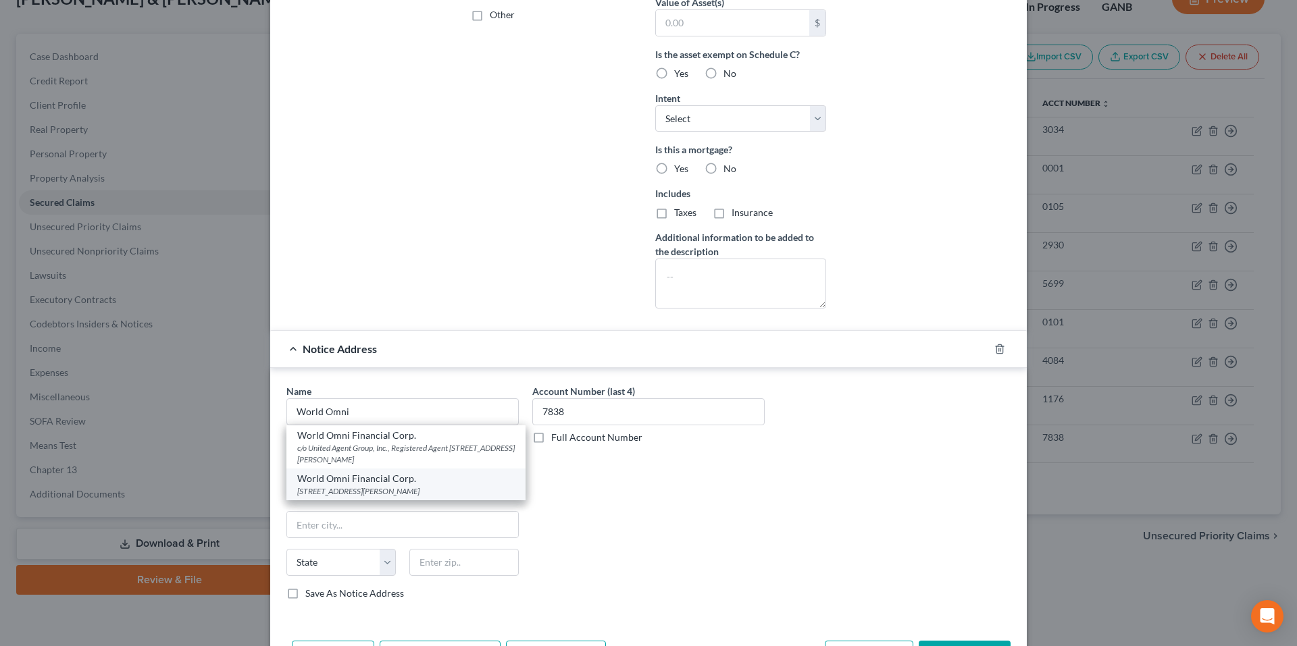
type input "33442"
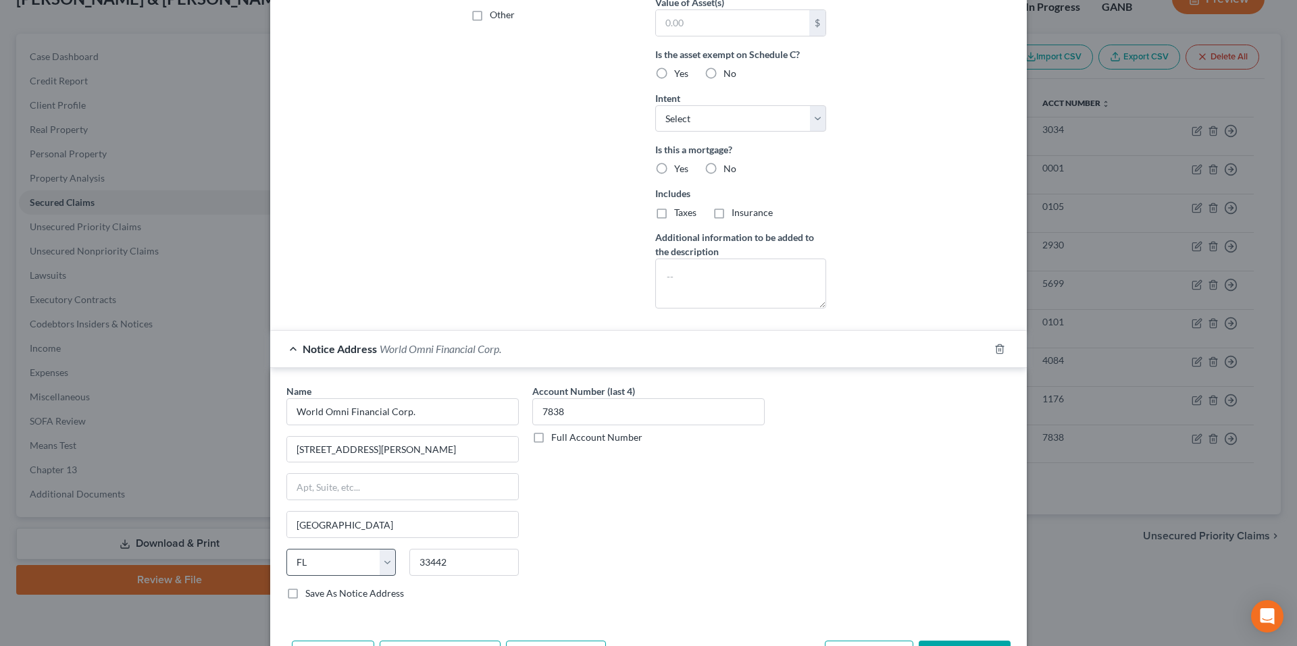
scroll to position [434, 0]
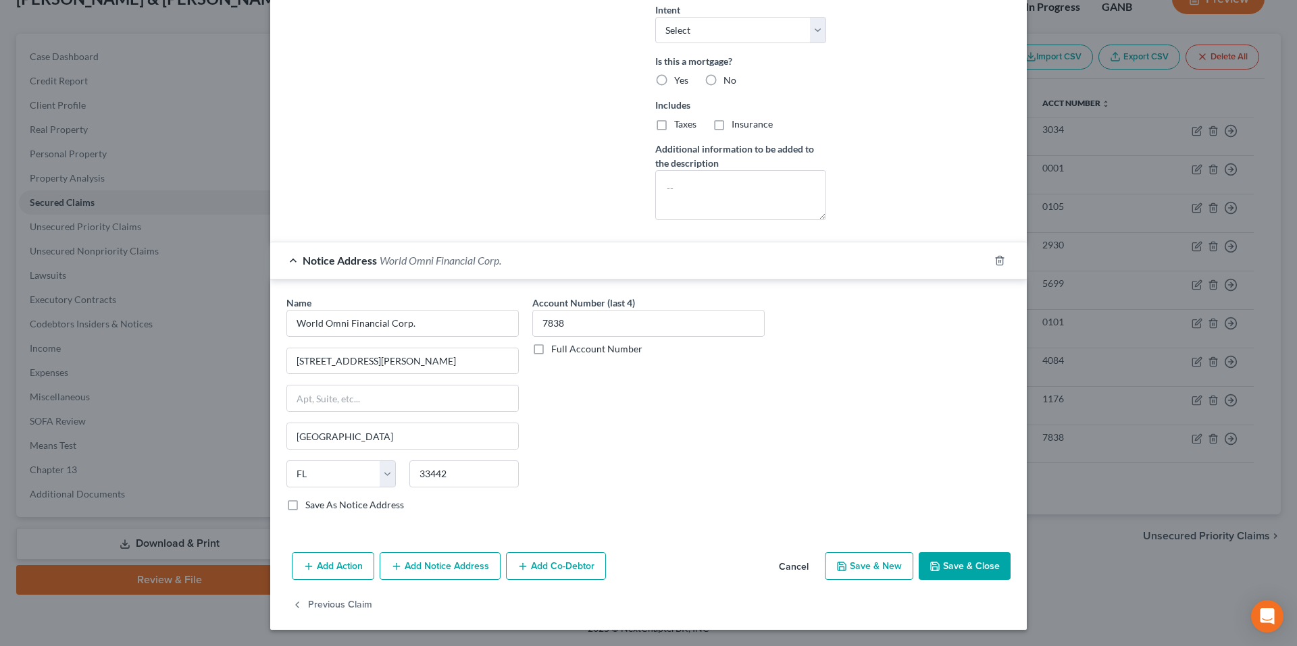
click at [435, 563] on button "Add Notice Address" at bounding box center [440, 566] width 121 height 28
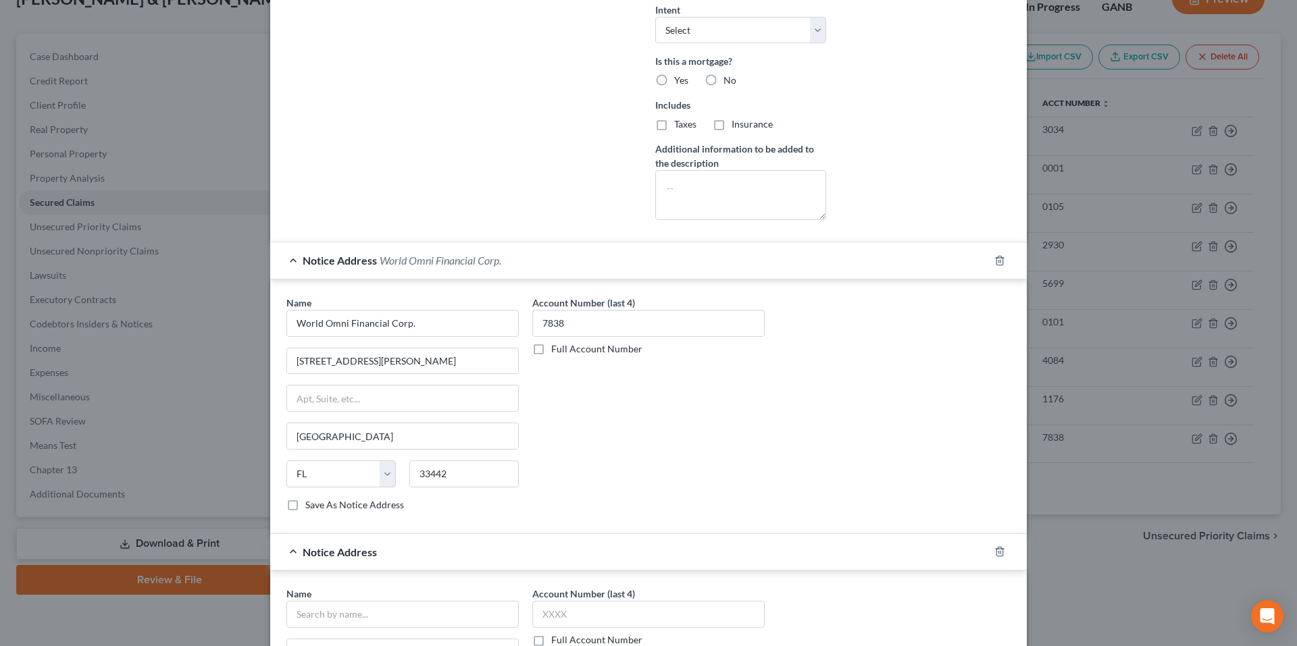
click at [292, 262] on div "Notice Address World Omni Financial Corp." at bounding box center [629, 260] width 719 height 36
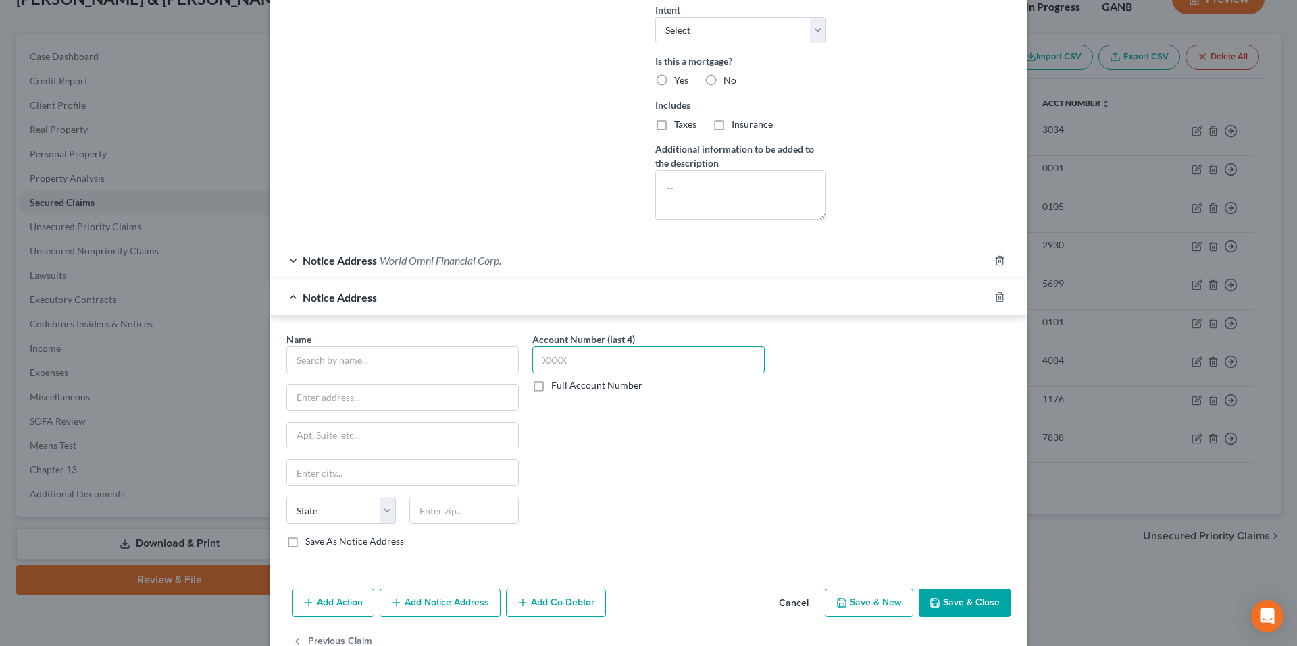
click at [547, 361] on input "text" at bounding box center [648, 359] width 232 height 27
type input "7838"
click at [406, 357] on input "text" at bounding box center [402, 359] width 232 height 27
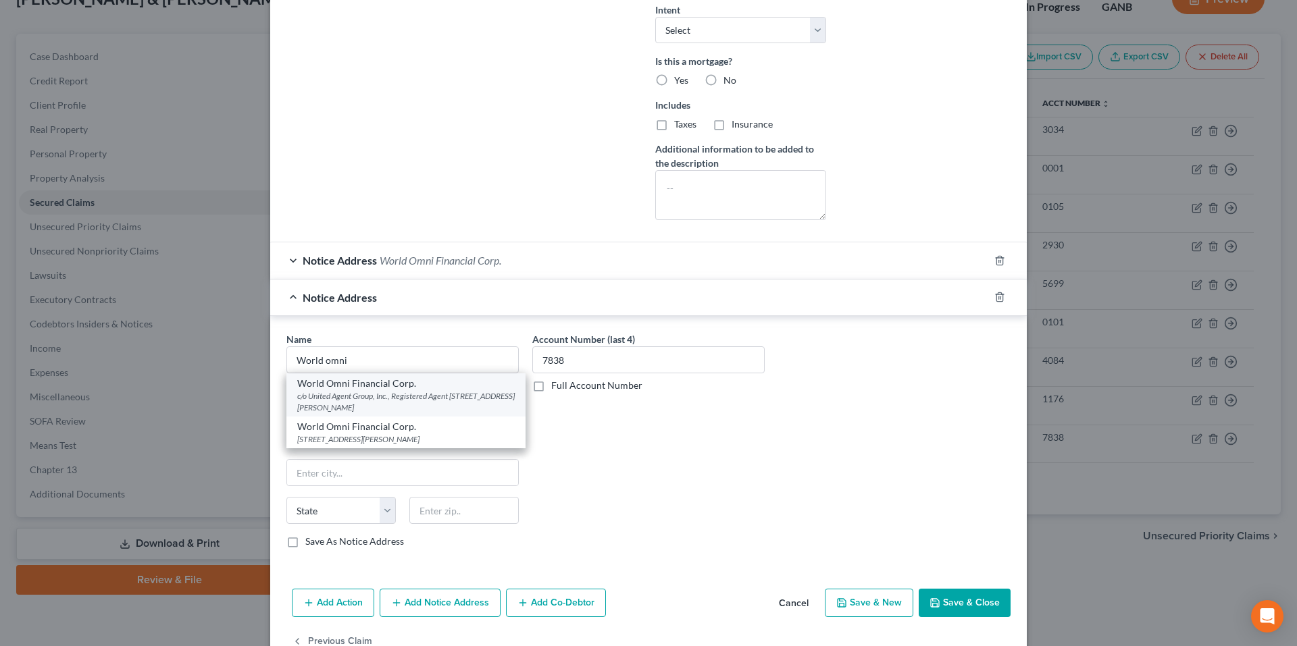
click at [406, 382] on div "World Omni Financial Corp." at bounding box center [405, 384] width 217 height 14
type input "World Omni Financial Corp."
type input "c/o United Agent Group, Inc., Registered Agent"
type input "2985 Gordy Parkway, 1st Floor"
type input "Marietta"
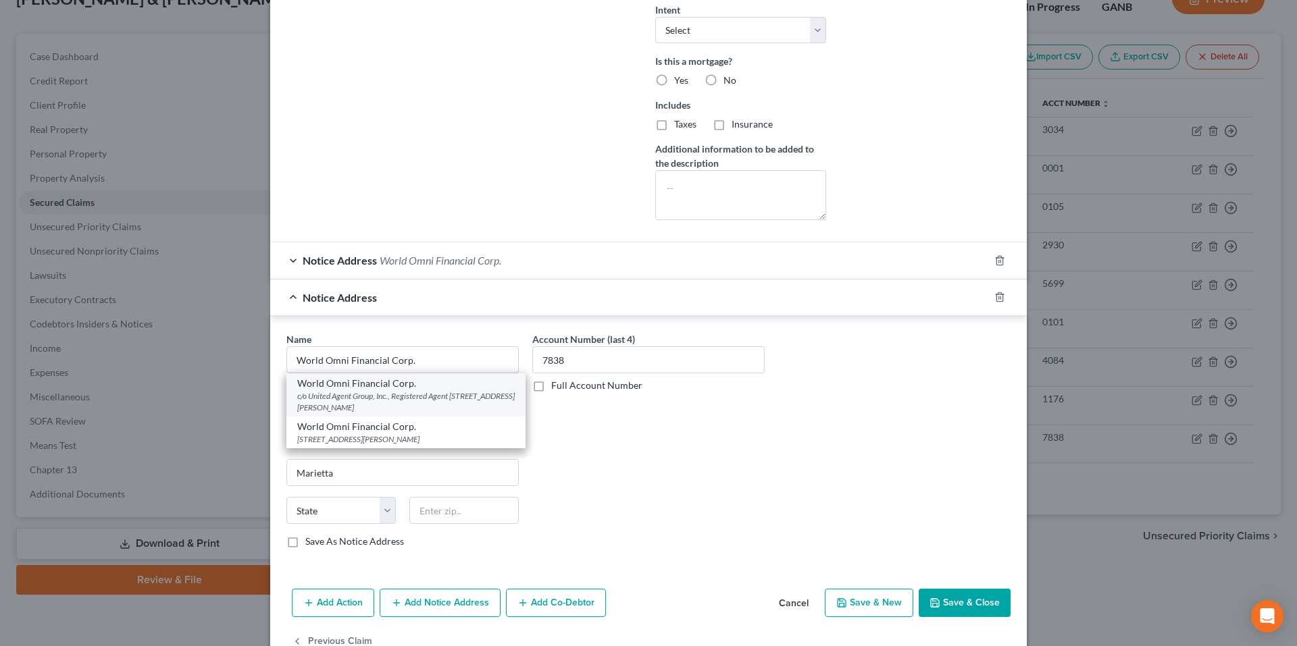
select select "10"
type input "30066"
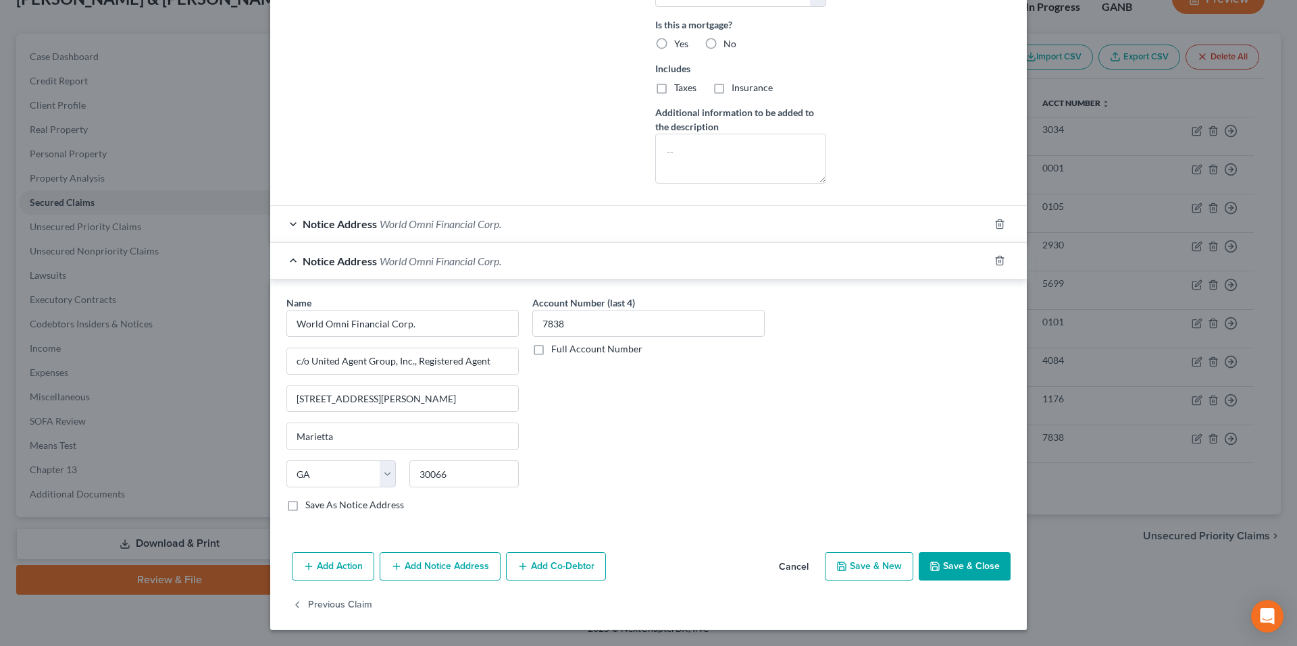
click at [920, 565] on button "Save & Close" at bounding box center [965, 566] width 92 height 28
select select
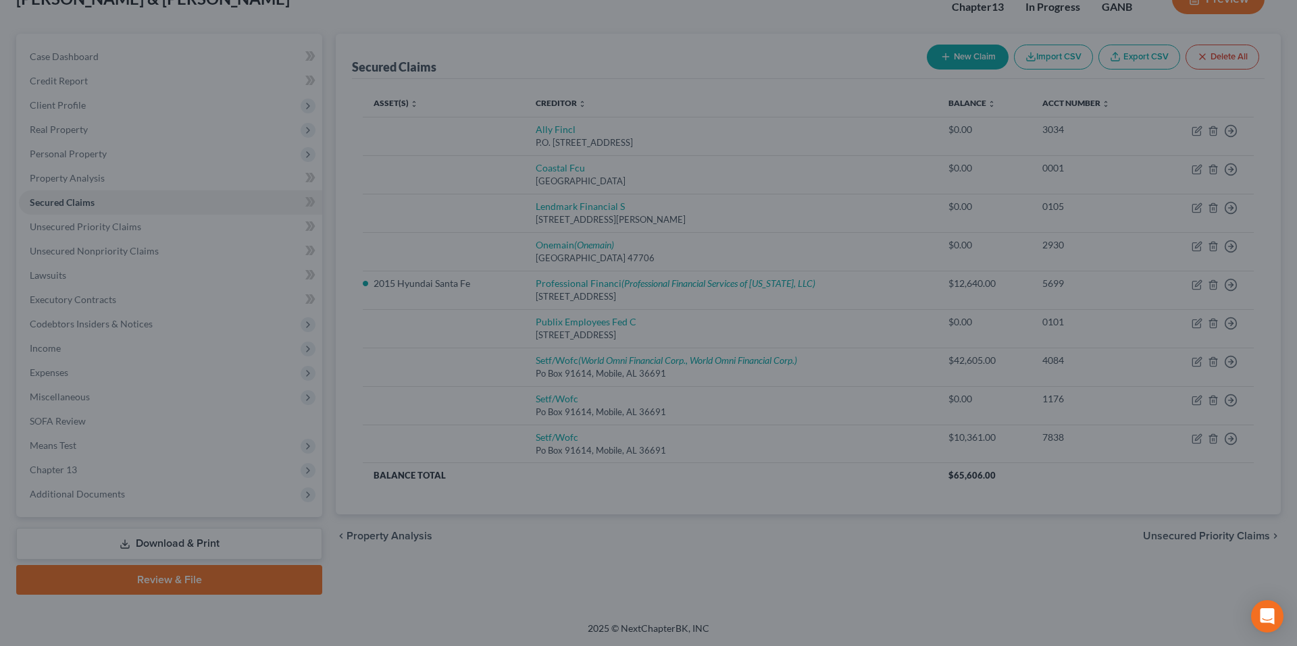
type input "0"
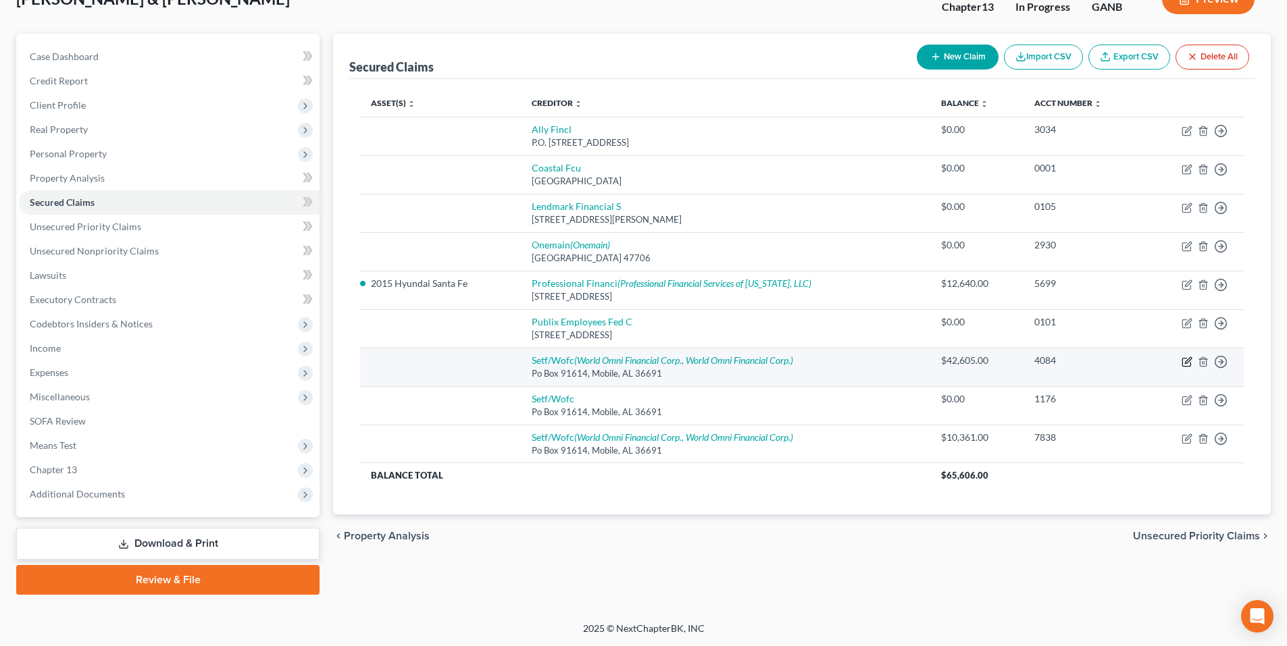
click at [1185, 362] on icon "button" at bounding box center [1188, 360] width 6 height 6
select select "0"
select select "2"
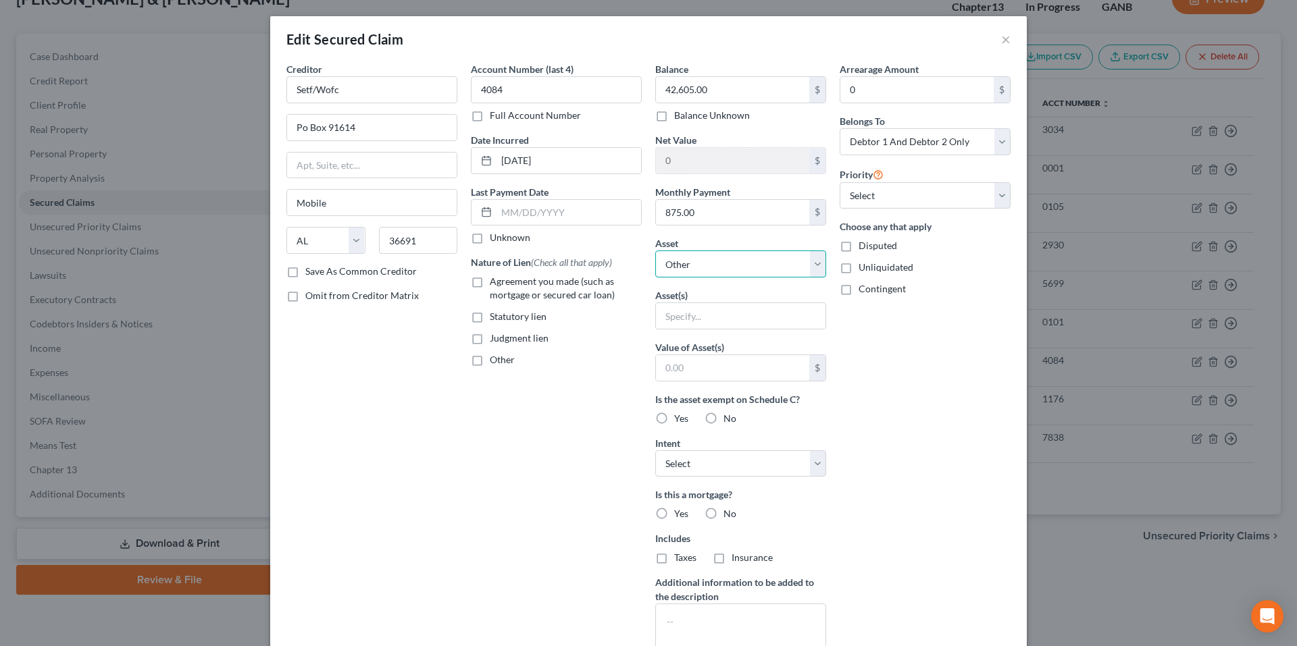
click at [793, 260] on select "Select Other Multiple Assets 2005 Dodge Ram 1500 - $3500.0 2015 Hyundai Santa F…" at bounding box center [740, 264] width 171 height 27
select select "4"
click at [655, 251] on select "Select Other Multiple Assets 2005 Dodge Ram 1500 - $3500.0 2015 Hyundai Santa F…" at bounding box center [740, 264] width 171 height 27
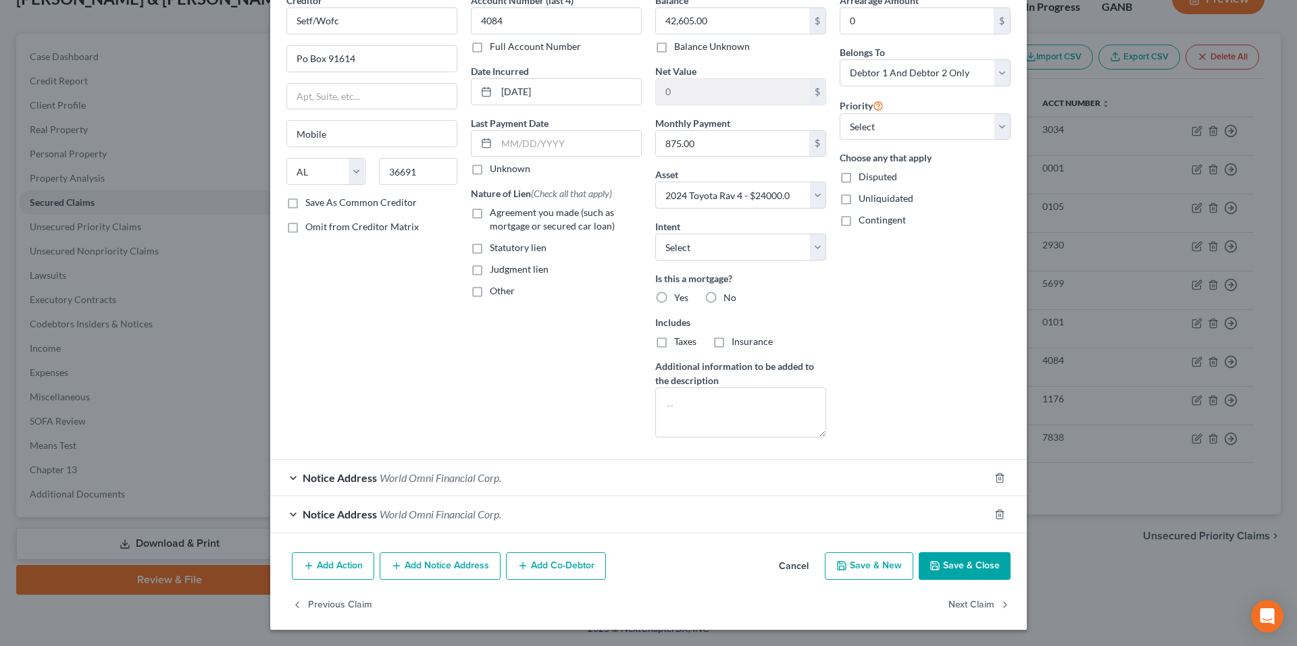
click at [942, 561] on button "Save & Close" at bounding box center [965, 566] width 92 height 28
select select
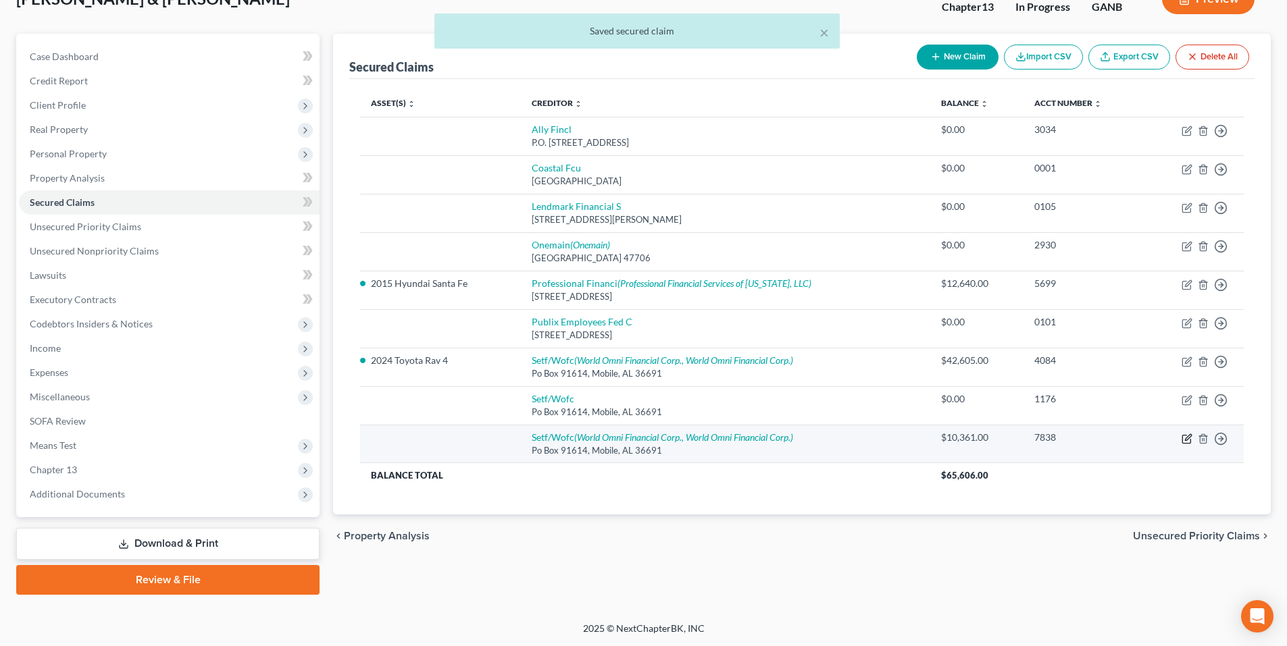
click at [1186, 438] on icon "button" at bounding box center [1188, 437] width 6 height 6
select select "0"
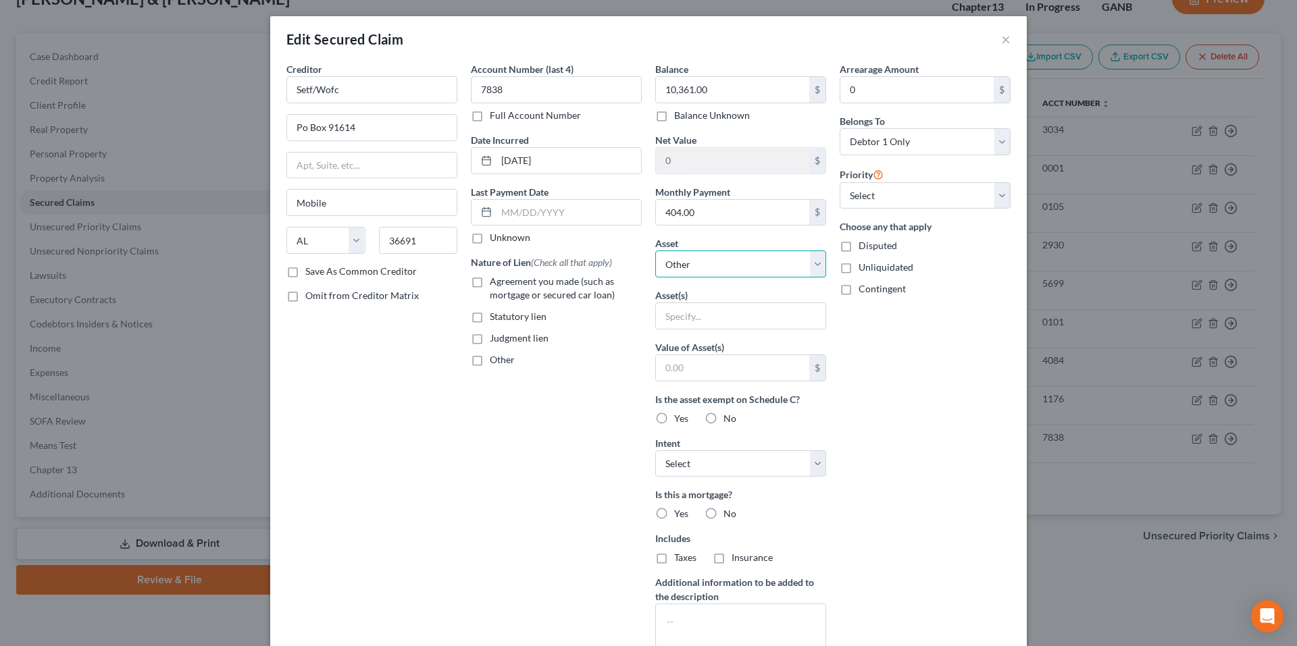
click at [792, 275] on select "Select Other Multiple Assets 2005 Dodge Ram 1500 - $3500.0 2015 Hyundai Santa F…" at bounding box center [740, 264] width 171 height 27
select select "2"
click at [655, 251] on select "Select Other Multiple Assets 2005 Dodge Ram 1500 - $3500.0 2015 Hyundai Santa F…" at bounding box center [740, 264] width 171 height 27
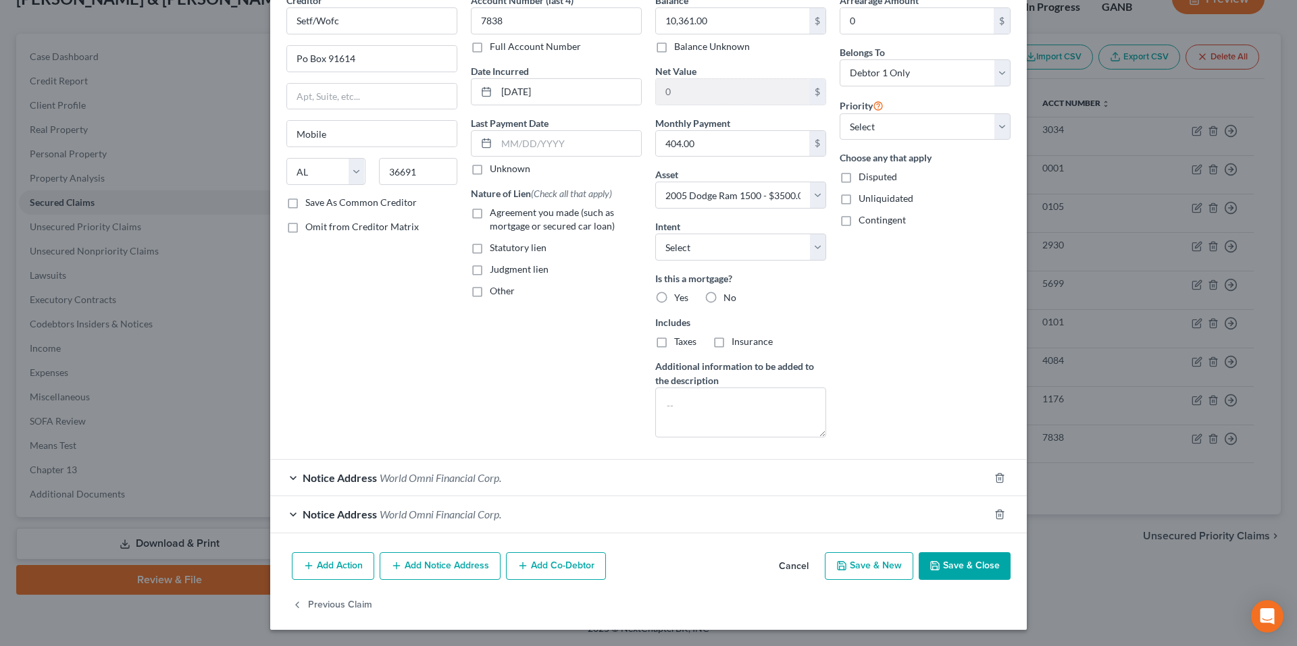
click at [937, 552] on button "Save & Close" at bounding box center [965, 566] width 92 height 28
select select
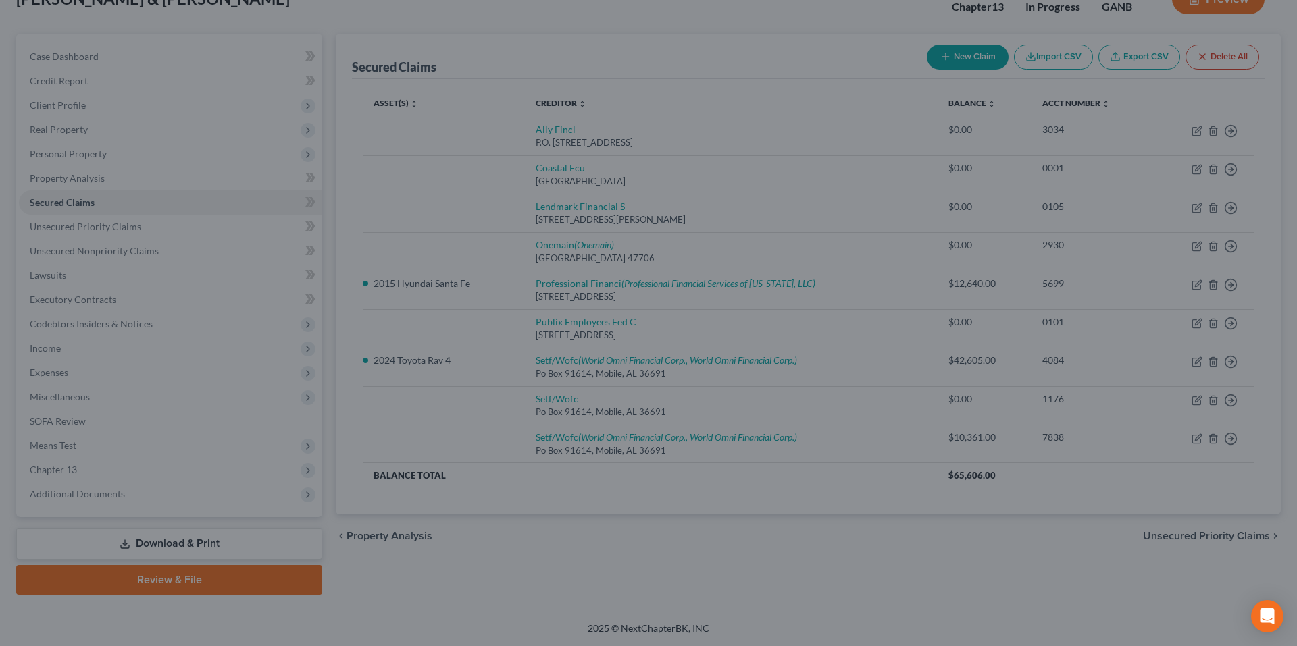
type input "-6,861.00"
select select "2"
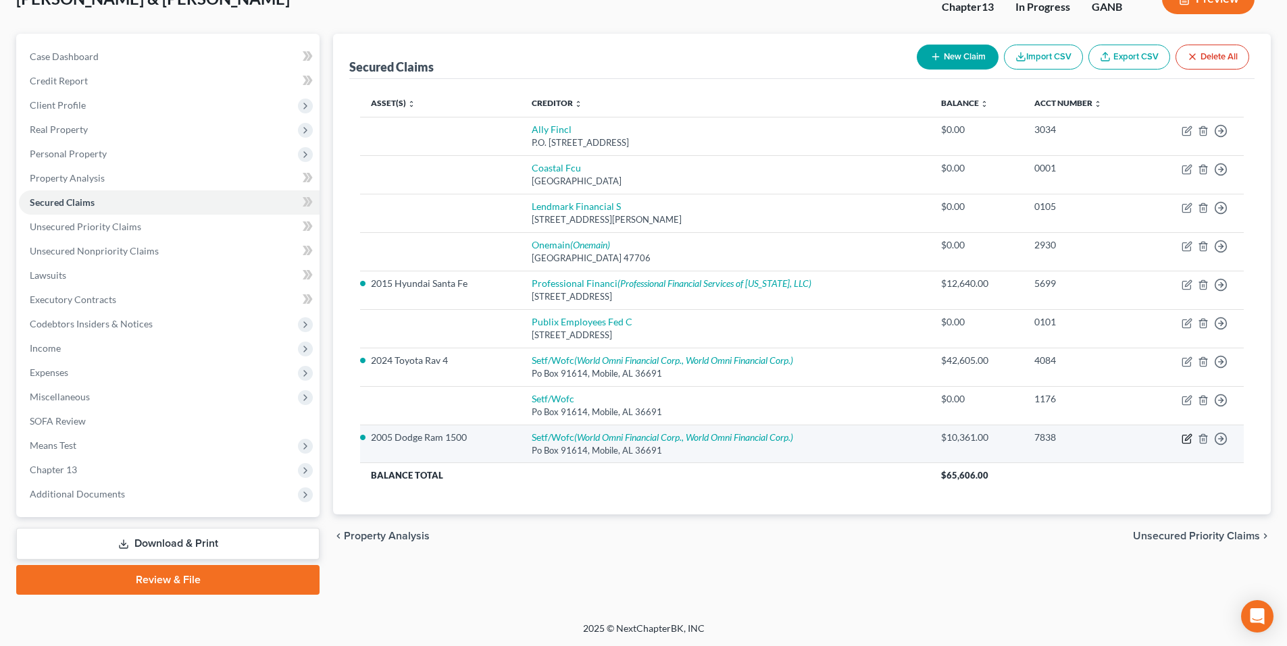
click at [1187, 439] on icon "button" at bounding box center [1188, 437] width 6 height 6
select select "0"
select select "2"
select select "0"
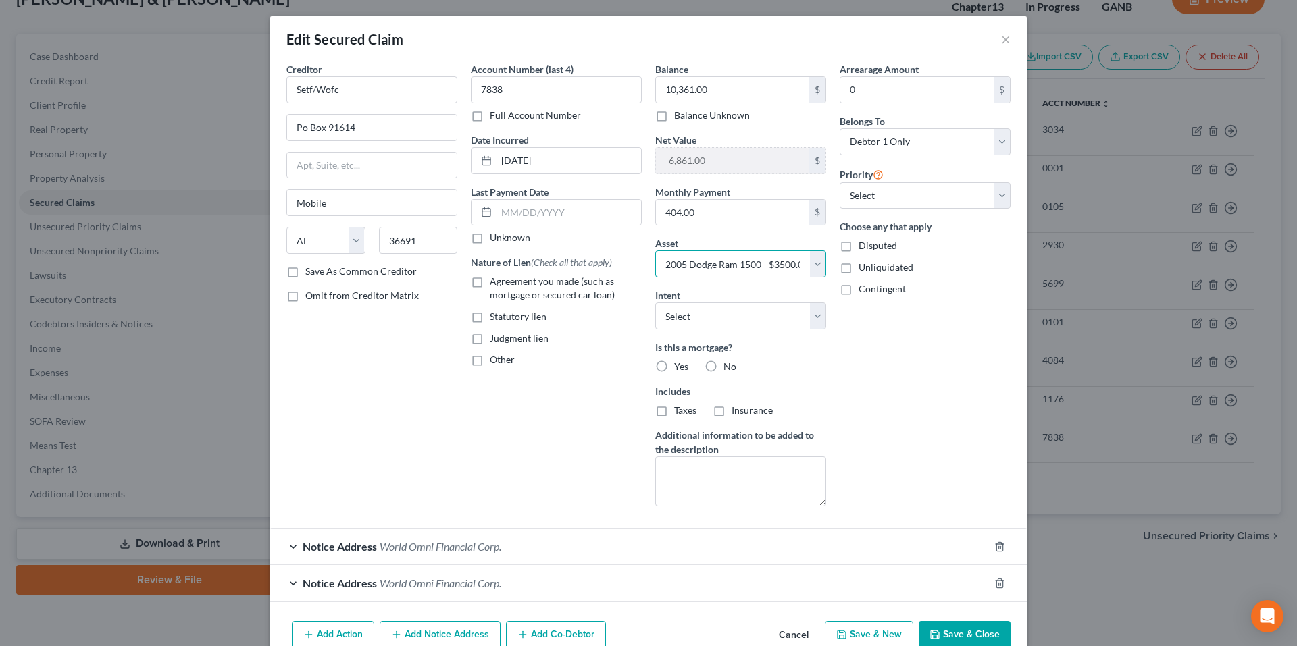
click at [733, 260] on select "Select Other Multiple Assets 2005 Dodge Ram 1500 - $3500.0 2015 Hyundai Santa F…" at bounding box center [740, 264] width 171 height 27
click at [655, 251] on select "Select Other Multiple Assets 2005 Dodge Ram 1500 - $3500.0 2015 Hyundai Santa F…" at bounding box center [740, 264] width 171 height 27
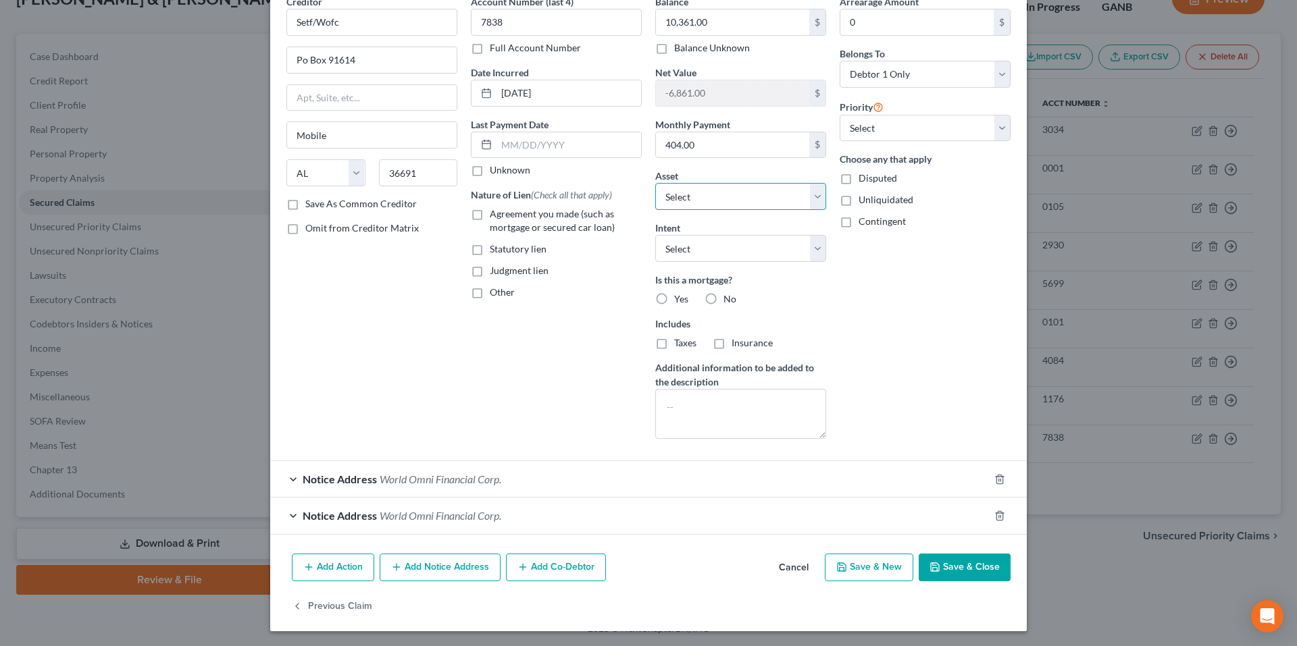
scroll to position [0, 0]
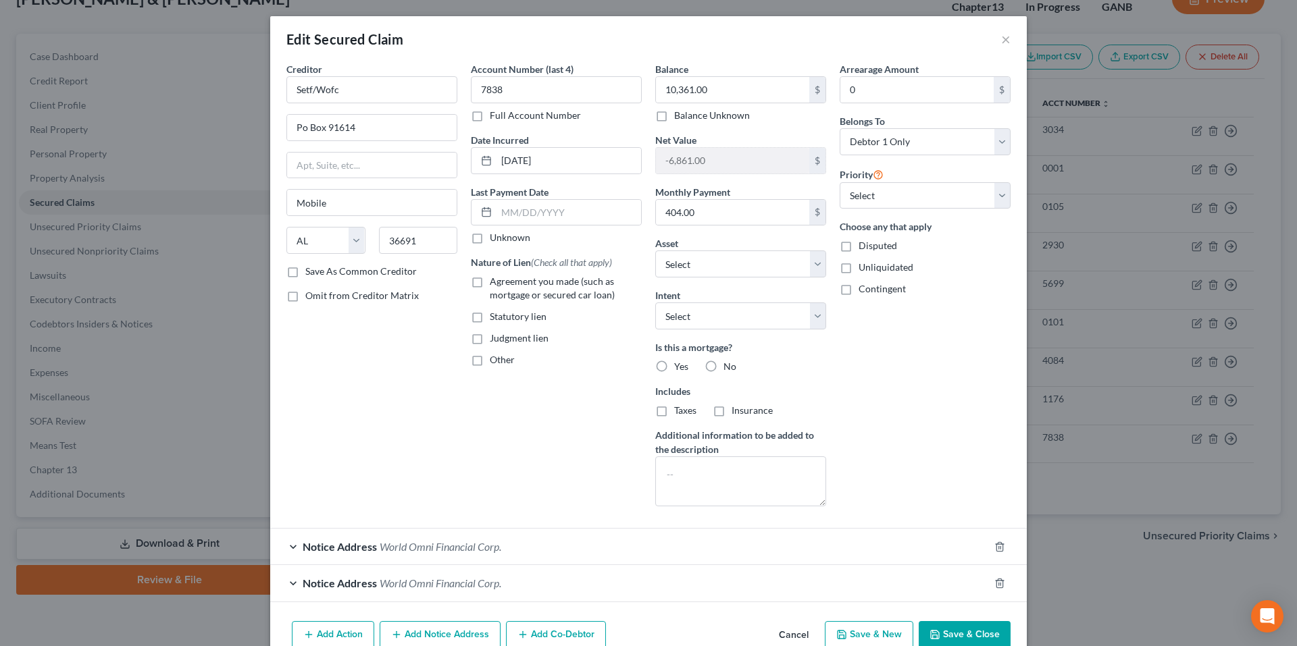
click at [919, 639] on button "Save & Close" at bounding box center [965, 635] width 92 height 28
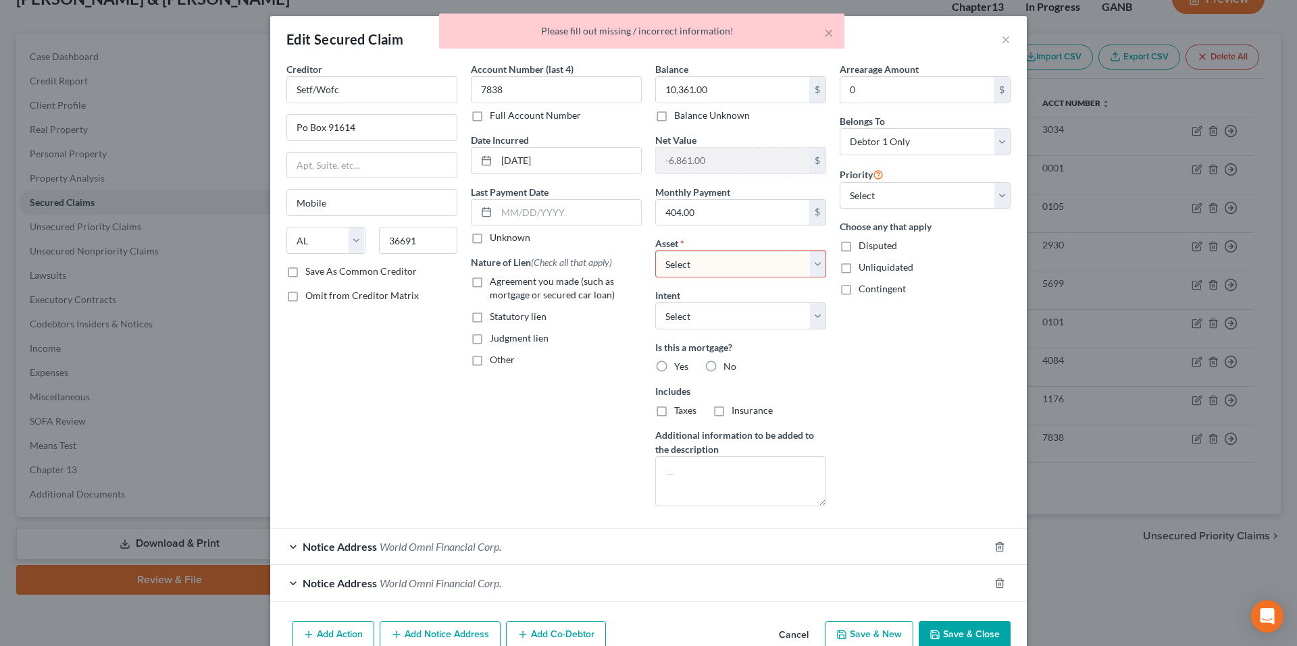
click at [774, 276] on select "Select Other Multiple Assets 2005 Dodge Ram 1500 - $3500.0 2015 Hyundai Santa F…" at bounding box center [740, 264] width 171 height 27
select select "0"
click at [655, 251] on select "Select Other Multiple Assets 2005 Dodge Ram 1500 - $3500.0 2015 Hyundai Santa F…" at bounding box center [740, 264] width 171 height 27
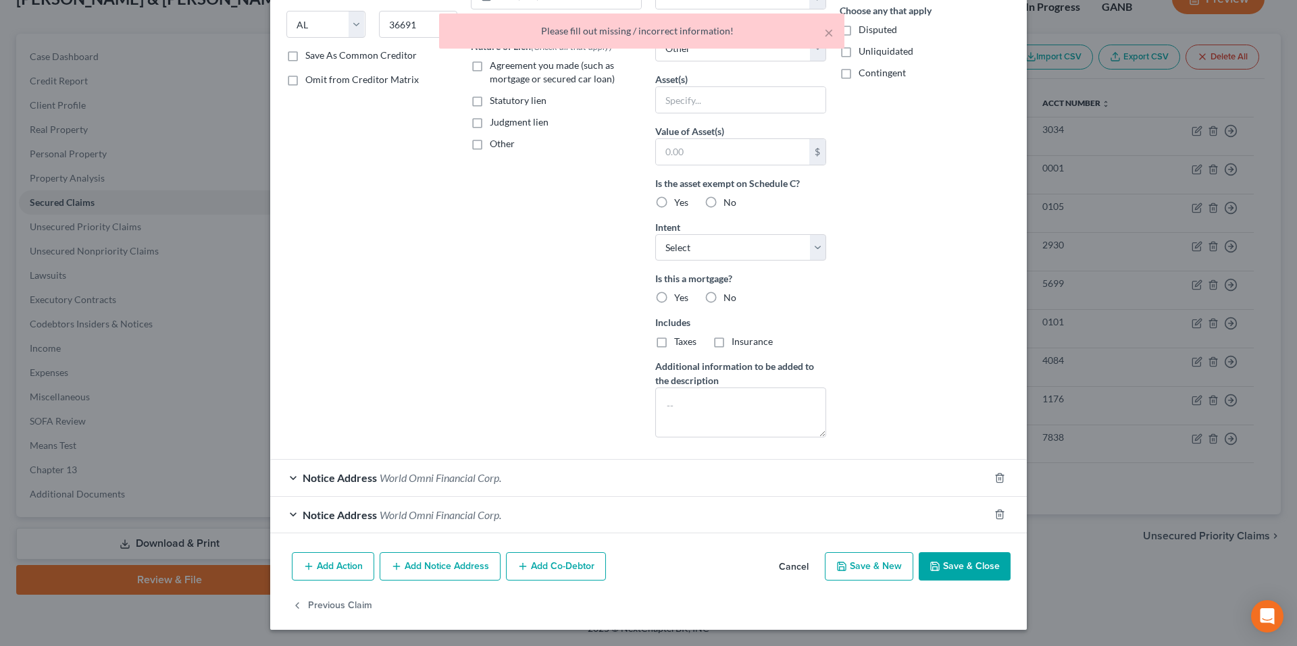
click at [927, 577] on button "Save & Close" at bounding box center [965, 566] width 92 height 28
select select
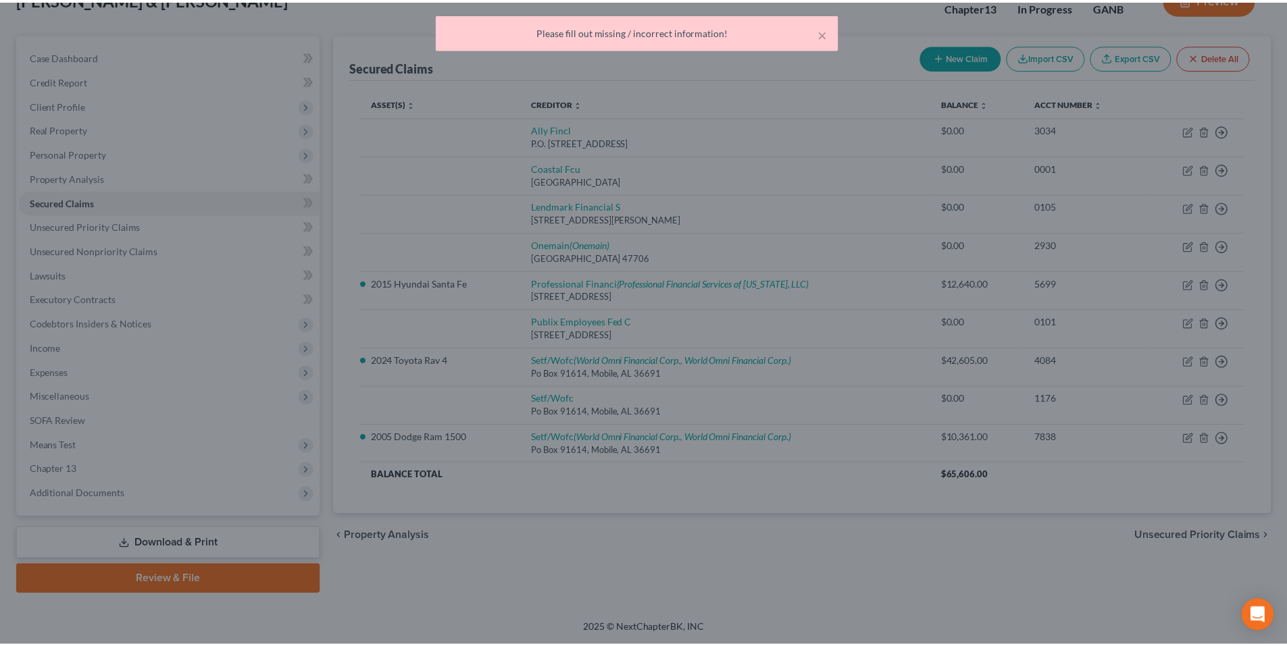
scroll to position [69, 0]
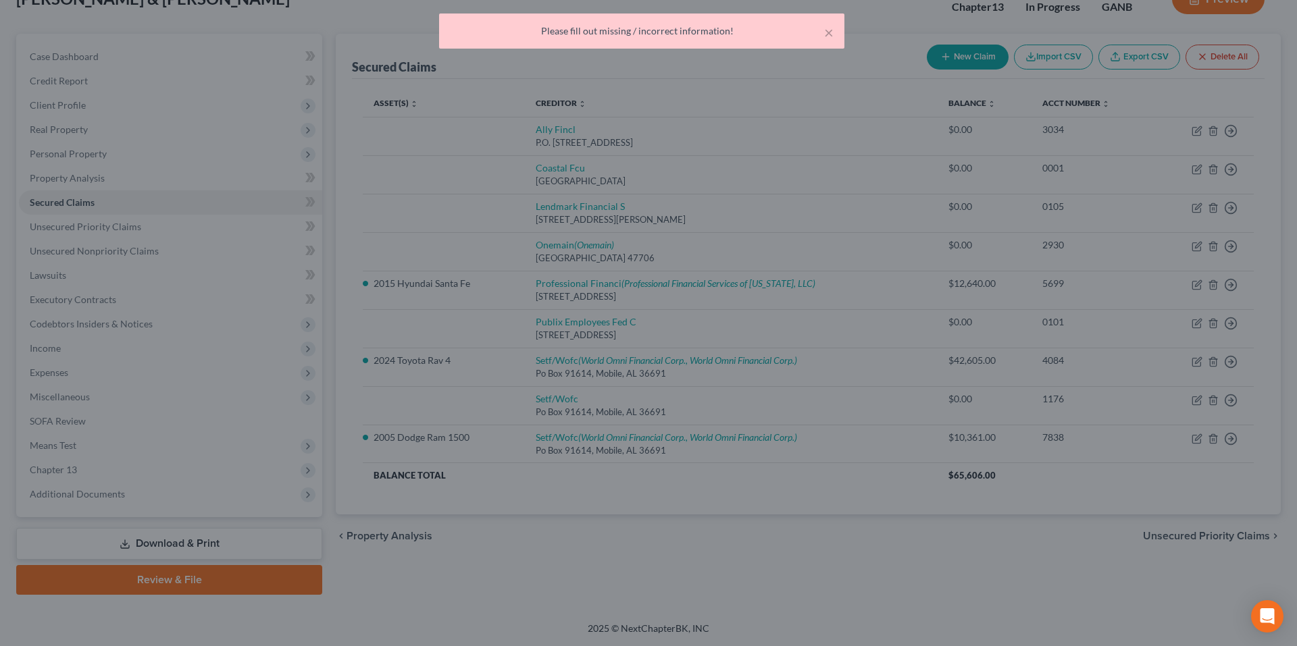
type input "0"
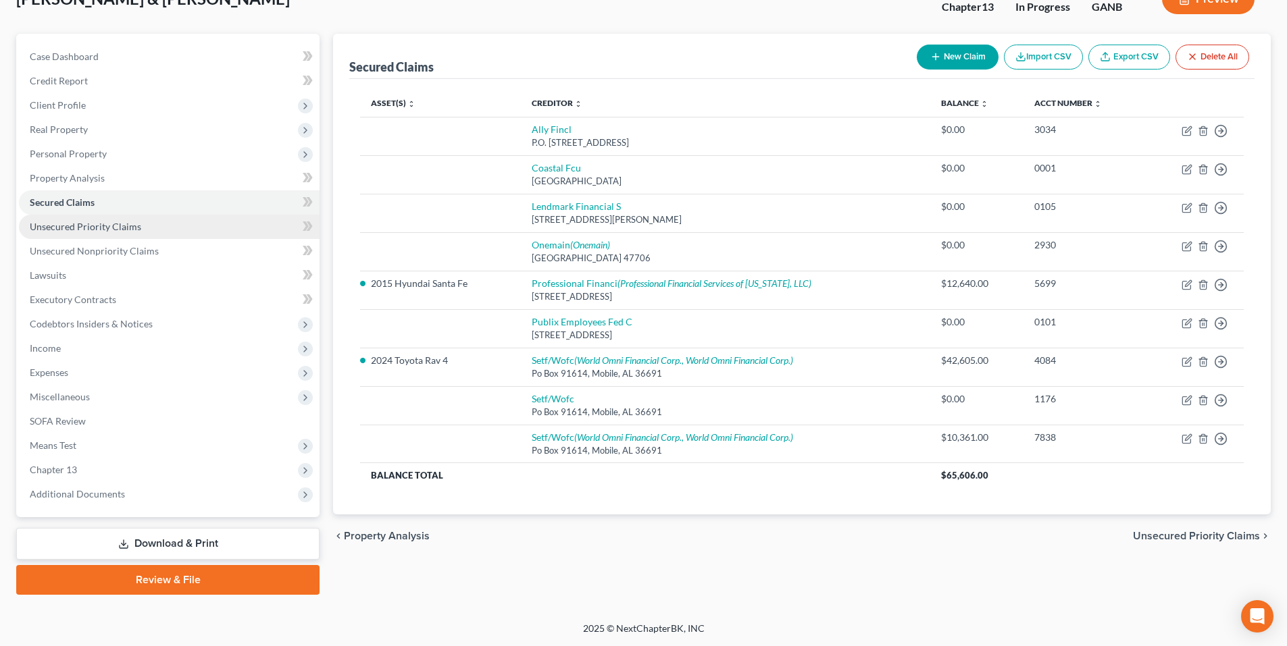
click at [123, 230] on span "Unsecured Priority Claims" at bounding box center [85, 226] width 111 height 11
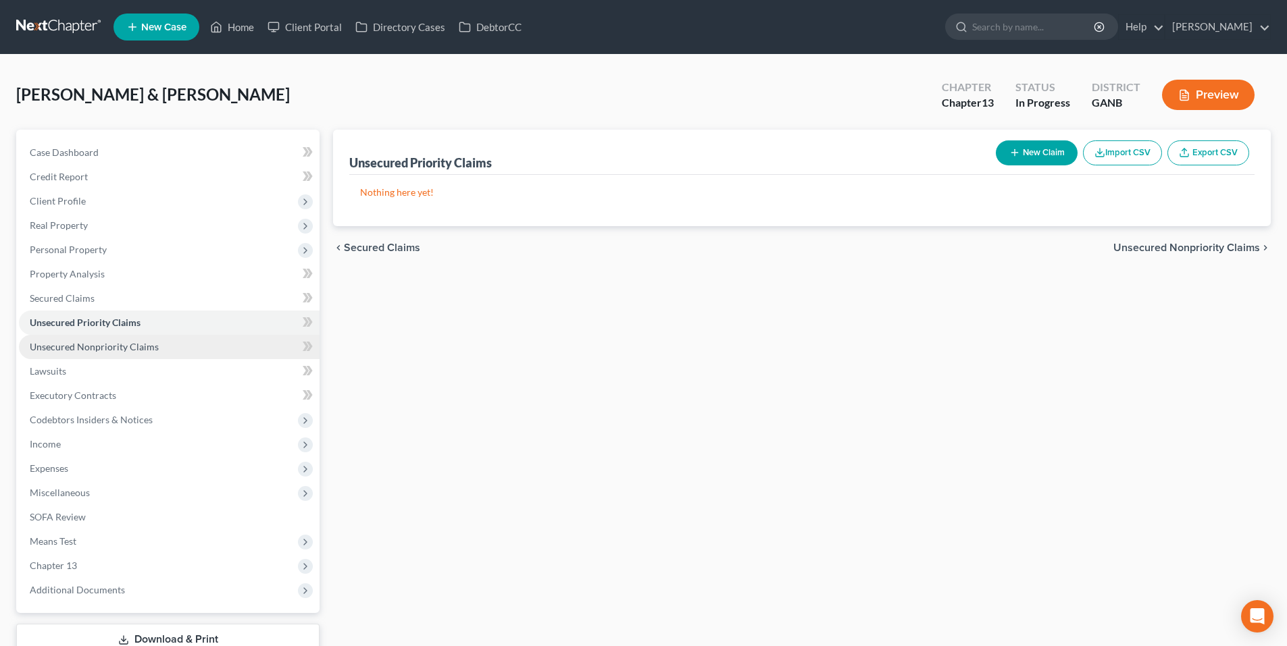
click at [107, 341] on span "Unsecured Nonpriority Claims" at bounding box center [94, 346] width 129 height 11
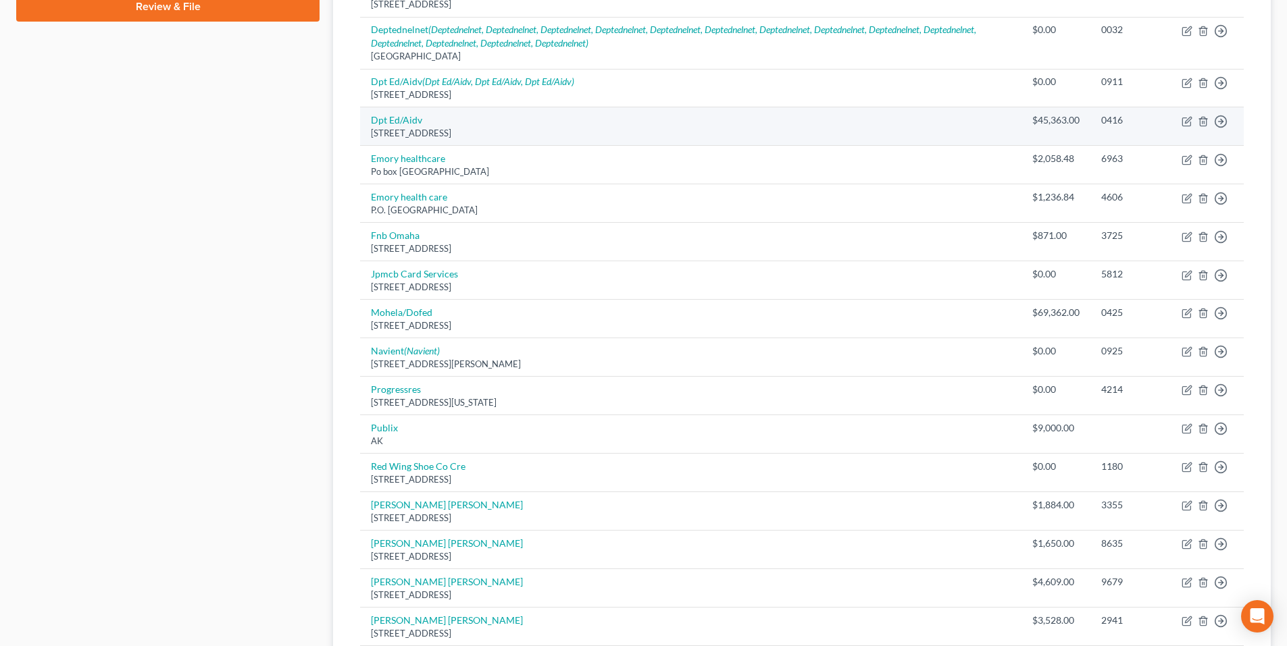
scroll to position [675, 0]
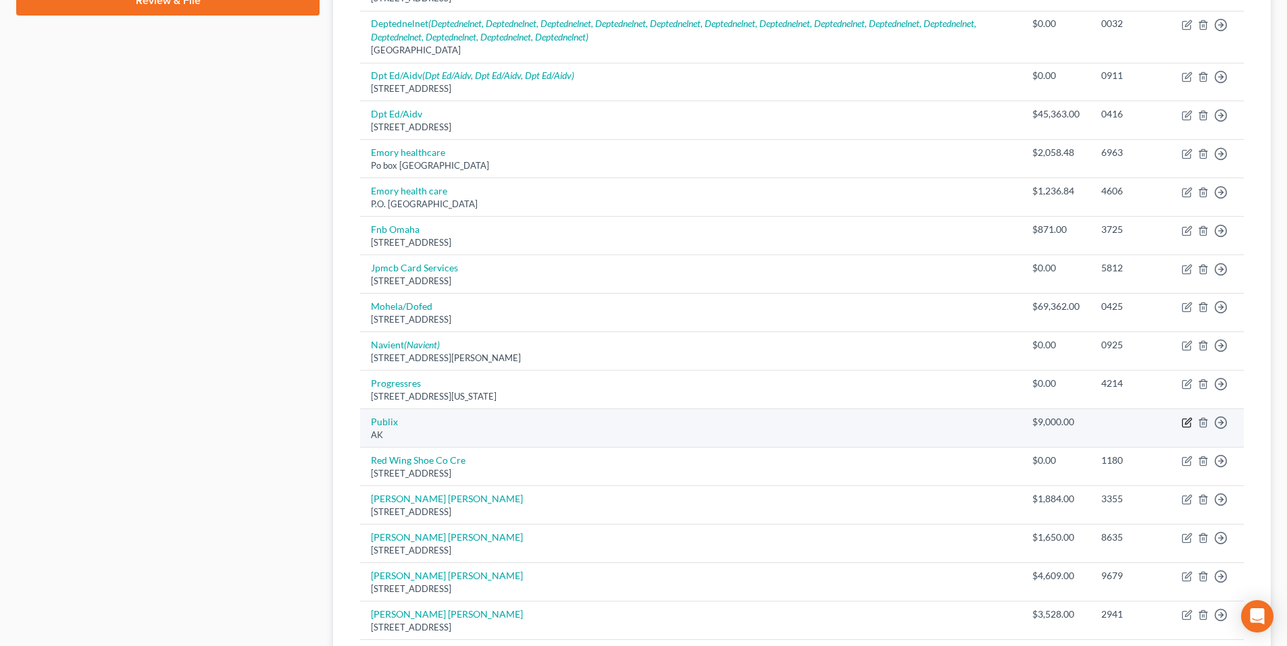
click at [1188, 425] on icon "button" at bounding box center [1186, 422] width 11 height 11
select select "1"
select select "14"
select select "0"
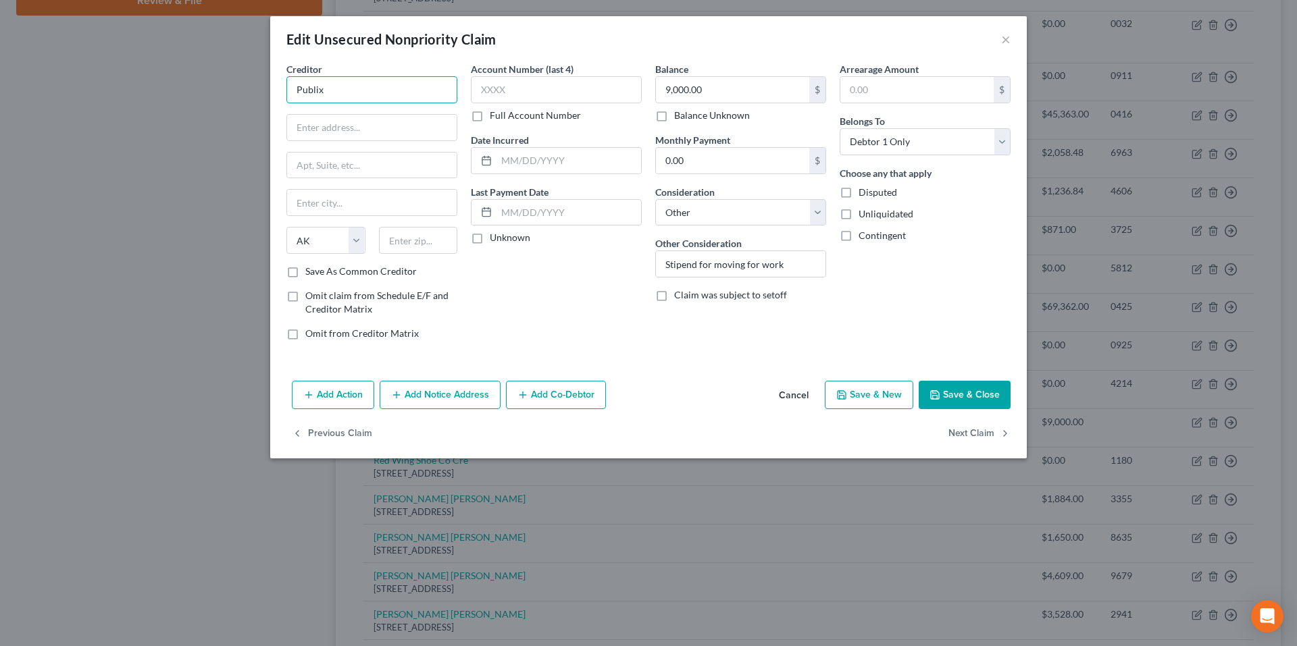
click at [444, 93] on input "Publix" at bounding box center [371, 89] width 171 height 27
type input "Publix Super Markets, Inc."
type input "P"
type input "P.O. Box 32024"
type input "Lakeland"
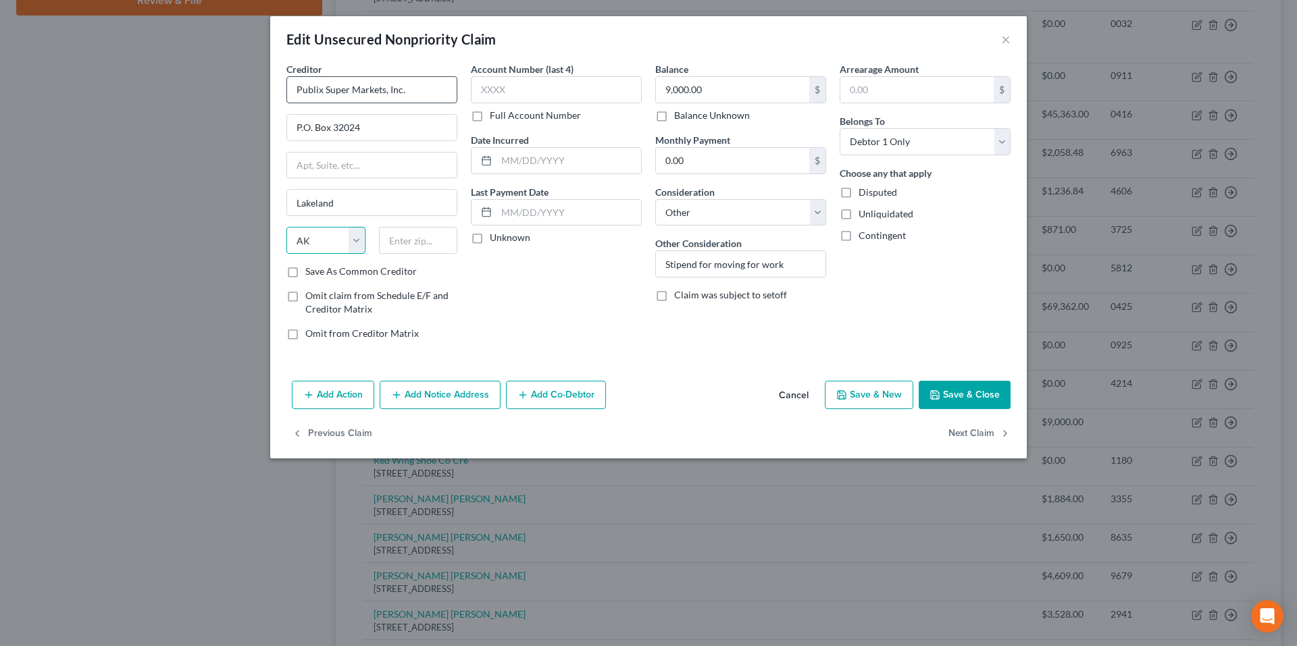
select select "9"
type input "33802"
click at [496, 99] on input "text" at bounding box center [556, 89] width 171 height 27
type input "8190"
type input "4/25/2023"
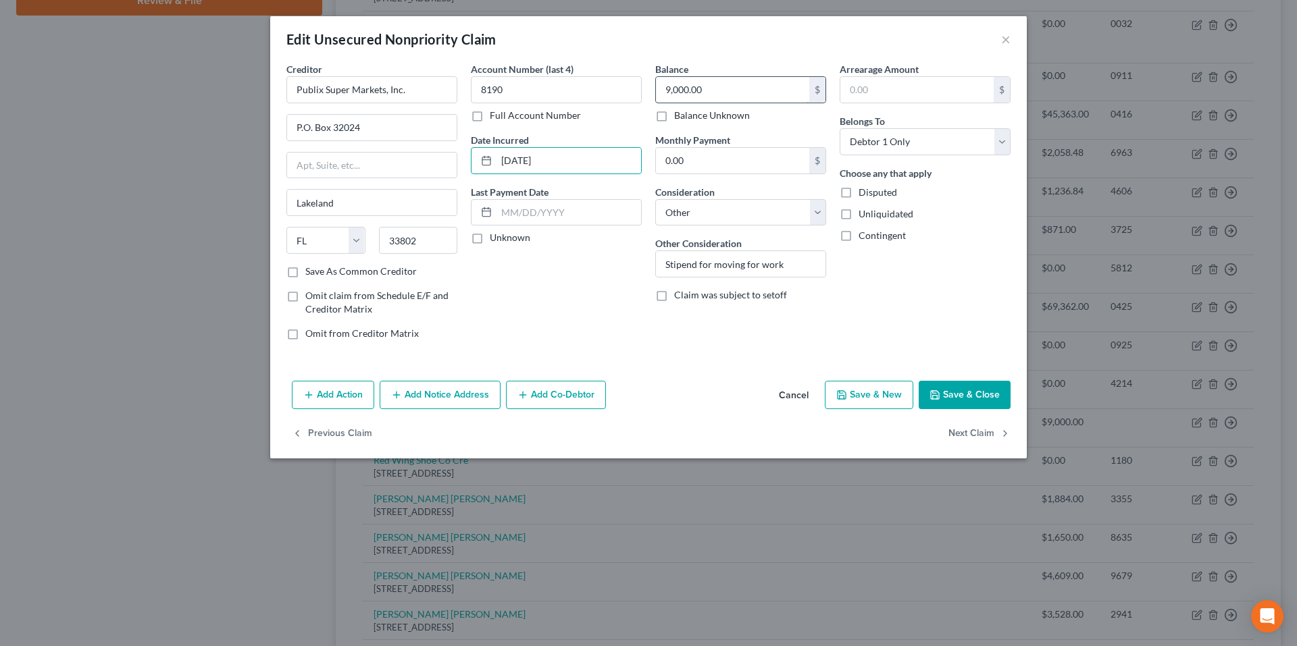
click at [717, 93] on input "9,000.00" at bounding box center [732, 90] width 153 height 26
type input "7,388.00"
click at [966, 392] on button "Save & Close" at bounding box center [965, 395] width 92 height 28
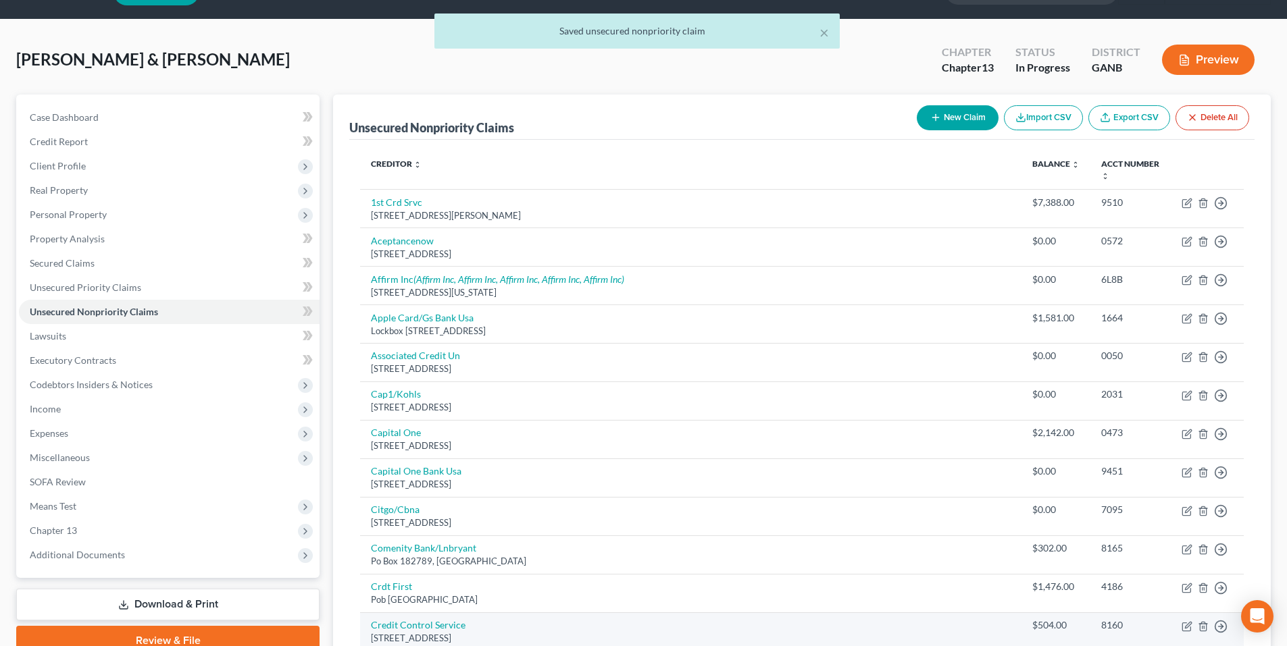
scroll to position [0, 0]
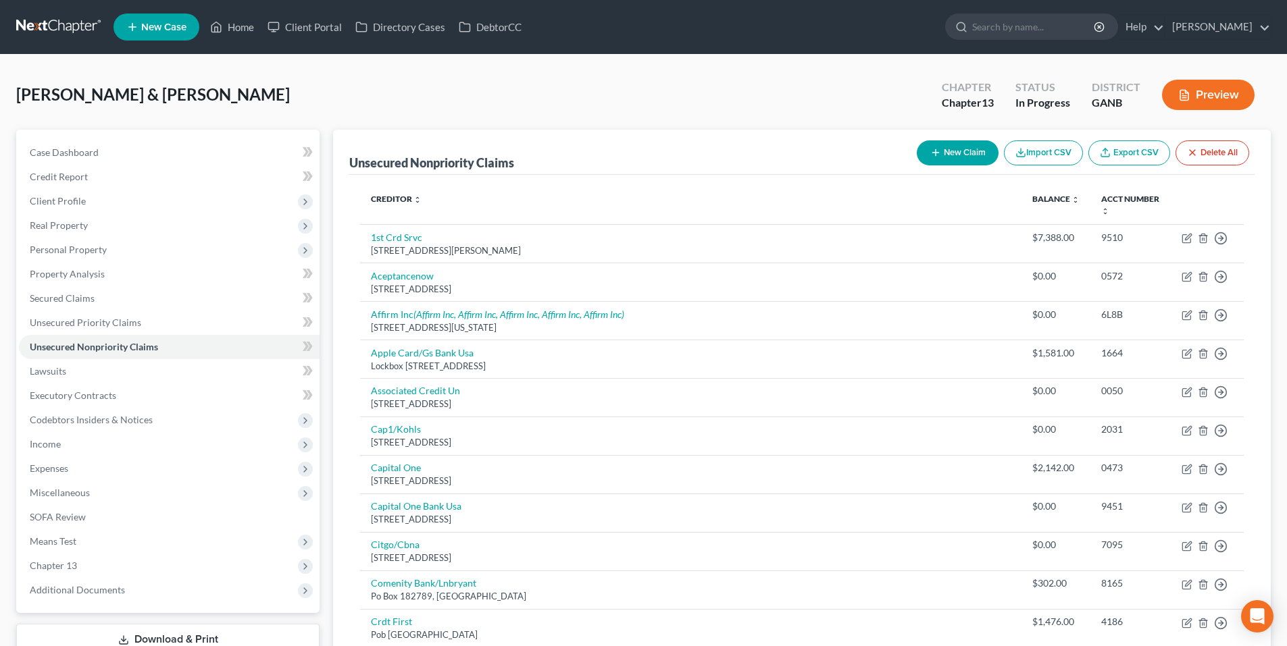
click at [967, 147] on button "New Claim" at bounding box center [958, 152] width 82 height 25
select select "2"
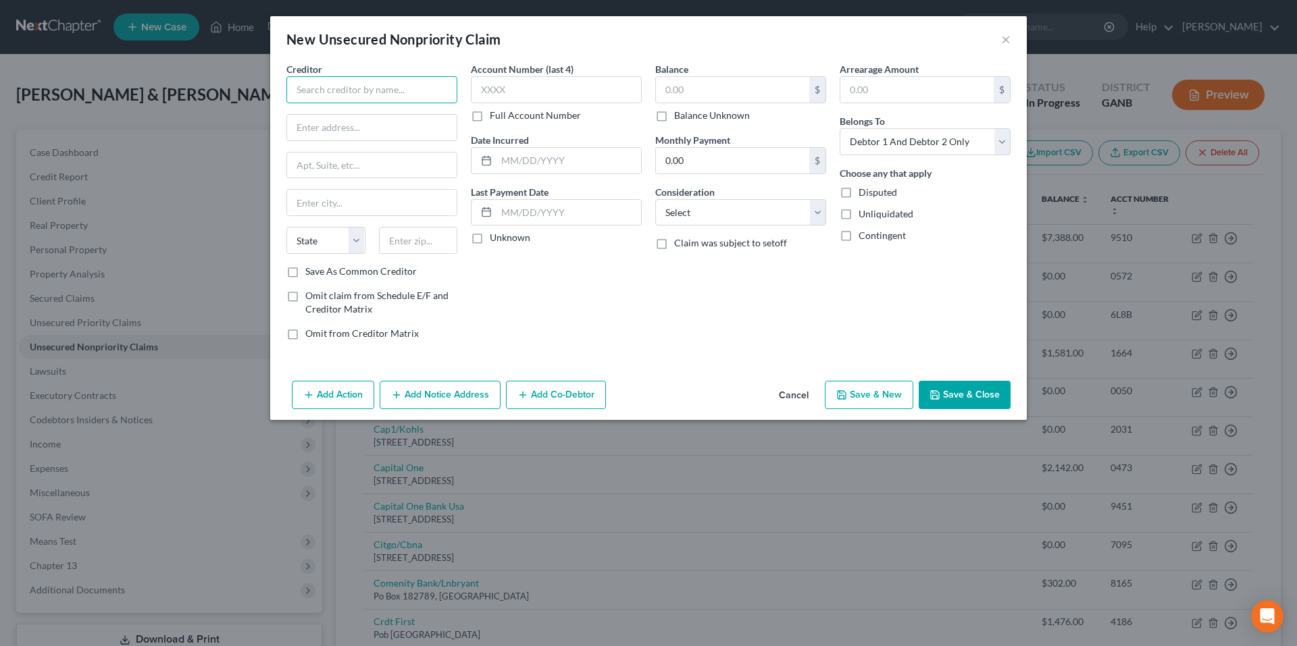
click at [450, 91] on input "text" at bounding box center [371, 89] width 171 height 27
type input "Allstate Insurance Company"
click at [425, 128] on input "text" at bounding box center [372, 128] width 170 height 26
type input "3100 Sanders Road"
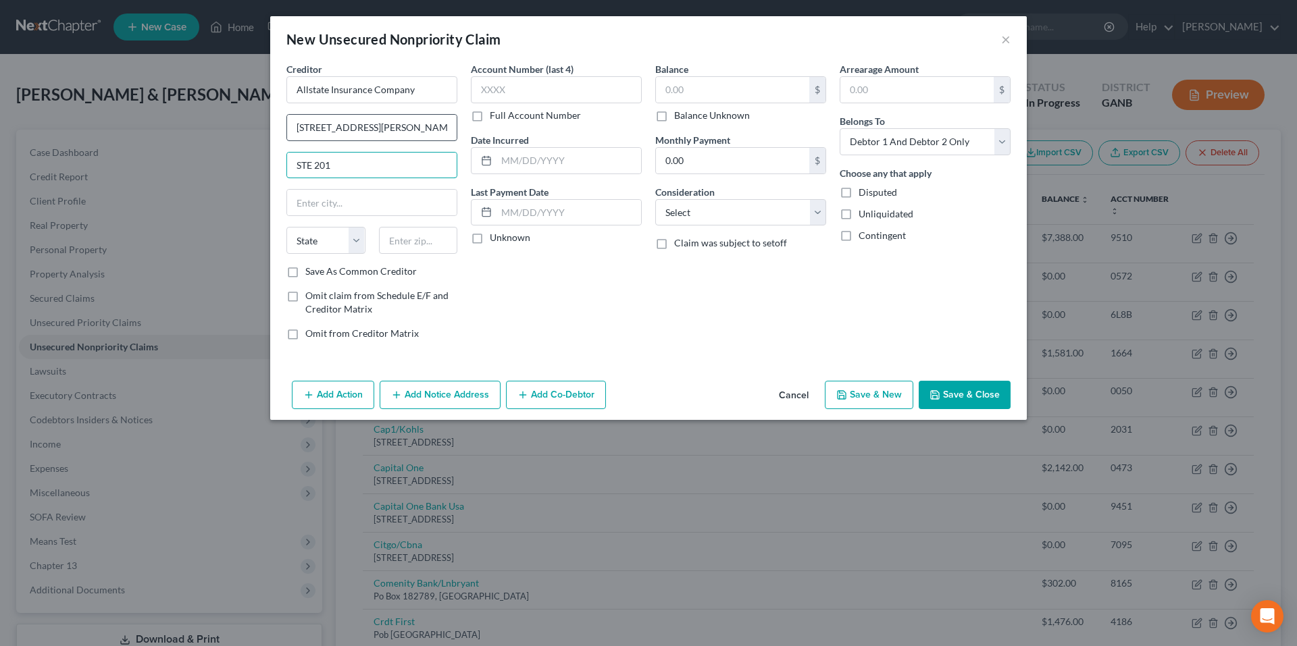
type input "STE 201"
select select "28"
type input "Northbrook"
select select "14"
type input "30062"
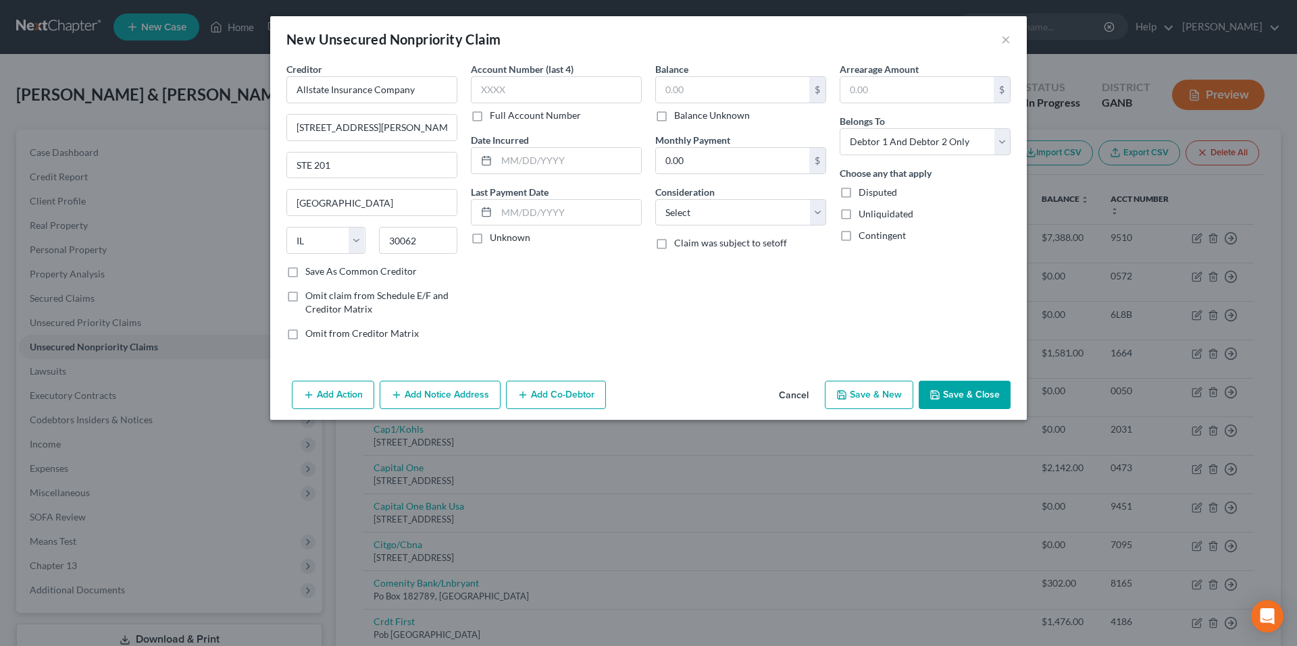
click at [305, 273] on label "Save As Common Creditor" at bounding box center [360, 272] width 111 height 14
click at [311, 273] on input "Save As Common Creditor" at bounding box center [315, 269] width 9 height 9
checkbox input "true"
type input "Marietta"
select select "10"
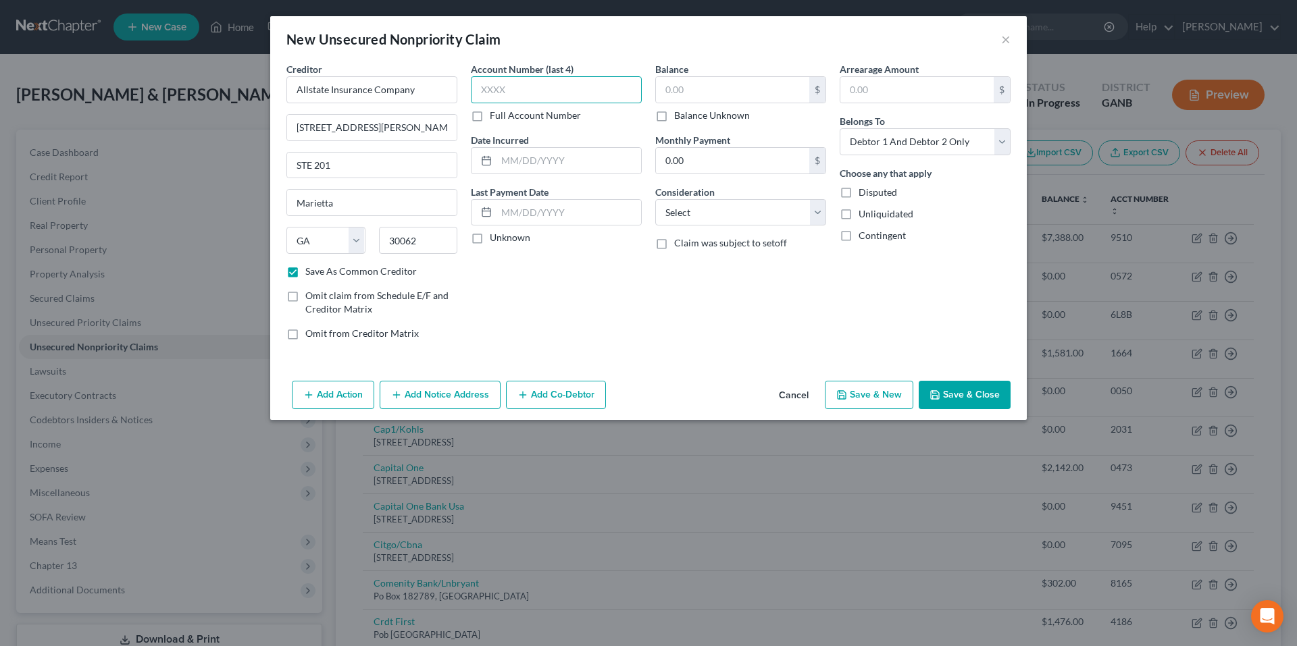
click at [513, 86] on input "text" at bounding box center [556, 89] width 171 height 27
type input "1"
type input "-010"
type input "1/23/25"
type input "504.76"
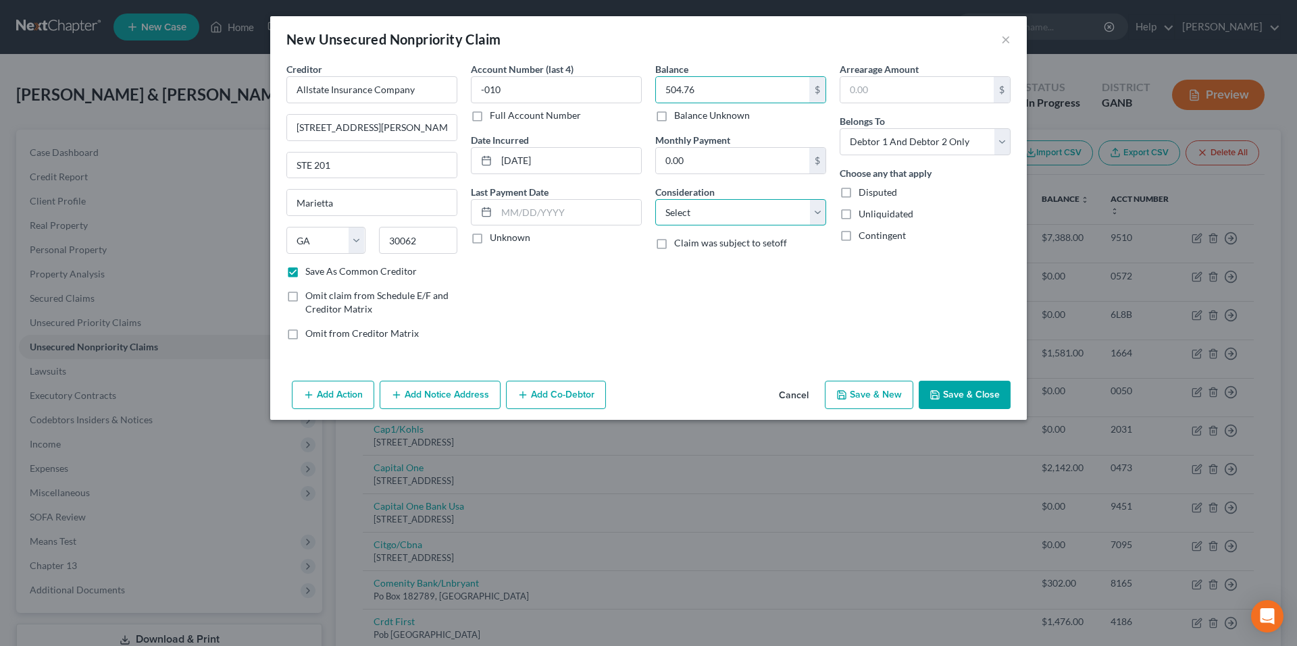
click at [694, 211] on select "Select Cable / Satellite Services Collection Agency Credit Card Debt Debt Couns…" at bounding box center [740, 212] width 171 height 27
select select "14"
click at [655, 199] on select "Select Cable / Satellite Services Collection Agency Credit Card Debt Debt Couns…" at bounding box center [740, 212] width 171 height 27
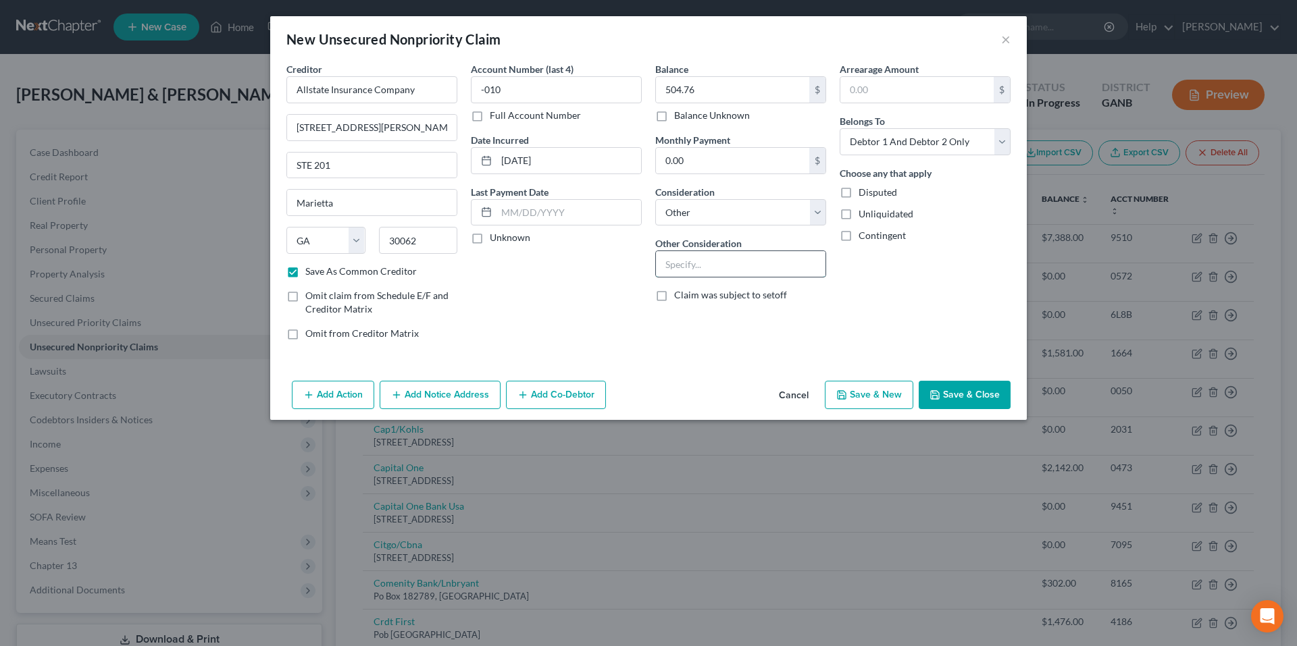
click at [716, 272] on input "text" at bounding box center [741, 264] width 170 height 26
type input "Insurance"
click at [821, 217] on select "Select Cable / Satellite Services Collection Agency Credit Card Debt Debt Couns…" at bounding box center [740, 212] width 171 height 27
click at [662, 267] on input "Insurance" at bounding box center [741, 264] width 170 height 26
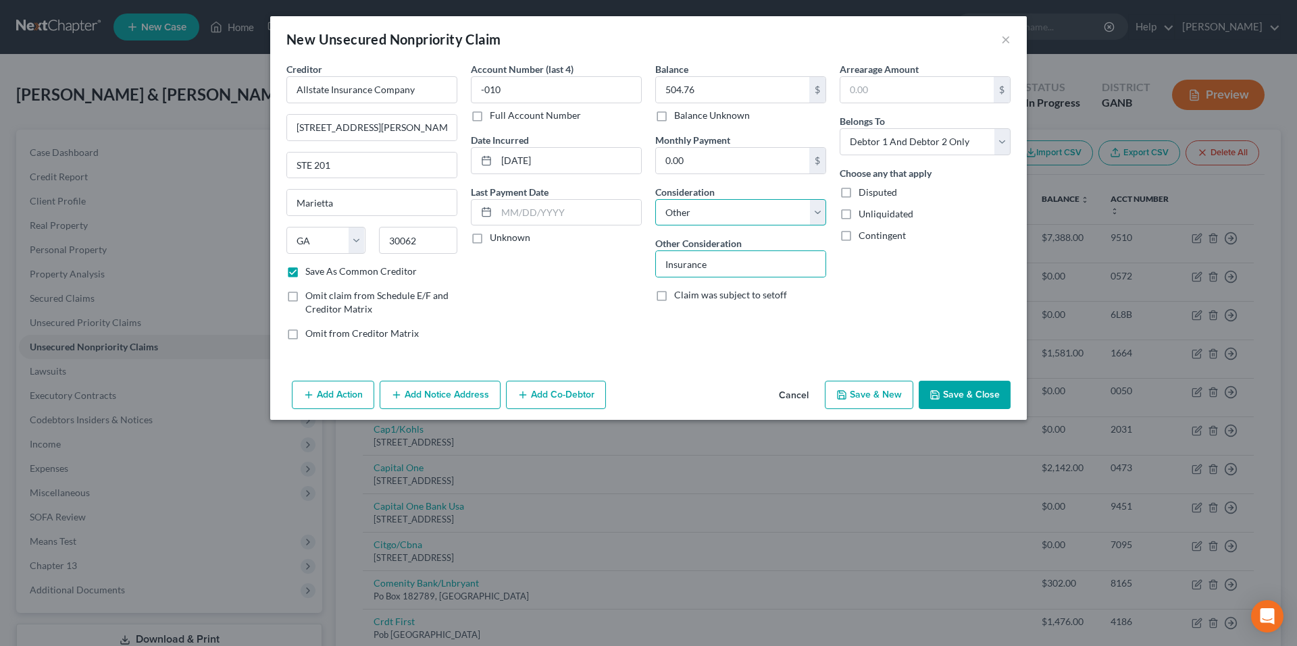
click at [724, 211] on select "Select Cable / Satellite Services Collection Agency Credit Card Debt Debt Couns…" at bounding box center [740, 212] width 171 height 27
click at [868, 95] on input "text" at bounding box center [916, 90] width 153 height 26
type input "504.76"
click at [975, 392] on button "Save & Close" at bounding box center [965, 395] width 92 height 28
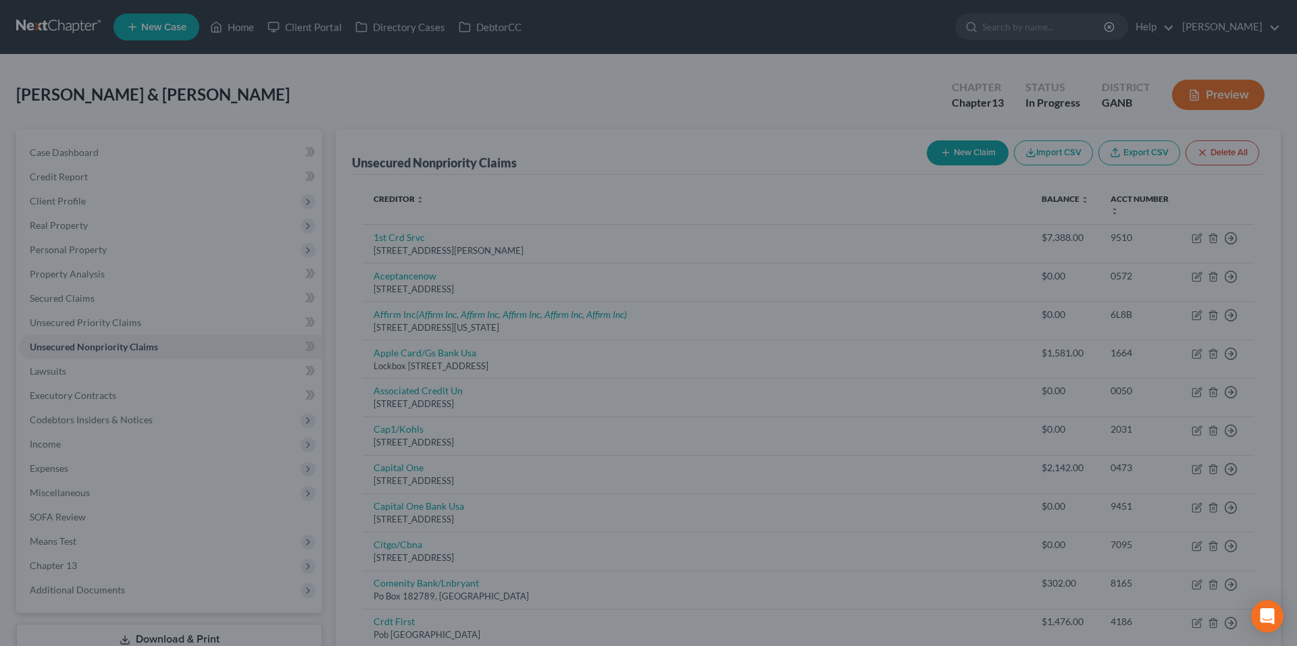
checkbox input "false"
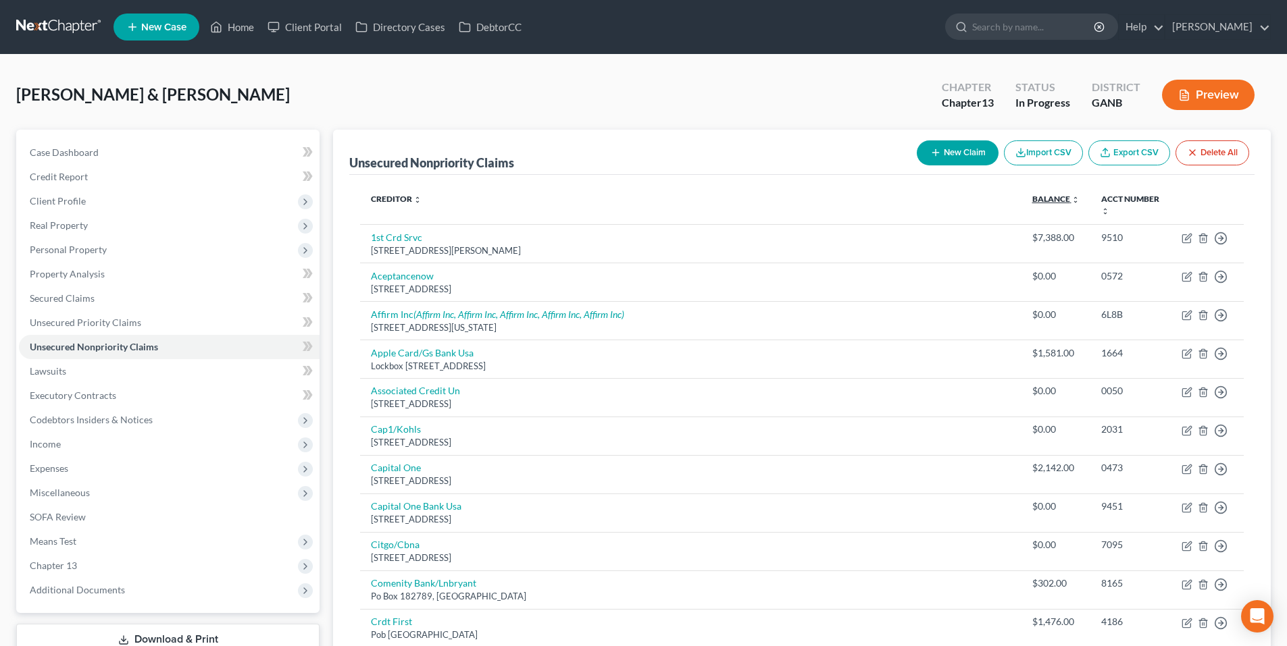
click at [1035, 201] on link "Balance expand_more expand_less unfold_more" at bounding box center [1055, 199] width 47 height 10
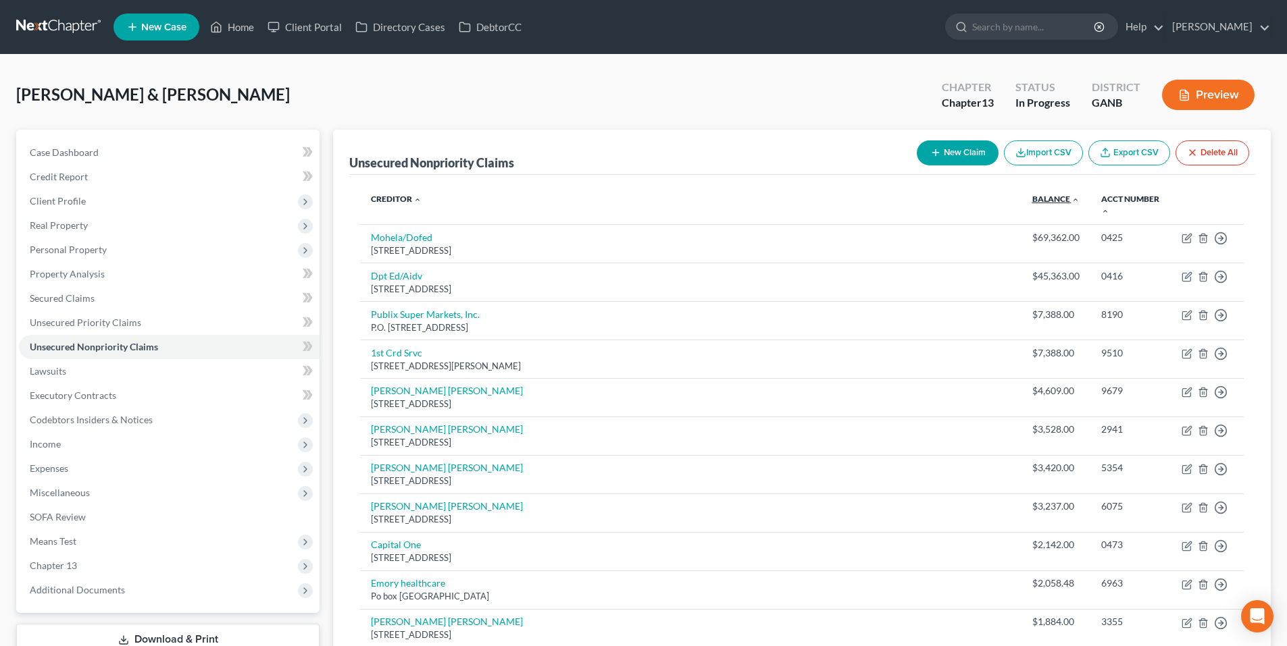
click at [1035, 201] on link "Balance expand_more expand_less unfold_more" at bounding box center [1055, 199] width 47 height 10
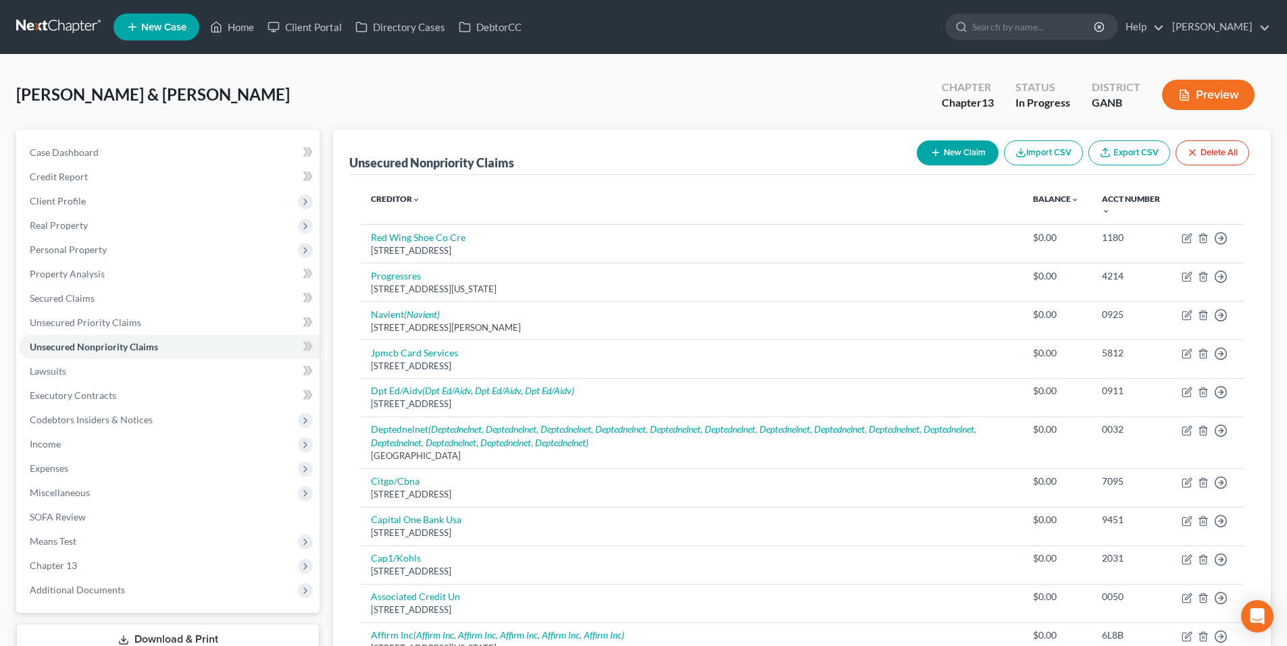
click at [954, 154] on button "New Claim" at bounding box center [958, 152] width 82 height 25
select select "2"
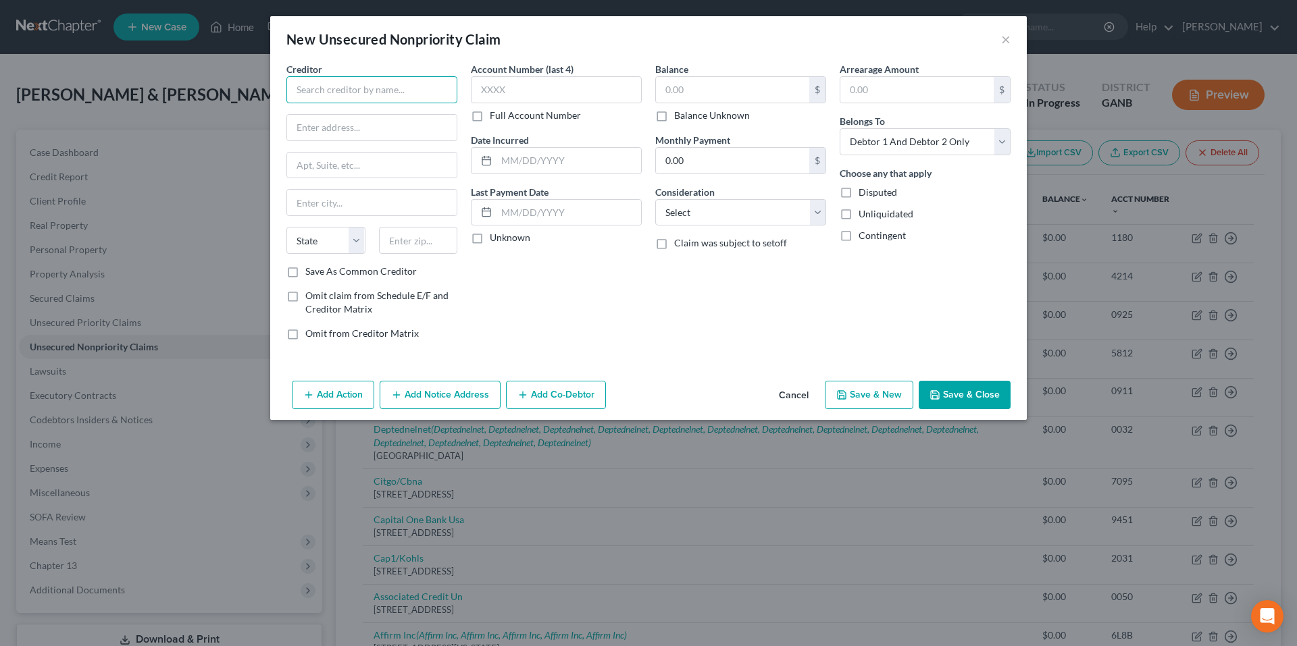
click at [442, 91] on input "text" at bounding box center [371, 89] width 171 height 27
type input "Revco Solutions, Inc."
type input "PO Box 163279"
type input "Columbus"
select select "36"
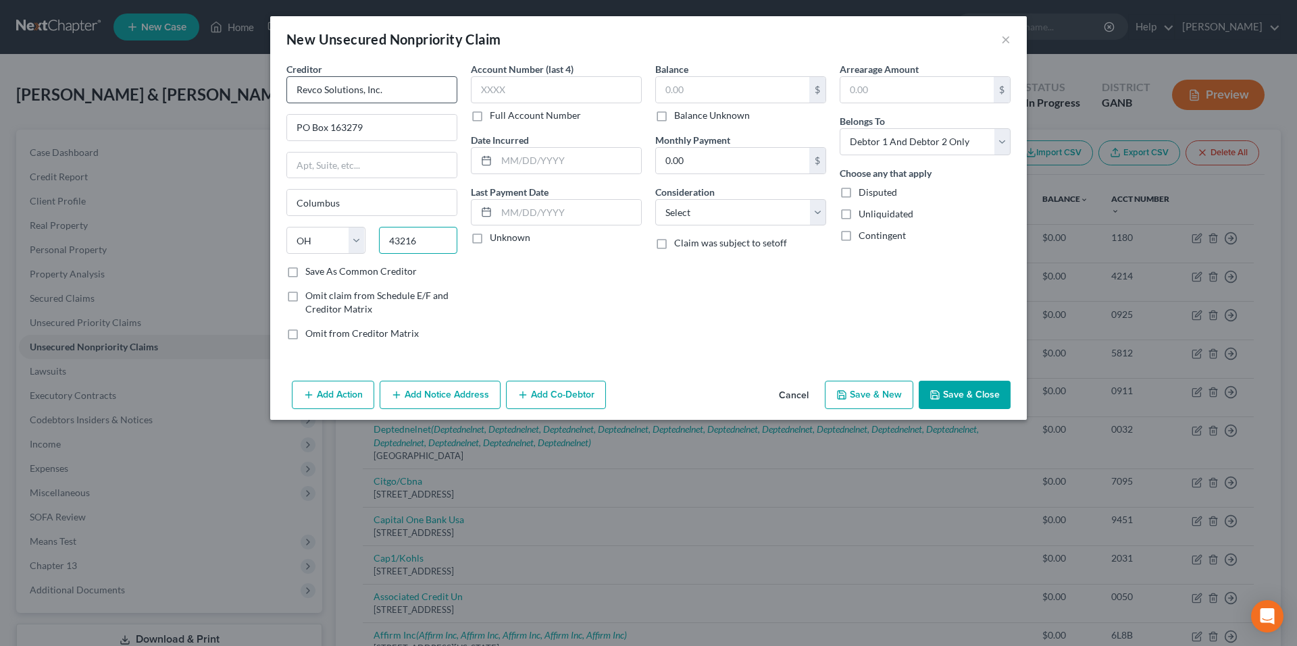
type input "43216"
type input "8175"
type input "6/11/2025"
click at [705, 93] on input "text" at bounding box center [732, 90] width 153 height 26
type input "349.64"
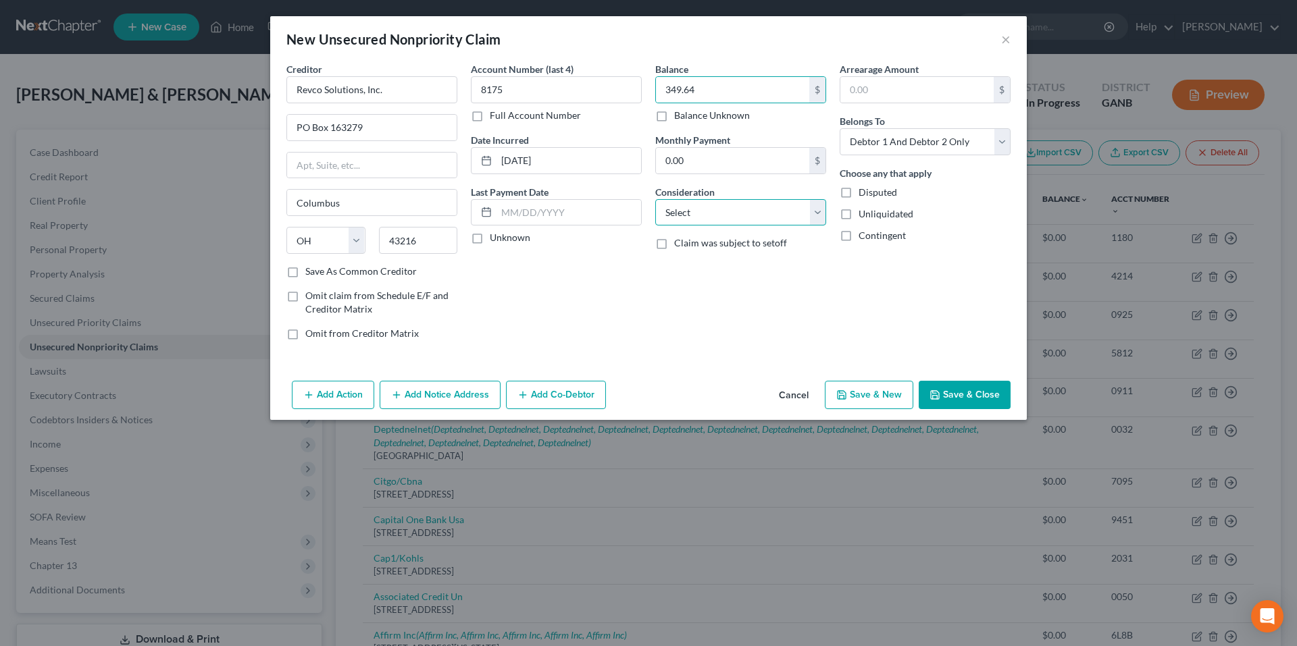
click at [726, 217] on select "Select Cable / Satellite Services Collection Agency Credit Card Debt Debt Couns…" at bounding box center [740, 212] width 171 height 27
select select "1"
click at [655, 199] on select "Select Cable / Satellite Services Collection Agency Credit Card Debt Debt Couns…" at bounding box center [740, 212] width 171 height 27
click at [908, 139] on select "Select Debtor 1 Only Debtor 2 Only Debtor 1 And Debtor 2 Only At Least One Of T…" at bounding box center [925, 141] width 171 height 27
select select "1"
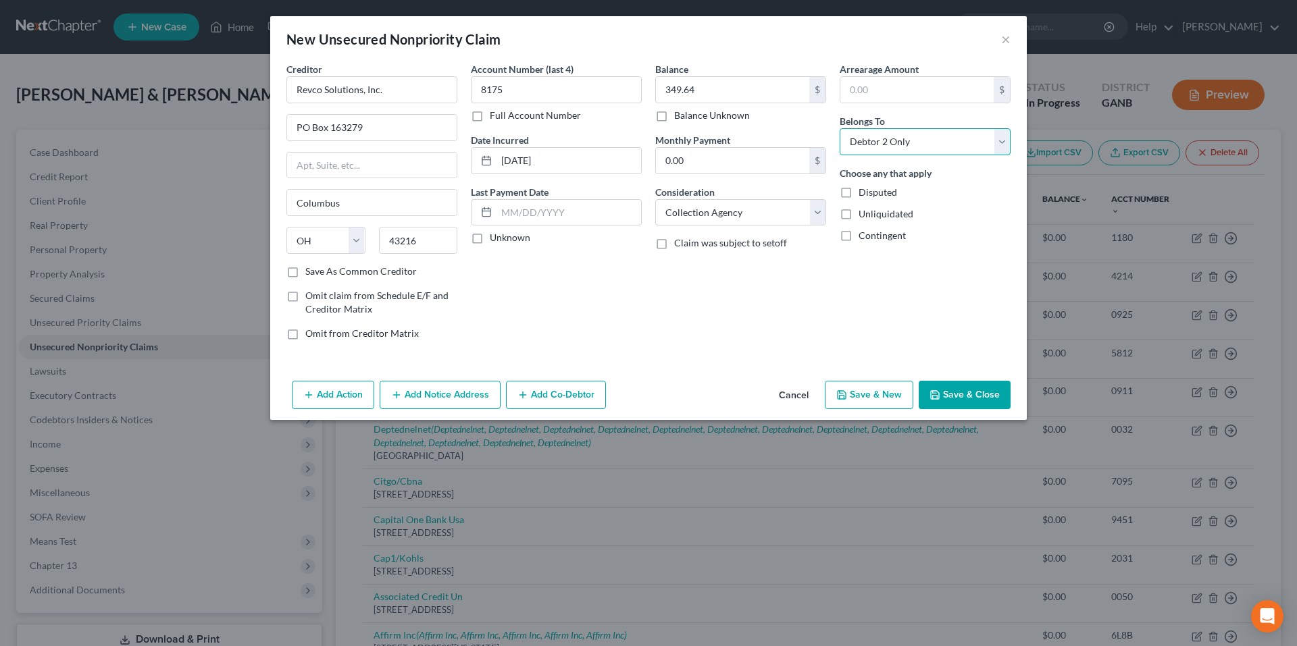
click at [840, 128] on select "Select Debtor 1 Only Debtor 2 Only Debtor 1 And Debtor 2 Only At Least One Of T…" at bounding box center [925, 141] width 171 height 27
click at [864, 88] on input "text" at bounding box center [916, 90] width 153 height 26
type input "349.64"
click at [862, 394] on button "Save & New" at bounding box center [869, 395] width 88 height 28
select select "2"
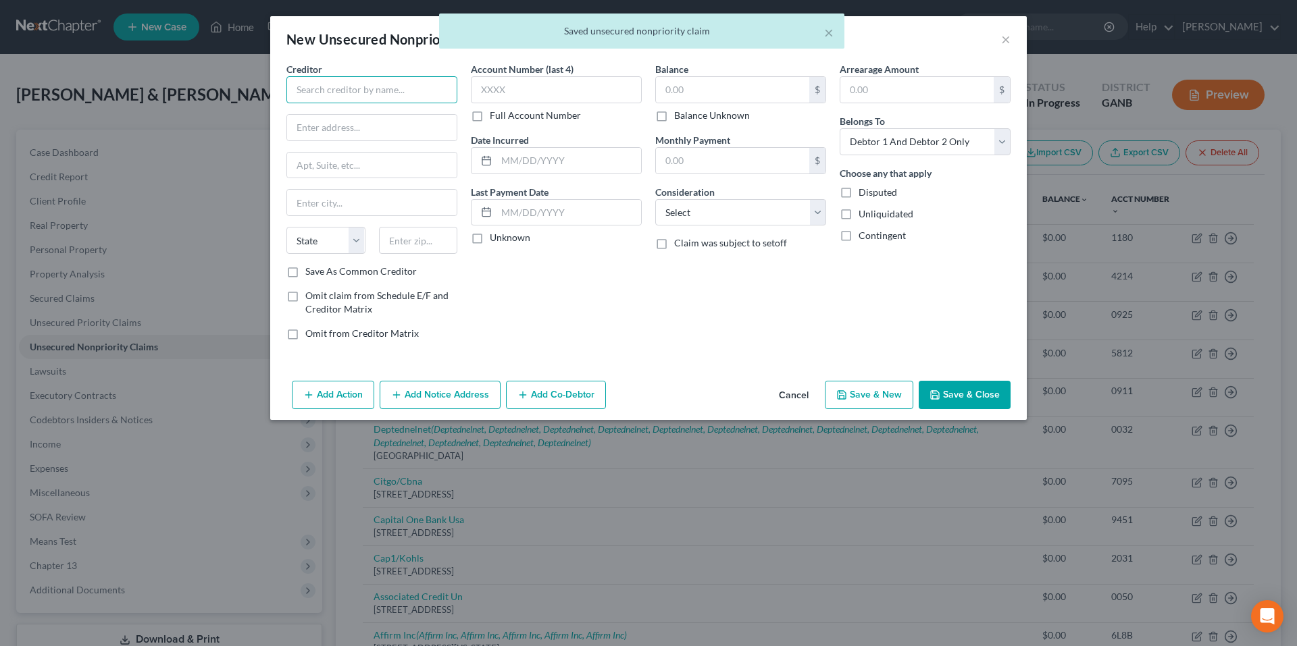
click at [423, 90] on input "text" at bounding box center [371, 89] width 171 height 27
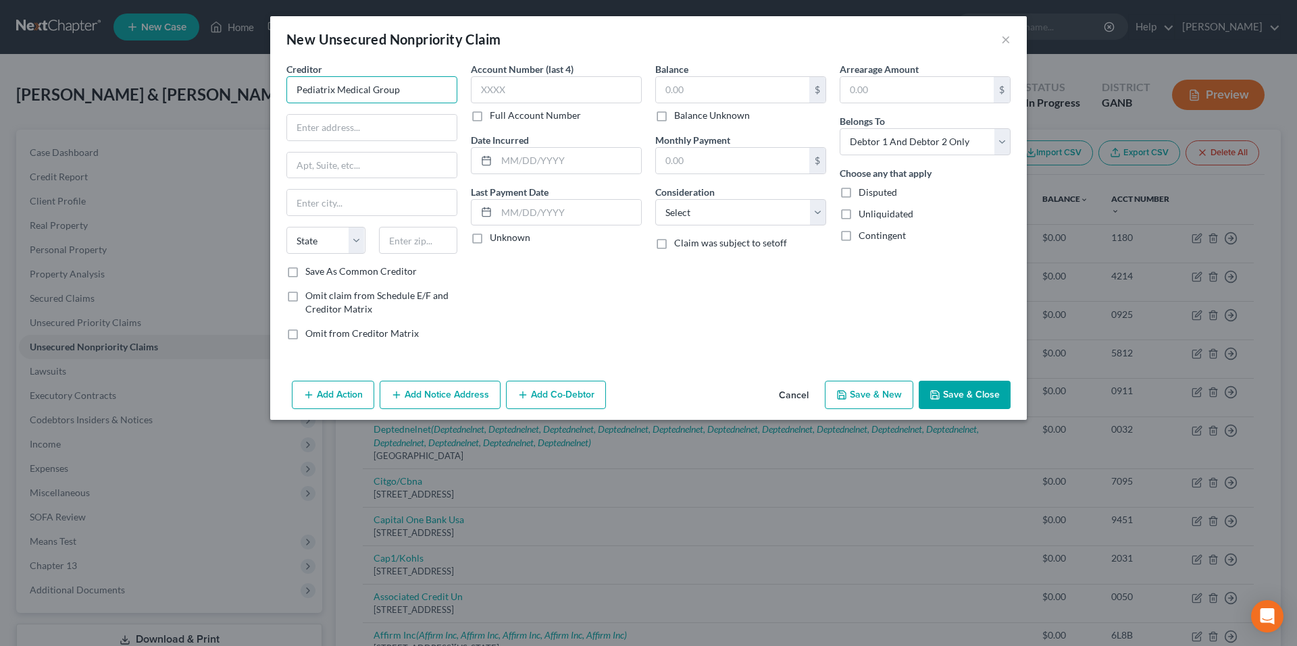
click at [424, 90] on input "Pediatrix Medical Group" at bounding box center [371, 89] width 171 height 27
type input "Pediatrix Medical Group of Georgia, LLC"
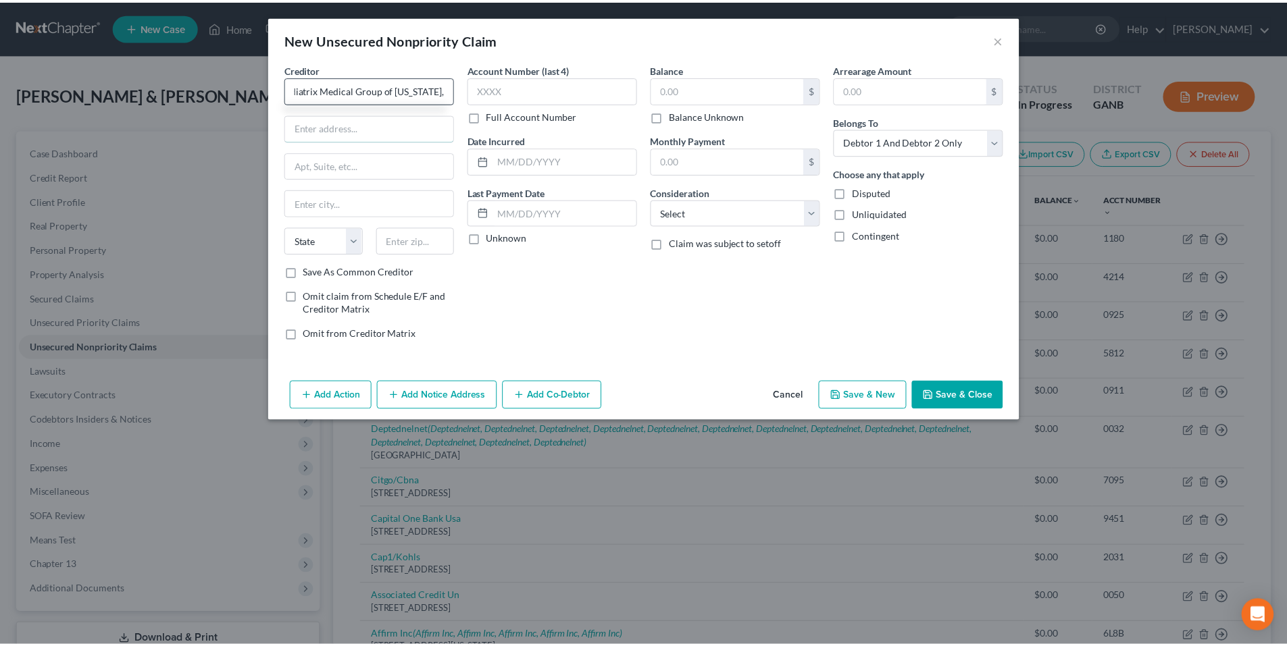
scroll to position [0, 0]
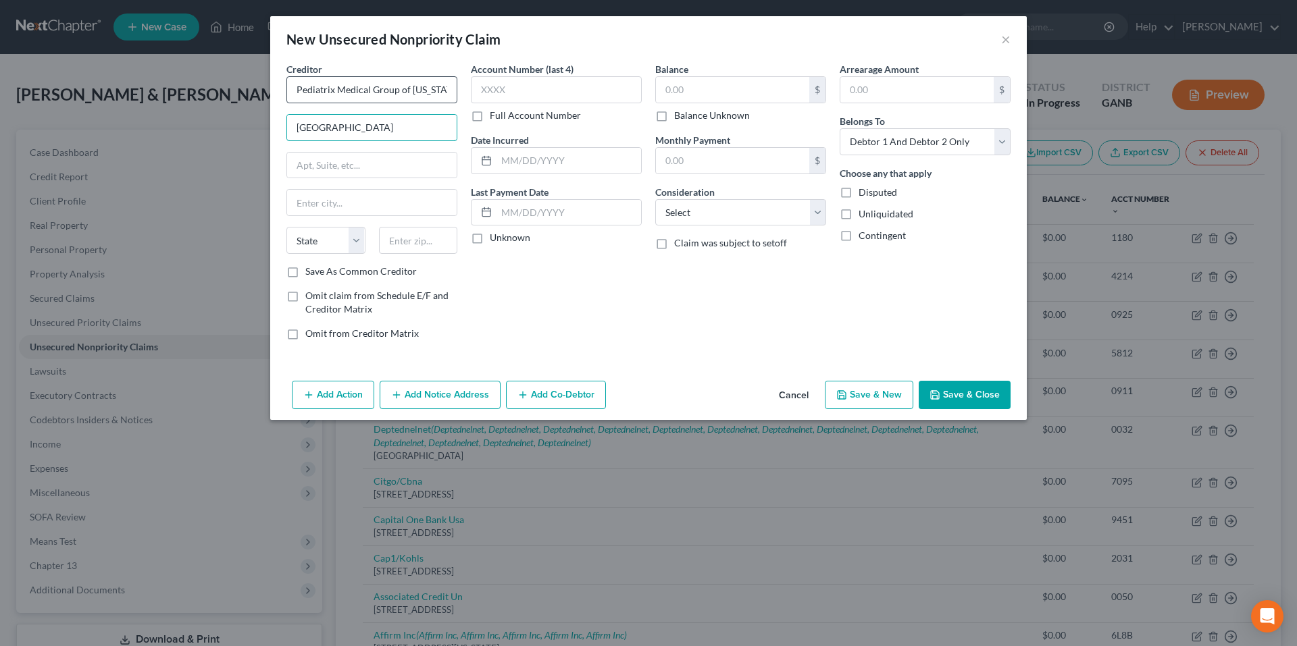
type input "1301 Concord Terrace"
type input "Sunrise"
select select "9"
type input "33323"
type input "Fort Lauderdale"
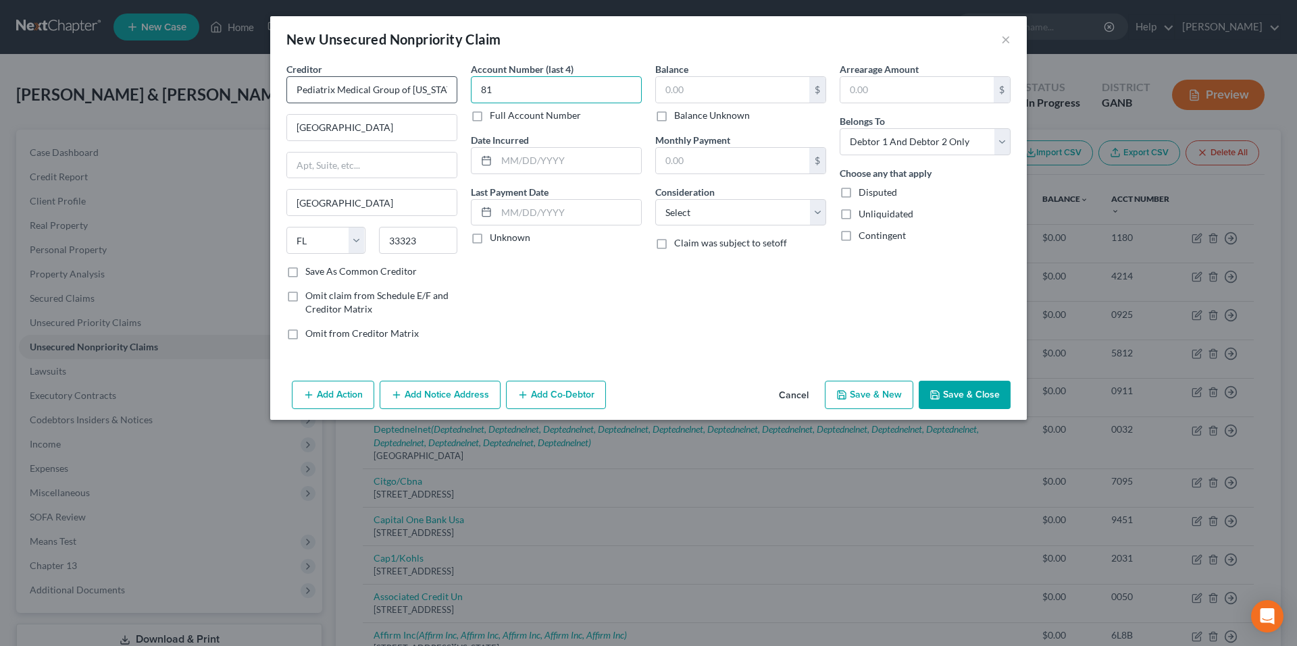
type input "8"
type input "349.64"
select select "9"
click at [873, 87] on input "text" at bounding box center [916, 90] width 153 height 26
type input "349.64"
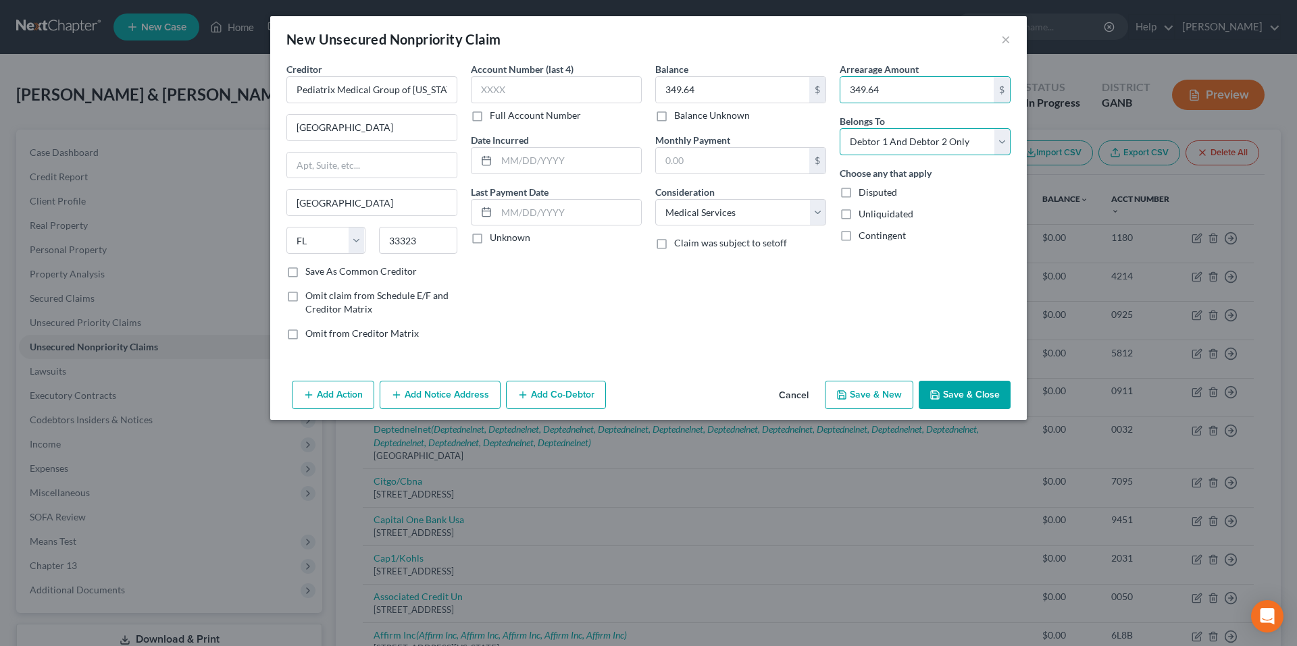
click at [901, 152] on select "Select Debtor 1 Only Debtor 2 Only Debtor 1 And Debtor 2 Only At Least One Of T…" at bounding box center [925, 141] width 171 height 27
select select "1"
click at [840, 128] on select "Select Debtor 1 Only Debtor 2 Only Debtor 1 And Debtor 2 Only At Least One Of T…" at bounding box center [925, 141] width 171 height 27
click at [978, 394] on button "Save & Close" at bounding box center [965, 395] width 92 height 28
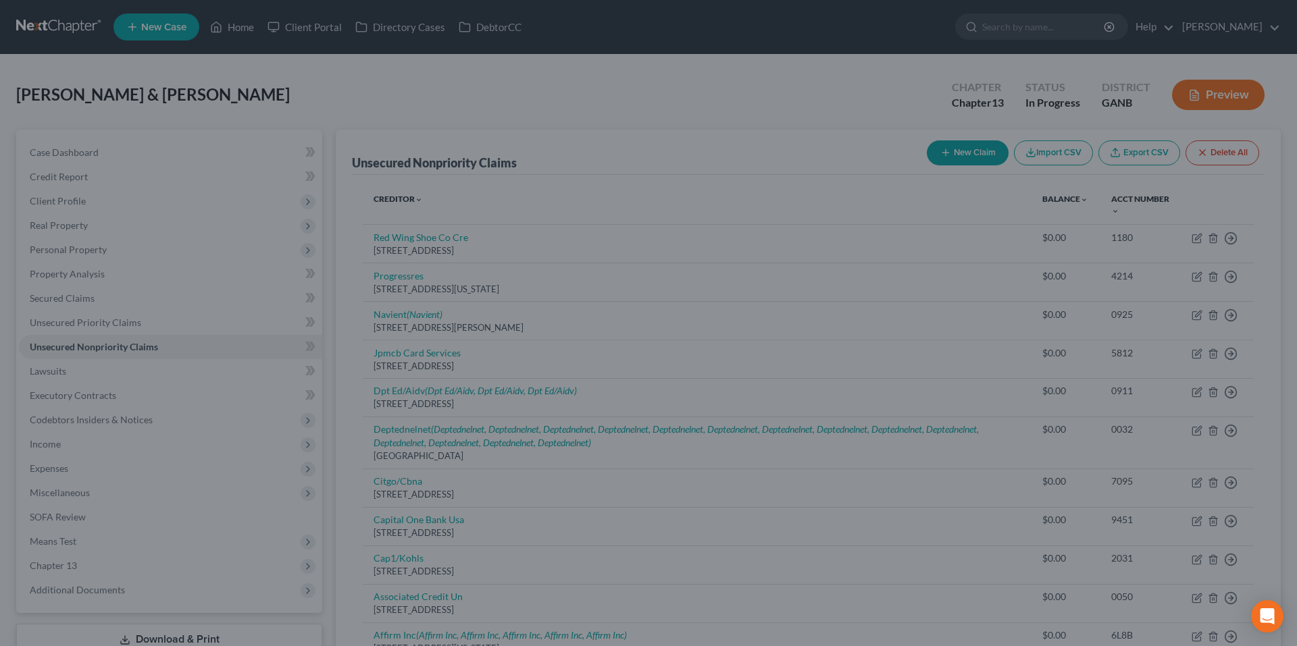
type input "0.00"
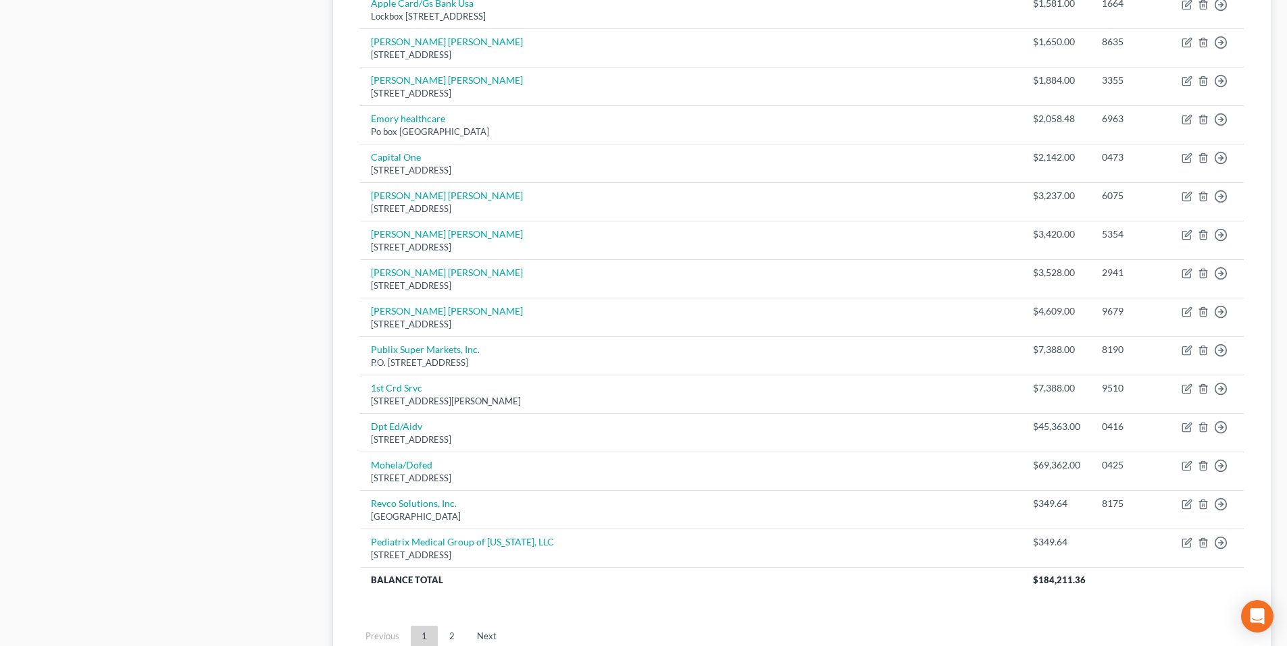
scroll to position [946, 0]
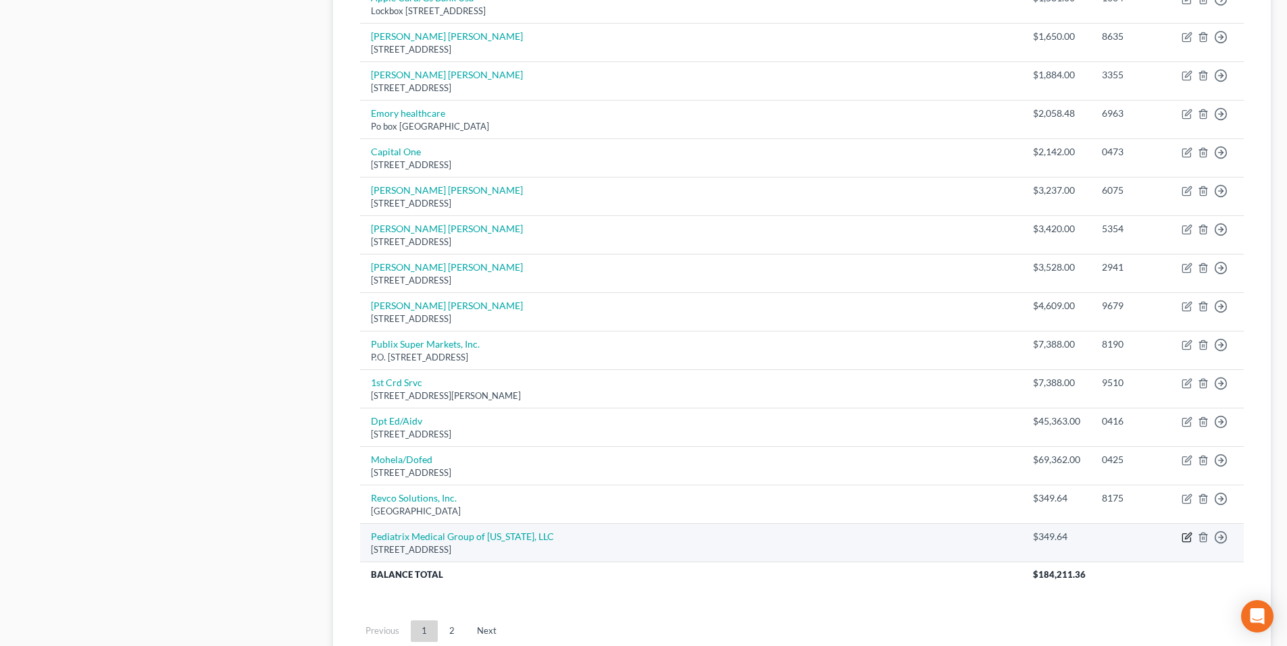
click at [1186, 534] on icon "button" at bounding box center [1186, 538] width 8 height 8
select select "9"
select select "1"
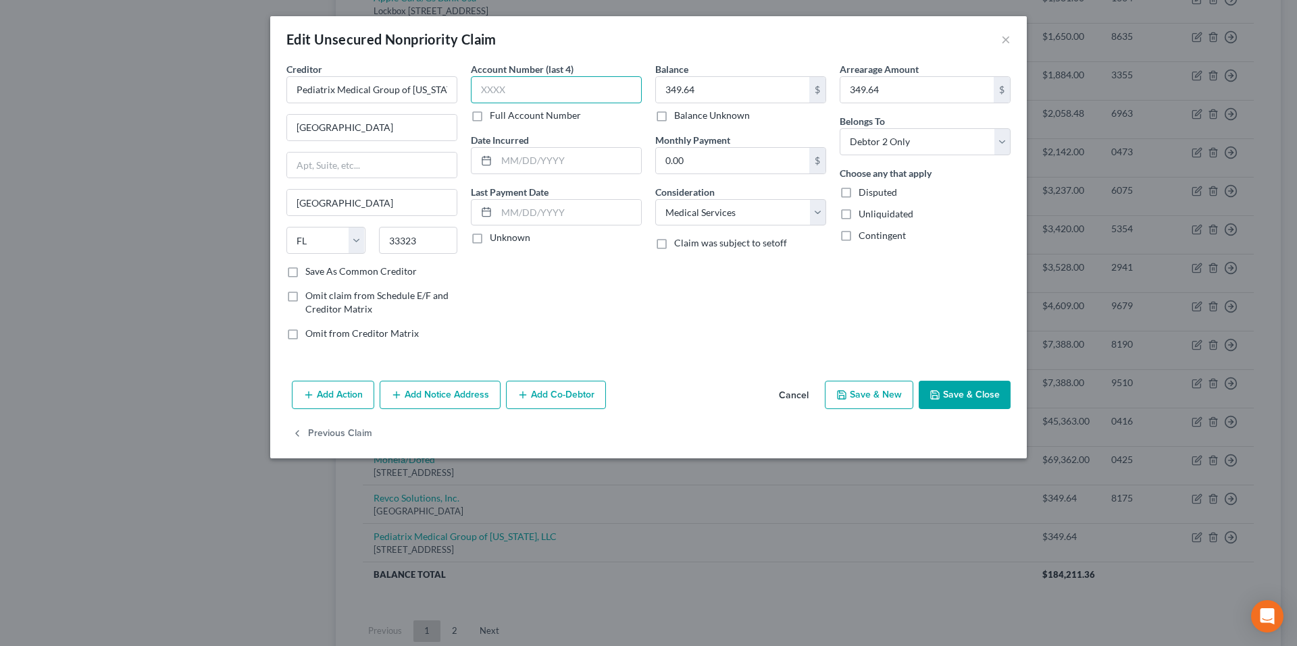
click at [593, 84] on input "text" at bounding box center [556, 89] width 171 height 27
type input "5425"
click at [560, 153] on input "text" at bounding box center [568, 161] width 145 height 26
type input "3/14/2024"
click at [977, 394] on button "Save & Close" at bounding box center [965, 395] width 92 height 28
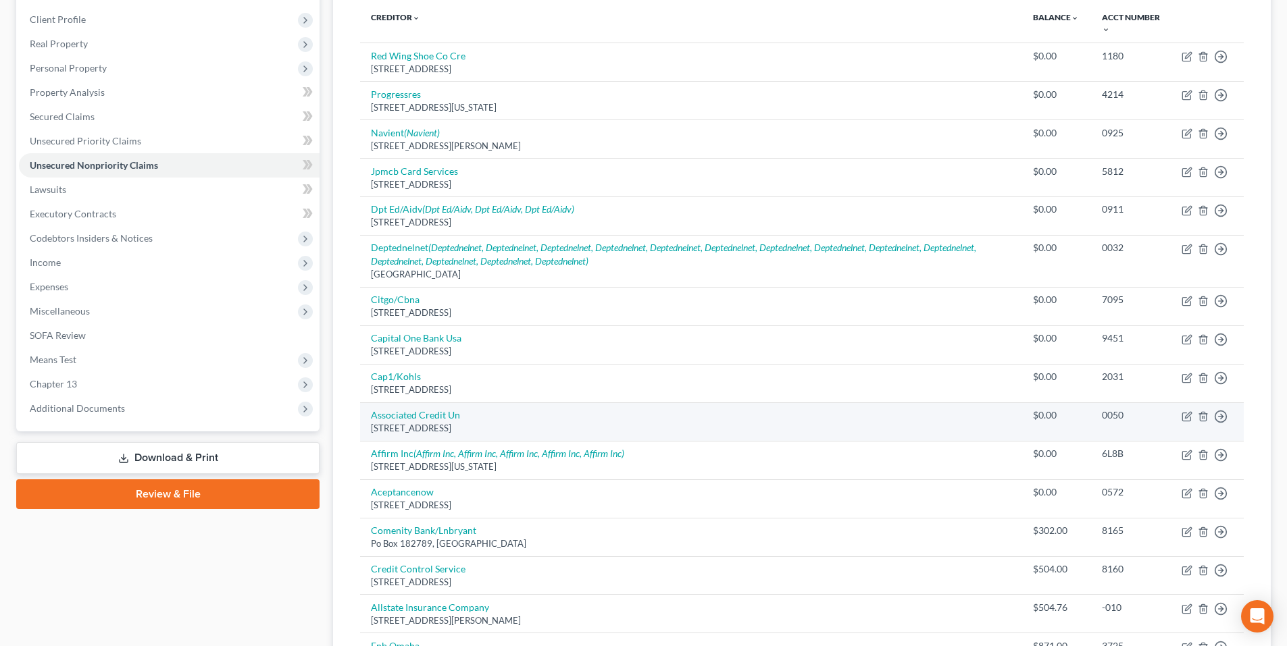
scroll to position [176, 0]
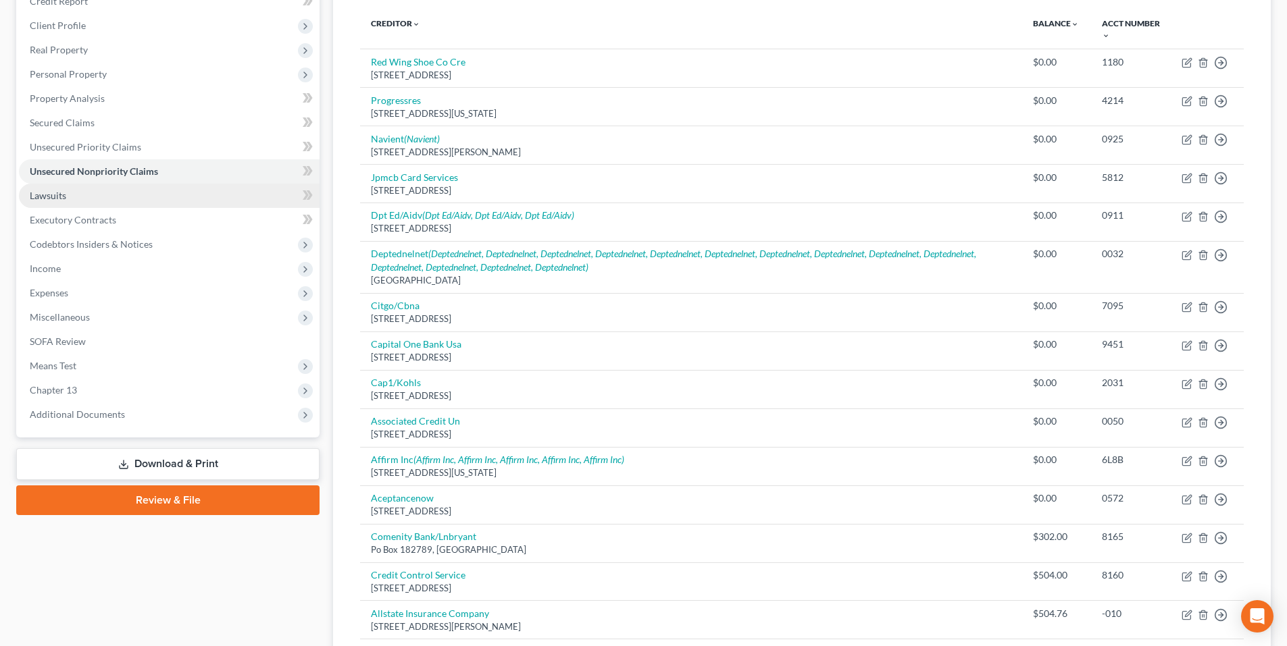
click at [44, 202] on link "Lawsuits" at bounding box center [169, 196] width 301 height 24
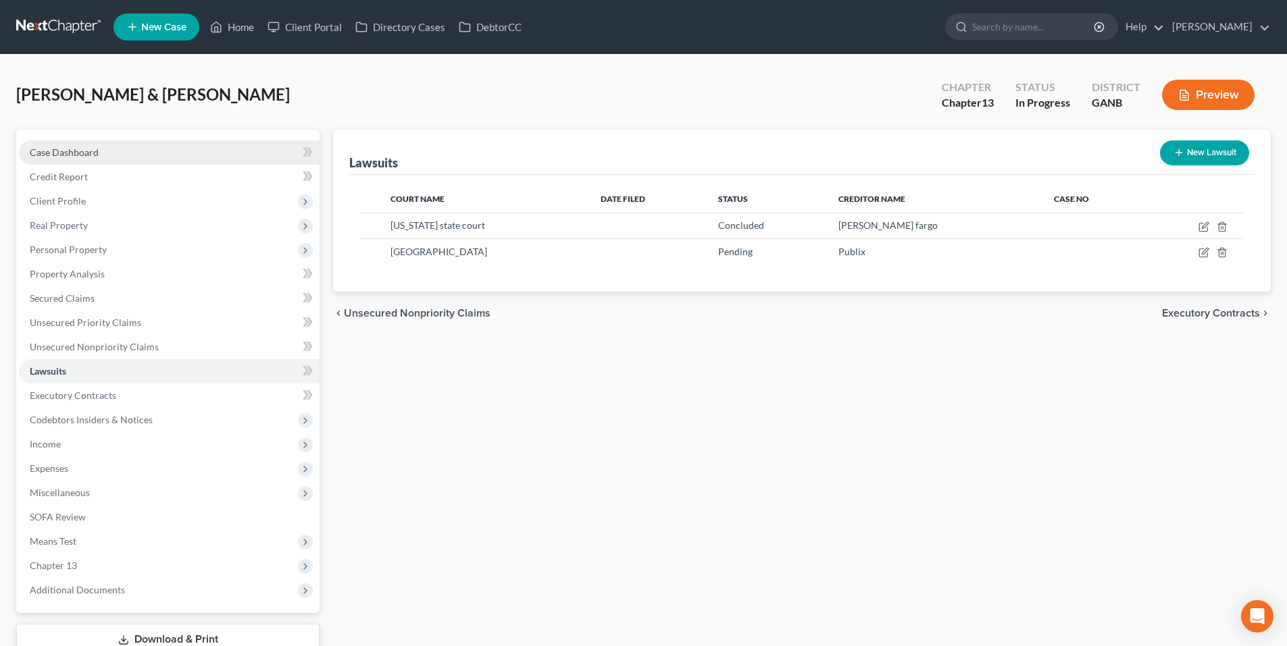
click at [96, 159] on link "Case Dashboard" at bounding box center [169, 152] width 301 height 24
